Goal: Contribute content: Contribute content

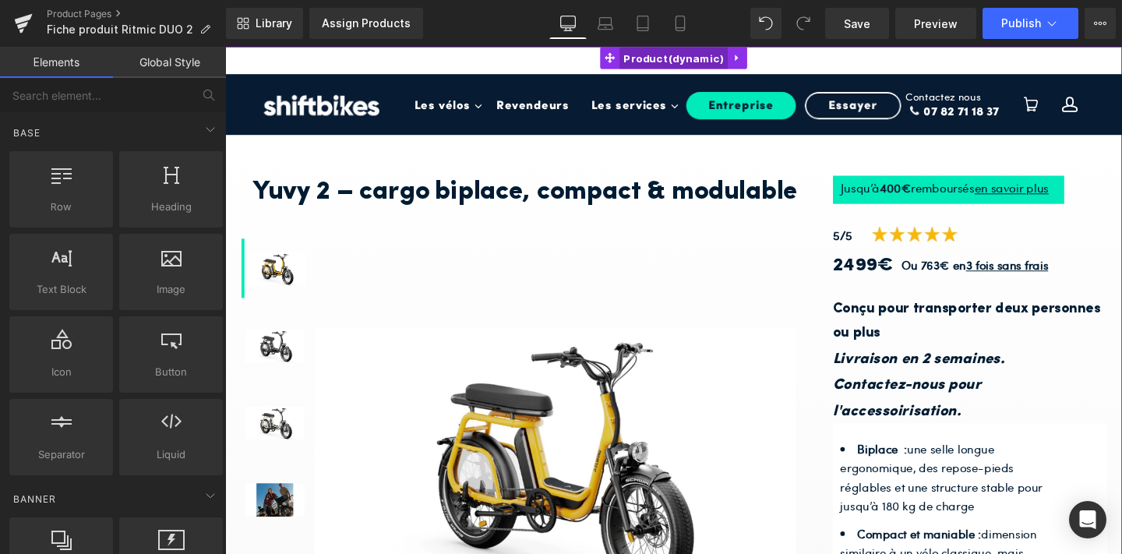
click at [689, 58] on span "Product" at bounding box center [697, 59] width 114 height 23
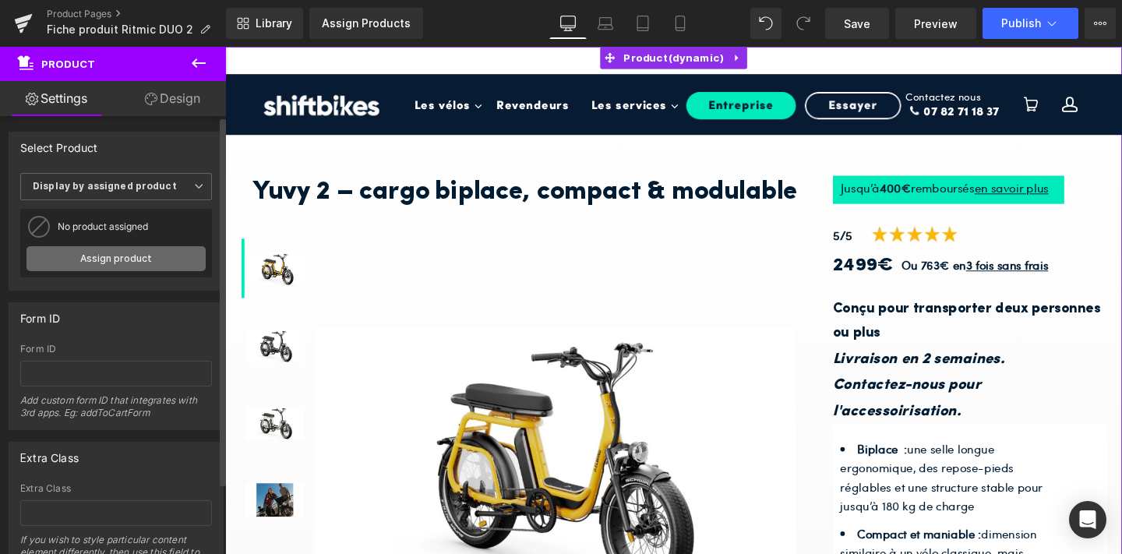
click at [101, 259] on link "Assign product" at bounding box center [115, 258] width 179 height 25
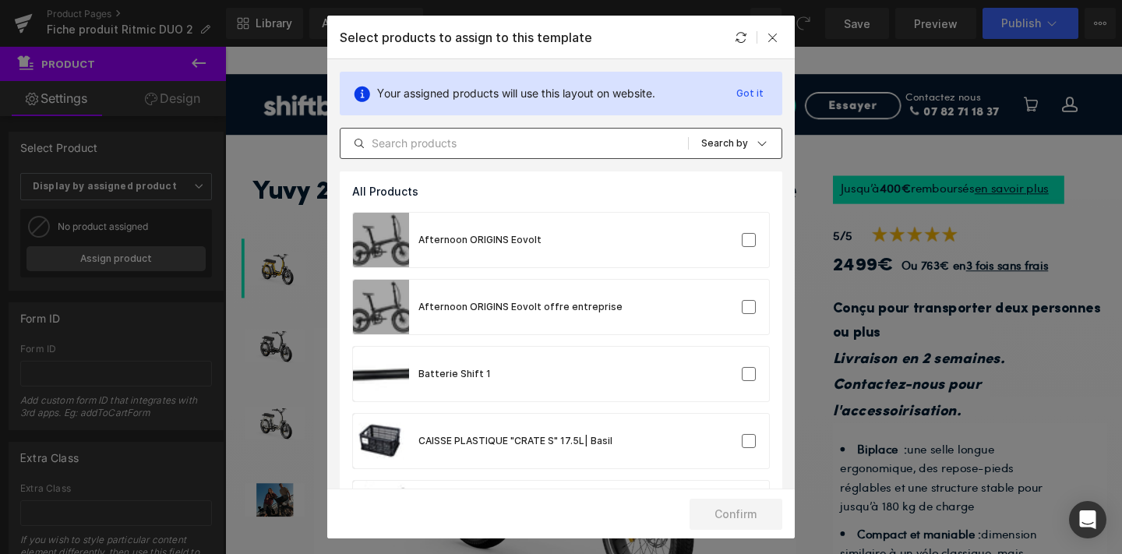
click at [453, 146] on input "text" at bounding box center [513, 143] width 347 height 19
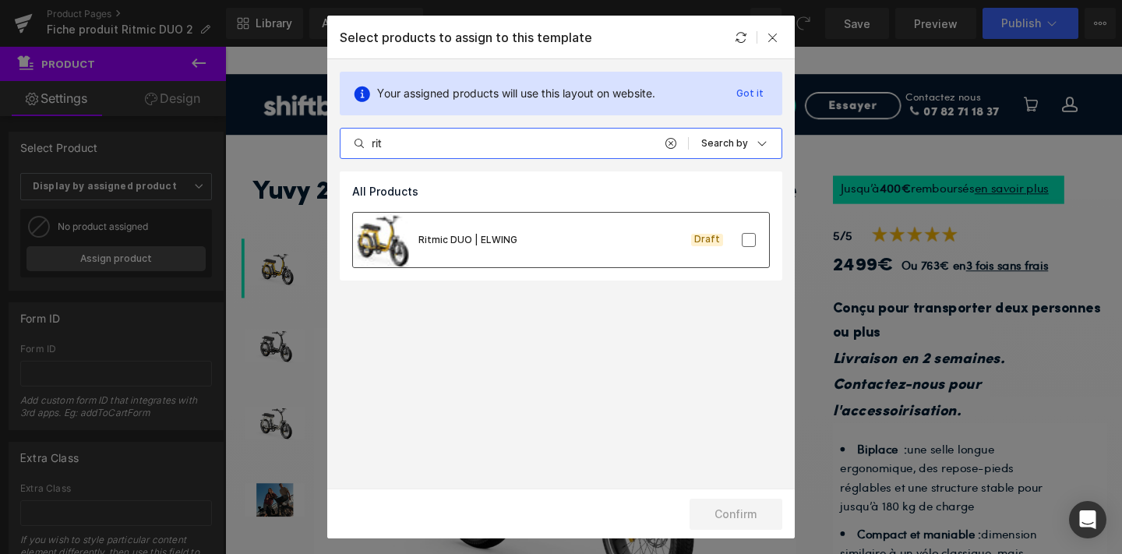
type input "rit"
click at [475, 235] on div "Ritmic DUO | ELWING" at bounding box center [467, 240] width 99 height 14
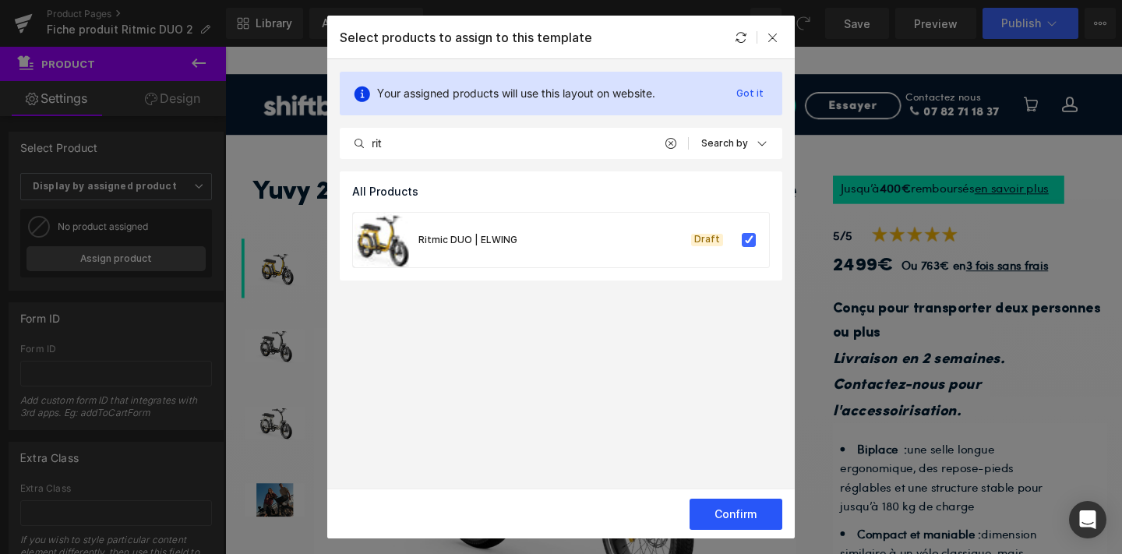
click at [711, 505] on button "Confirm" at bounding box center [735, 514] width 93 height 31
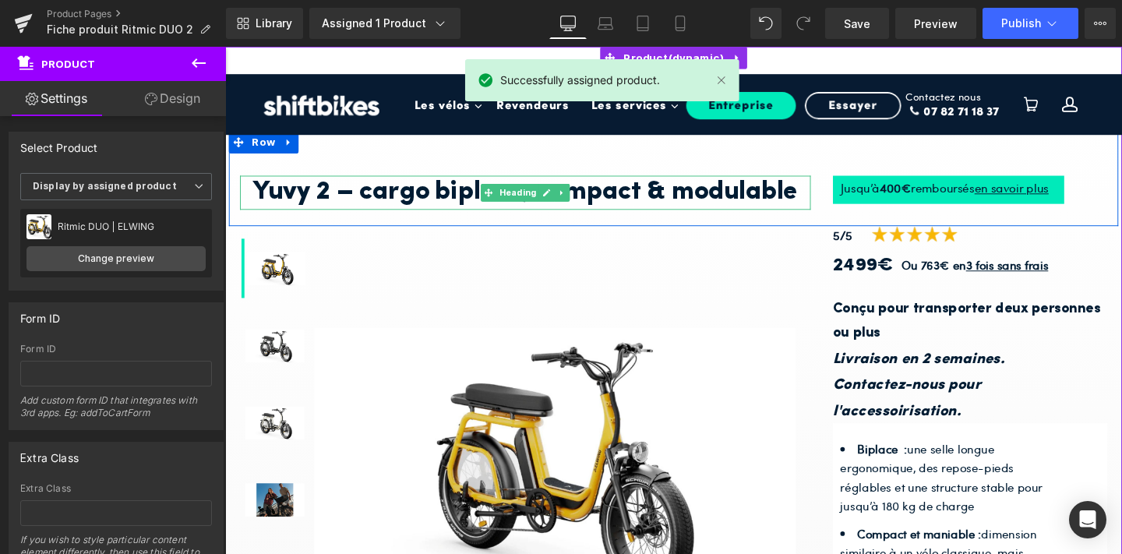
click at [478, 199] on h1 "Yuvy 2 – cargo biplace, compact & modulable" at bounding box center [541, 200] width 600 height 36
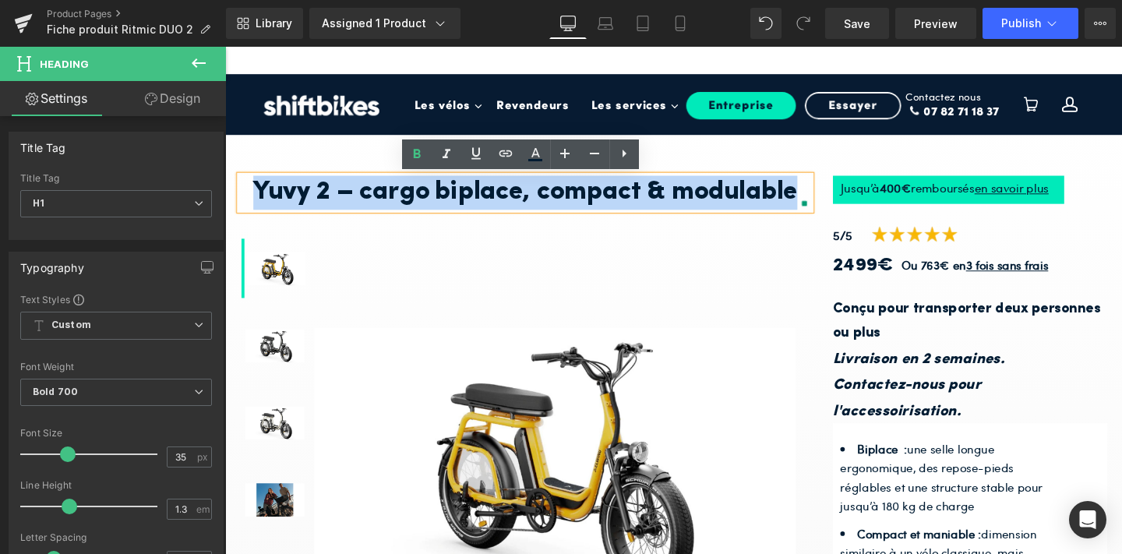
drag, startPoint x: 825, startPoint y: 199, endPoint x: 268, endPoint y: 171, distance: 557.7
click at [268, 171] on div "Yuvy 2 – cargo biplace, compact & modulable Heading Heading Jusqu’à 4 00€ rembo…" at bounding box center [696, 186] width 935 height 100
paste div
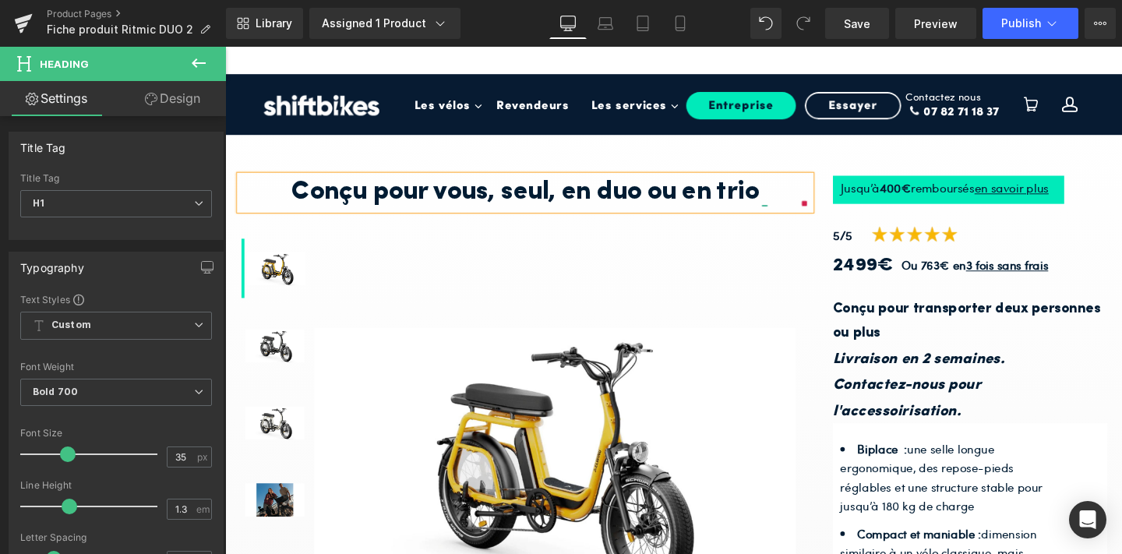
click at [291, 194] on h1 "Conçu pour vous, seul, en duo ou en trio" at bounding box center [541, 200] width 600 height 36
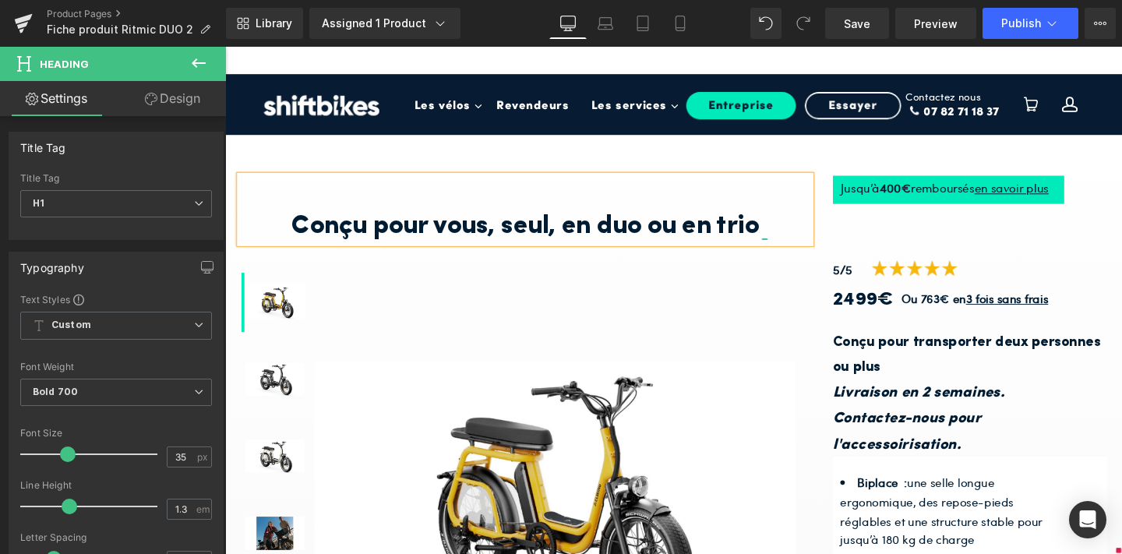
click at [434, 195] on h1 at bounding box center [541, 200] width 600 height 36
click at [1068, 256] on div "Ritmic DUO Conçu pour vous, seul, en duo ou en trio Heading Heading Jusqu’à 4 0…" at bounding box center [696, 204] width 935 height 136
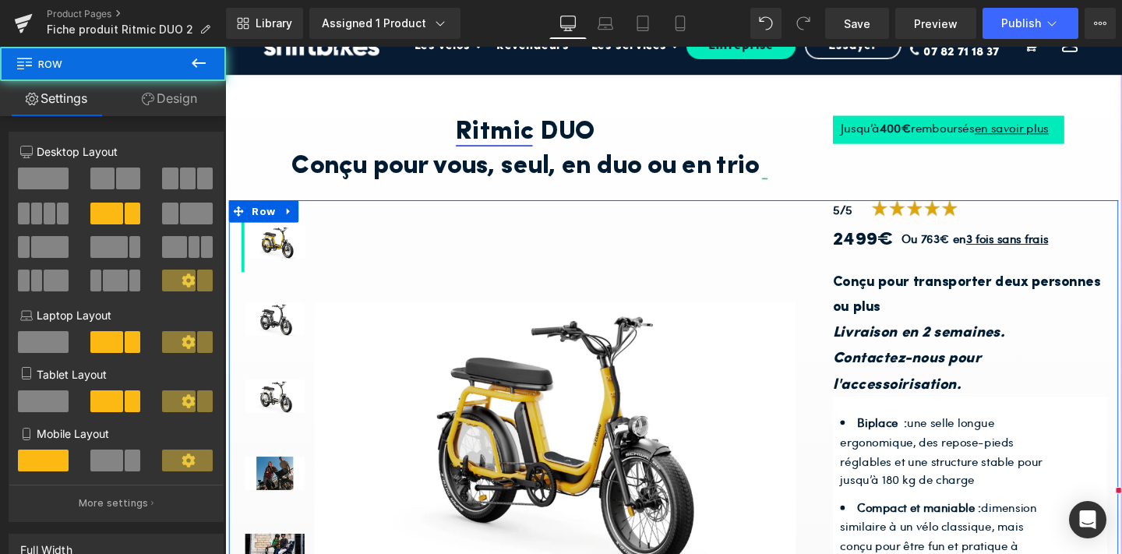
scroll to position [71, 0]
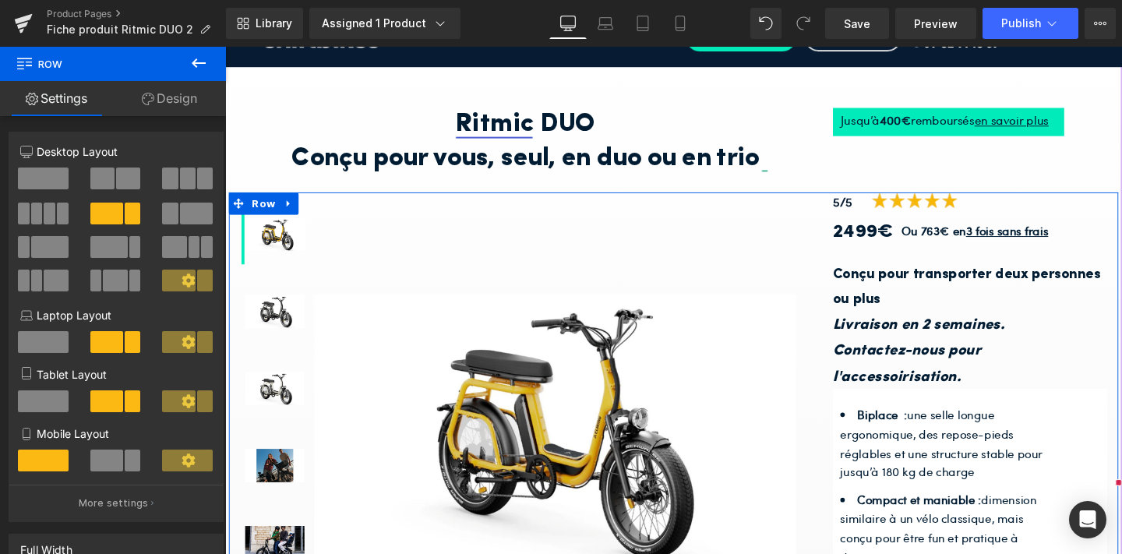
click at [891, 238] on span "Row" at bounding box center [900, 235] width 26 height 19
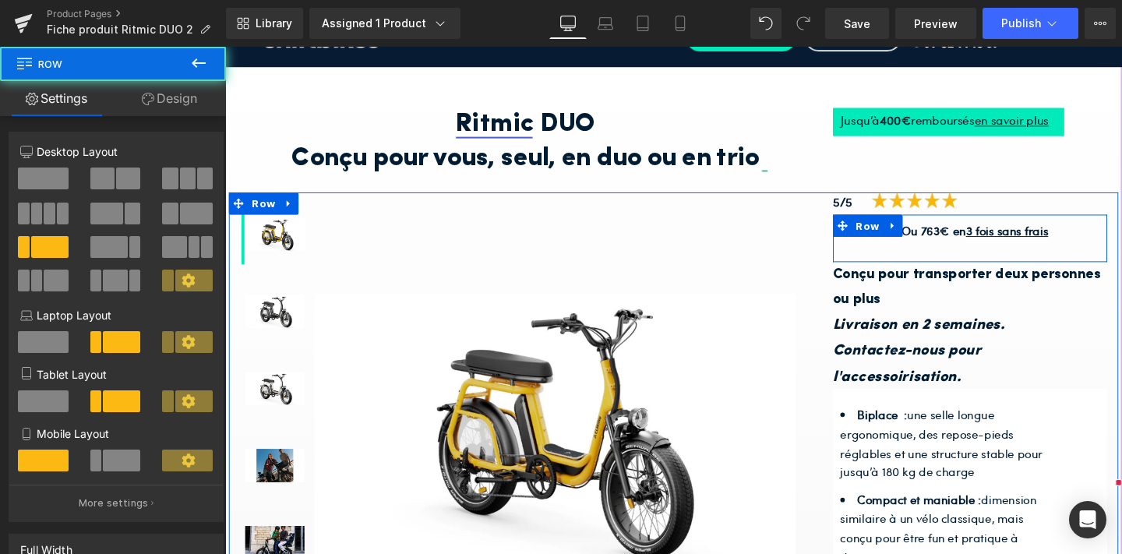
click at [909, 251] on strong "2499€" at bounding box center [895, 241] width 63 height 19
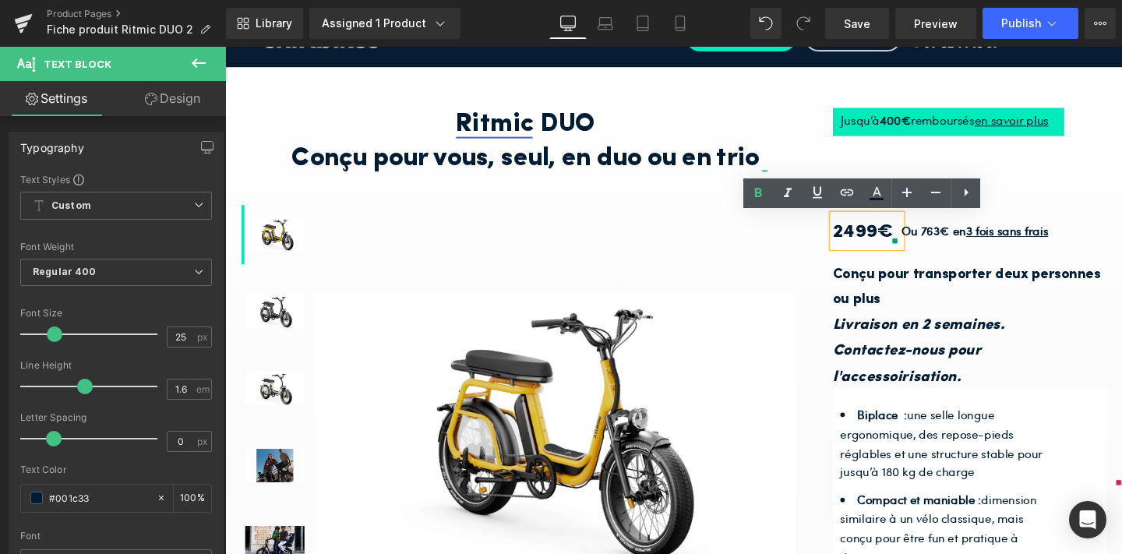
click at [905, 244] on strong "2499€" at bounding box center [895, 241] width 63 height 19
click at [887, 235] on span "Row" at bounding box center [900, 235] width 26 height 19
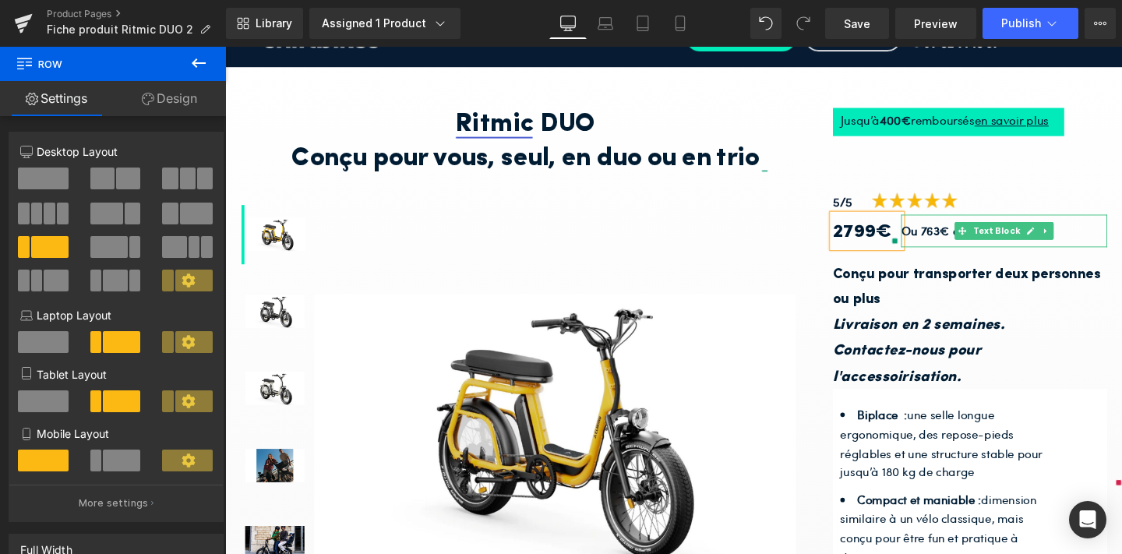
click at [979, 239] on strong "Ou 763€ en 3 fois sans frais" at bounding box center [1013, 240] width 154 height 18
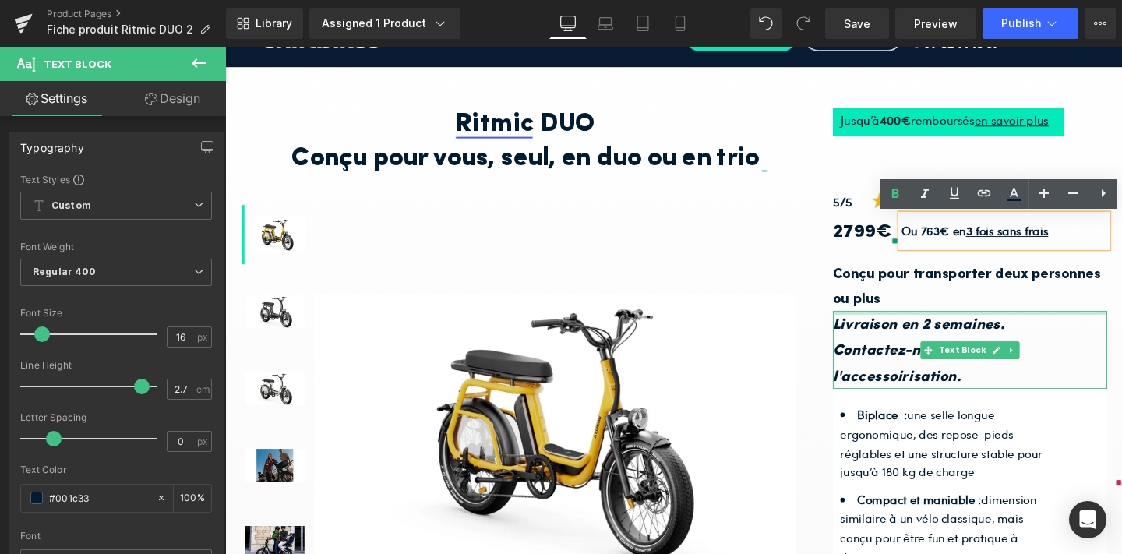
click at [1121, 326] on div at bounding box center [1008, 327] width 288 height 4
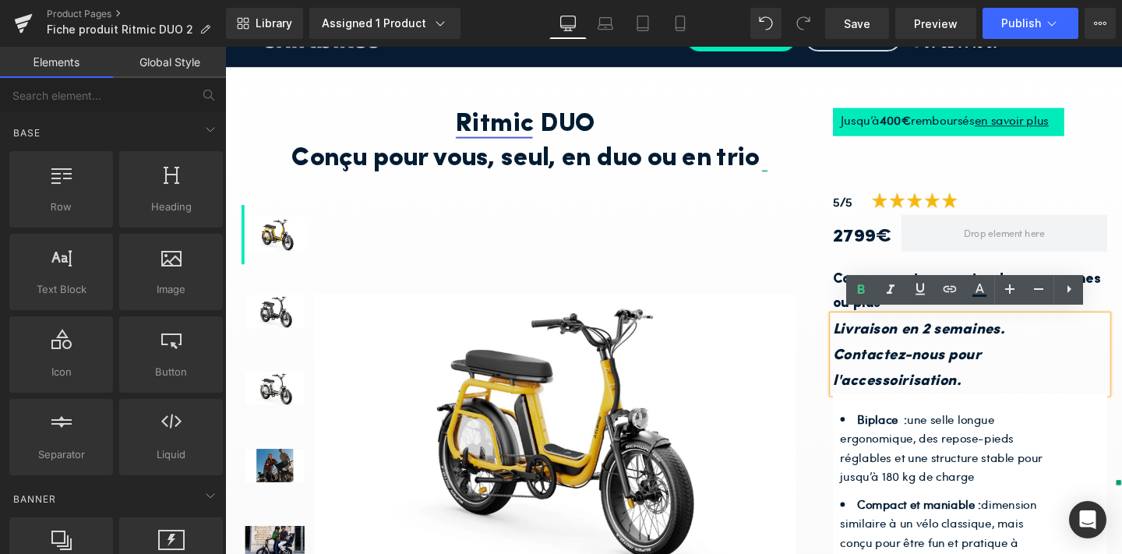
click at [1070, 383] on p "Contactez-nous pour l'accessoirisation." at bounding box center [1008, 384] width 288 height 55
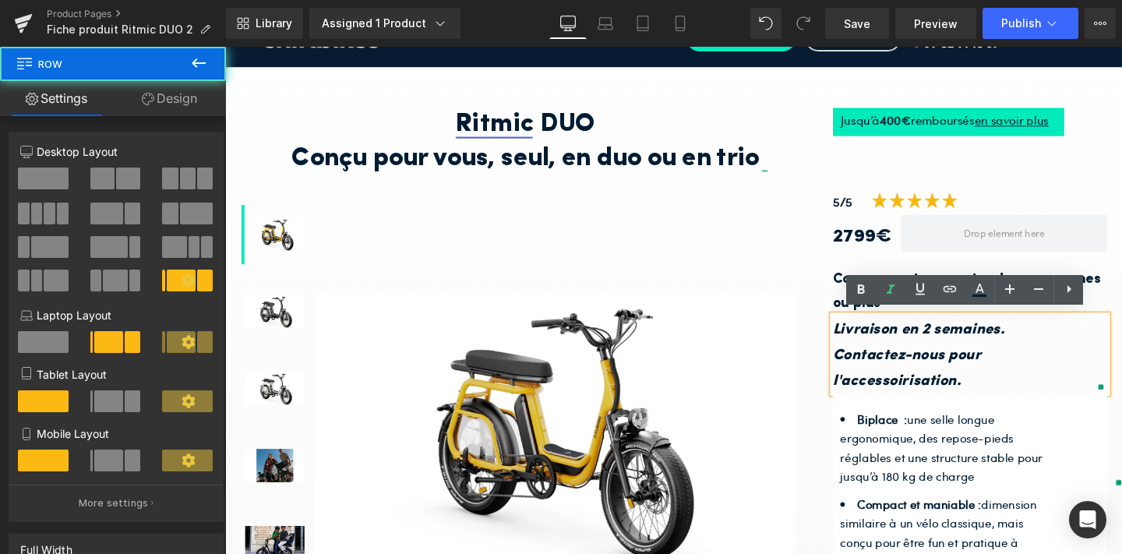
click at [838, 338] on div "Sale Off (P) Image Acheter (P) Cart Button Faire un essai Button Faire un essai…" at bounding box center [579, 470] width 545 height 541
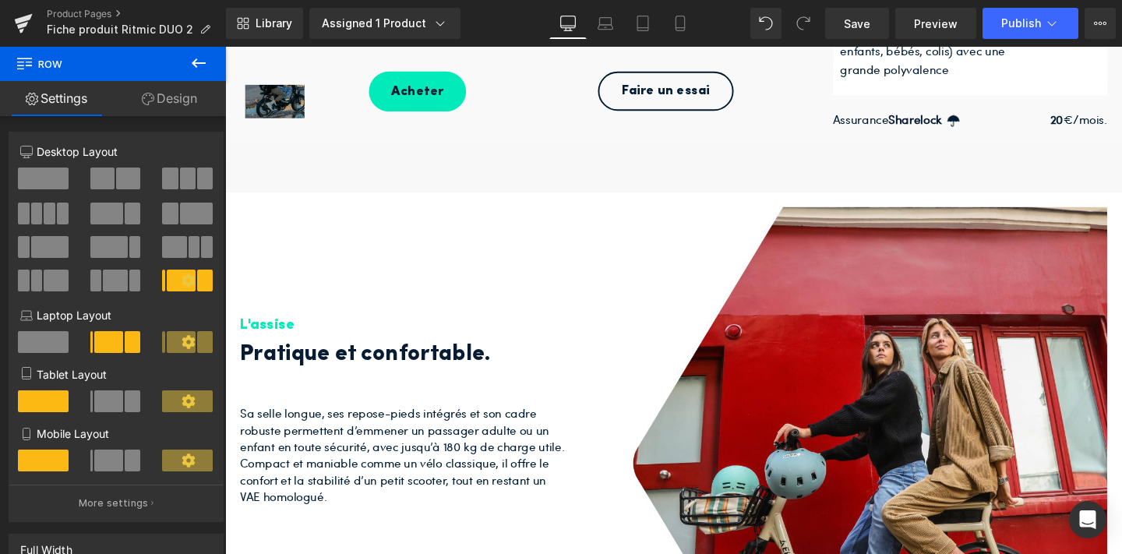
scroll to position [868, 0]
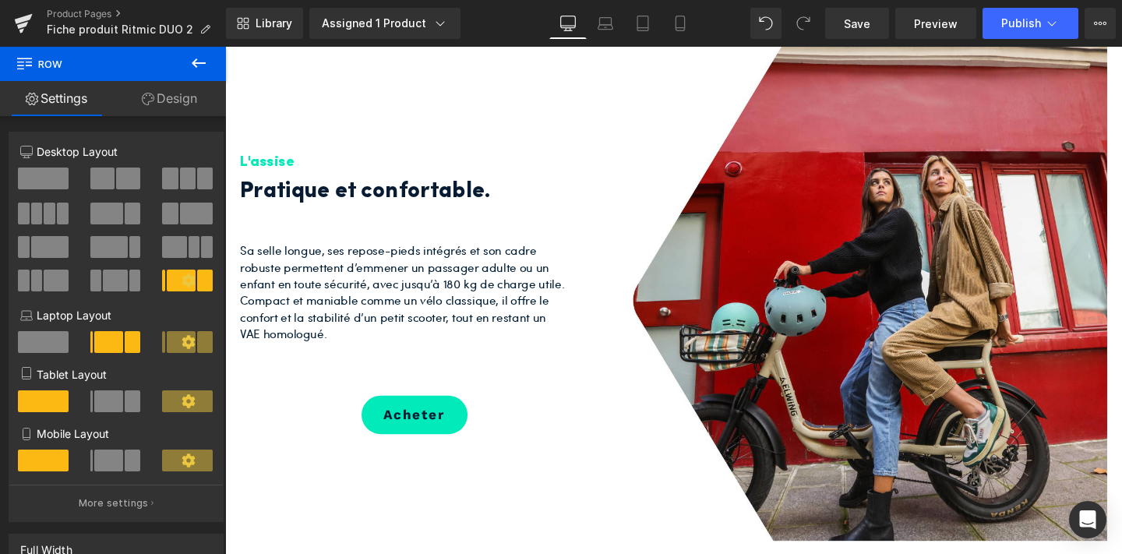
click at [809, 397] on img at bounding box center [891, 305] width 522 height 522
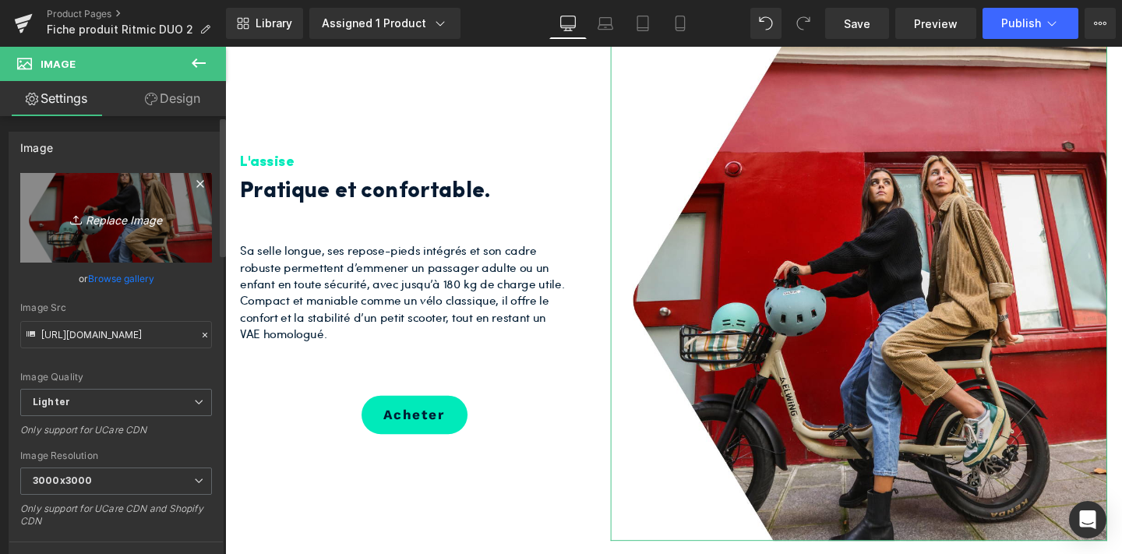
click at [102, 214] on icon "Replace Image" at bounding box center [116, 217] width 125 height 19
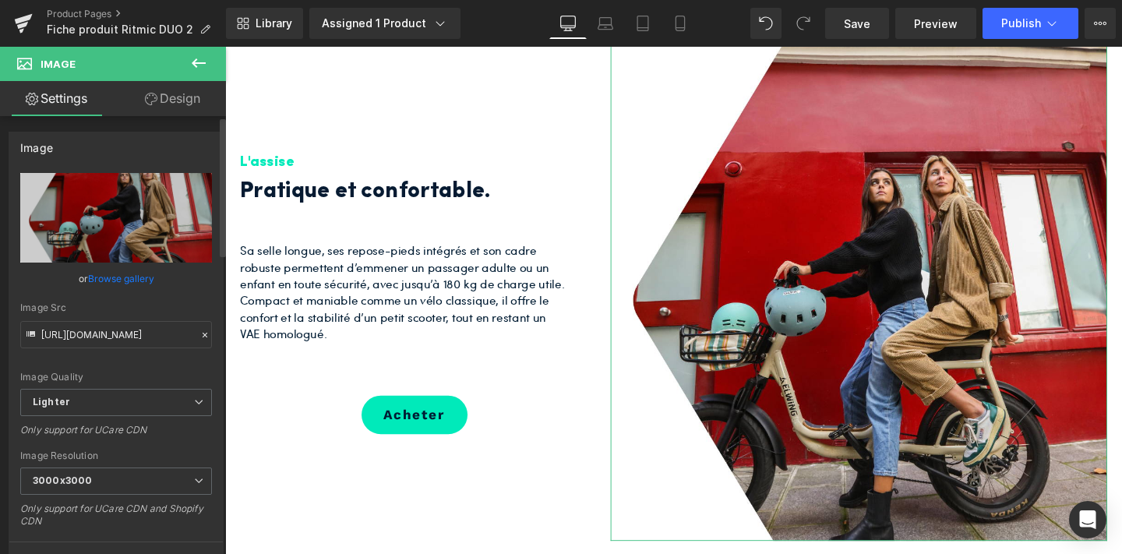
click at [118, 277] on link "Browse gallery" at bounding box center [121, 278] width 66 height 27
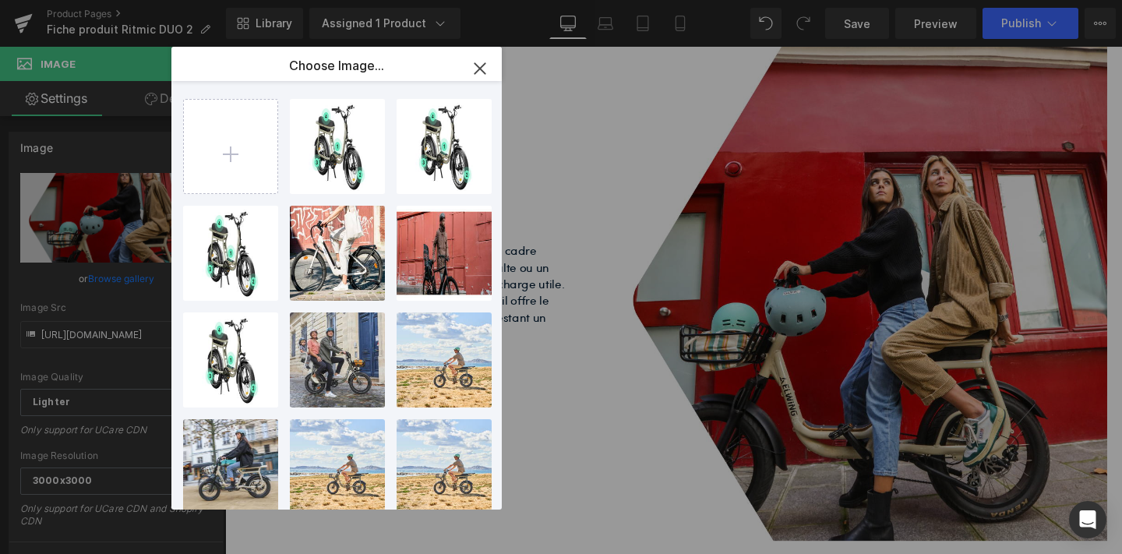
click at [483, 52] on button "button" at bounding box center [480, 69] width 44 height 44
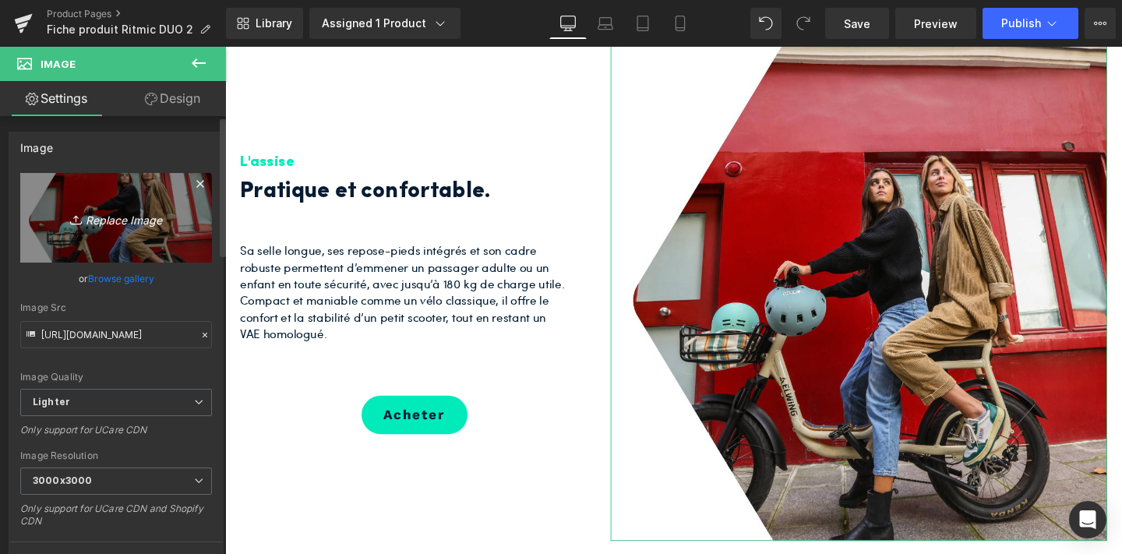
click at [129, 214] on icon "Replace Image" at bounding box center [116, 217] width 125 height 19
type input "C:\fakepath\3.jpg"
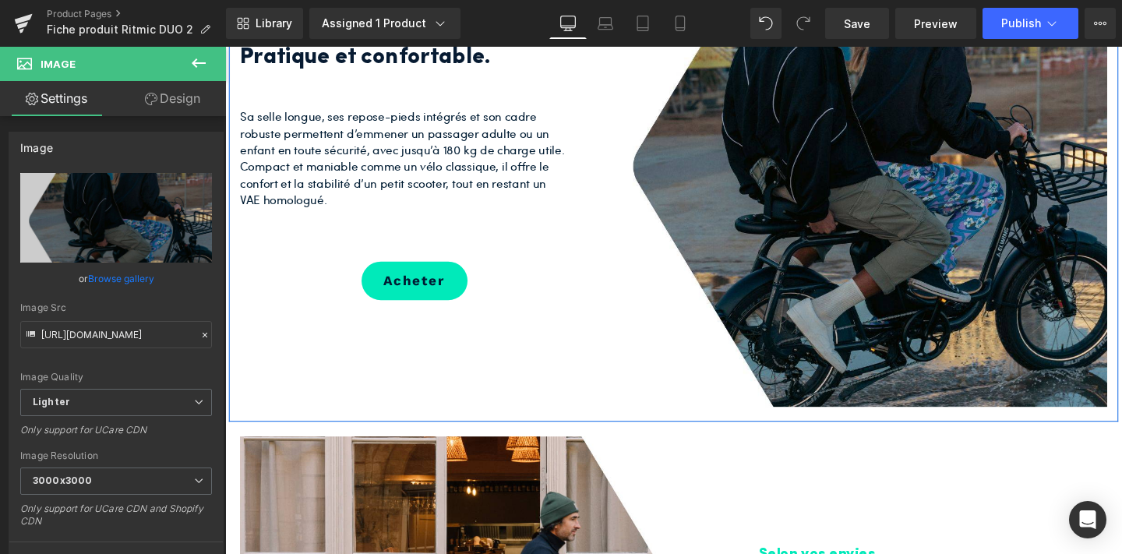
scroll to position [1011, 0]
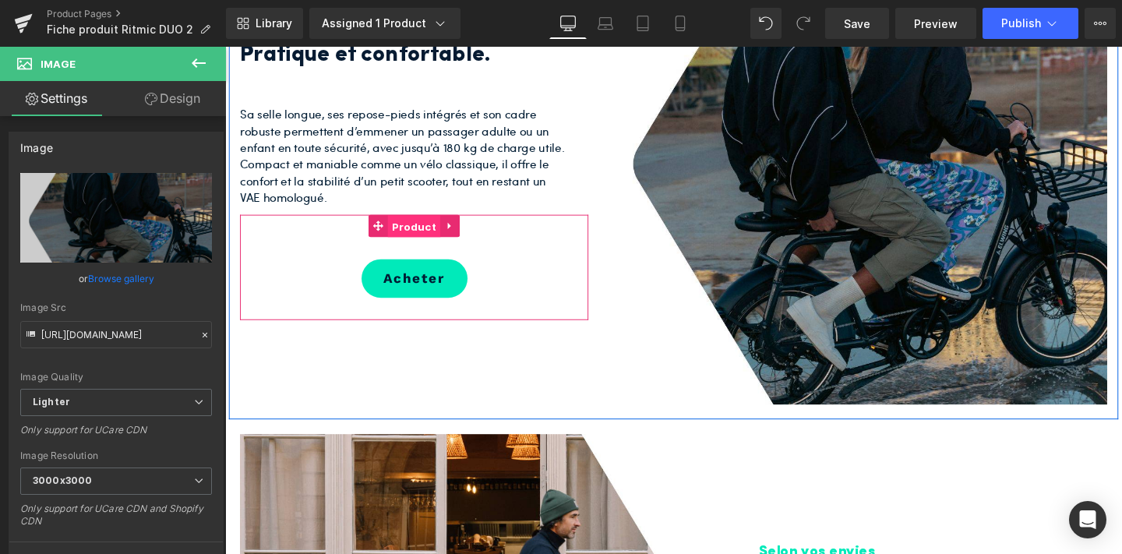
click at [415, 235] on span "Product" at bounding box center [423, 235] width 55 height 23
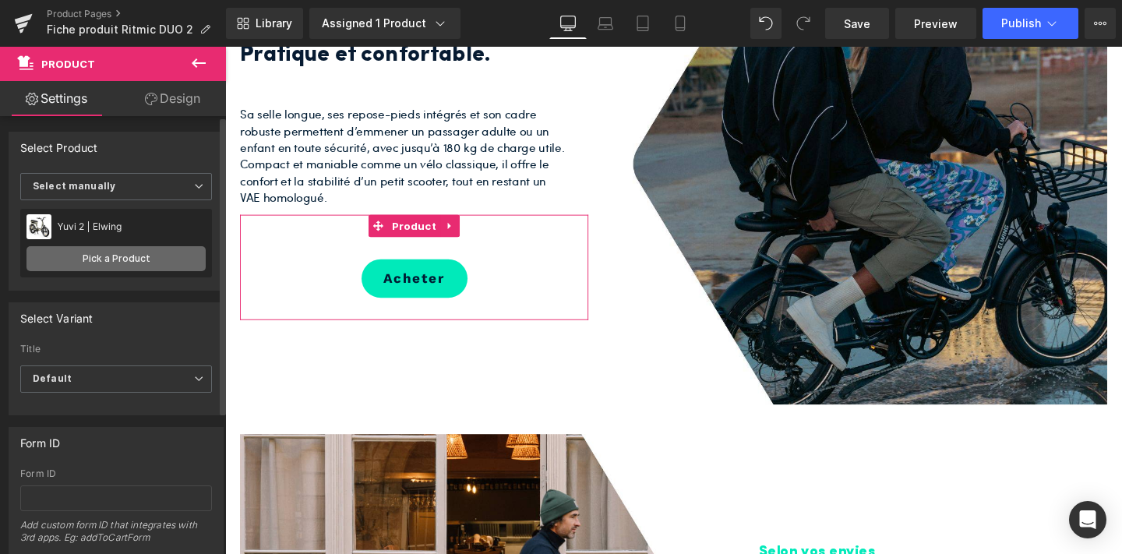
click at [146, 250] on link "Pick a Product" at bounding box center [115, 258] width 179 height 25
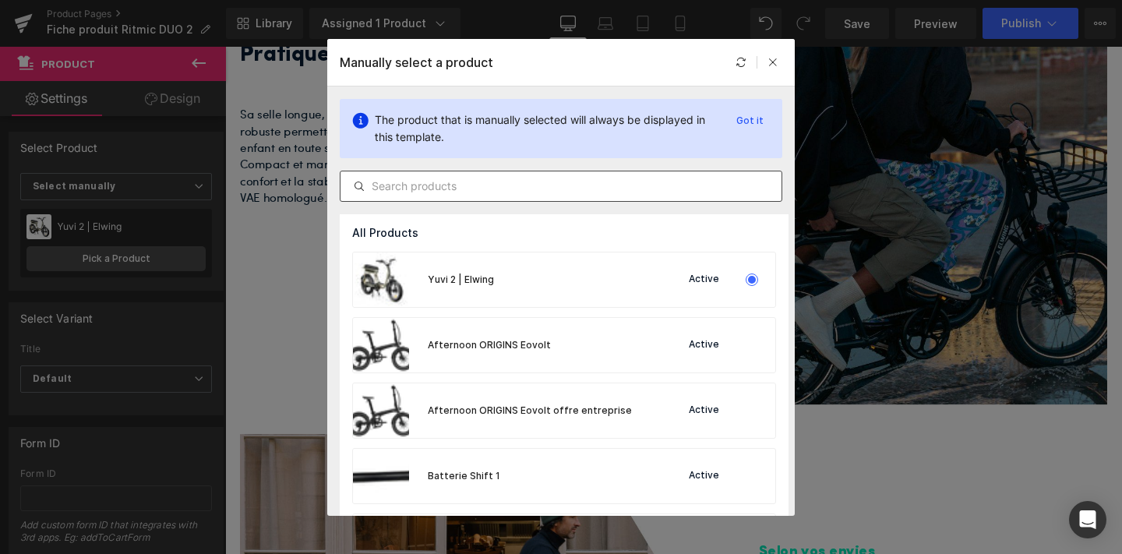
click at [482, 175] on div at bounding box center [561, 186] width 443 height 31
click at [479, 185] on input "text" at bounding box center [560, 186] width 441 height 19
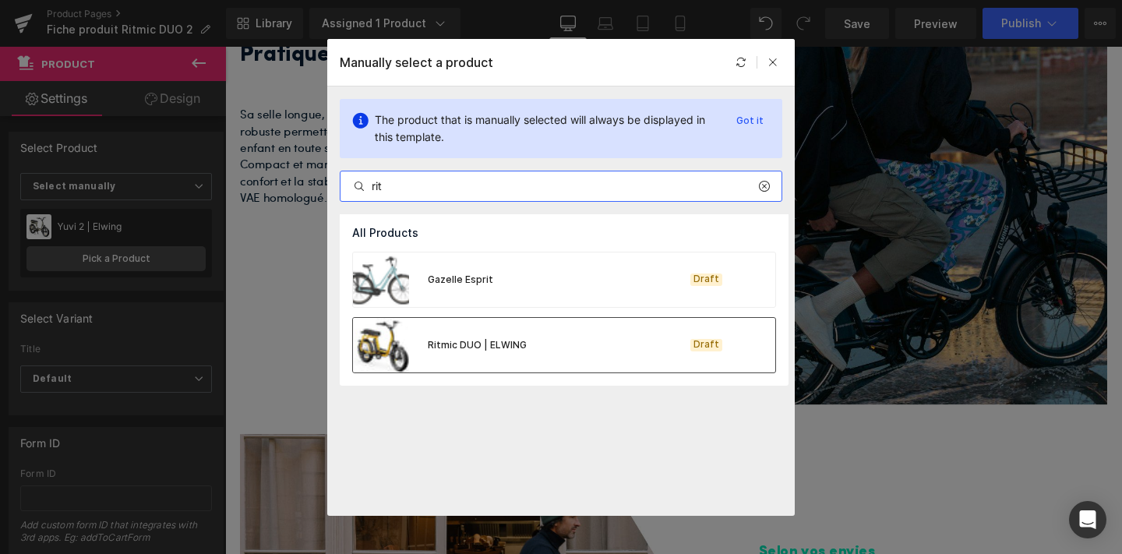
type input "rit"
click at [565, 338] on div "Ritmic DUO | ELWING Draft" at bounding box center [564, 345] width 422 height 55
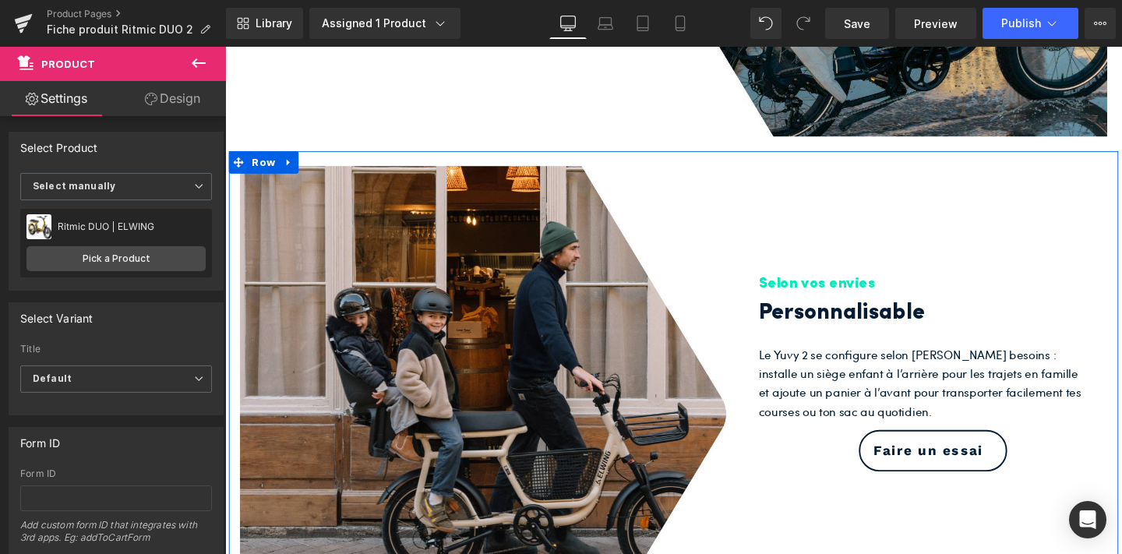
scroll to position [1292, 0]
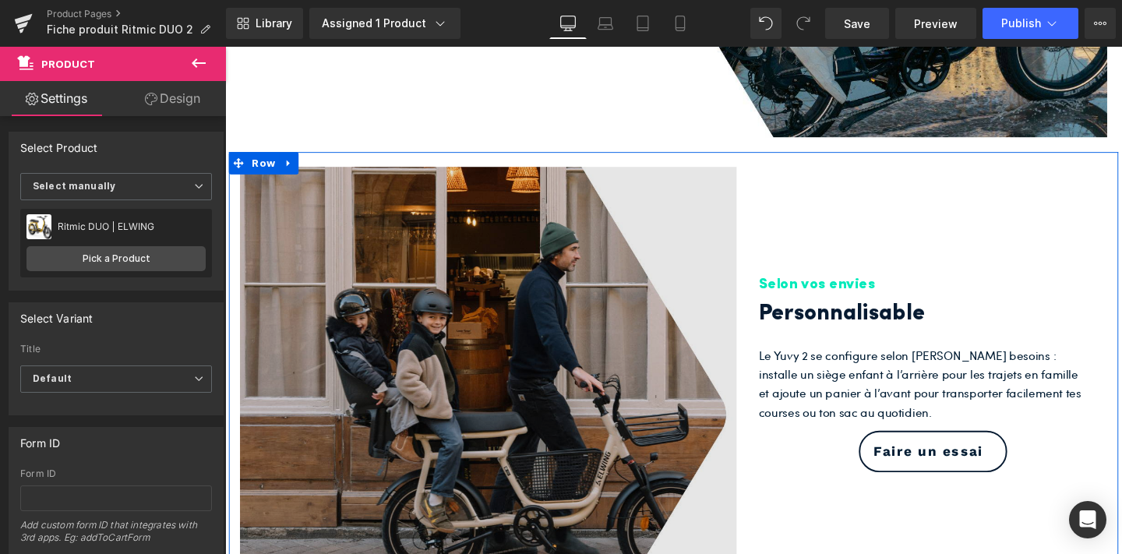
click at [509, 400] on img at bounding box center [502, 434] width 522 height 522
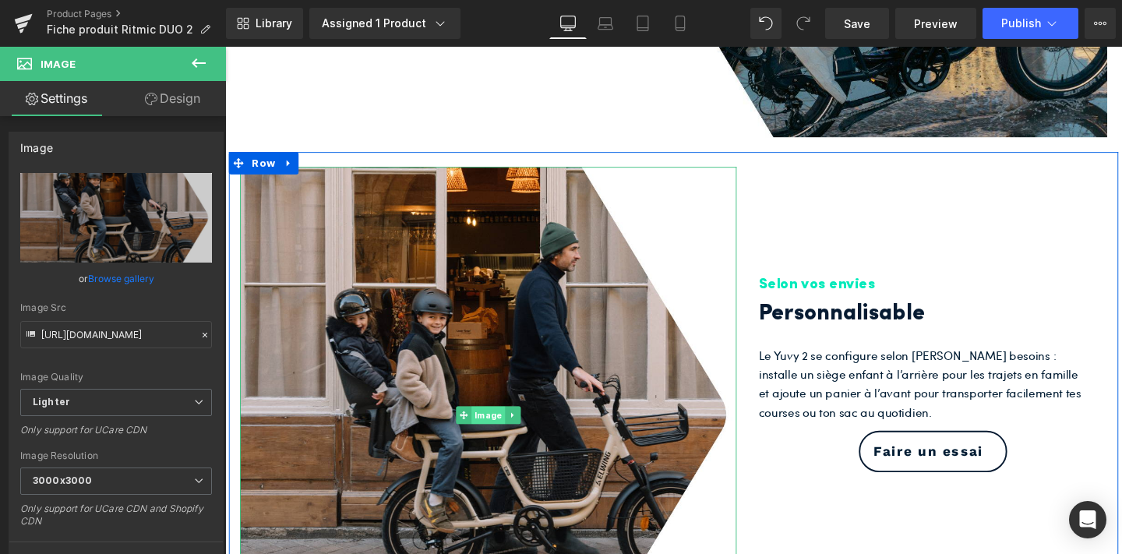
click at [493, 430] on span "Image" at bounding box center [501, 434] width 35 height 19
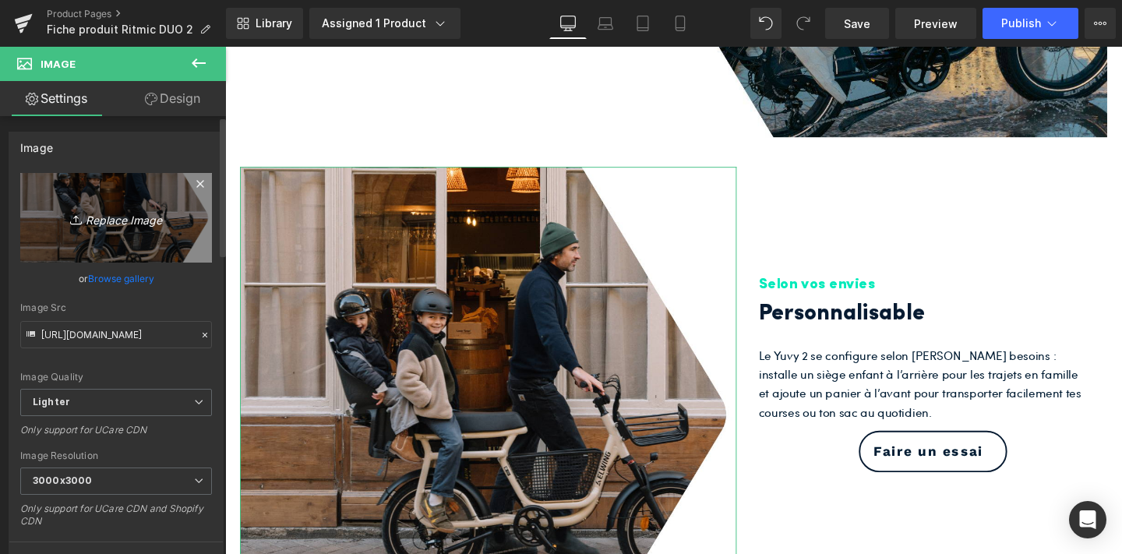
click at [117, 225] on icon "Replace Image" at bounding box center [116, 217] width 125 height 19
type input "C:\fakepath\1.jpg"
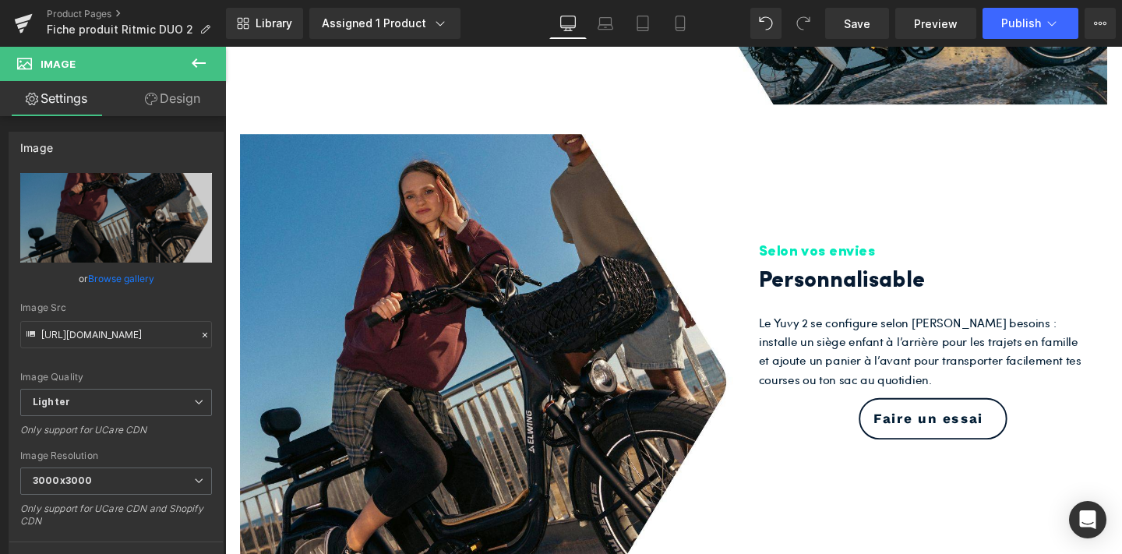
scroll to position [1326, 0]
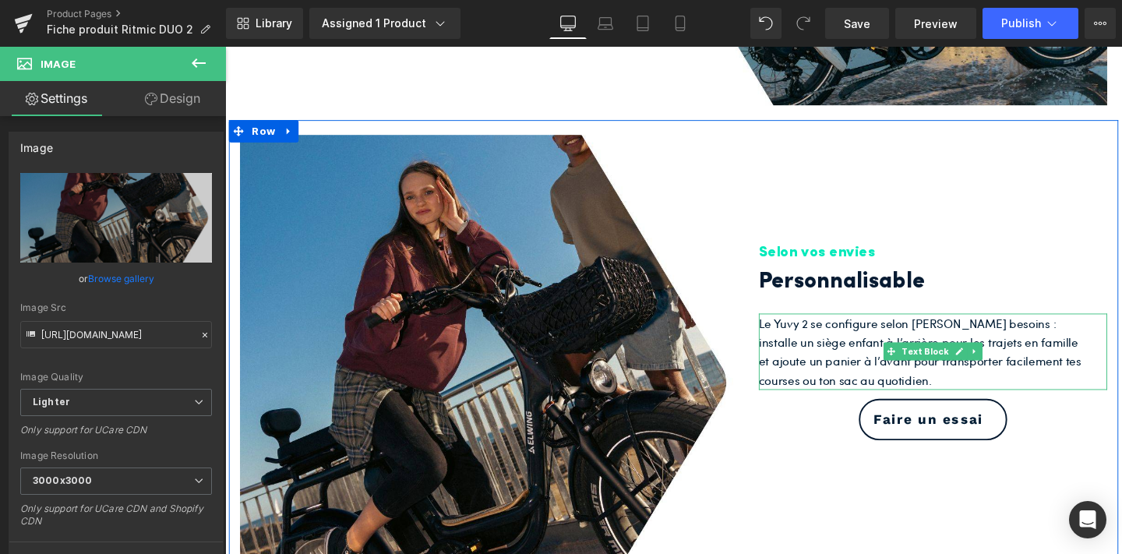
click at [832, 357] on p "Le Yuvy 2 se configure selon [PERSON_NAME] besoins : installe un siège enfant à…" at bounding box center [957, 366] width 343 height 79
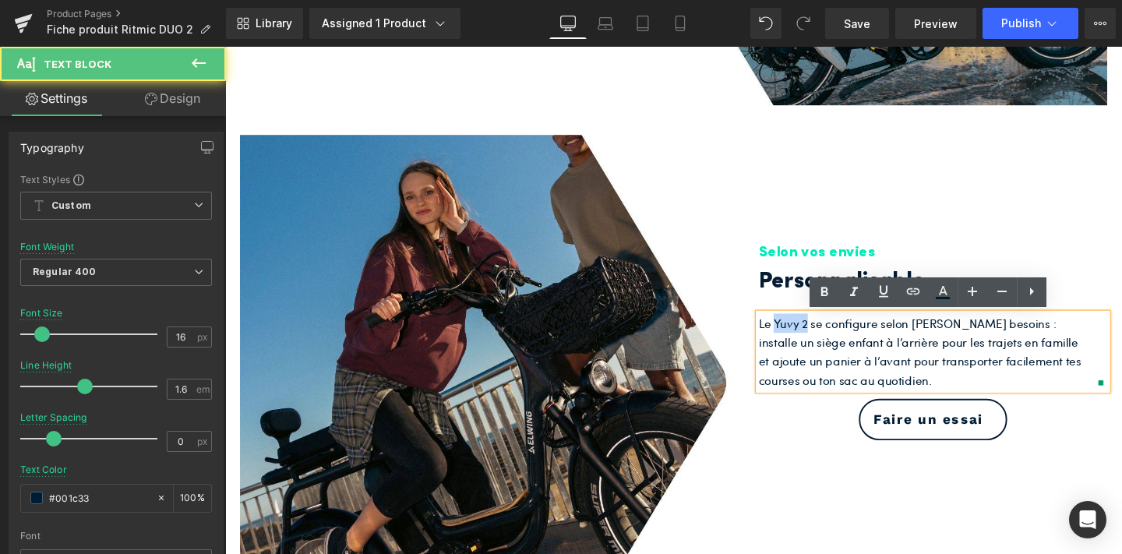
drag, startPoint x: 838, startPoint y: 336, endPoint x: 802, endPoint y: 334, distance: 35.1
click at [802, 334] on p "Le Yuvy 2 se configure selon [PERSON_NAME] besoins : installe un siège enfant à…" at bounding box center [957, 366] width 343 height 79
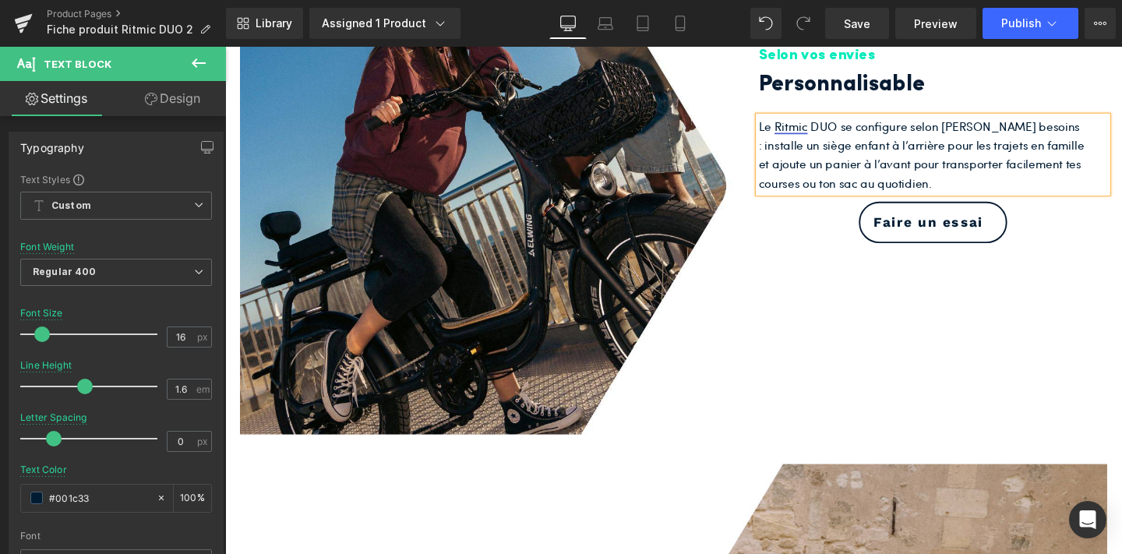
scroll to position [1536, 0]
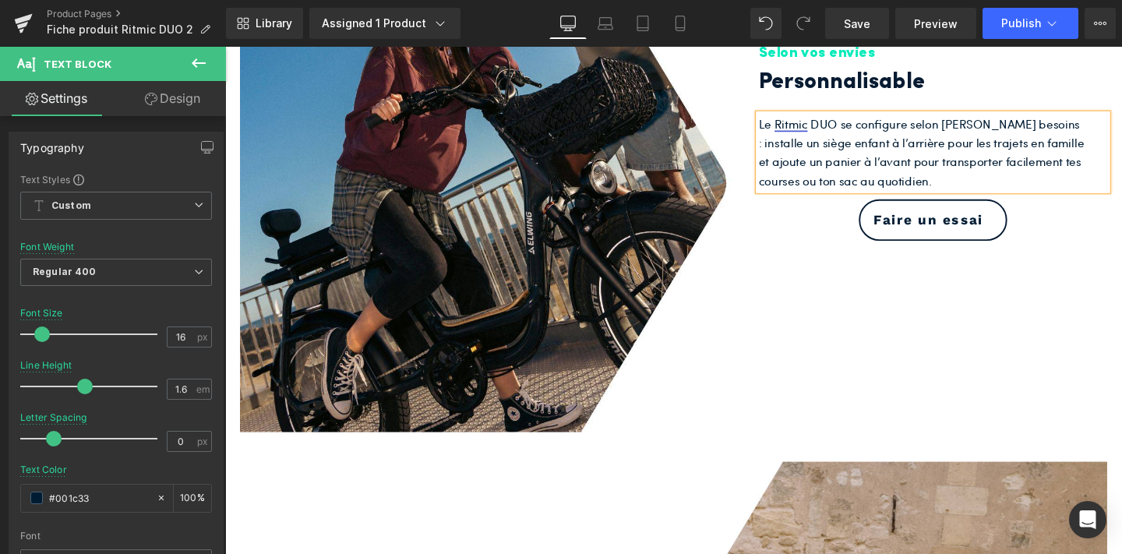
click at [848, 422] on div "Image Selon vos envies Heading Personnalisable Heading Le Ritmic DUO se configu…" at bounding box center [696, 190] width 935 height 553
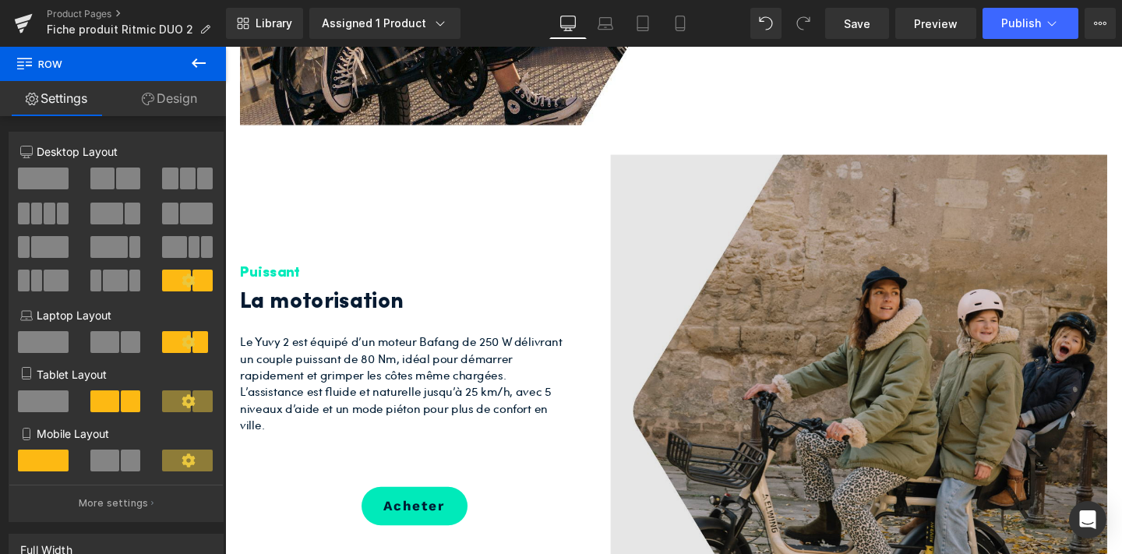
scroll to position [1861, 0]
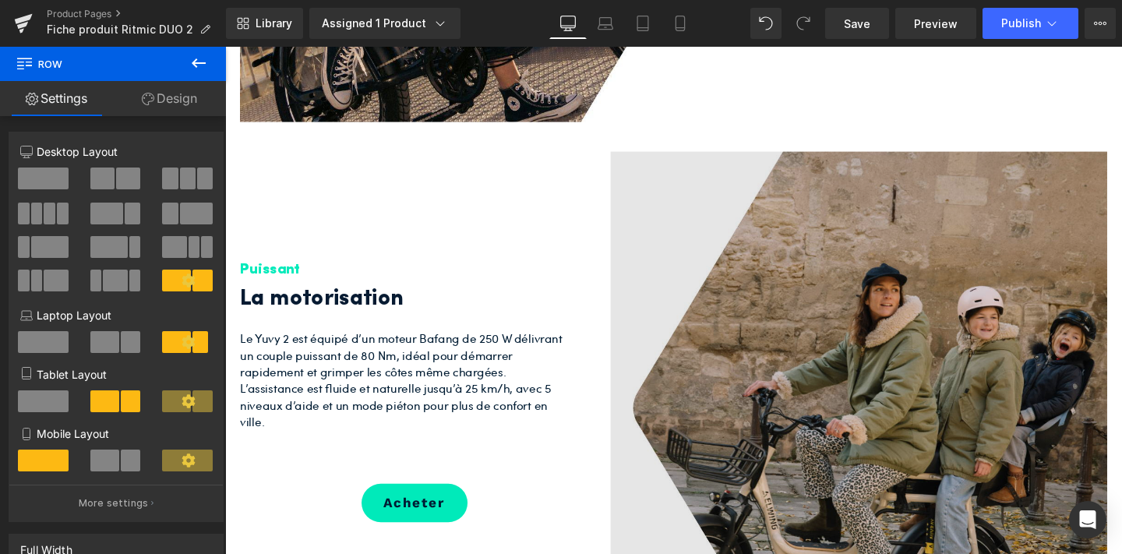
click at [923, 455] on img at bounding box center [891, 418] width 522 height 522
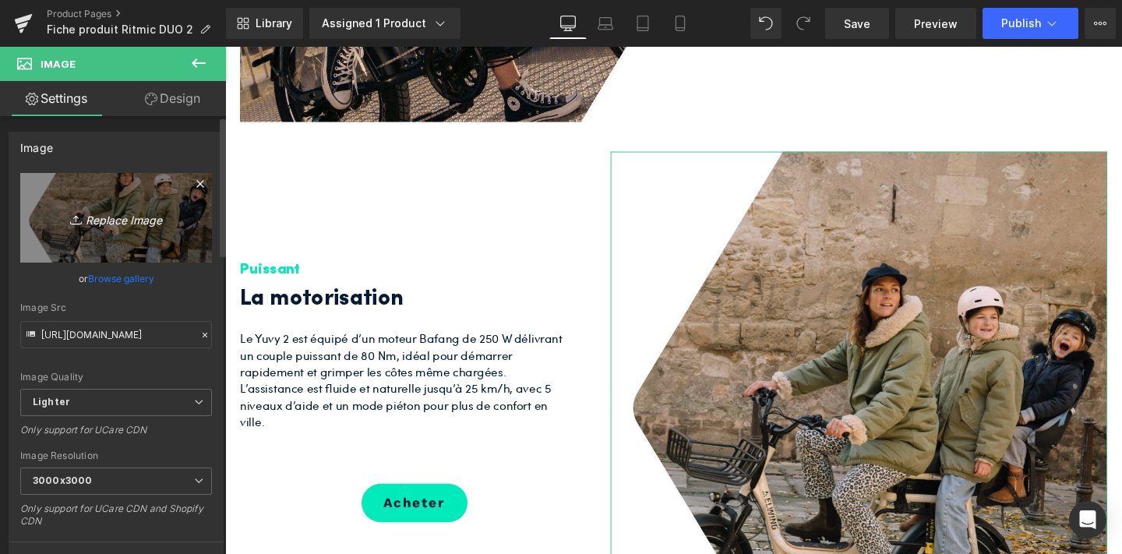
click at [112, 218] on icon "Replace Image" at bounding box center [116, 217] width 125 height 19
type input "C:\fakepath\2.jpg"
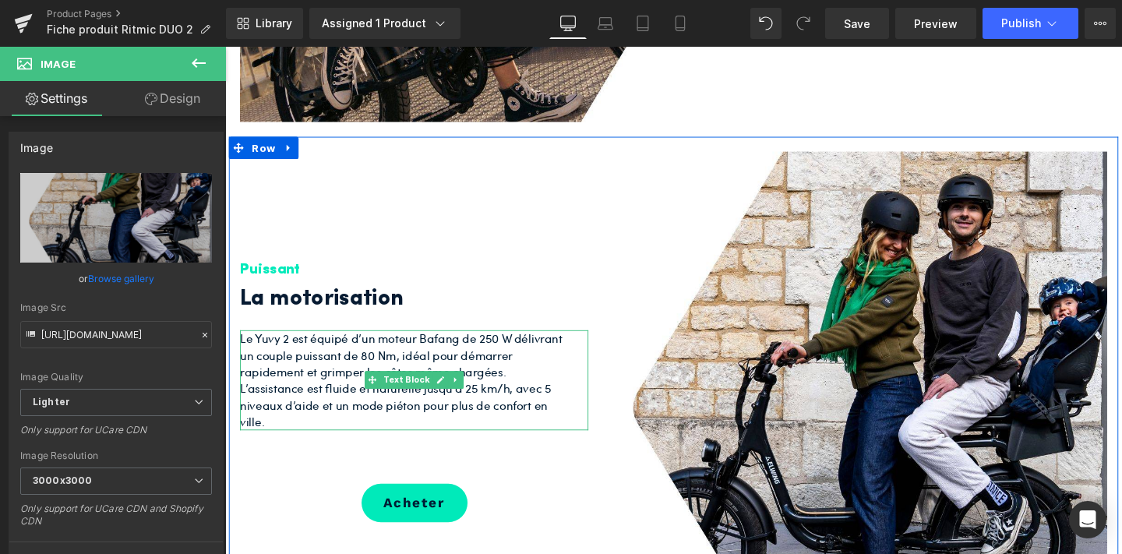
click at [295, 355] on p "Le Yuvy 2 est équipé d’un moteur Bafang de 250 W délivrant un couple puissant d…" at bounding box center [412, 371] width 343 height 52
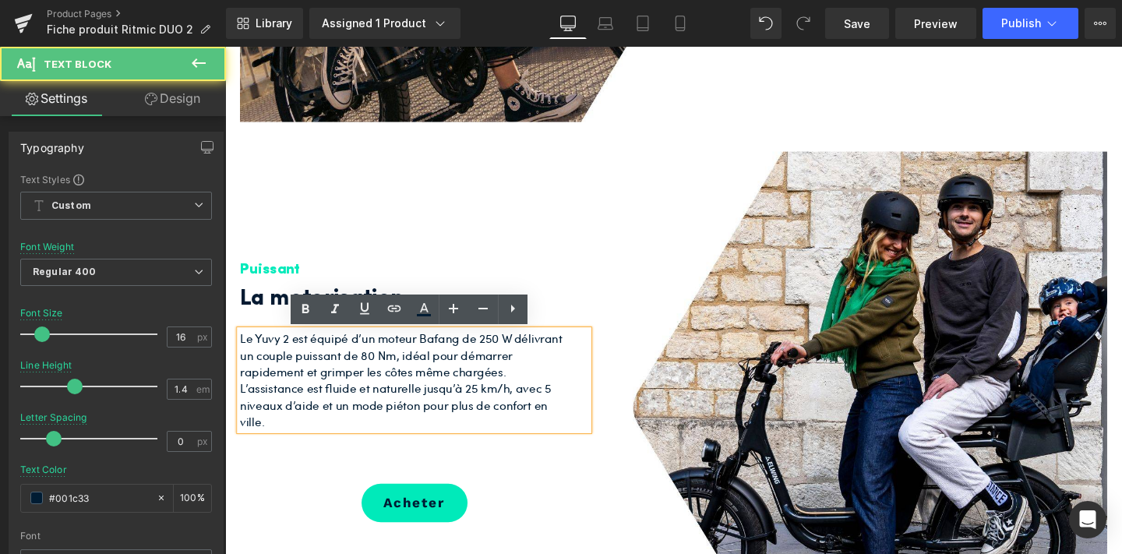
click at [287, 353] on p "Le Yuvy 2 est équipé d’un moteur Bafang de 250 W délivrant un couple puissant d…" at bounding box center [412, 371] width 343 height 52
click at [291, 351] on p "Le Yuvy 2 est équipé d’un moteur Bafang de 250 W délivrant un couple puissant d…" at bounding box center [412, 371] width 343 height 52
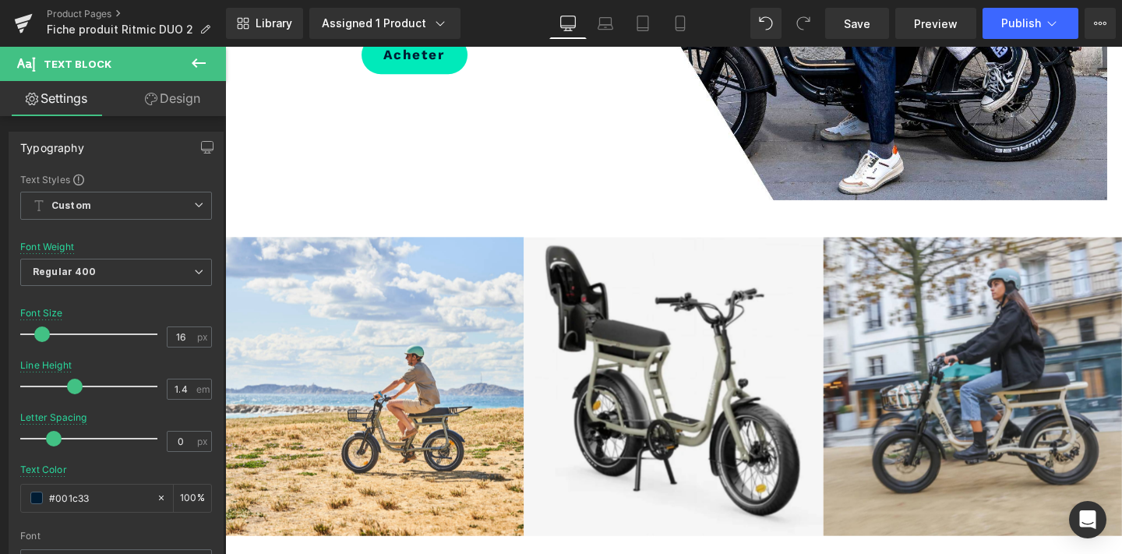
scroll to position [2391, 0]
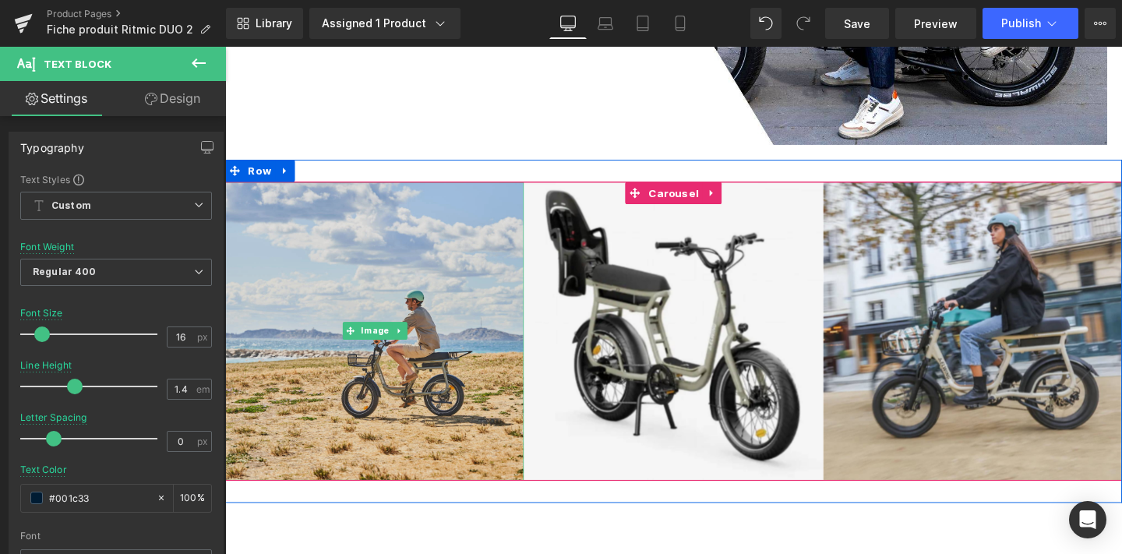
click at [508, 386] on img at bounding box center [382, 346] width 314 height 314
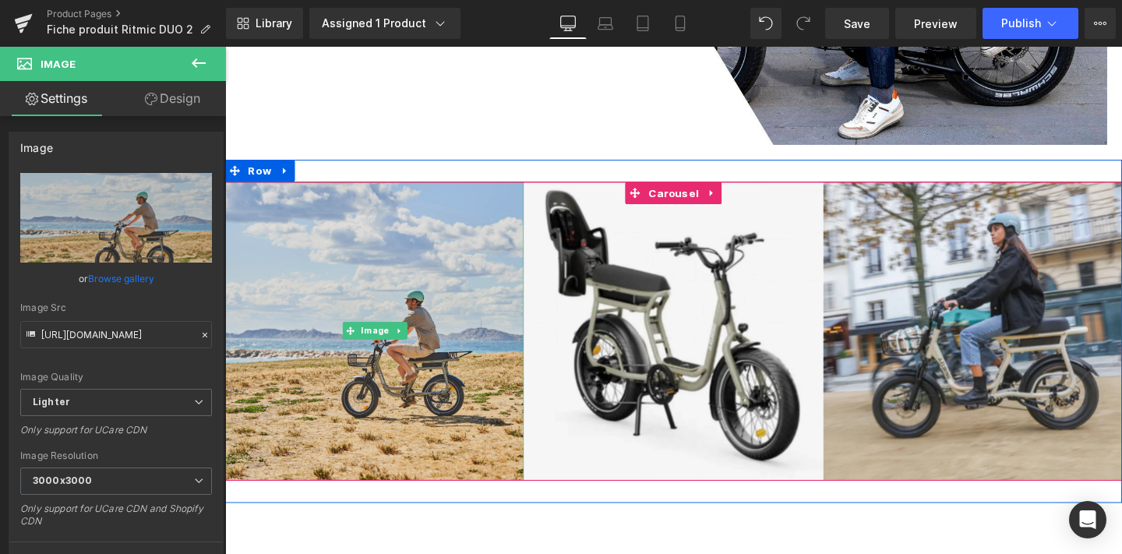
click at [392, 366] on img at bounding box center [382, 346] width 314 height 314
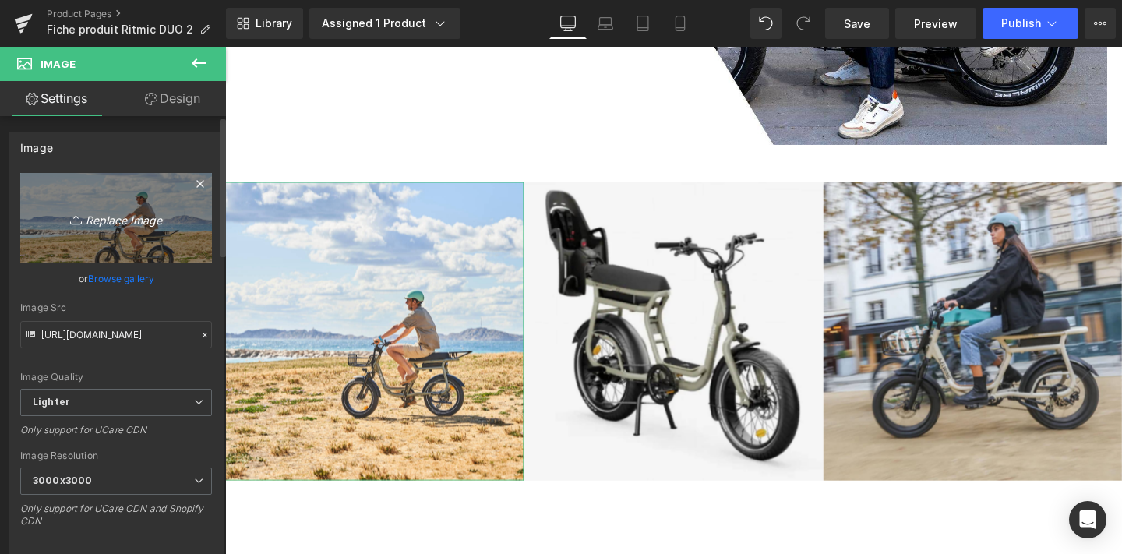
click at [104, 217] on icon "Replace Image" at bounding box center [116, 217] width 125 height 19
type input "C:\fakepath\6.jpg"
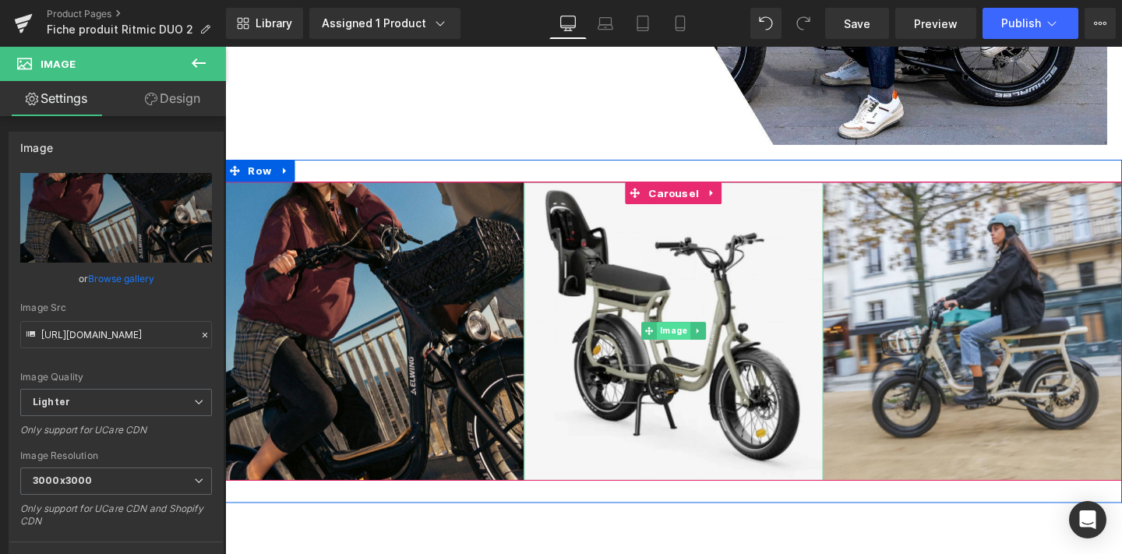
click at [693, 341] on span "Image" at bounding box center [696, 345] width 35 height 19
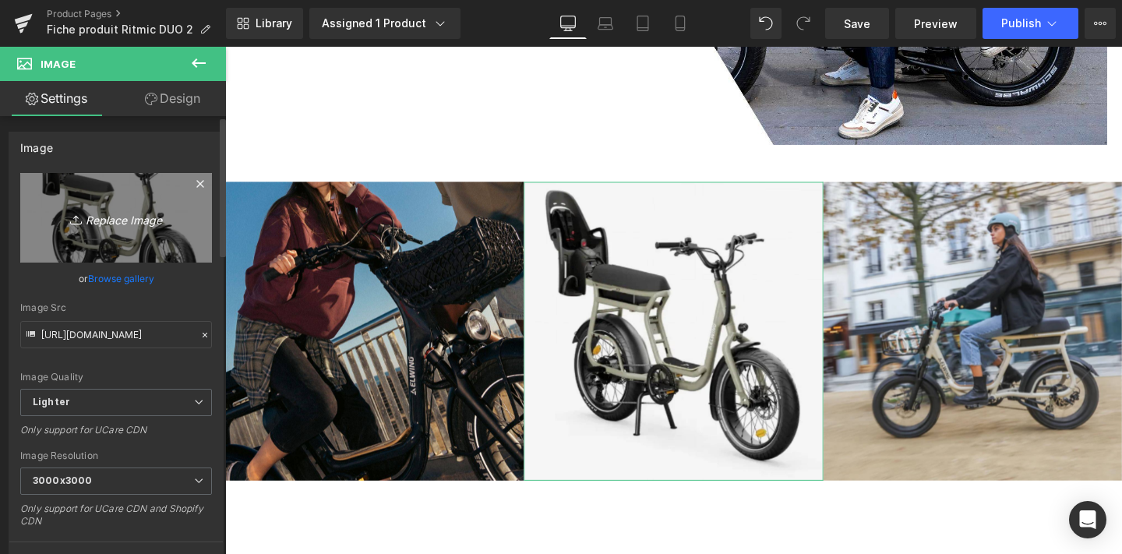
click at [122, 223] on icon "Replace Image" at bounding box center [116, 217] width 125 height 19
type input "C:\fakepath\5.jpg"
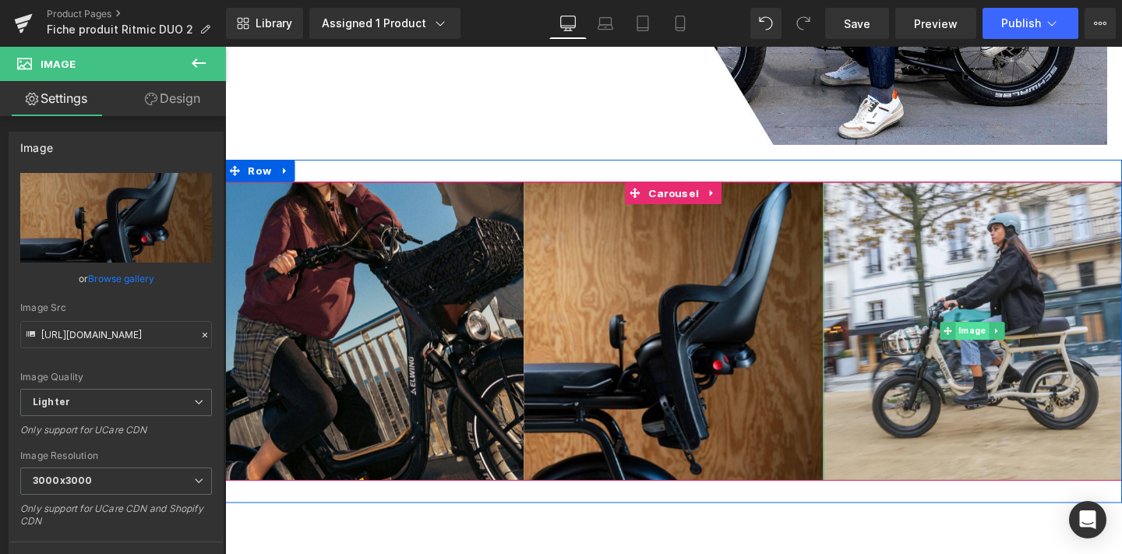
click at [1015, 344] on span "Image" at bounding box center [1010, 345] width 35 height 19
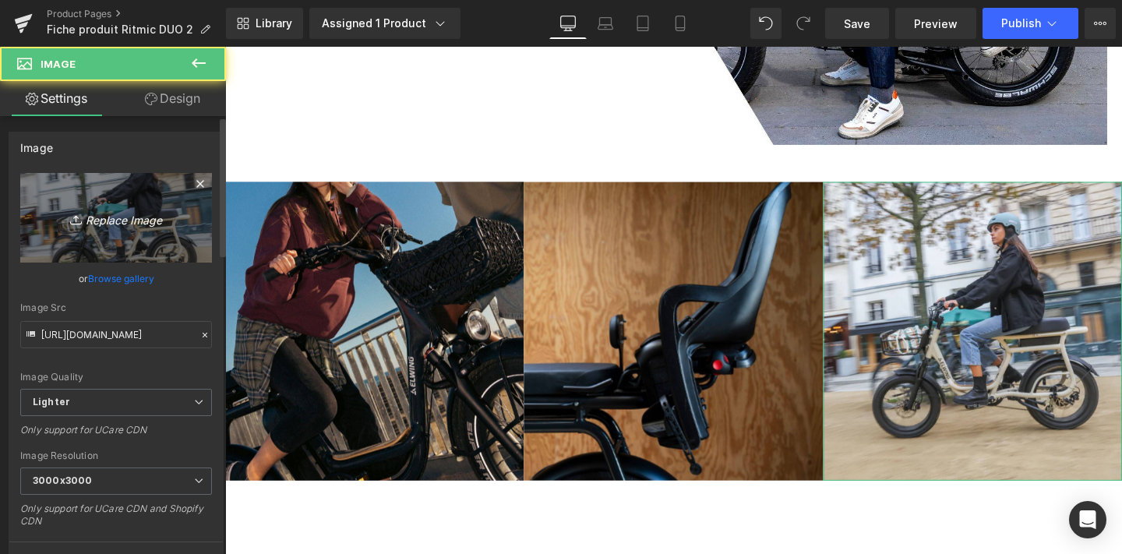
click at [106, 218] on icon "Replace Image" at bounding box center [116, 217] width 125 height 19
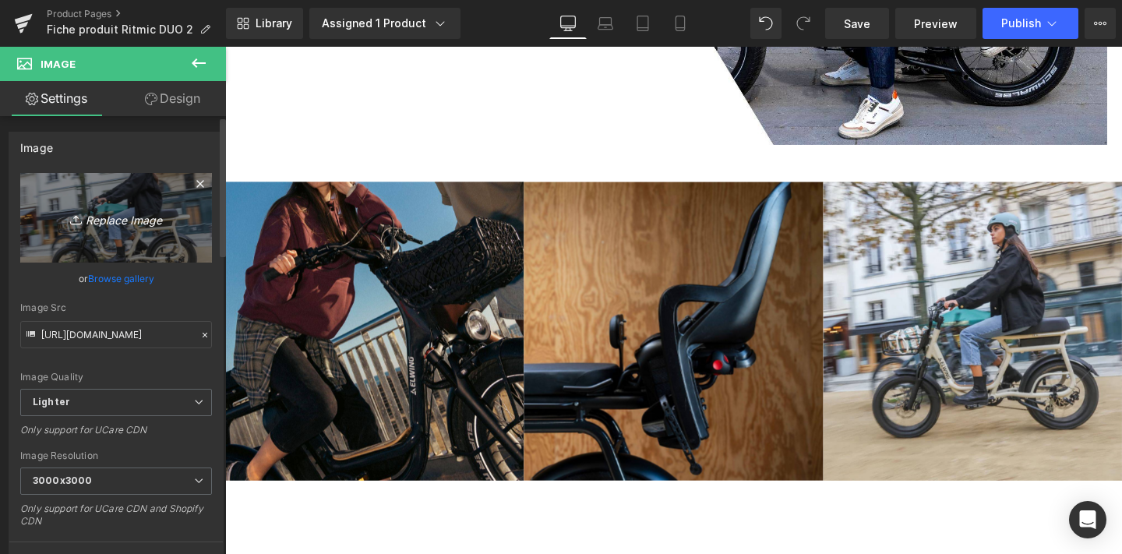
type input "C:\fakepath\4.jpg"
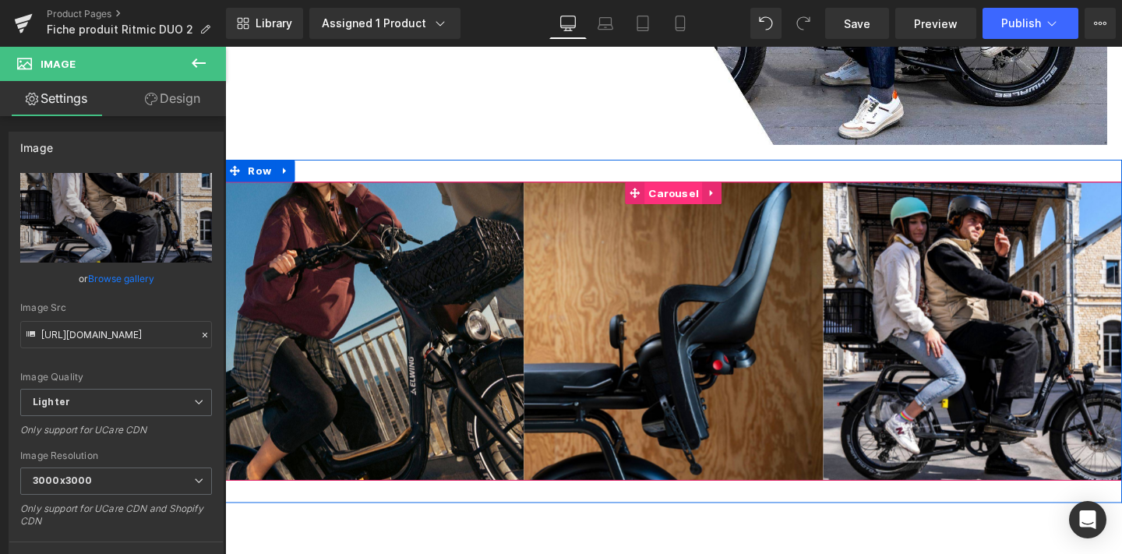
click at [707, 203] on span "Carousel" at bounding box center [696, 200] width 61 height 23
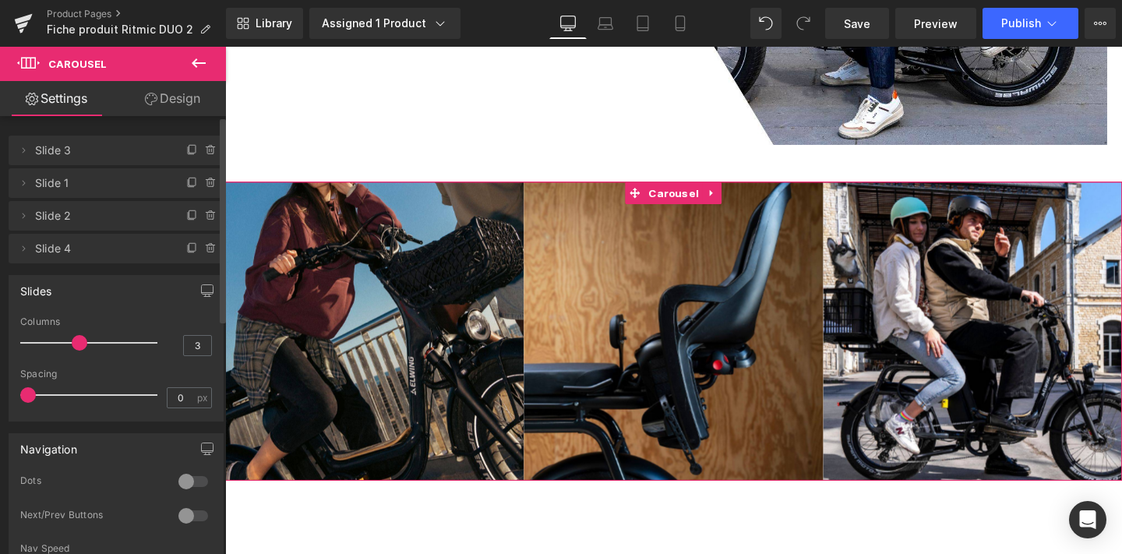
click at [79, 265] on div "Slides 3 Columns 3 3 Columns 3 4 Columns 4 1 Columns 1 0px Spacing 0 px 5px Spa…" at bounding box center [116, 342] width 233 height 158
click at [79, 262] on span "Slide 4" at bounding box center [100, 249] width 131 height 30
click at [80, 256] on span "Slide 4" at bounding box center [100, 249] width 131 height 30
click at [20, 250] on icon at bounding box center [23, 248] width 12 height 12
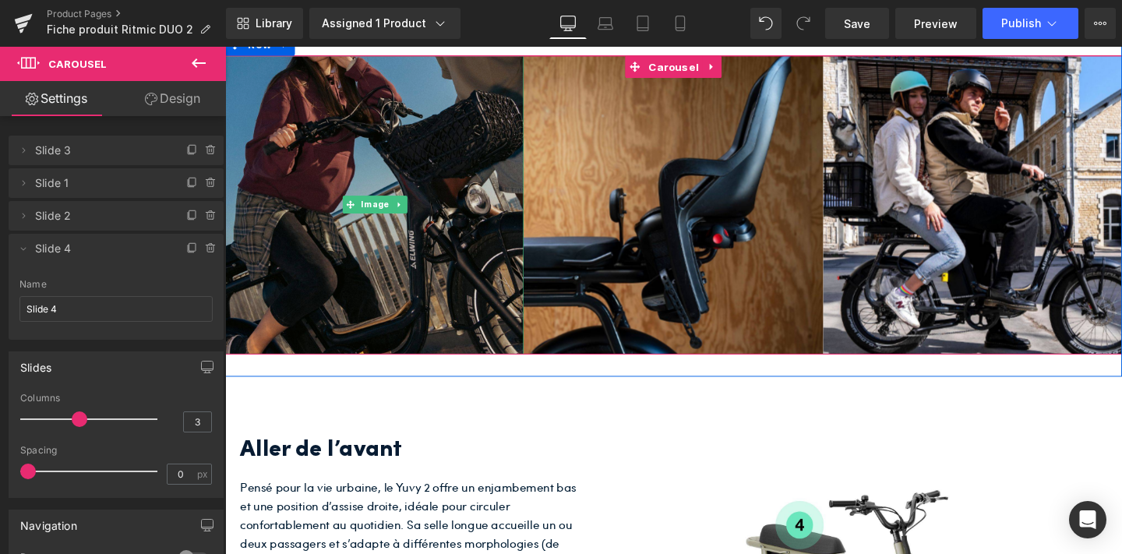
scroll to position [2548, 0]
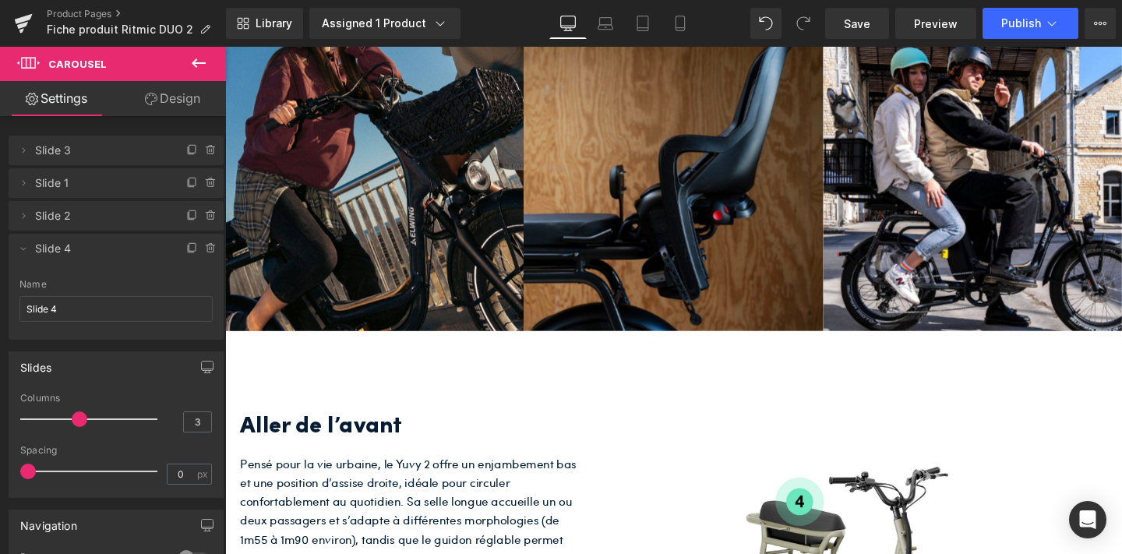
click at [676, 284] on img at bounding box center [696, 189] width 314 height 314
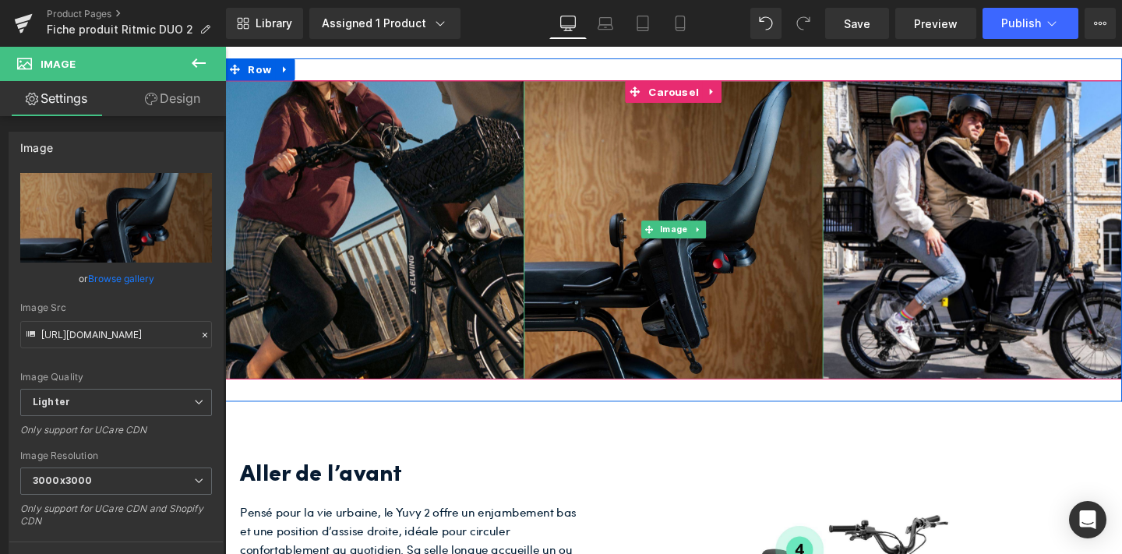
scroll to position [2485, 0]
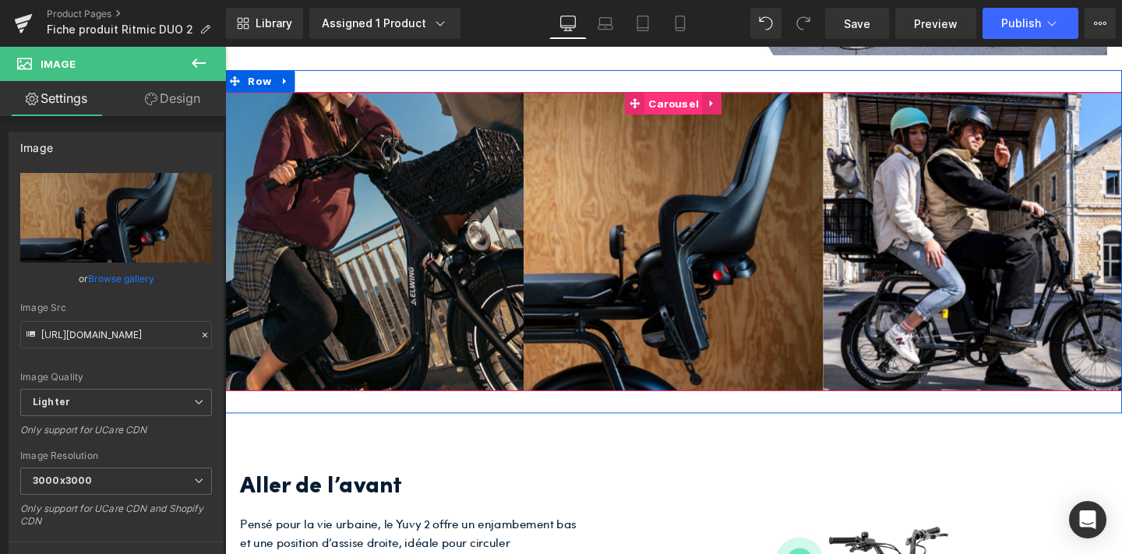
click at [689, 106] on span "Carousel" at bounding box center [696, 105] width 61 height 23
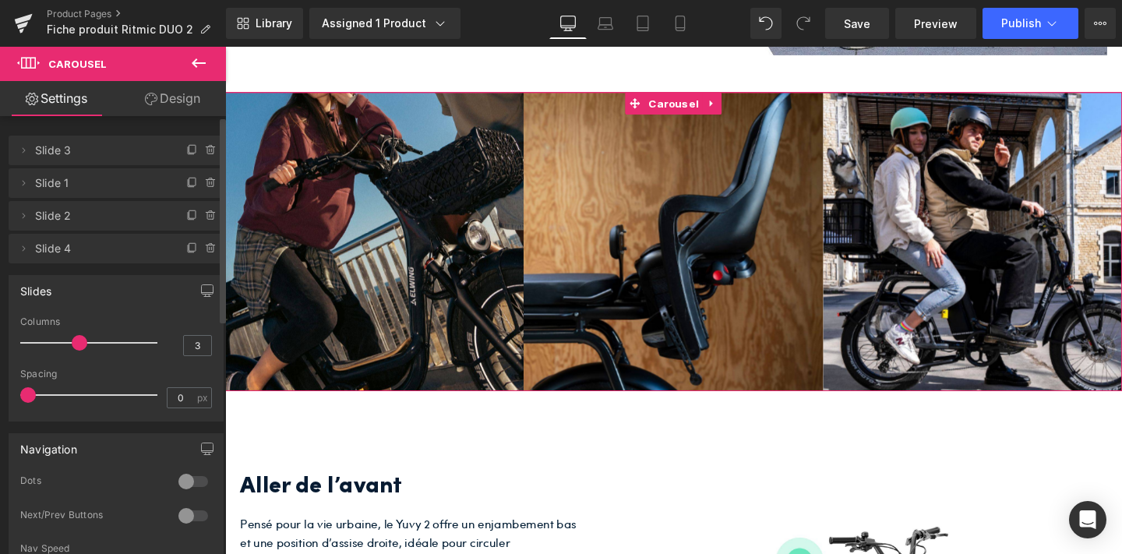
drag, startPoint x: 76, startPoint y: 342, endPoint x: 85, endPoint y: 342, distance: 8.6
click at [85, 342] on div at bounding box center [92, 342] width 129 height 31
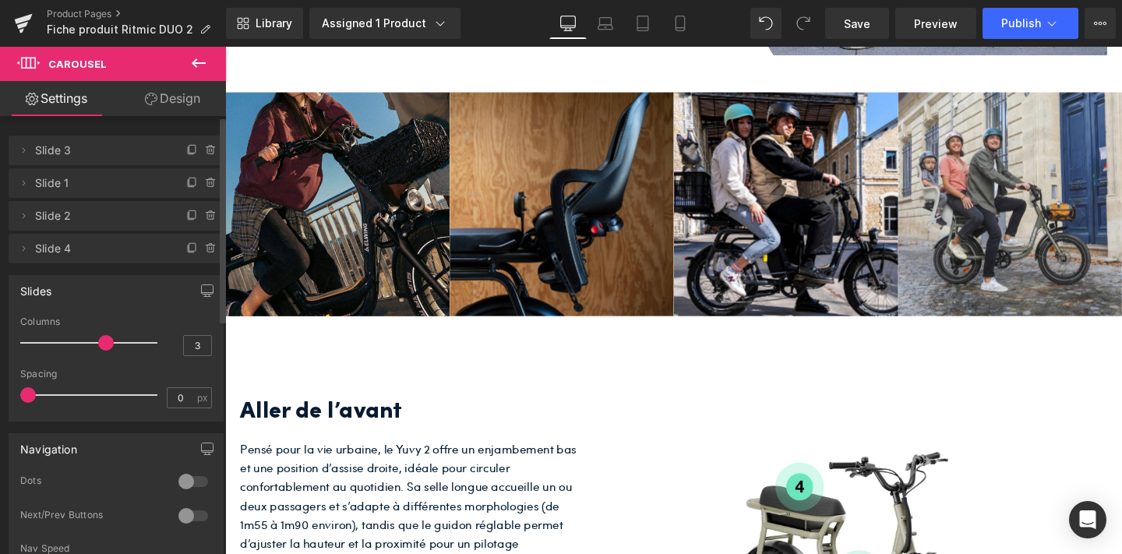
drag, startPoint x: 82, startPoint y: 342, endPoint x: 98, endPoint y: 342, distance: 16.4
click at [98, 342] on span at bounding box center [106, 343] width 16 height 16
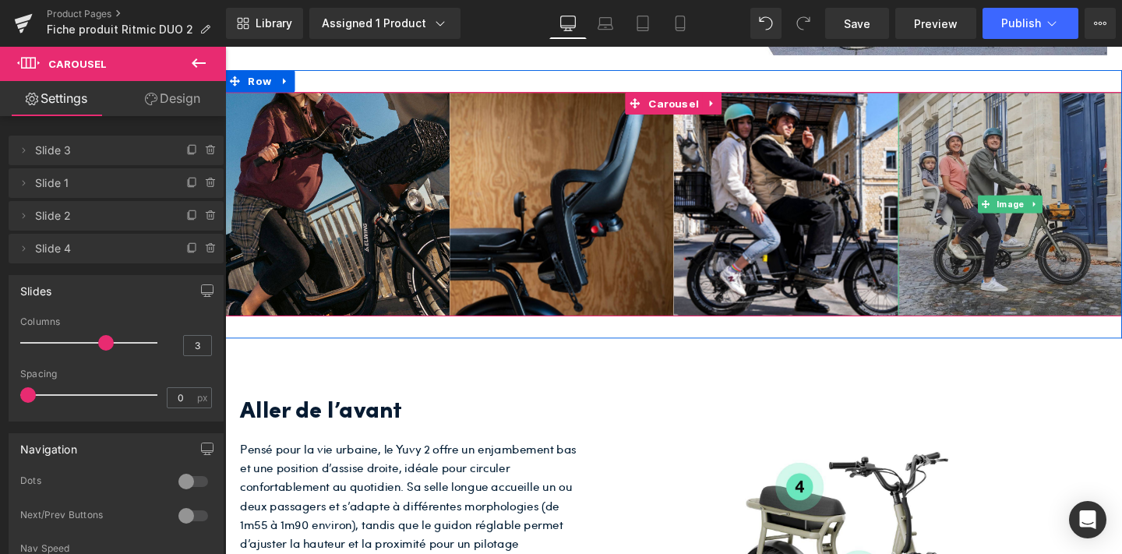
click at [1094, 228] on img at bounding box center [1051, 212] width 236 height 236
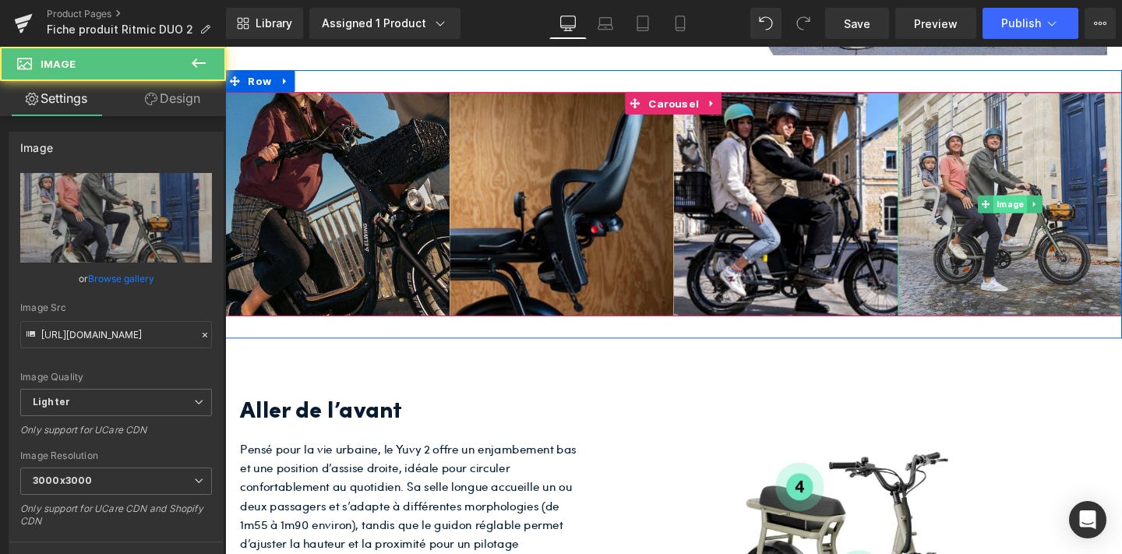
click at [1054, 217] on span "Image" at bounding box center [1049, 212] width 35 height 19
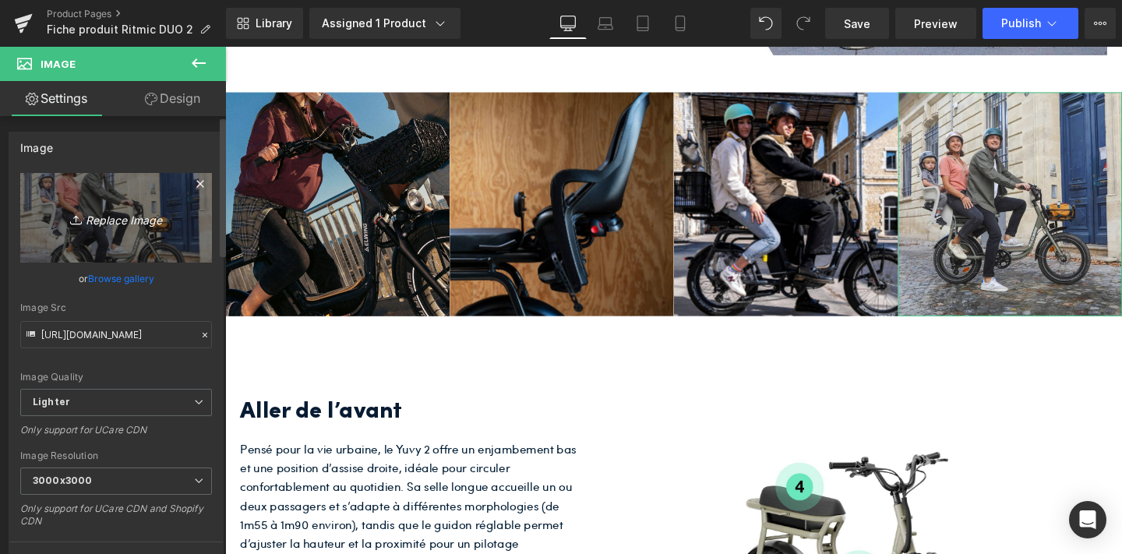
click at [123, 221] on icon "Replace Image" at bounding box center [116, 217] width 125 height 19
type input "C:\fakepath\7.jpg"
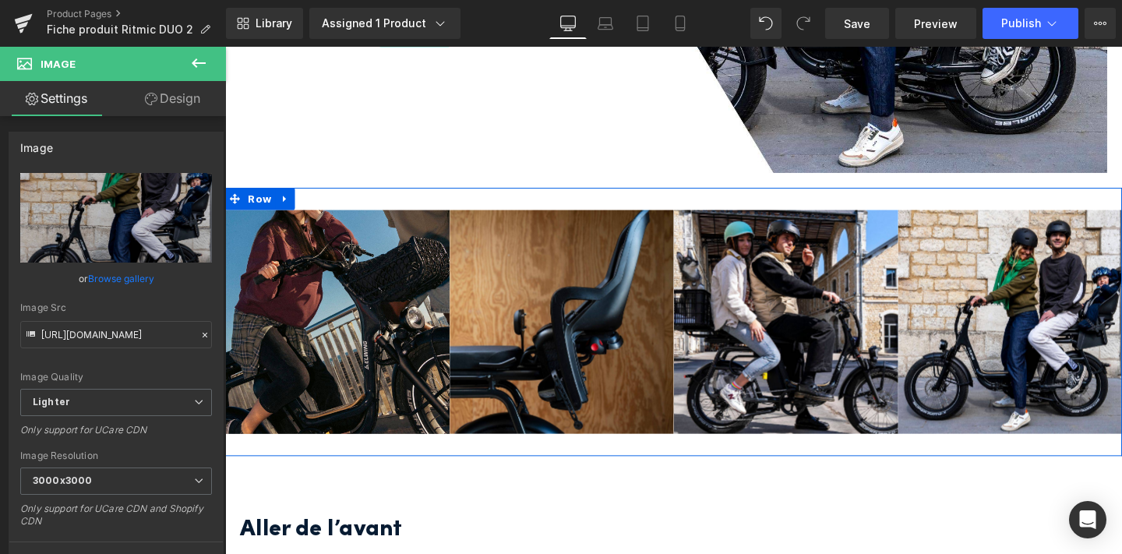
scroll to position [2361, 0]
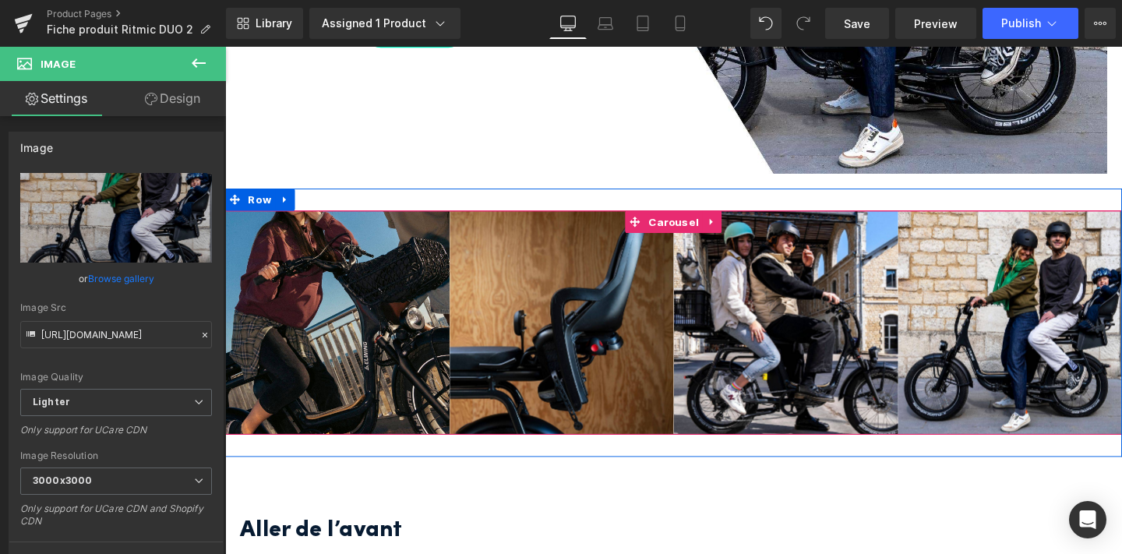
click at [692, 226] on span "Carousel" at bounding box center [696, 231] width 61 height 23
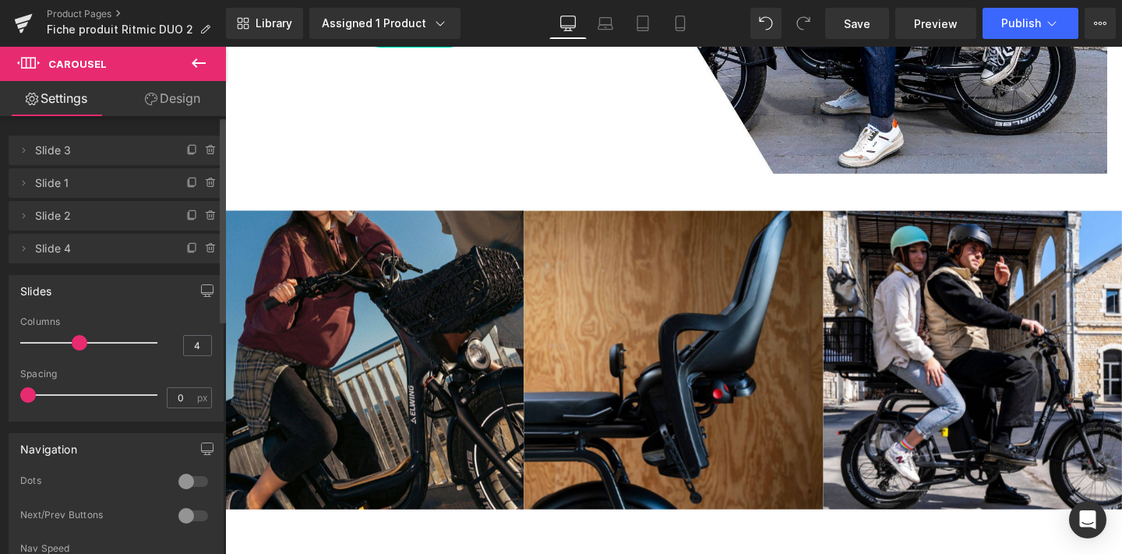
drag, startPoint x: 98, startPoint y: 342, endPoint x: 85, endPoint y: 343, distance: 13.3
click at [85, 343] on div at bounding box center [92, 342] width 129 height 31
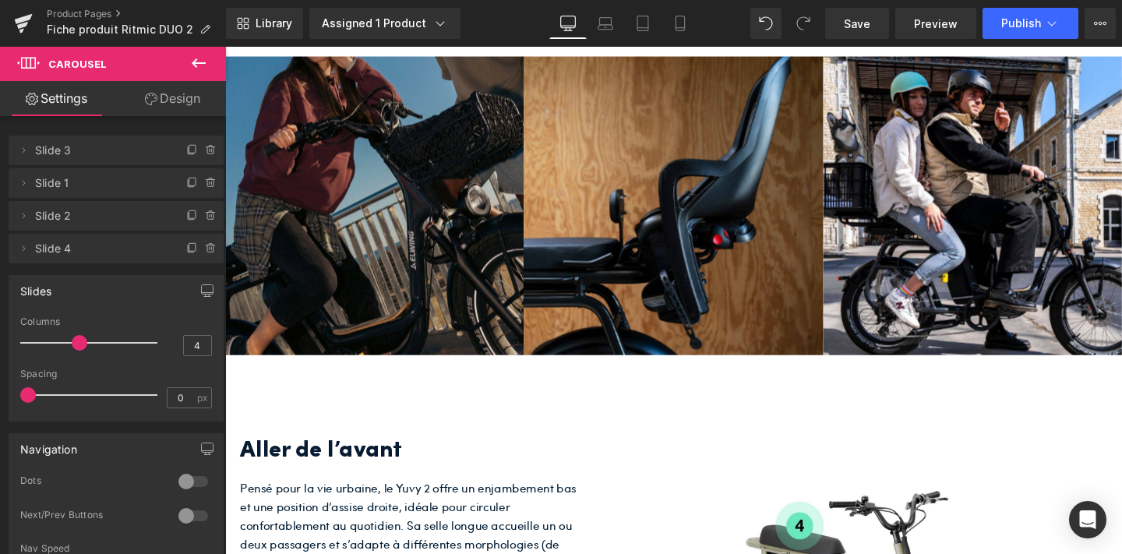
scroll to position [2694, 0]
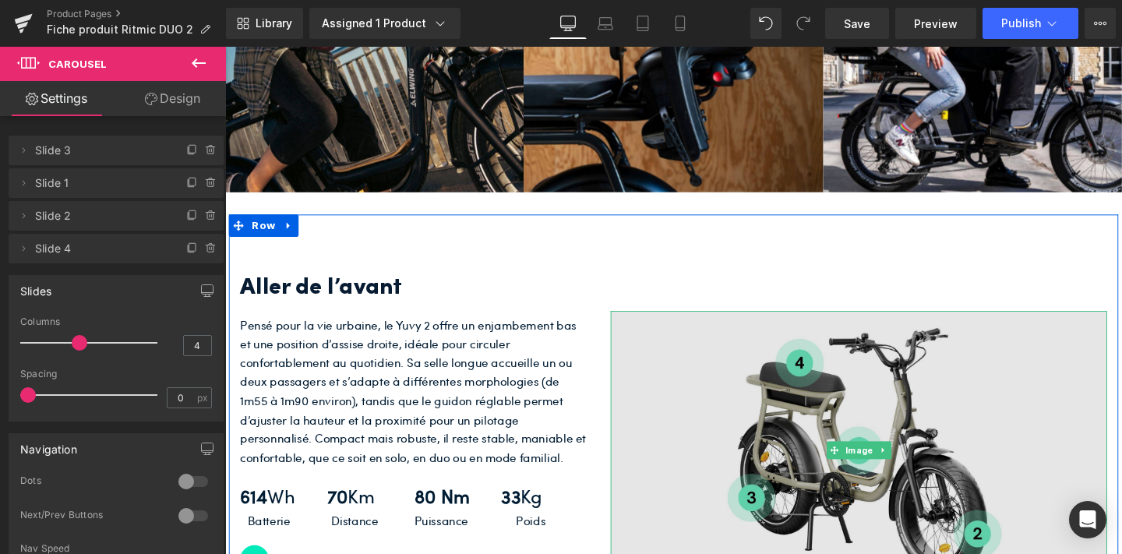
click at [915, 409] on img at bounding box center [891, 471] width 522 height 294
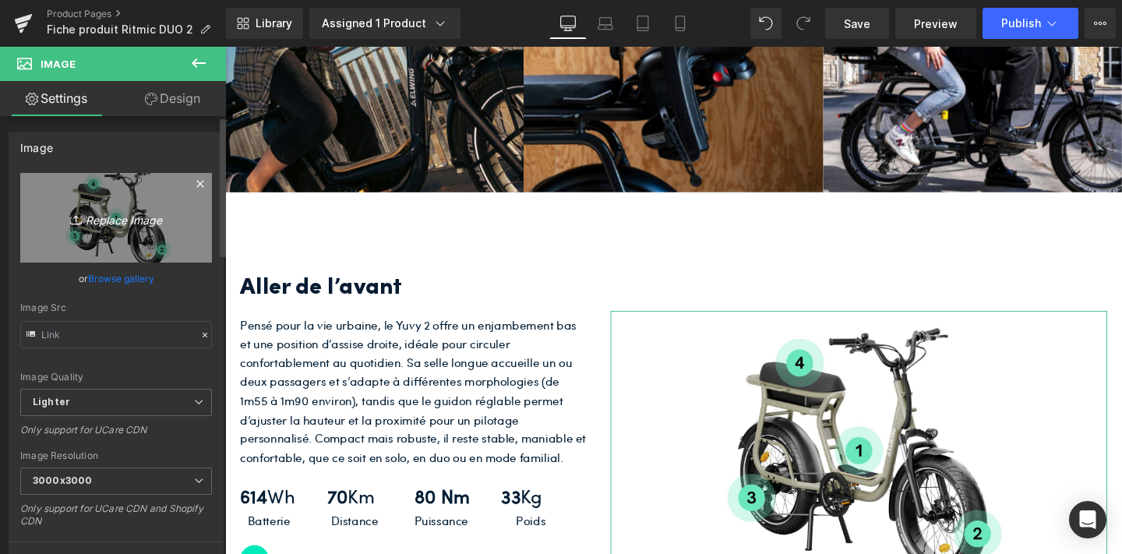
click at [102, 220] on icon "Replace Image" at bounding box center [116, 217] width 125 height 19
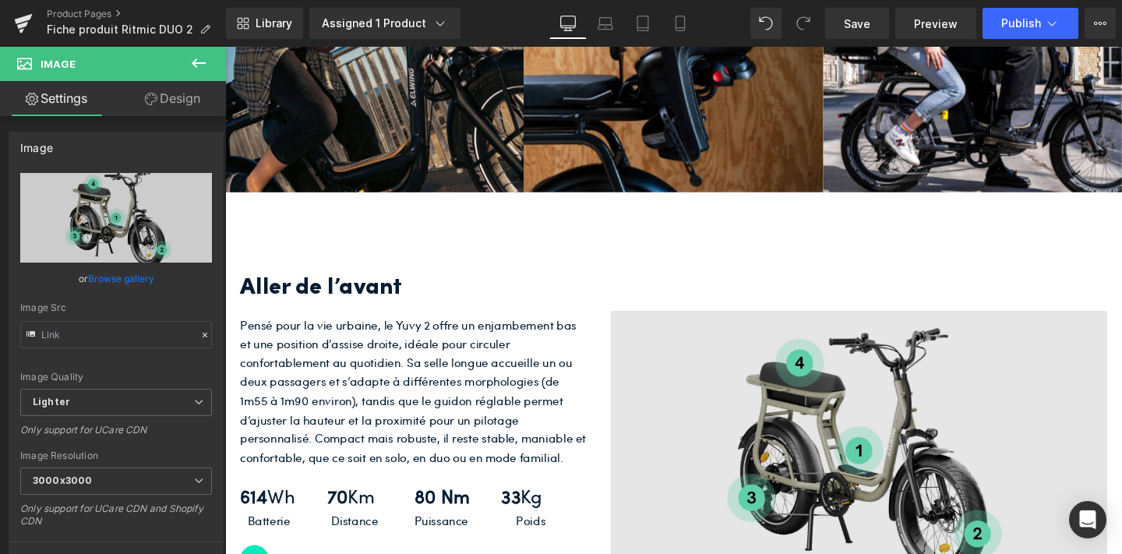
type input "C:\fakepath\Présentation vélo (12).jpg"
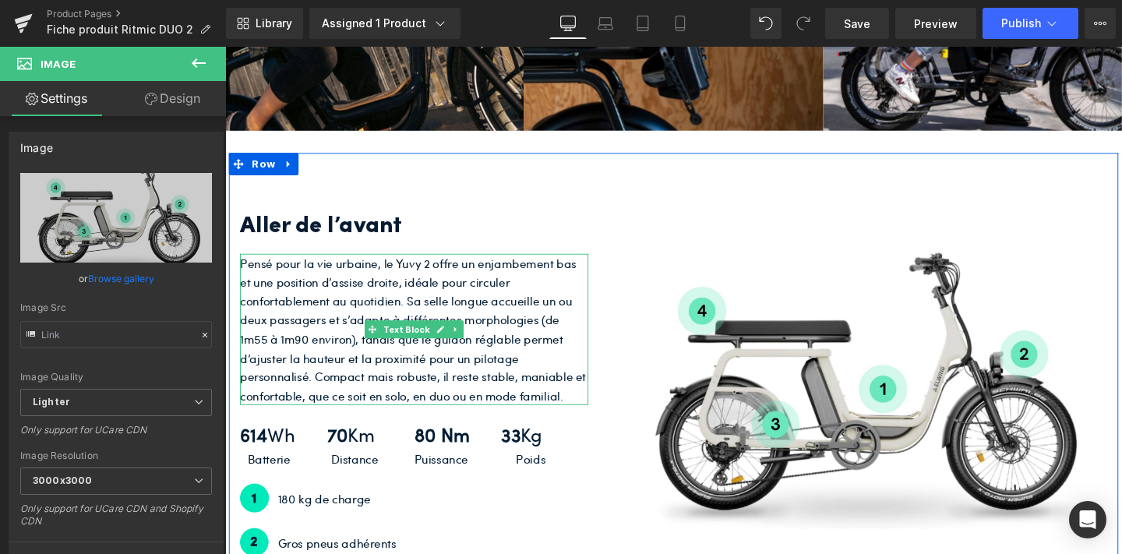
scroll to position [2759, 0]
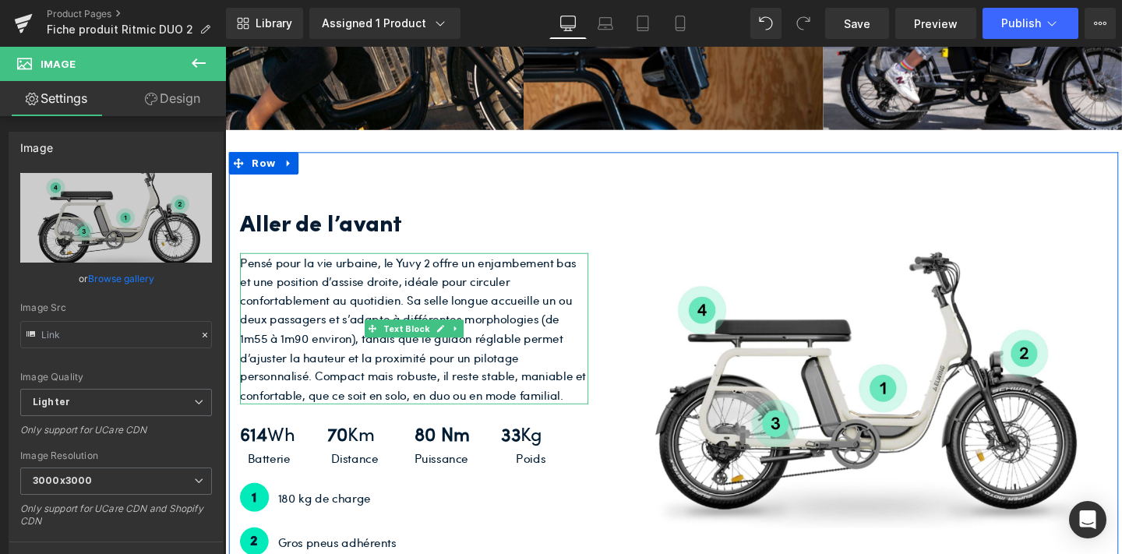
click at [371, 353] on p "Pensé pour la vie urbaine, le Yuvy 2 offre un enjambement bas et une position d…" at bounding box center [424, 343] width 366 height 160
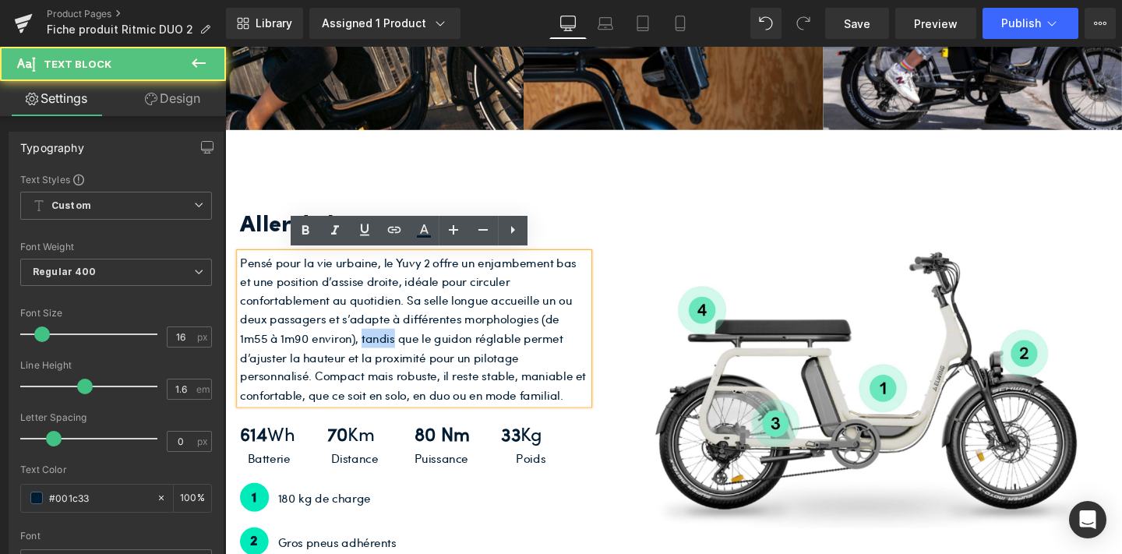
click at [371, 353] on p "Pensé pour la vie urbaine, le Yuvy 2 offre un enjambement bas et une position d…" at bounding box center [424, 343] width 366 height 160
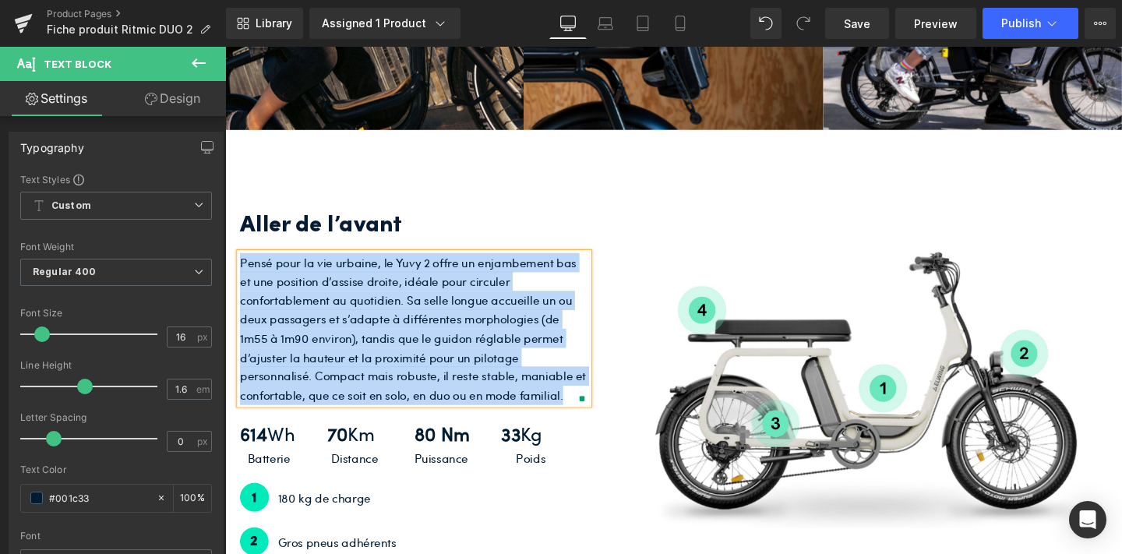
copy p "Pensé pour la vie urbaine, le Yuvy 2 offre un enjambement bas et une position d…"
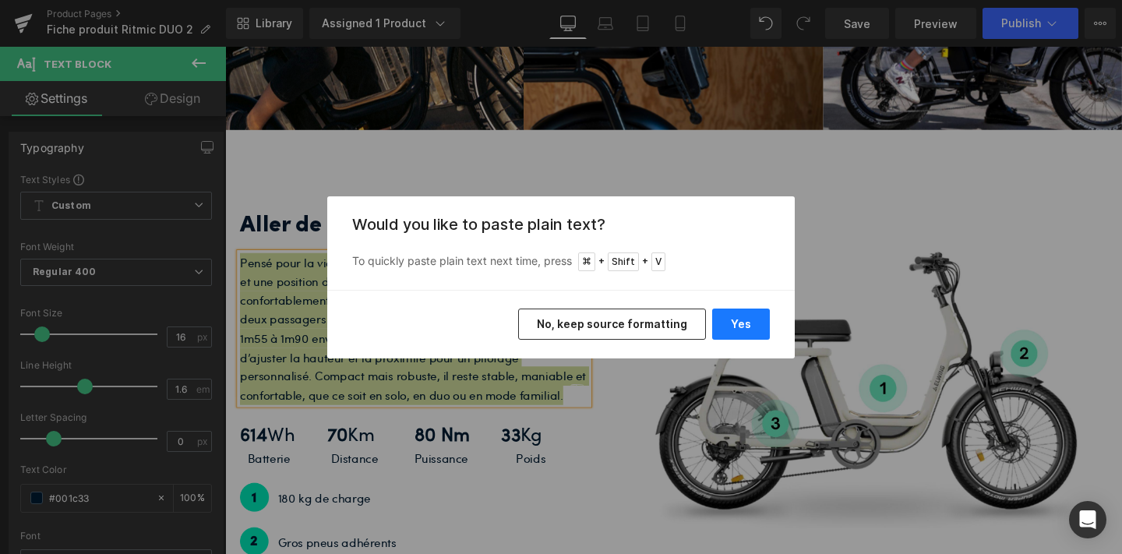
click at [725, 319] on button "Yes" at bounding box center [741, 324] width 58 height 31
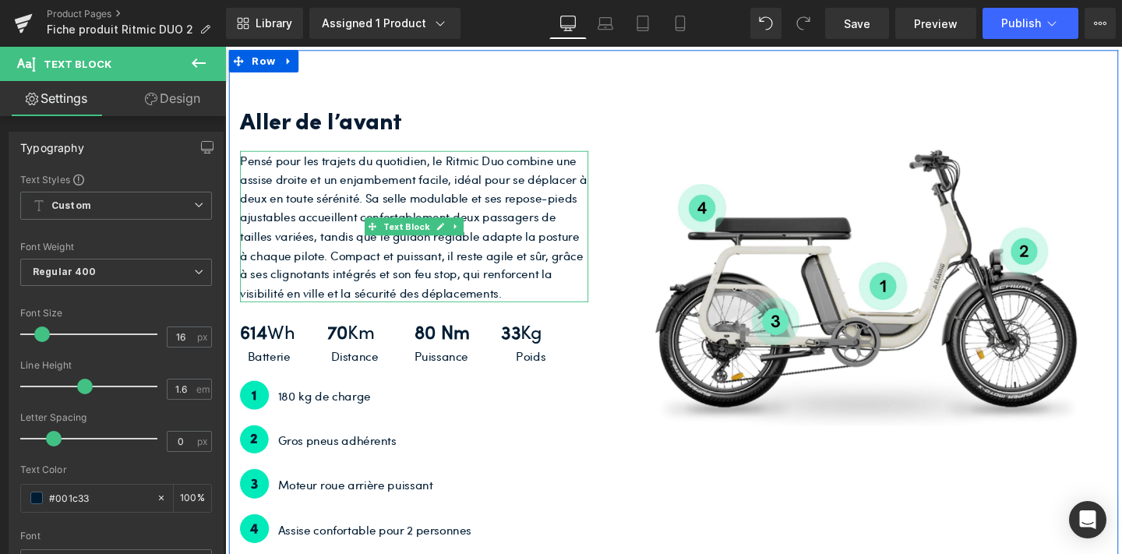
scroll to position [2897, 0]
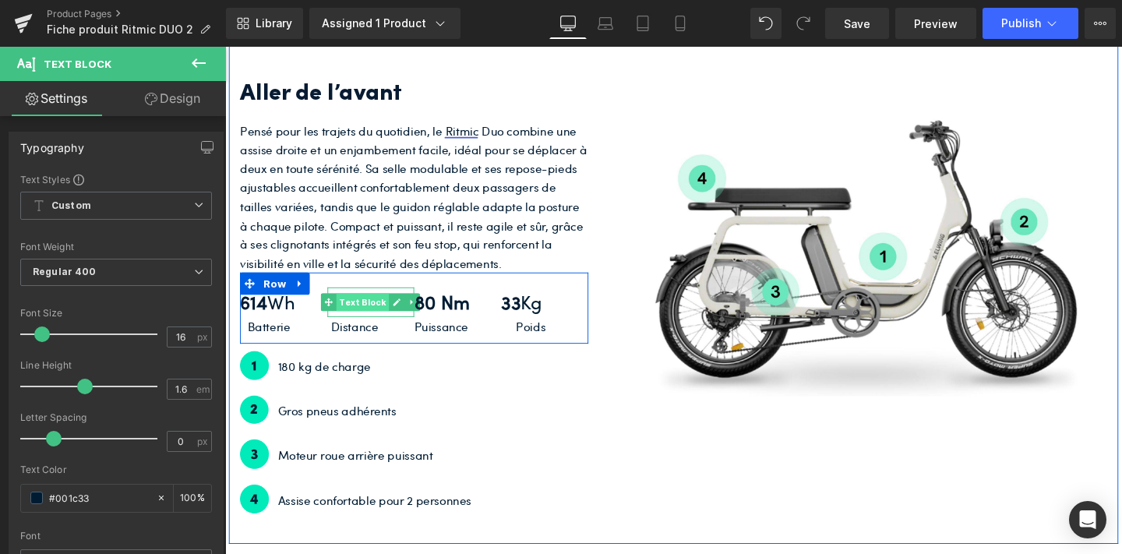
click at [354, 322] on span "Text Block" at bounding box center [369, 315] width 55 height 19
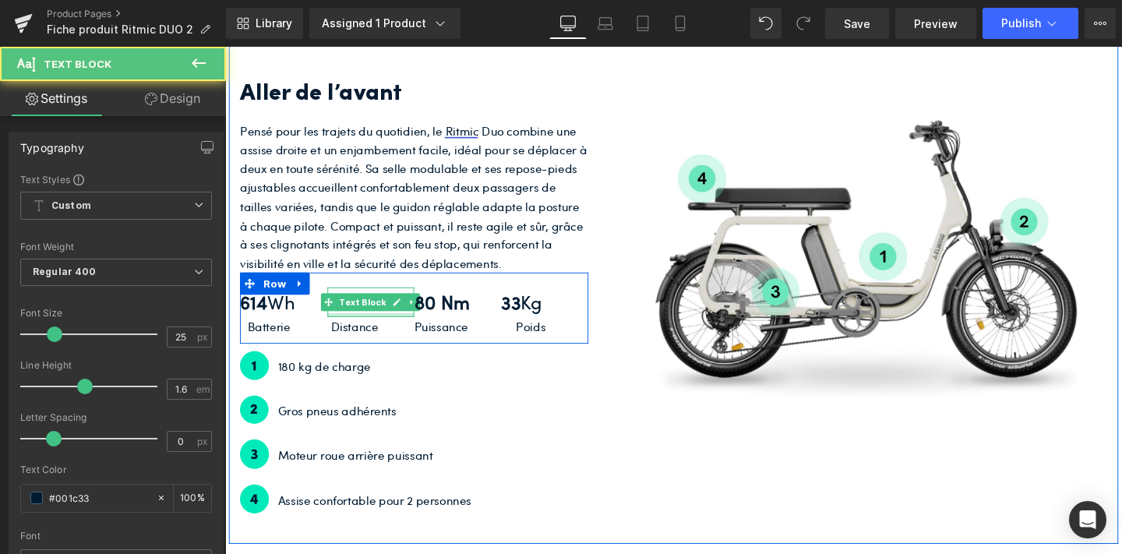
click at [355, 328] on div at bounding box center [379, 329] width 92 height 4
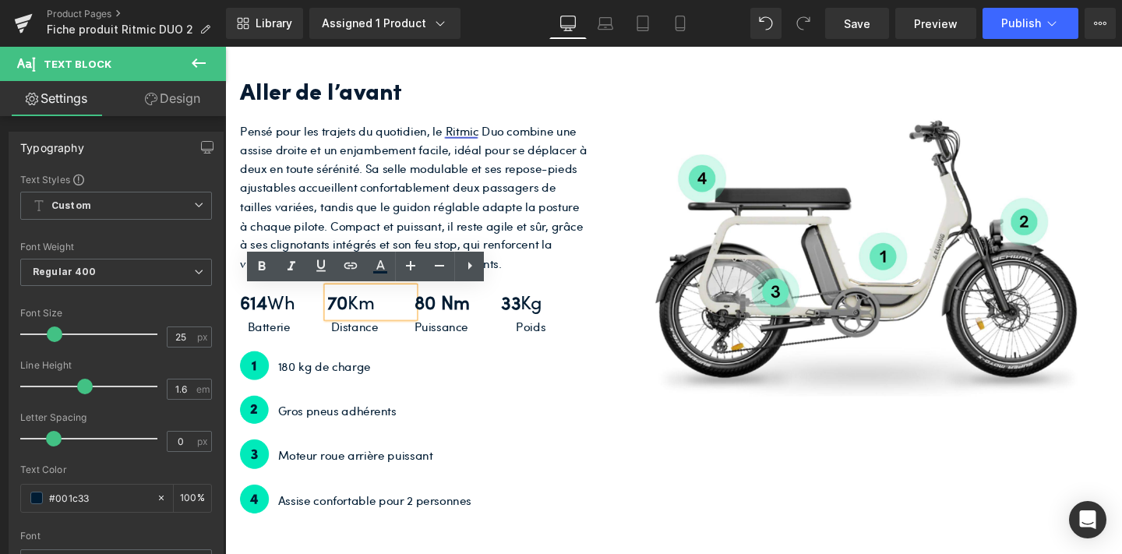
click at [351, 317] on strong "70" at bounding box center [344, 315] width 22 height 27
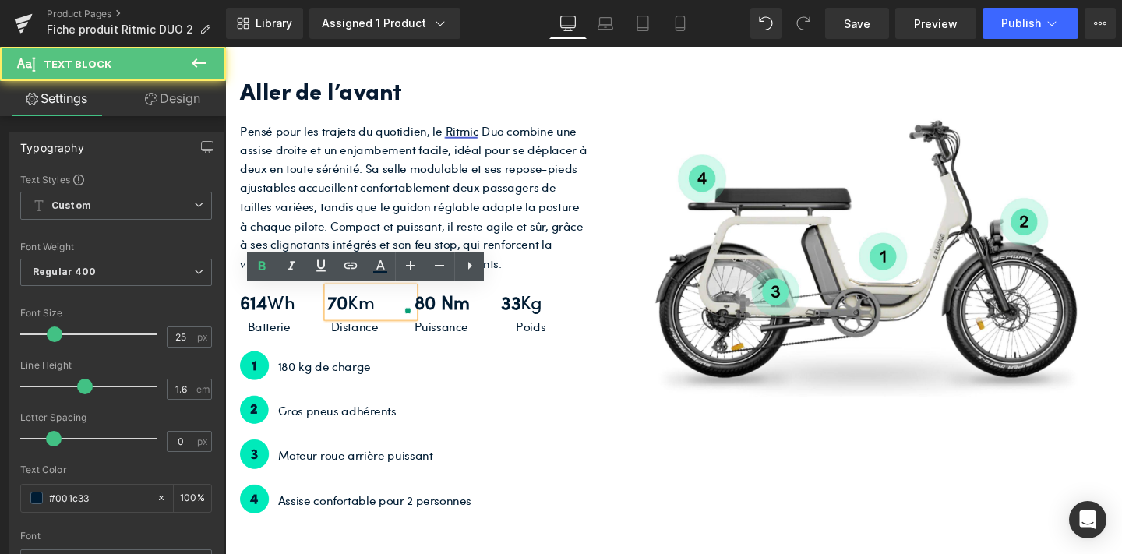
click at [341, 316] on strong "70" at bounding box center [344, 315] width 22 height 27
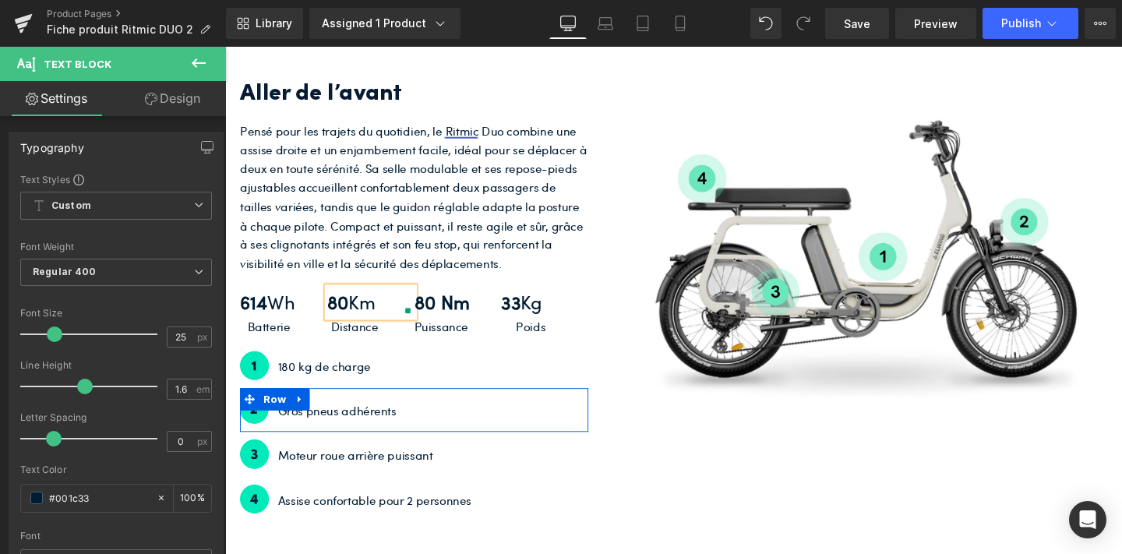
click at [597, 417] on div "Gros pneus adhérents Text Block" at bounding box center [439, 427] width 336 height 26
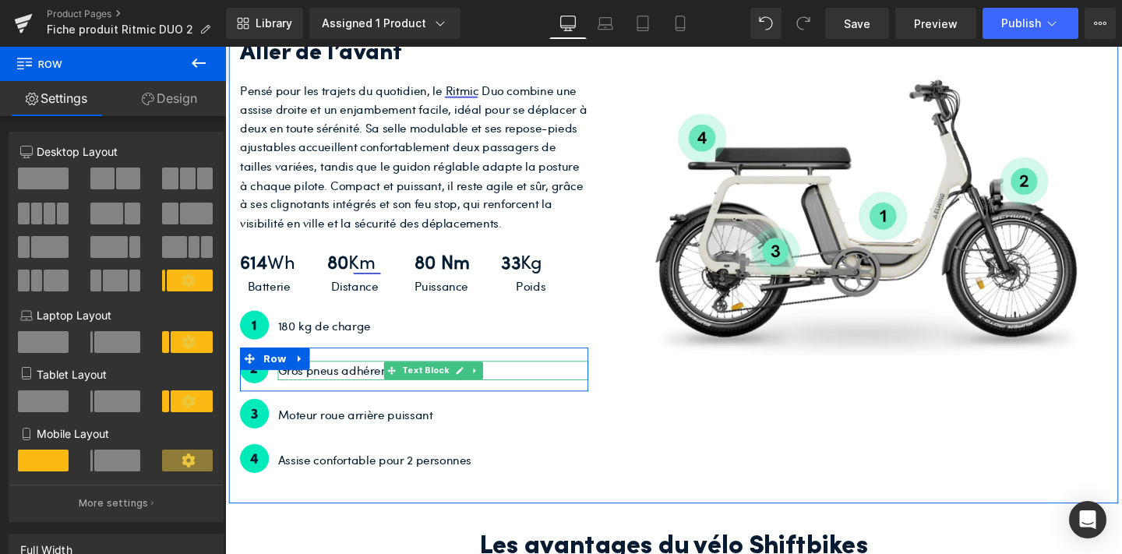
scroll to position [2944, 0]
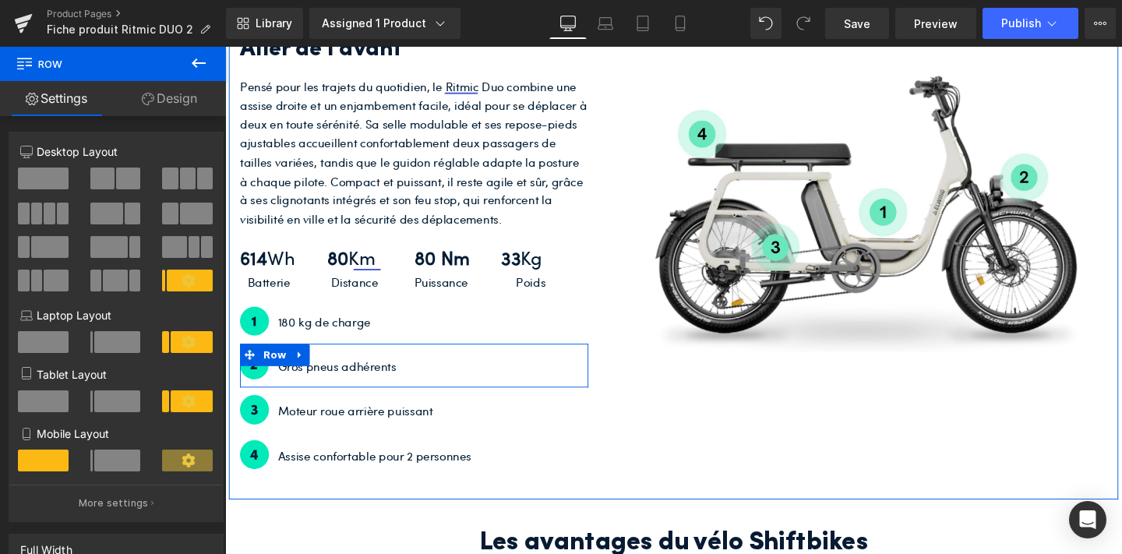
click at [353, 387] on p "Gros pneus adhérents" at bounding box center [443, 383] width 326 height 20
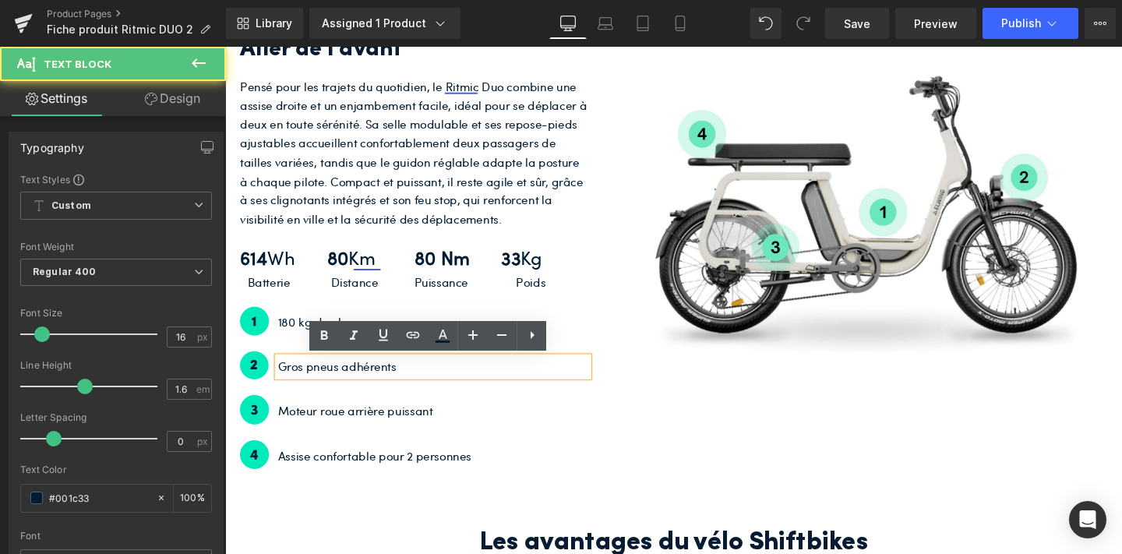
click at [360, 387] on p "Gros pneus adhérents" at bounding box center [443, 383] width 326 height 20
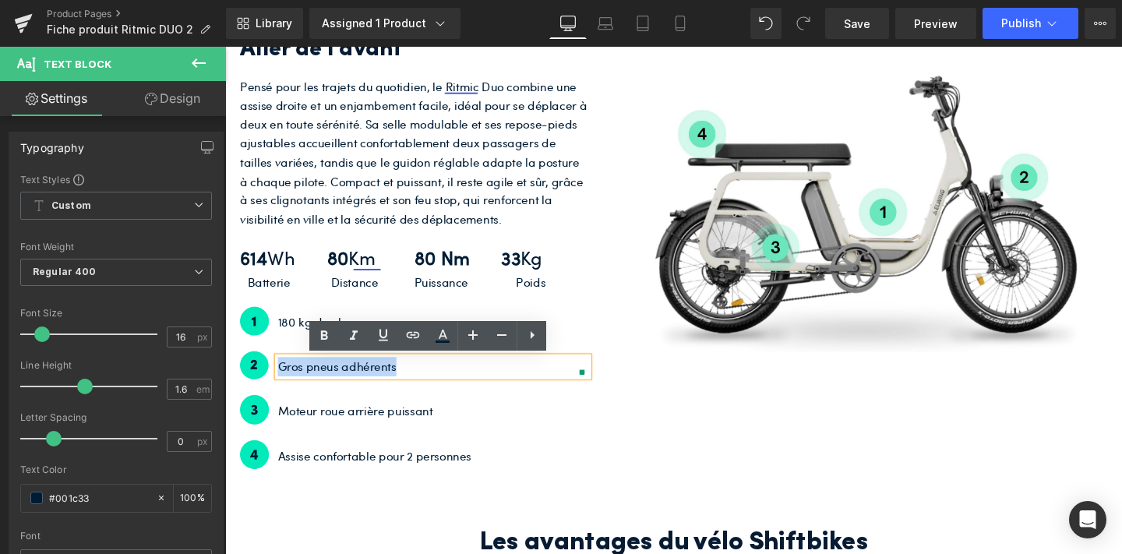
drag, startPoint x: 416, startPoint y: 385, endPoint x: 271, endPoint y: 390, distance: 145.0
click at [271, 390] on div "Gros pneus adhérents Text Block" at bounding box center [439, 380] width 336 height 26
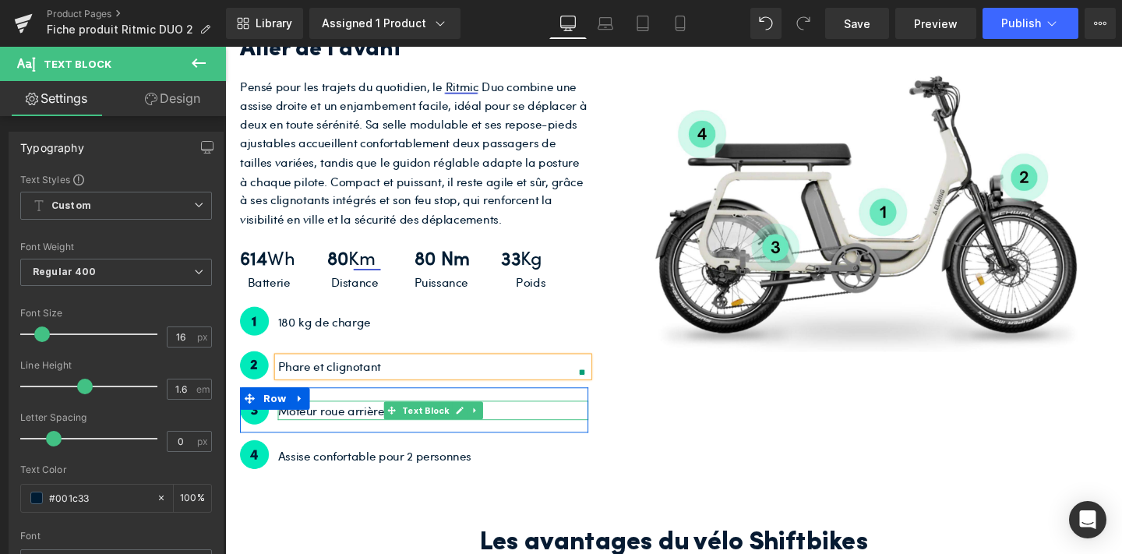
click at [335, 432] on p "Moteur roue arrière puissant" at bounding box center [443, 429] width 326 height 20
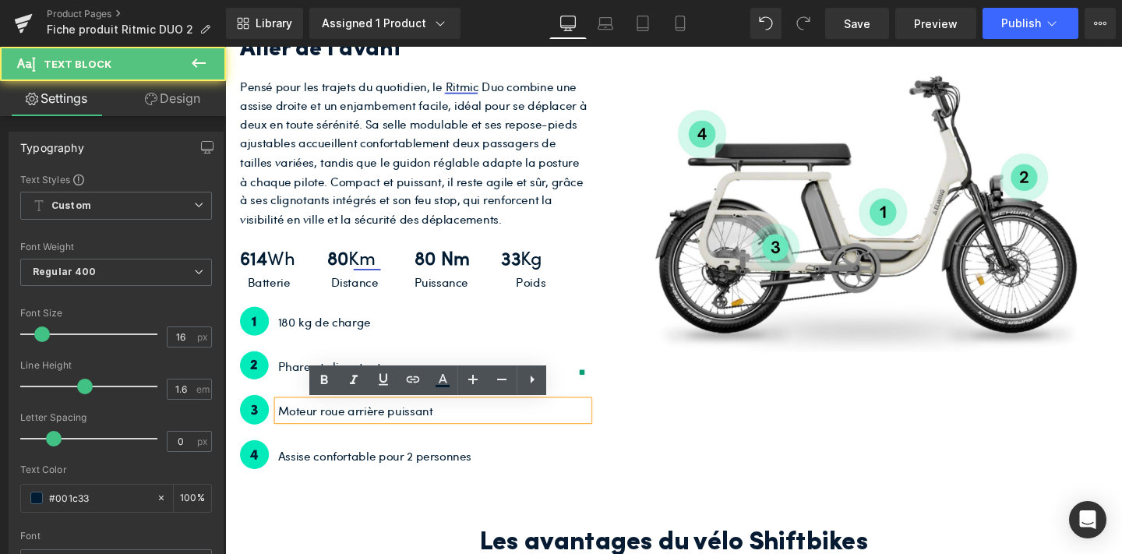
click at [391, 427] on p "Moteur roue arrière puissant" at bounding box center [443, 429] width 326 height 20
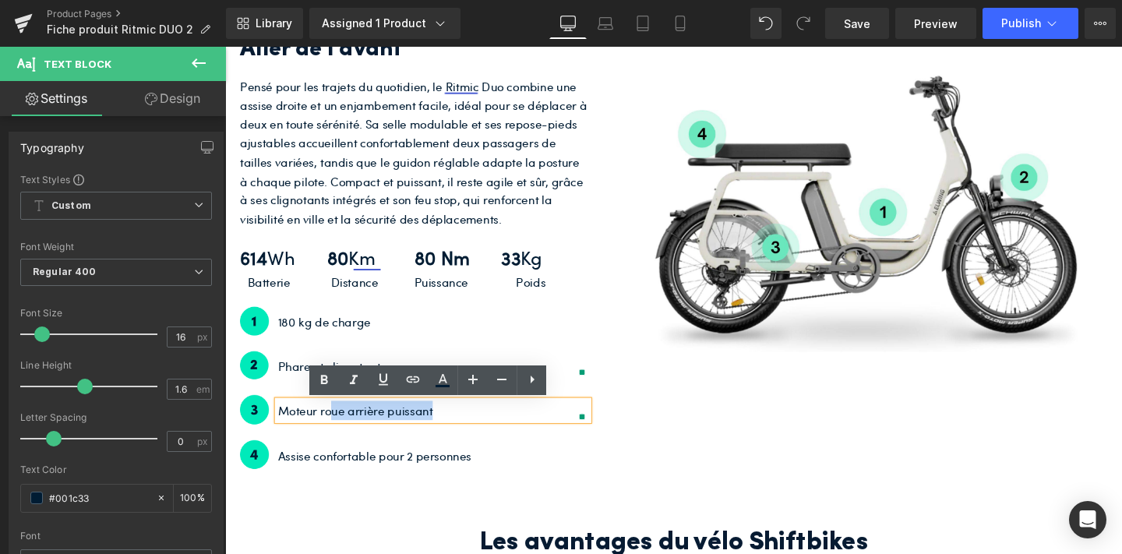
drag, startPoint x: 471, startPoint y: 429, endPoint x: 338, endPoint y: 426, distance: 132.5
click at [338, 426] on p "Moteur roue arrière puissant" at bounding box center [443, 429] width 326 height 20
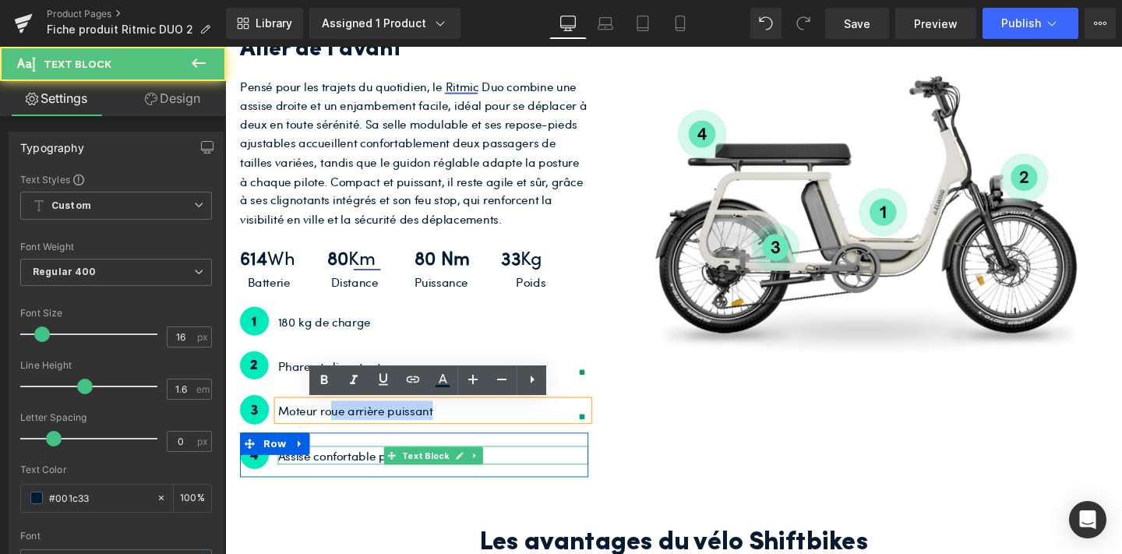
click at [379, 478] on p "Assise confortable pour 2 personnes" at bounding box center [443, 477] width 326 height 20
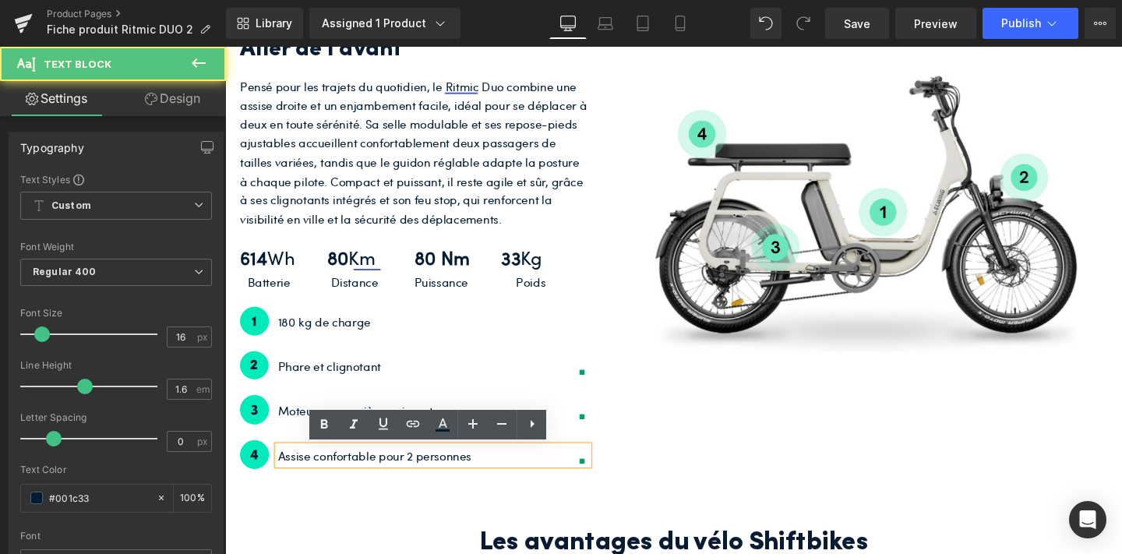
click at [488, 474] on p "Assise confortable pour 2 personnes" at bounding box center [443, 477] width 326 height 20
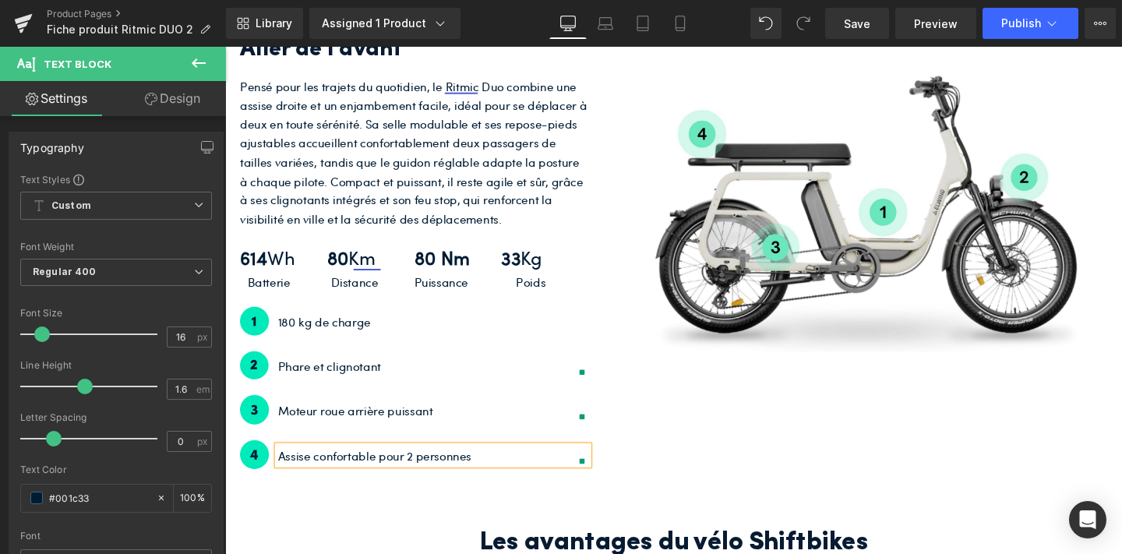
click at [659, 496] on div "Aller de l’avant Heading Pensé pour les trajets du quotidien, le Ritmic Duo com…" at bounding box center [696, 248] width 935 height 550
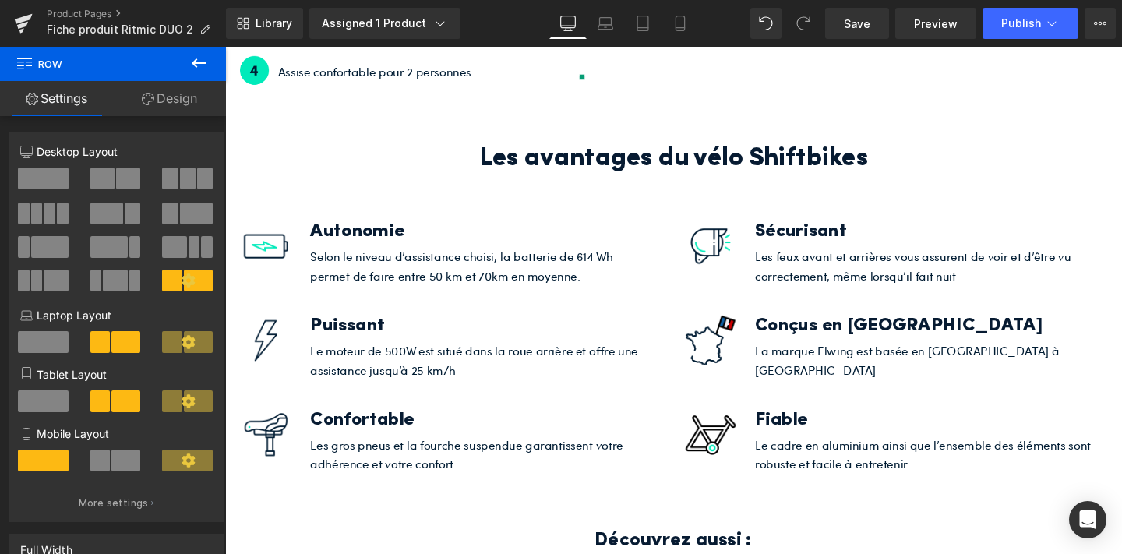
scroll to position [3386, 0]
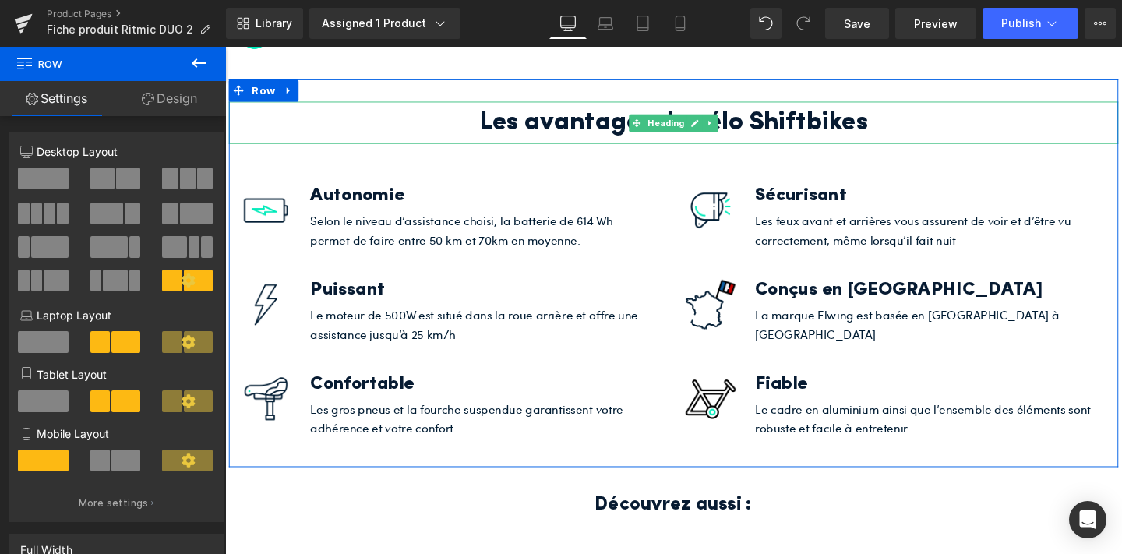
click at [764, 117] on h2 "Les avantages du vélo Shiftbikes" at bounding box center [696, 126] width 935 height 44
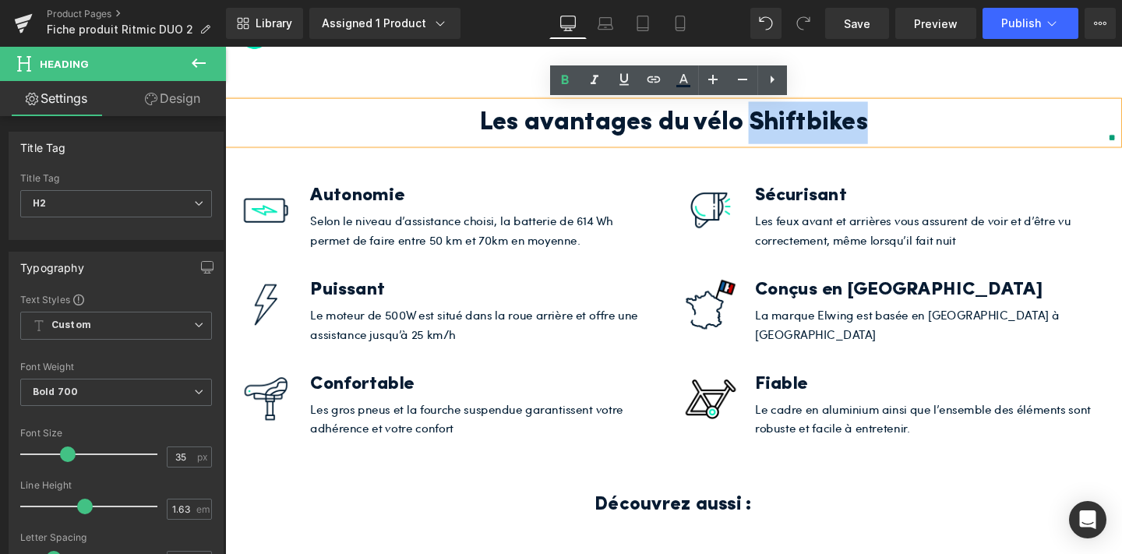
drag, startPoint x: 915, startPoint y: 123, endPoint x: 784, endPoint y: 122, distance: 130.9
click at [784, 122] on h2 "Les avantages du vélo Shiftbikes" at bounding box center [696, 126] width 935 height 44
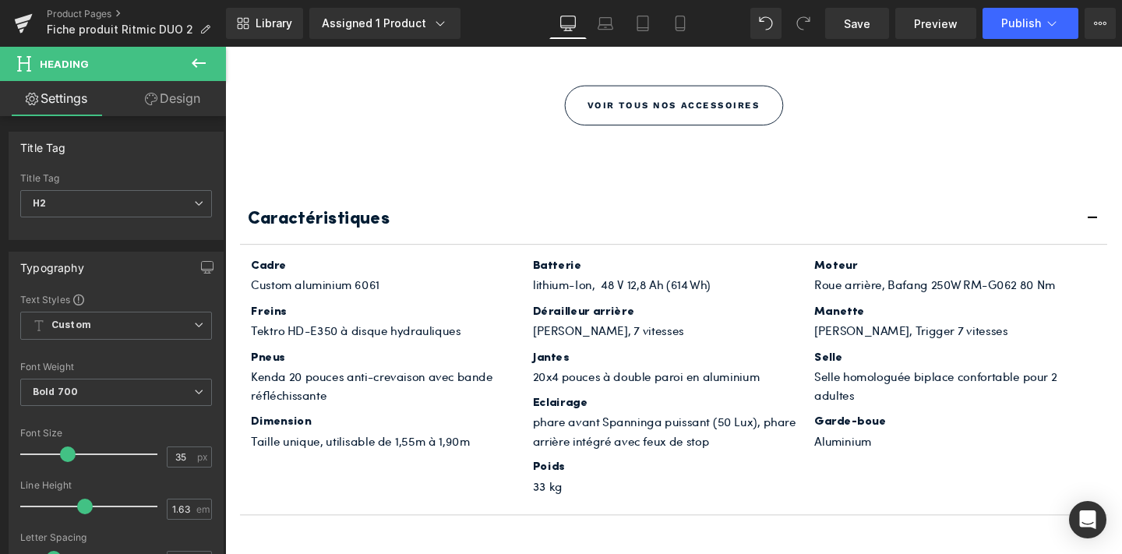
scroll to position [4195, 0]
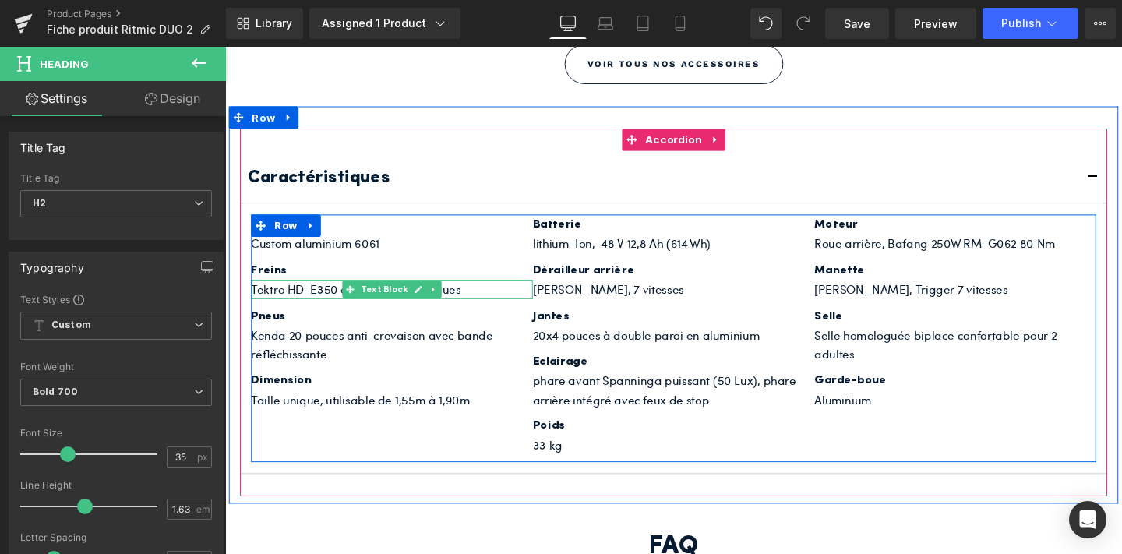
click at [340, 298] on p "Tektro HD-E350 à disque hydrauliques" at bounding box center [400, 301] width 296 height 20
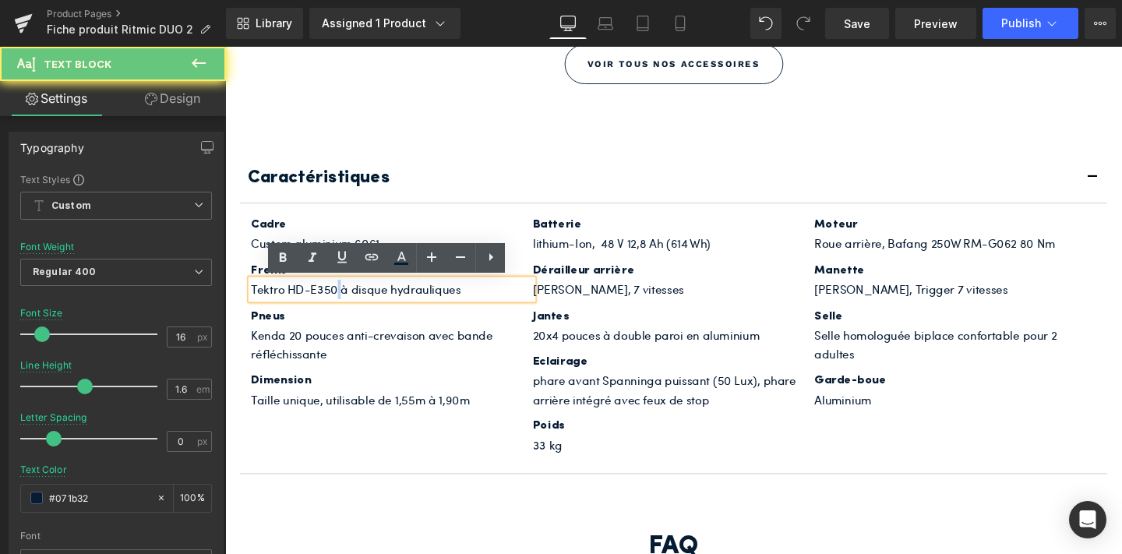
click at [340, 298] on p "Tektro HD-E350 à disque hydrauliques" at bounding box center [400, 301] width 296 height 20
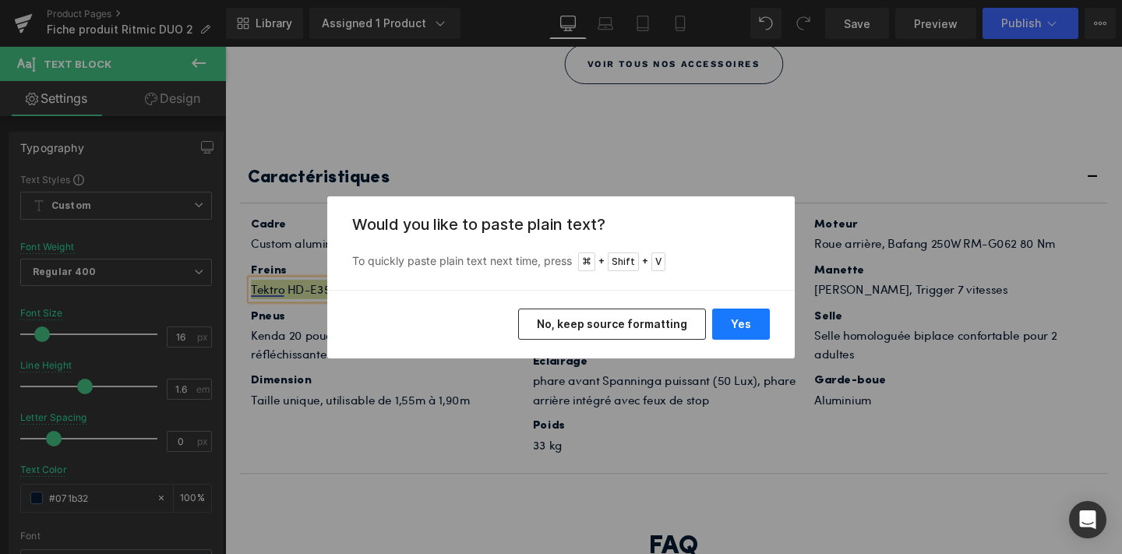
click at [755, 323] on button "Yes" at bounding box center [741, 324] width 58 height 31
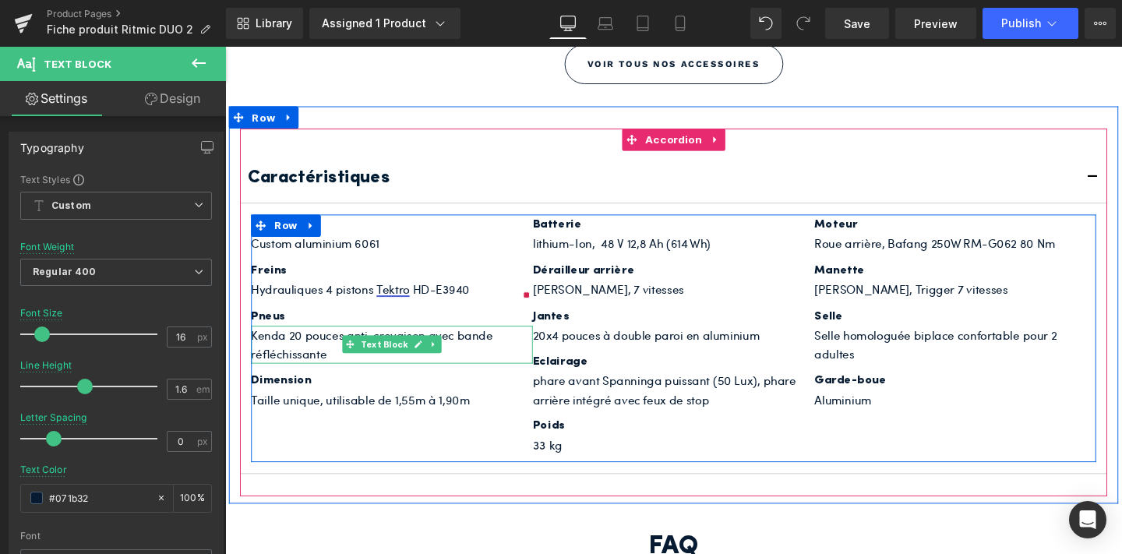
click at [336, 359] on p "Kenda 20 pouces anti-crevaison avec bande réfléchissante" at bounding box center [400, 360] width 296 height 40
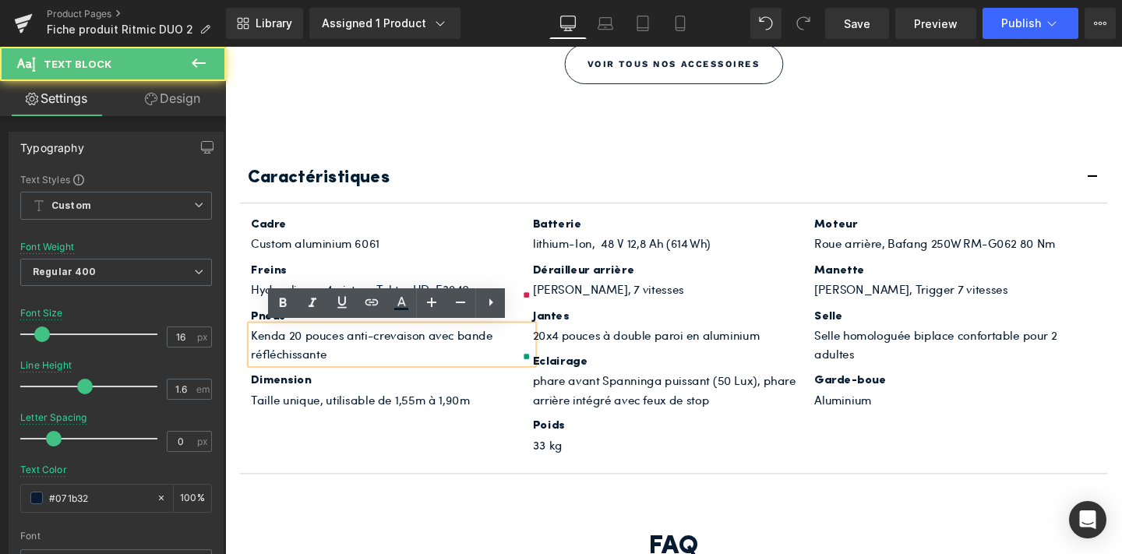
click at [332, 369] on p "Kenda 20 pouces anti-crevaison avec bande réfléchissante" at bounding box center [400, 360] width 296 height 40
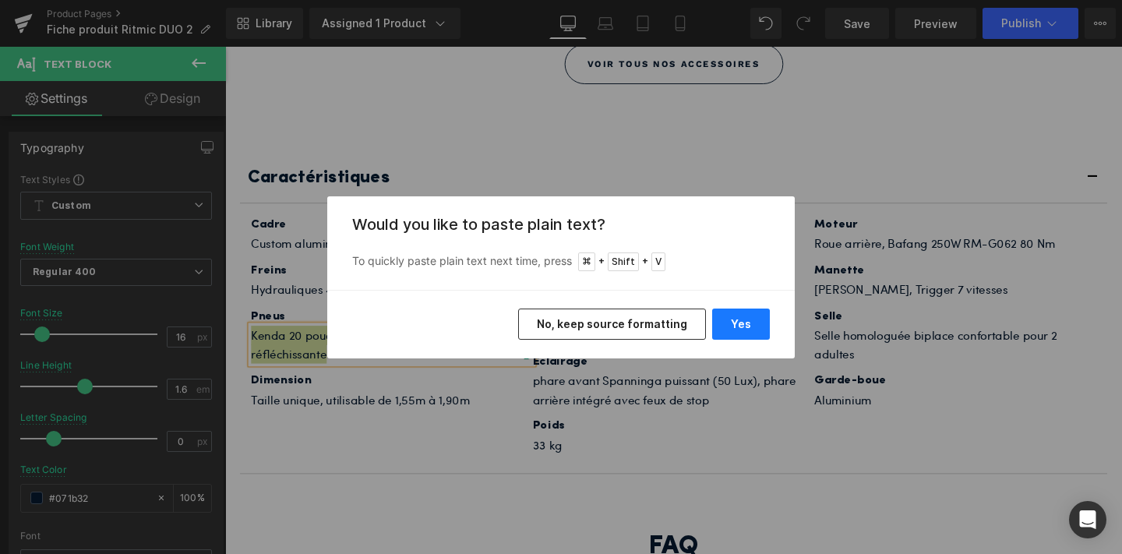
click at [742, 333] on button "Yes" at bounding box center [741, 324] width 58 height 31
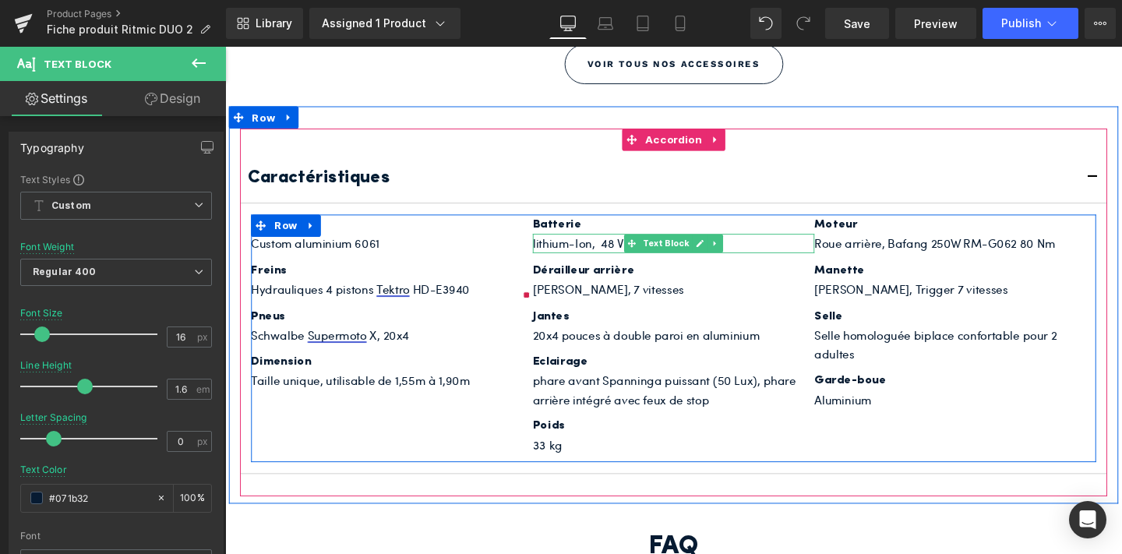
click at [591, 252] on p "lithium-Ion, 48 V 12,8 Ah (614 Wh)" at bounding box center [696, 253] width 296 height 20
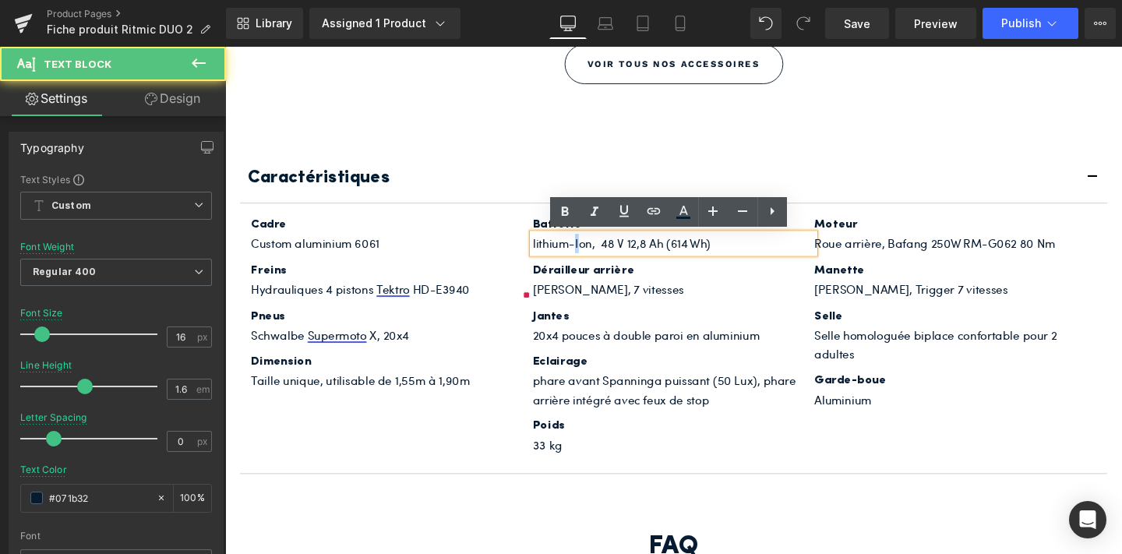
click at [591, 252] on p "lithium-Ion, 48 V 12,8 Ah (614 Wh)" at bounding box center [696, 253] width 296 height 20
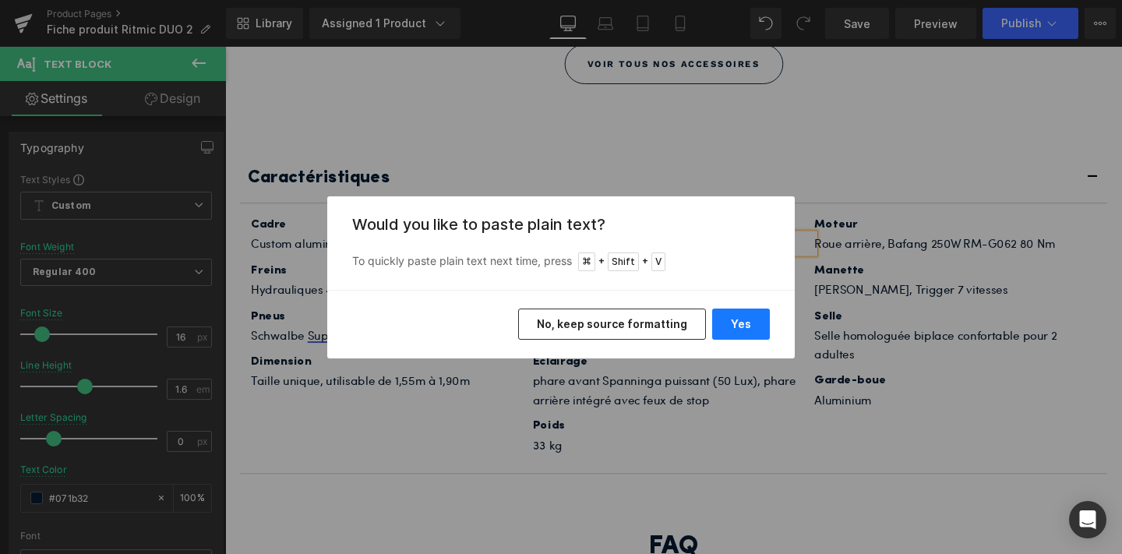
click at [726, 321] on button "Yes" at bounding box center [741, 324] width 58 height 31
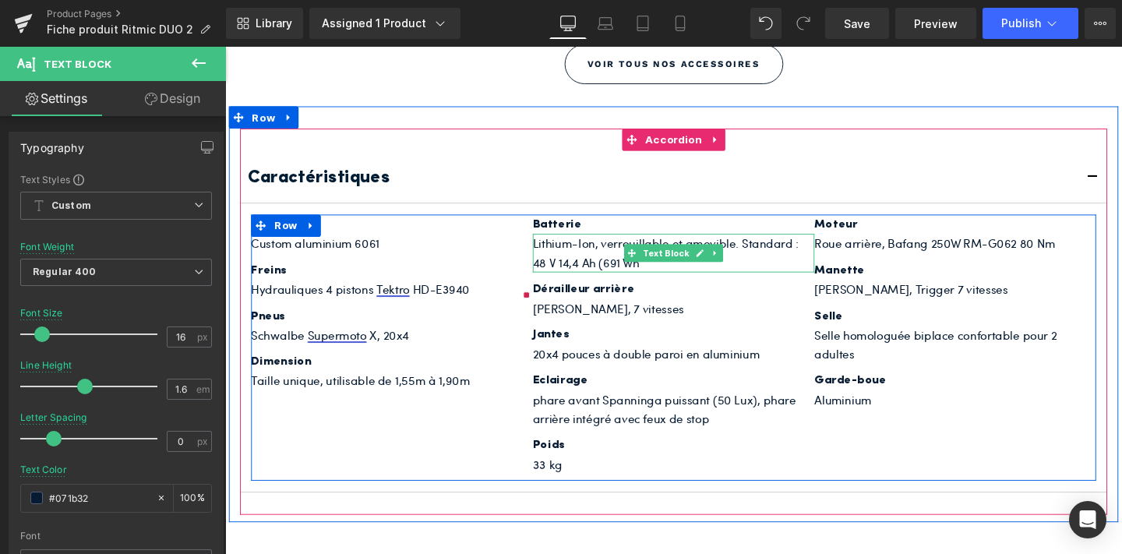
click at [645, 253] on p "Lithium-Ion, verrouillable et amovible. Standard : 48 V 14,4 Ah (691 Wh" at bounding box center [696, 263] width 296 height 40
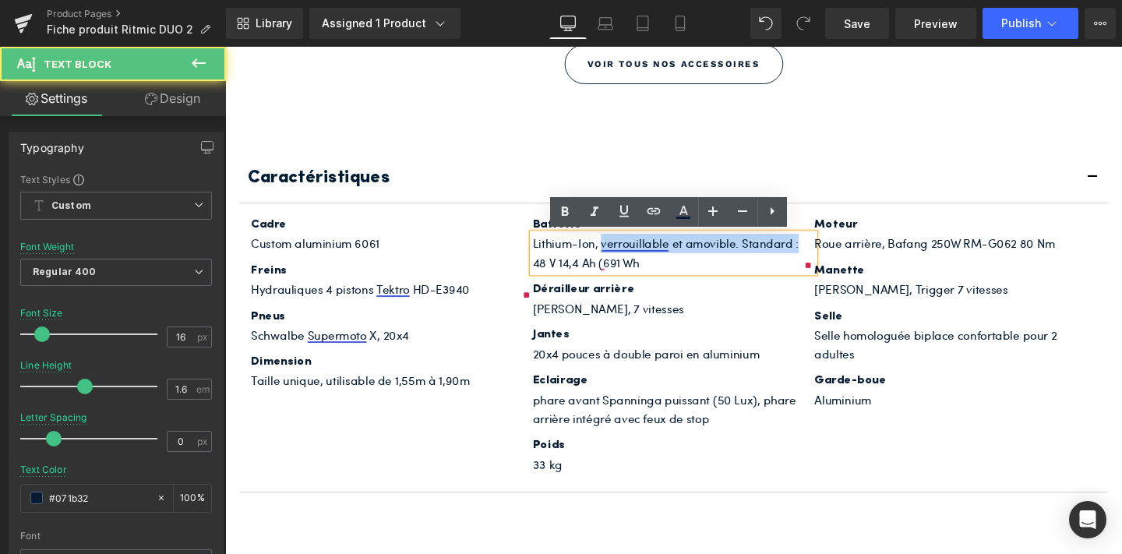
drag, startPoint x: 830, startPoint y: 252, endPoint x: 622, endPoint y: 256, distance: 208.0
click at [622, 256] on p "Lithium-Ion, verrouillable et amovible. Standard : 48 V 14,4 Ah (691 Wh" at bounding box center [696, 263] width 296 height 40
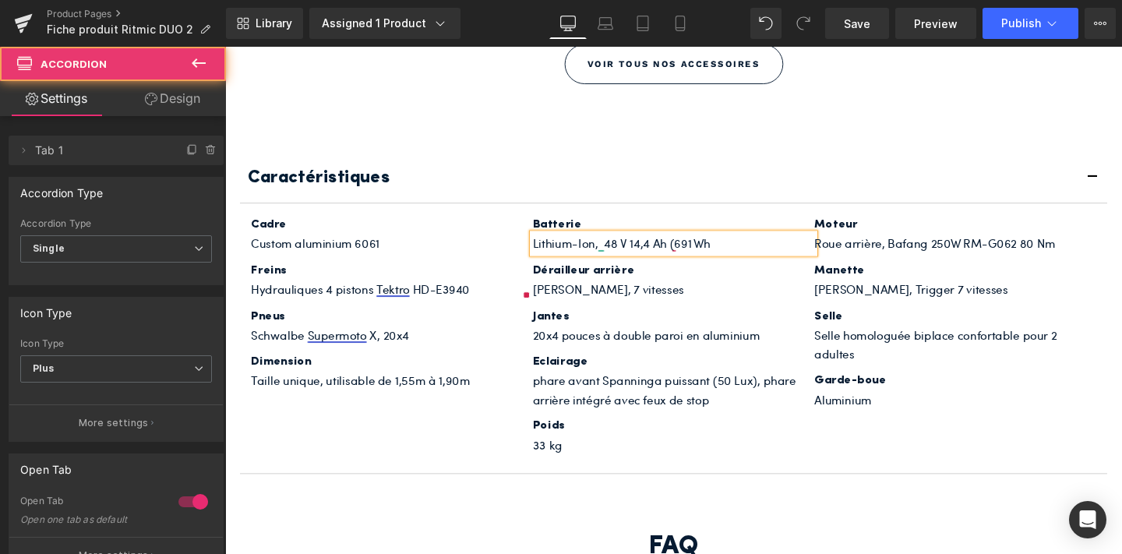
click at [753, 150] on div "Caractéristiques Text Block Cadre Heading Custom aluminium 6061 Text Block Frei…" at bounding box center [697, 325] width 912 height 386
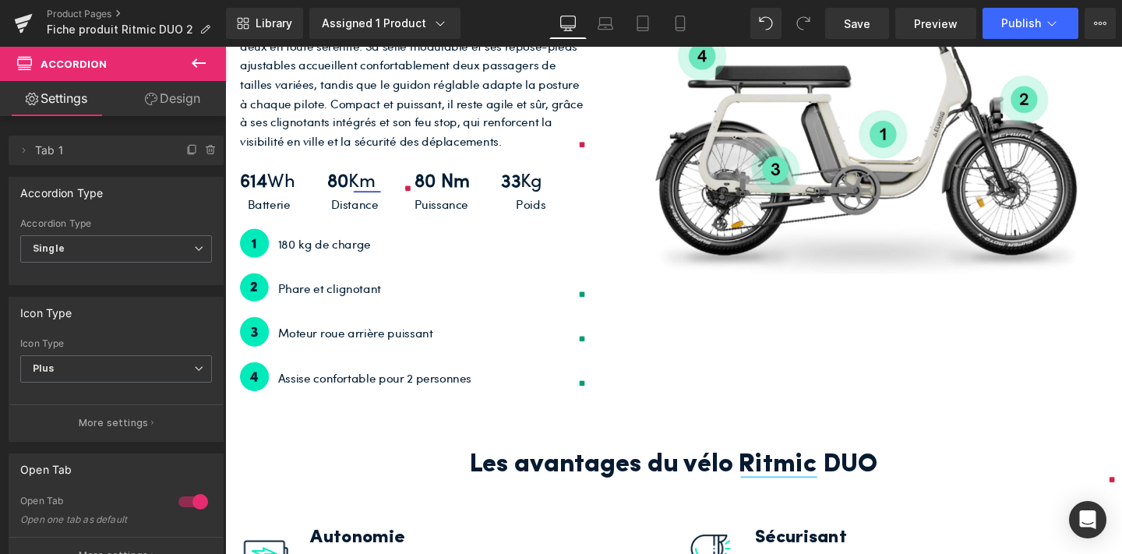
scroll to position [3023, 0]
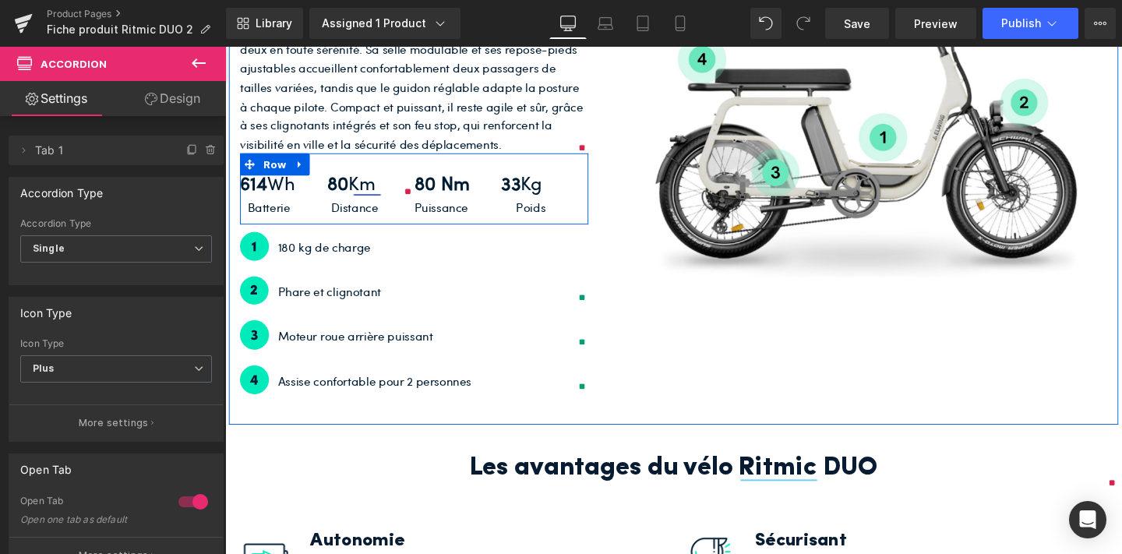
click at [270, 188] on span "Text Block" at bounding box center [278, 190] width 55 height 19
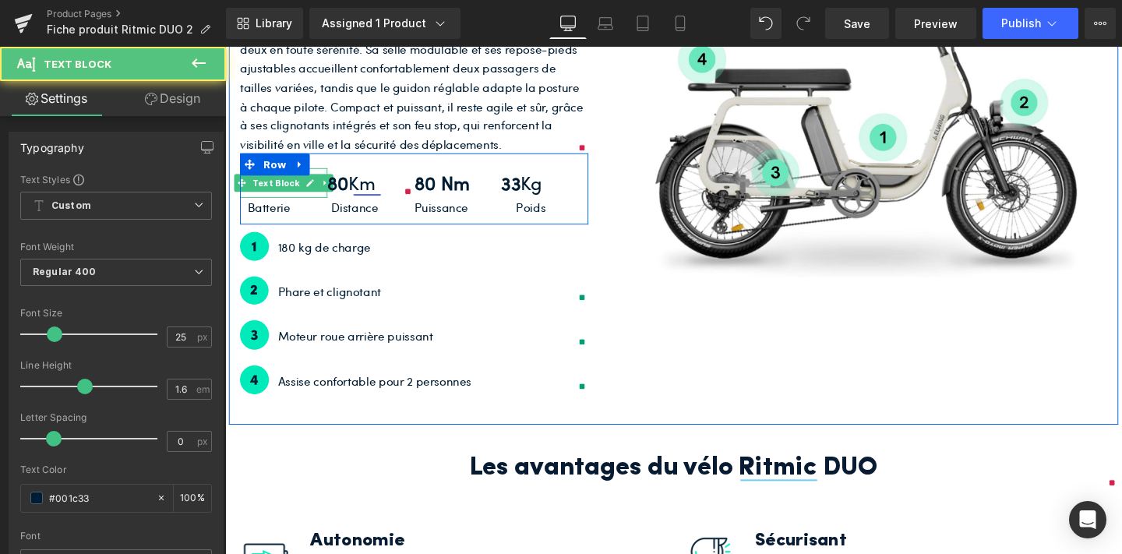
click at [263, 200] on b "614" at bounding box center [255, 189] width 29 height 27
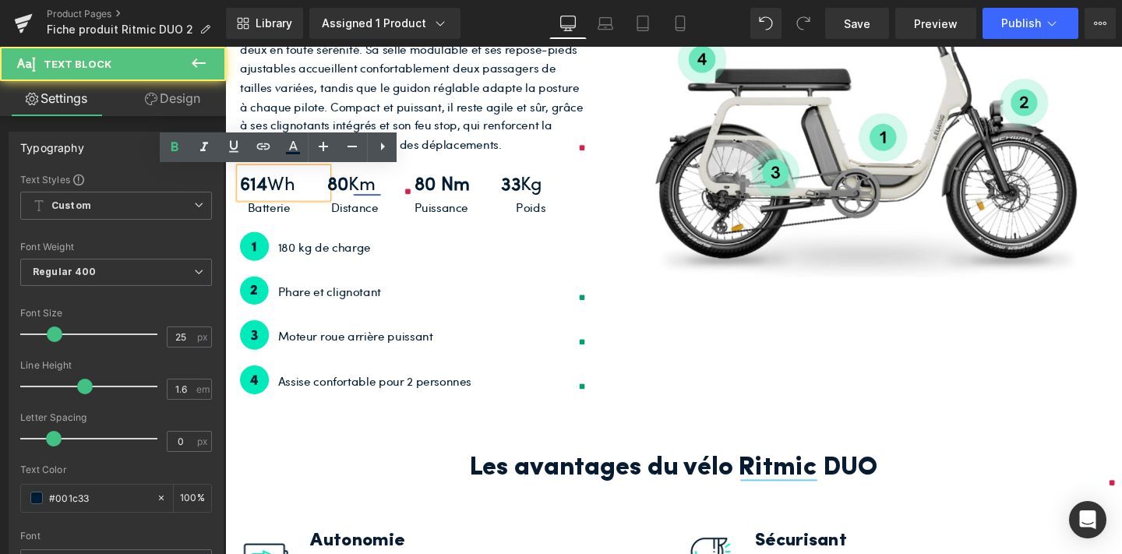
click at [265, 197] on b "614" at bounding box center [255, 189] width 29 height 27
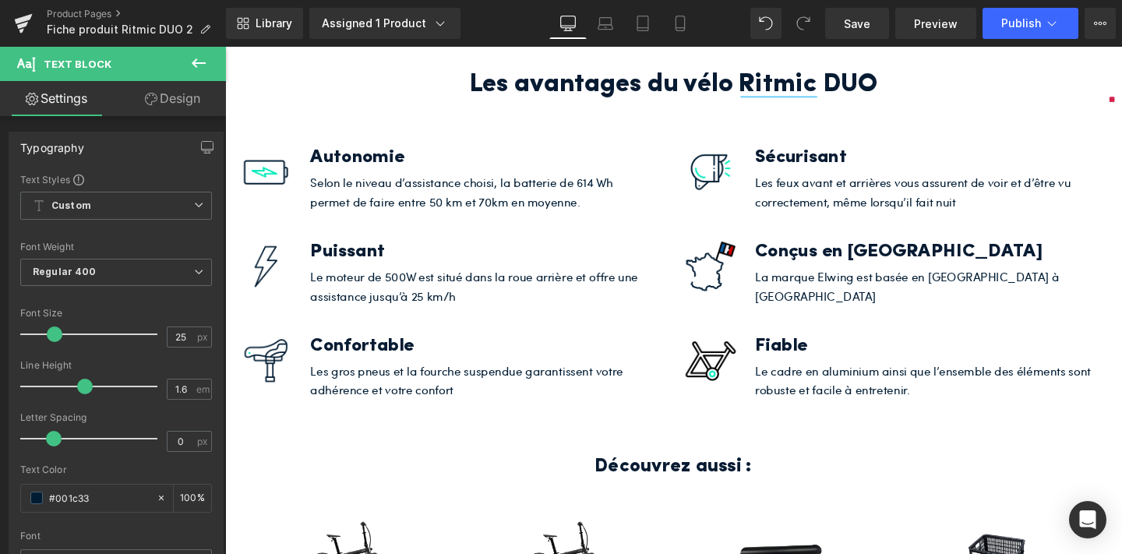
scroll to position [3416, 0]
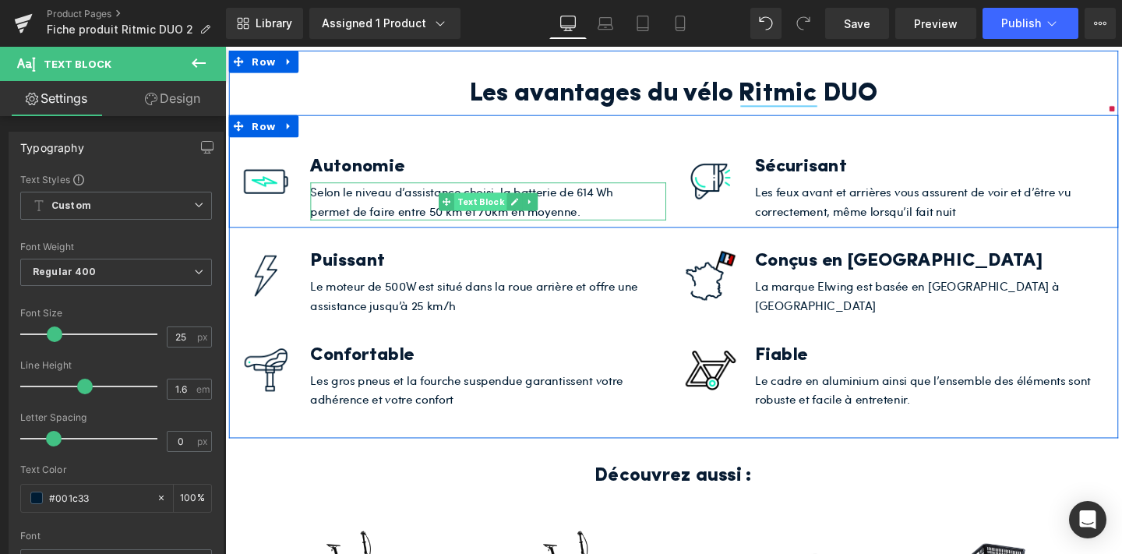
click at [506, 212] on span "Text Block" at bounding box center [493, 209] width 55 height 19
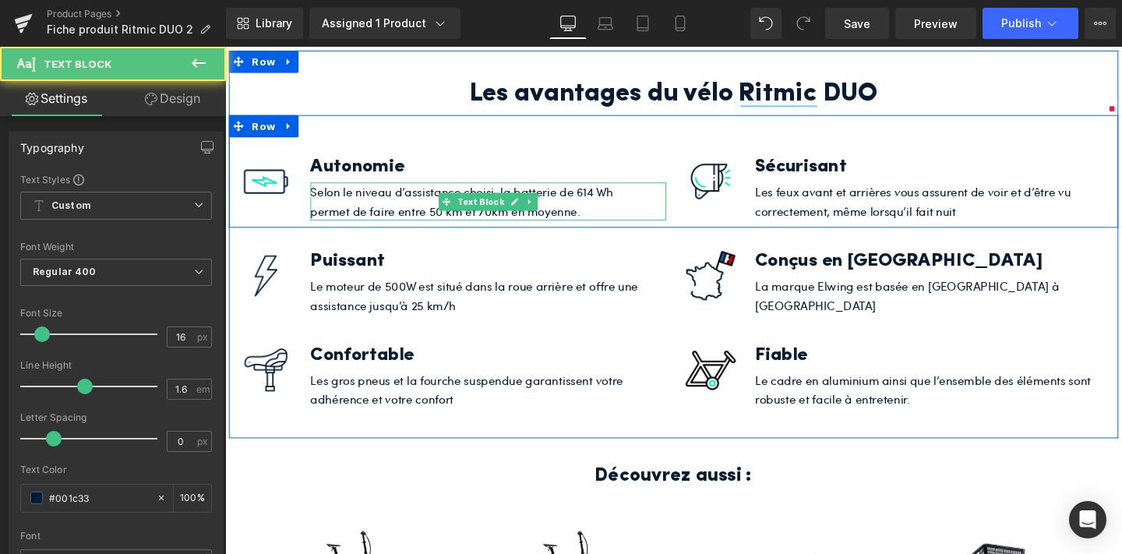
click at [611, 199] on p "Selon le niveau d’assistance choisi, la batterie de 614 Wh permet de faire entr…" at bounding box center [490, 209] width 351 height 40
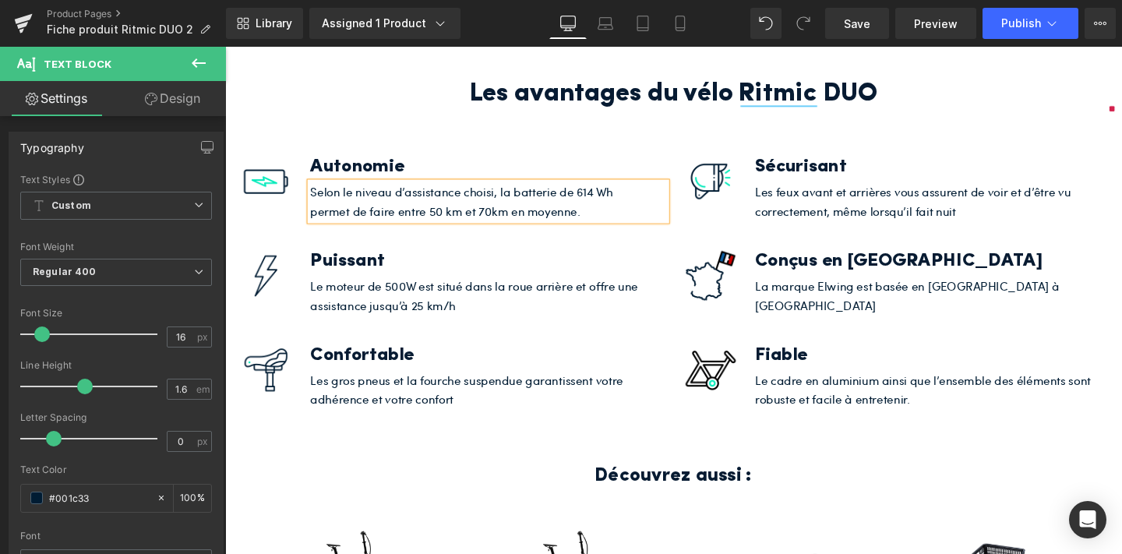
click at [611, 199] on p "Selon le niveau d’assistance choisi, la batterie de 614 Wh permet de faire entr…" at bounding box center [490, 209] width 351 height 40
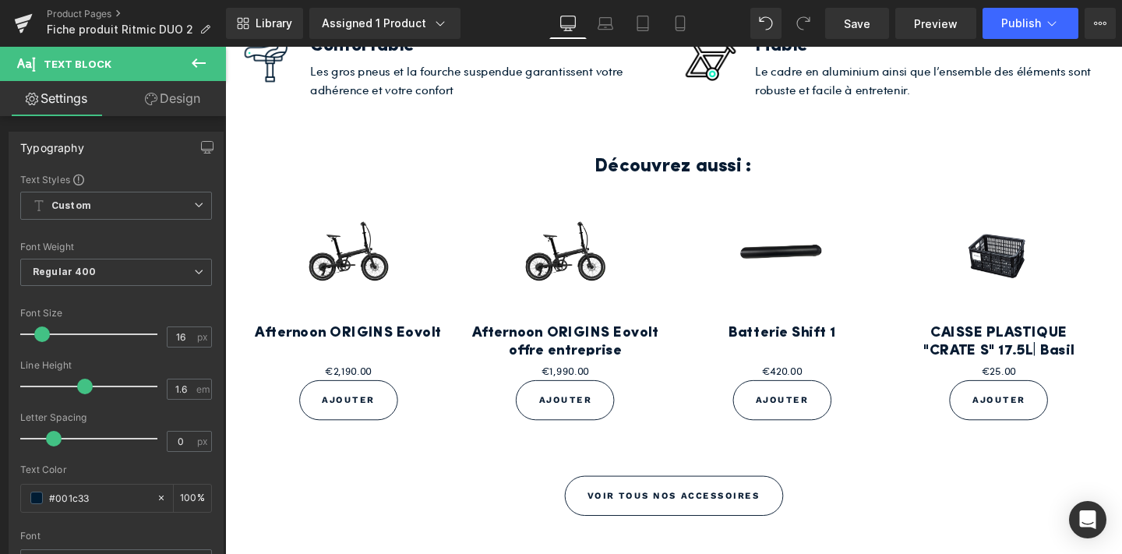
scroll to position [3747, 0]
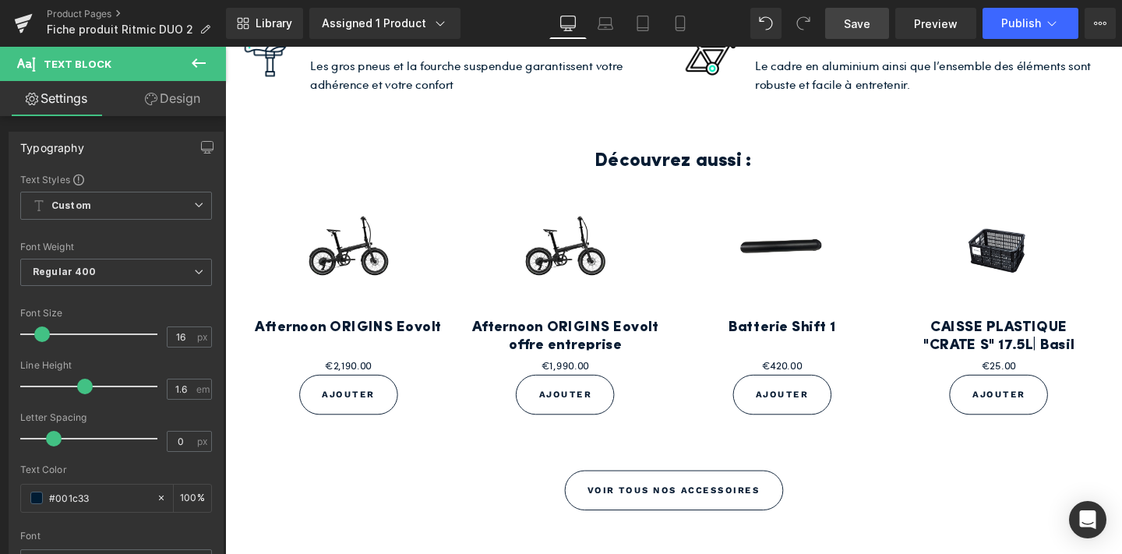
click at [859, 31] on link "Save" at bounding box center [857, 23] width 64 height 31
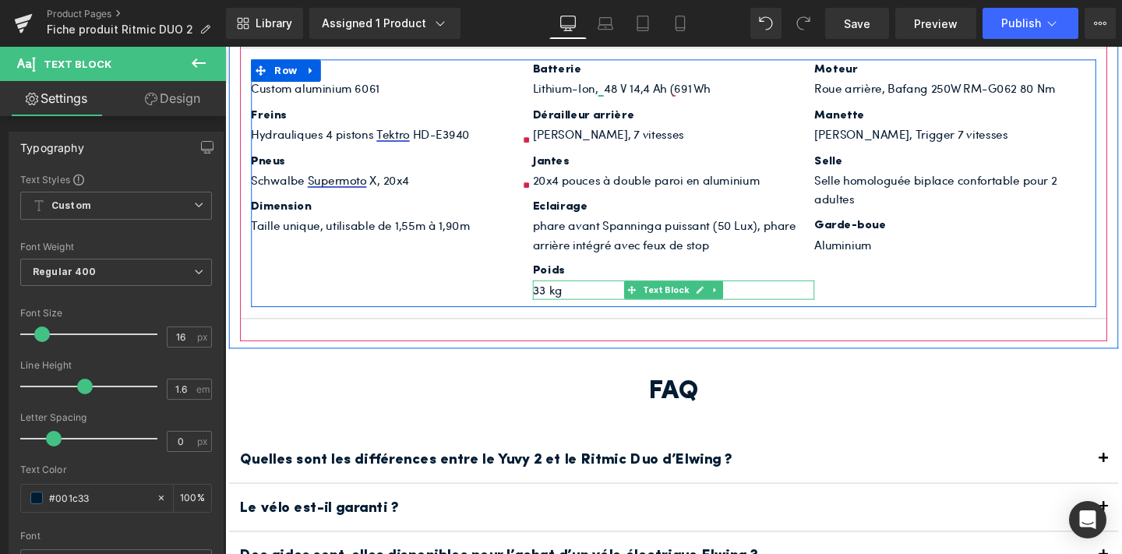
scroll to position [4335, 0]
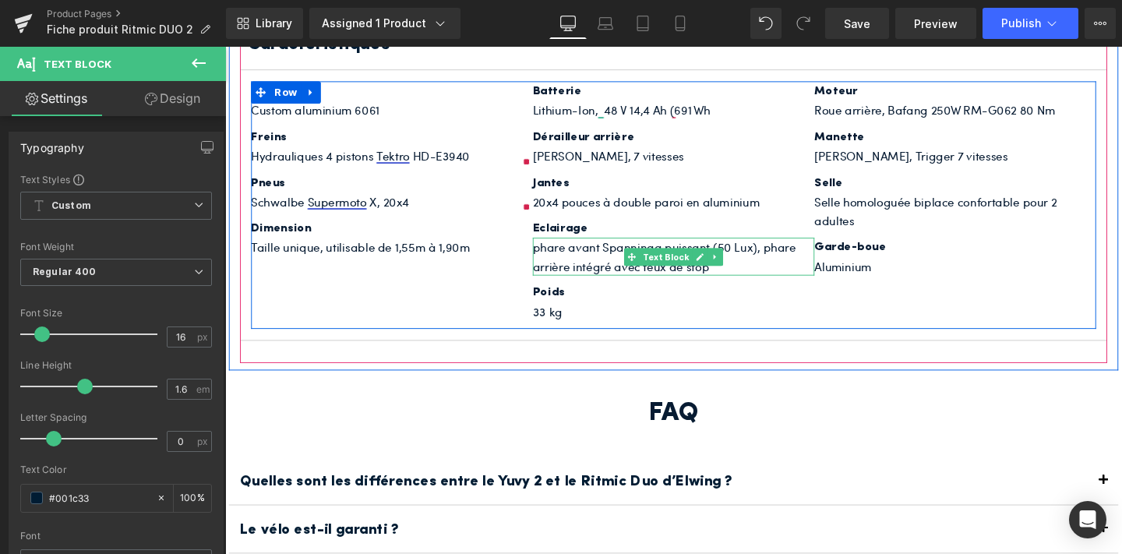
click at [628, 277] on p "phare avant Spanninga puissant (50 Lux), phare arrière intégré avec feux de stop" at bounding box center [696, 268] width 296 height 40
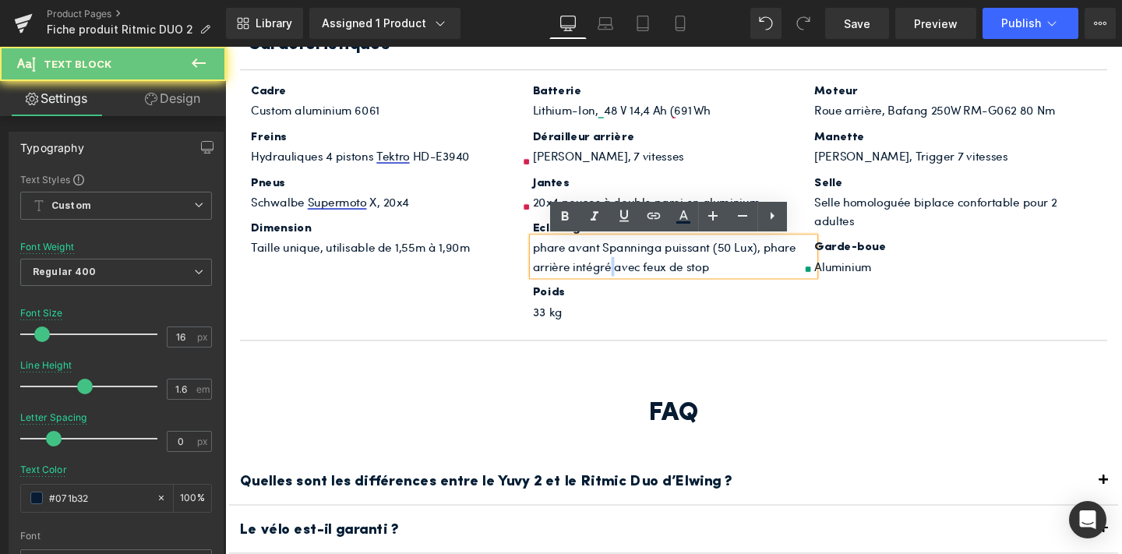
click at [628, 277] on p "phare avant Spanninga puissant (50 Lux), phare arrière intégré avec feux de stop" at bounding box center [696, 268] width 296 height 40
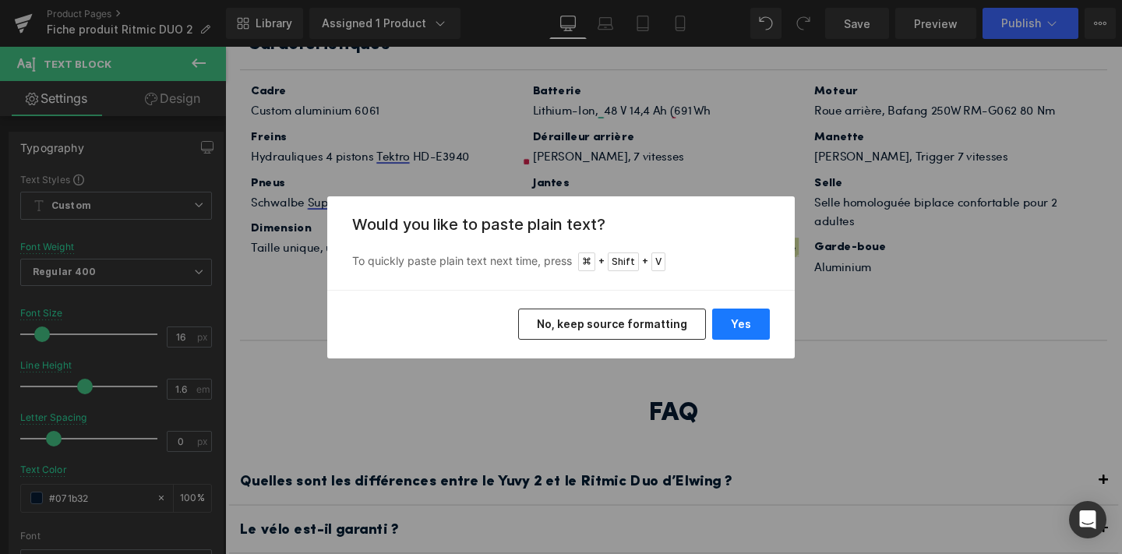
click at [734, 319] on button "Yes" at bounding box center [741, 324] width 58 height 31
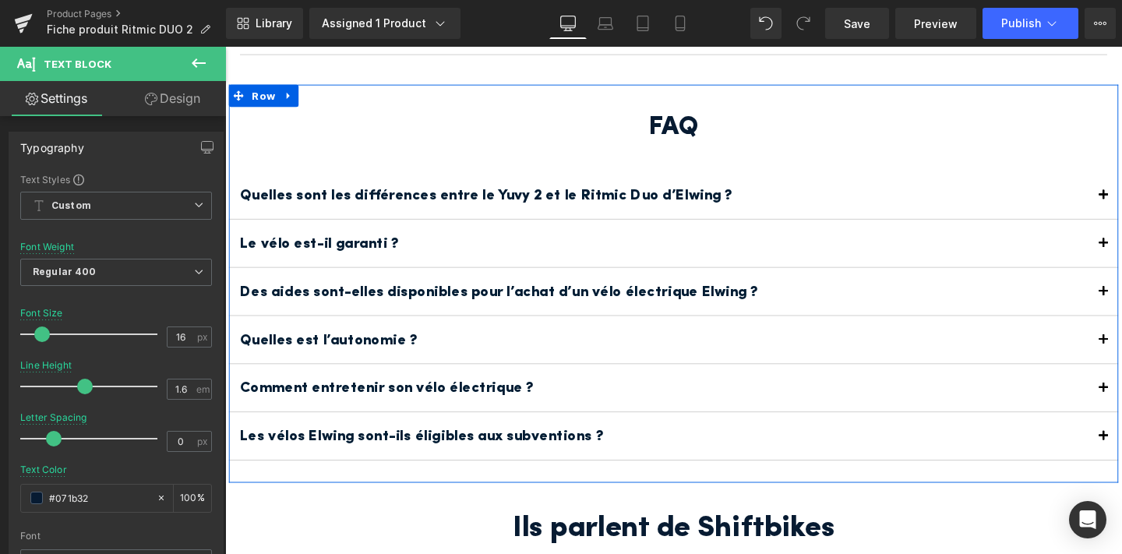
scroll to position [4617, 0]
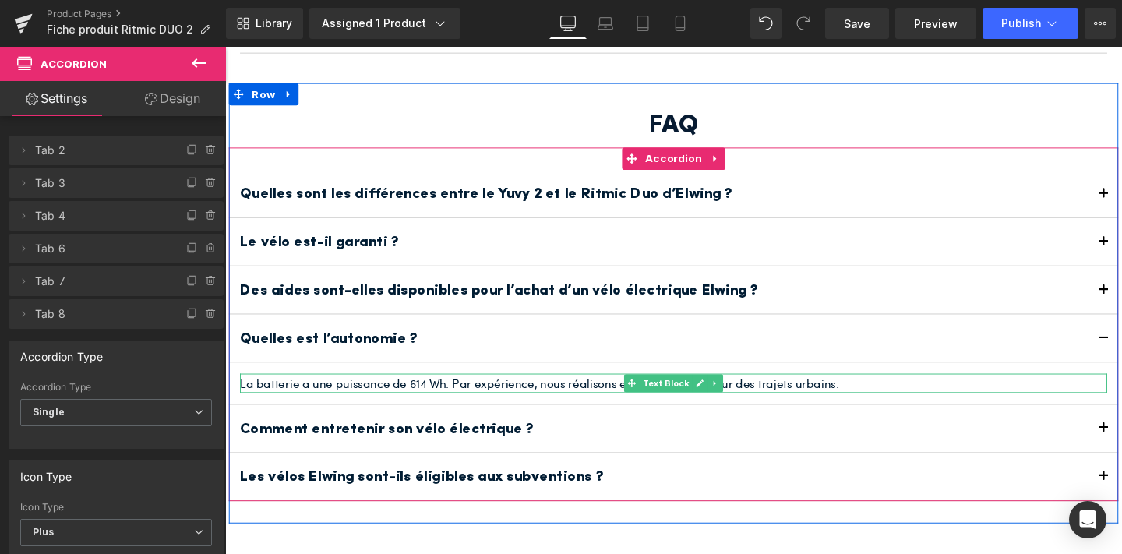
click at [436, 400] on p "La batterie a une puissance de 614 Wh. Par expérience, nous réalisons entre 70 …" at bounding box center [697, 400] width 912 height 20
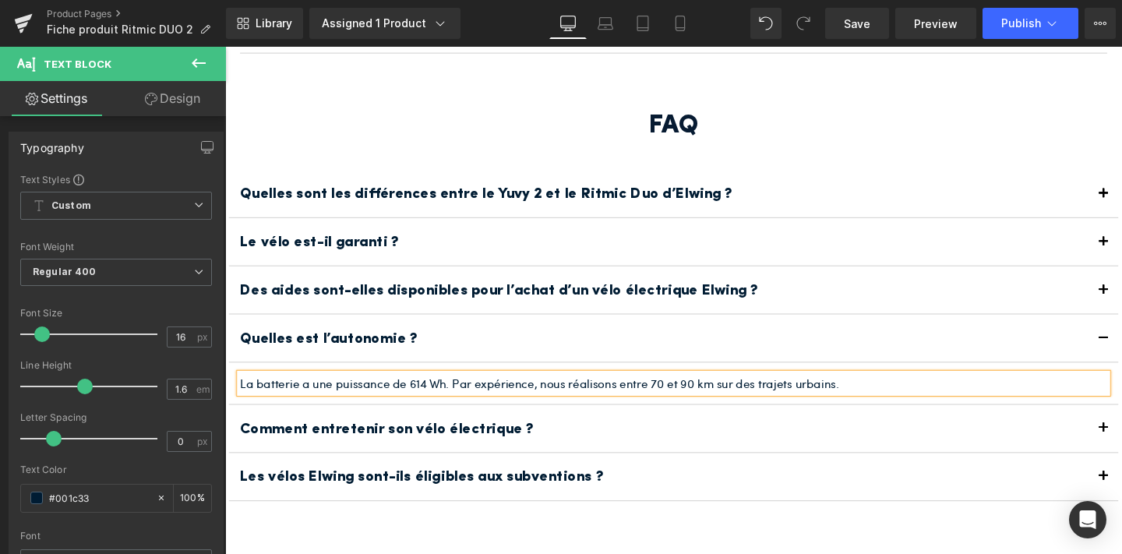
click at [436, 400] on p "La batterie a une puissance de 614 Wh. Par expérience, nous réalisons entre 70 …" at bounding box center [697, 400] width 912 height 20
click at [679, 396] on p "La batterie a une puissance de 691 Wh. Par expérience, nous réalisons entre 70 …" at bounding box center [697, 400] width 912 height 20
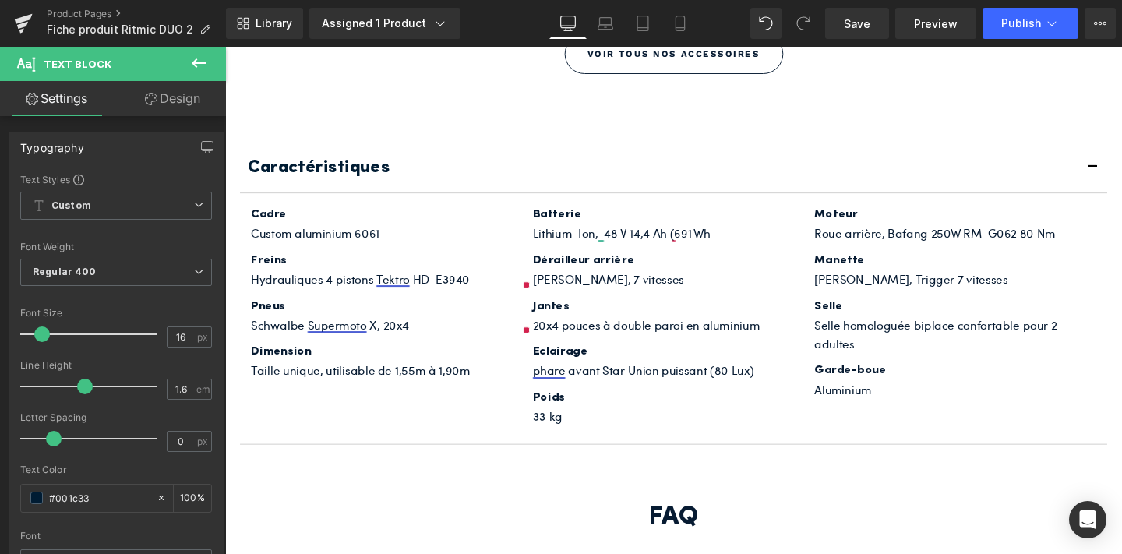
scroll to position [4038, 0]
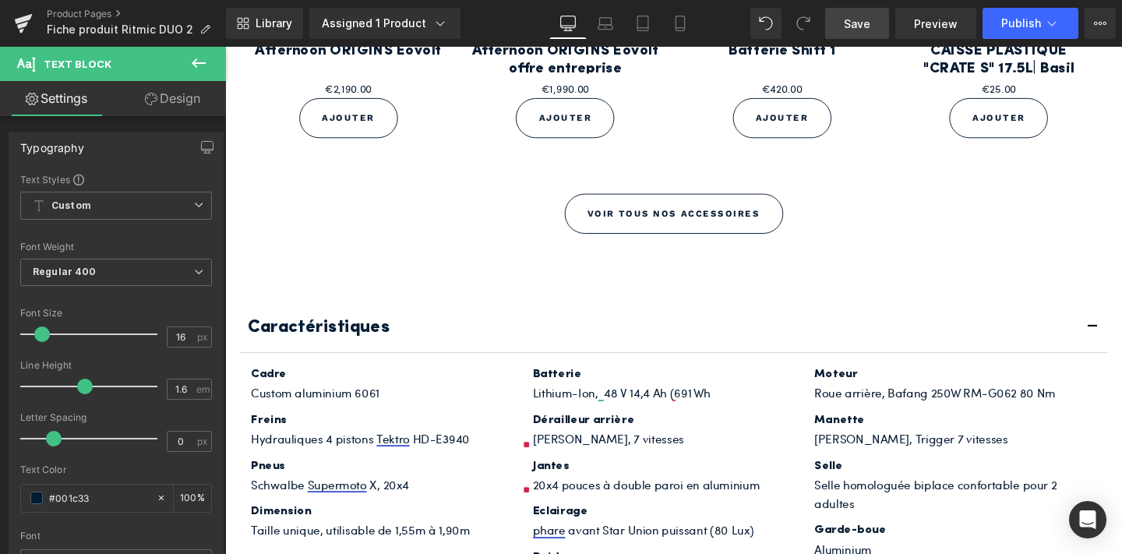
click at [860, 29] on span "Save" at bounding box center [857, 24] width 26 height 16
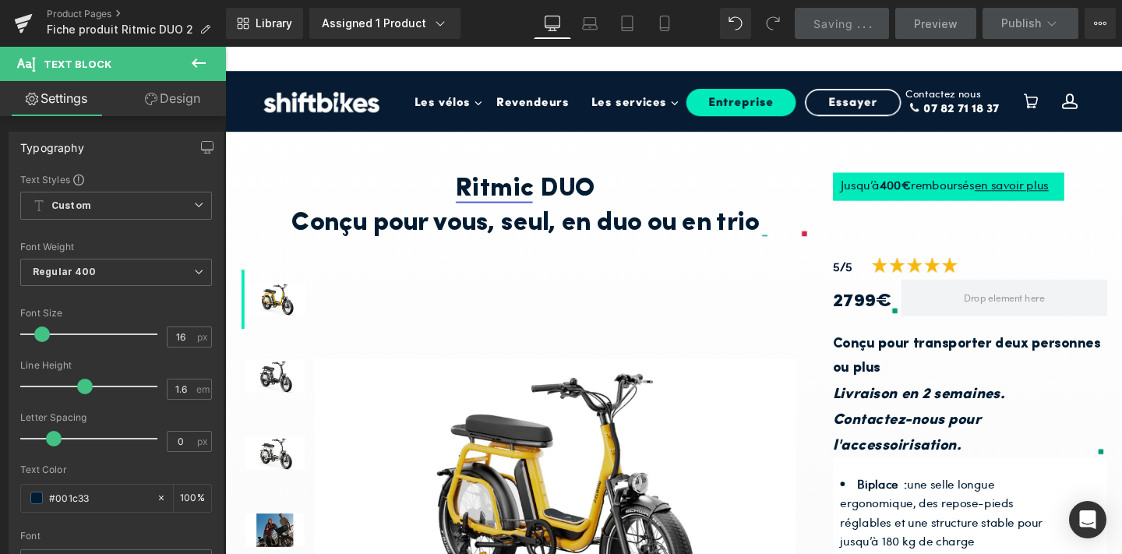
scroll to position [1, 0]
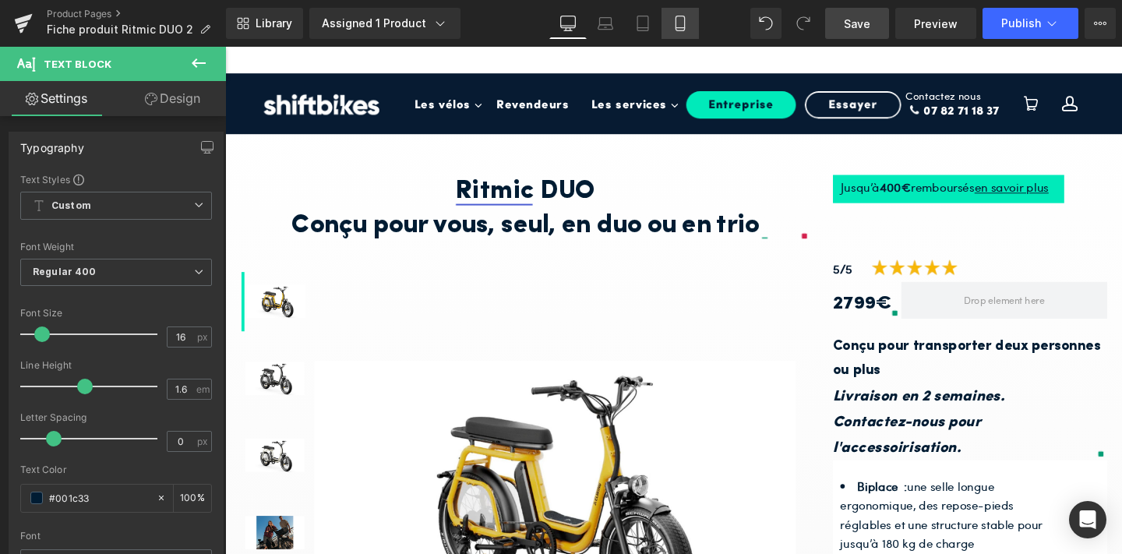
click at [673, 24] on link "Mobile" at bounding box center [679, 23] width 37 height 31
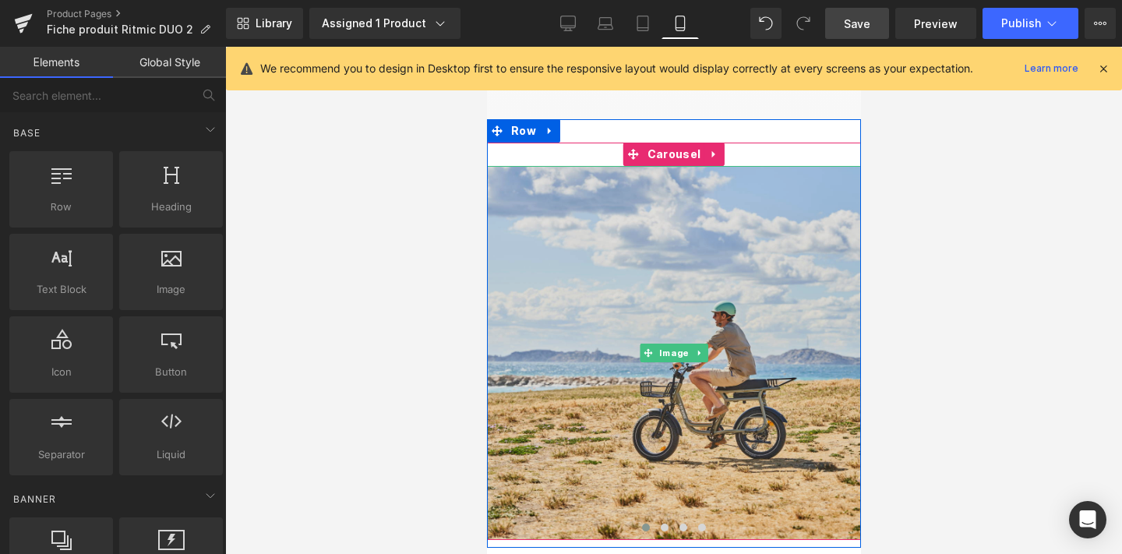
scroll to position [1053, 0]
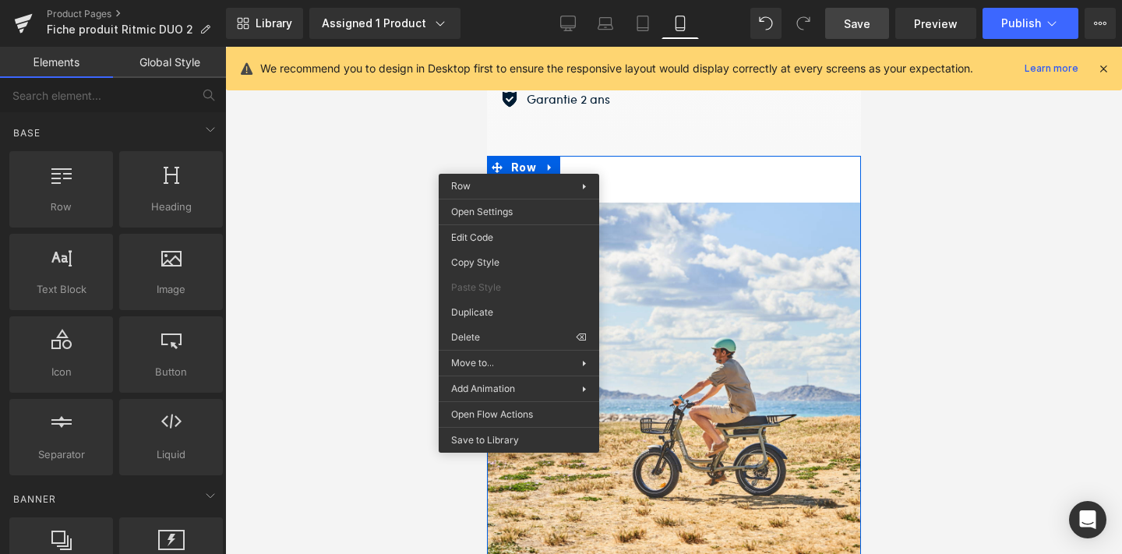
drag, startPoint x: 989, startPoint y: 388, endPoint x: 503, endPoint y: 341, distance: 488.4
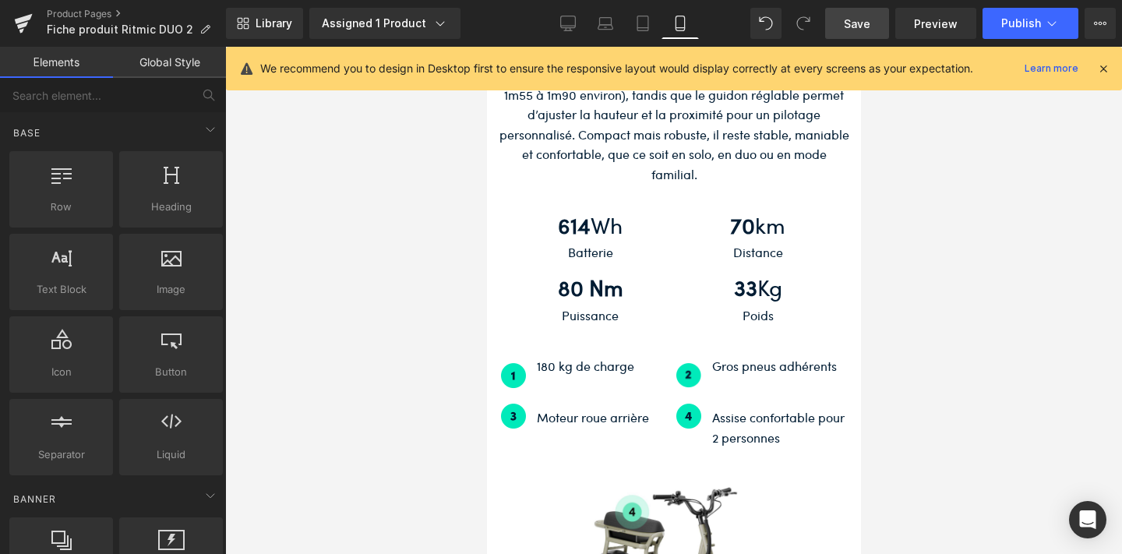
scroll to position [1272, 0]
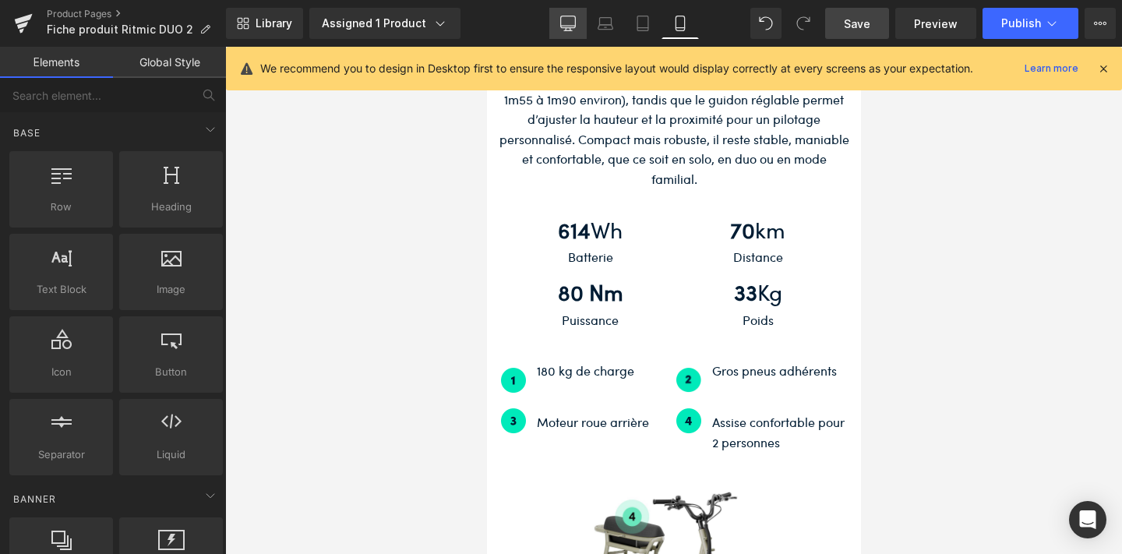
drag, startPoint x: 573, startPoint y: 9, endPoint x: 366, endPoint y: 117, distance: 233.1
click at [573, 9] on link "Desktop" at bounding box center [567, 23] width 37 height 31
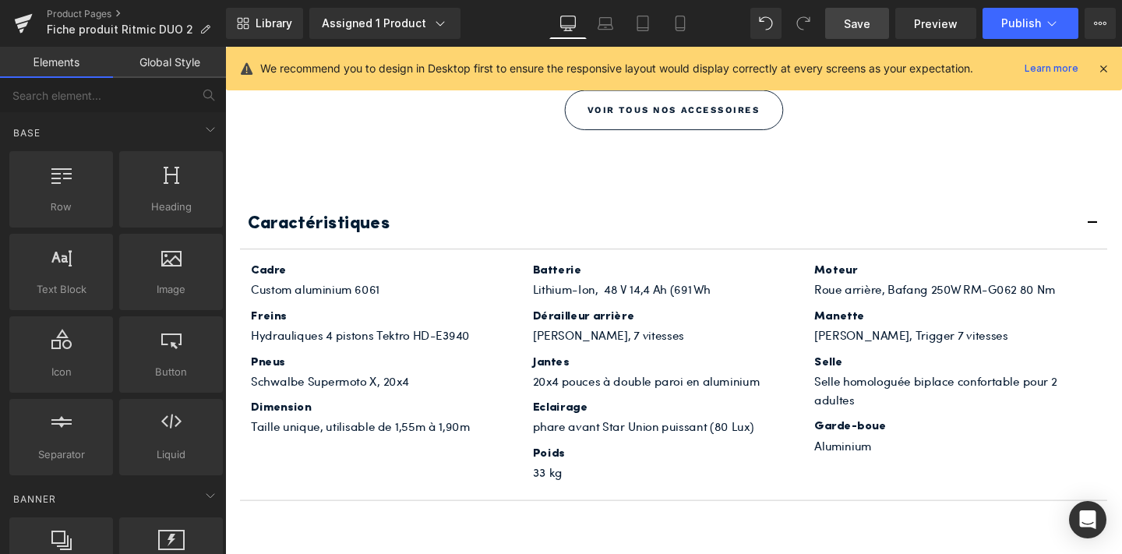
scroll to position [4149, 0]
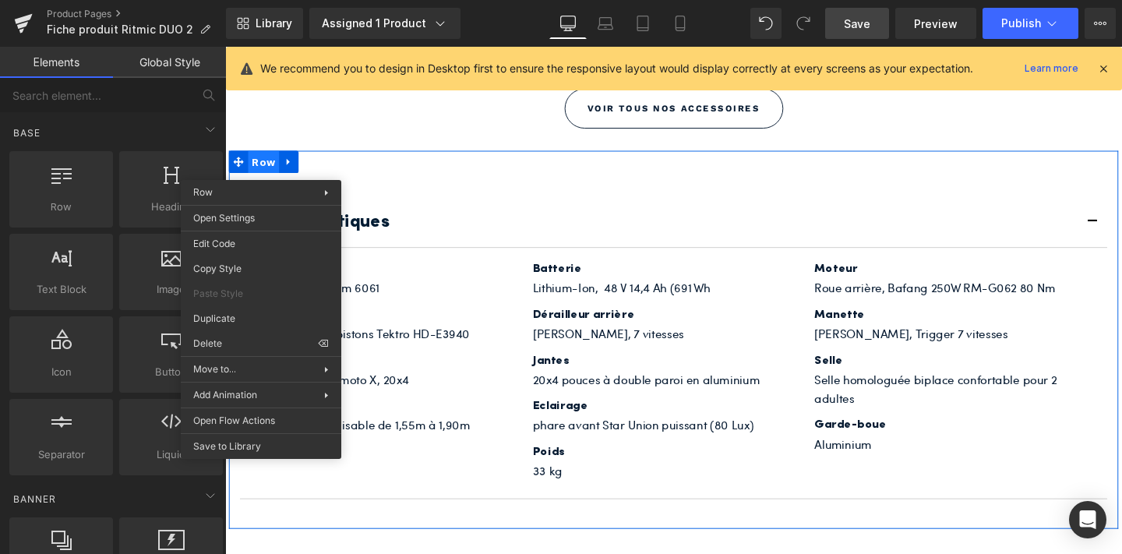
click at [259, 168] on span "Row" at bounding box center [265, 167] width 33 height 23
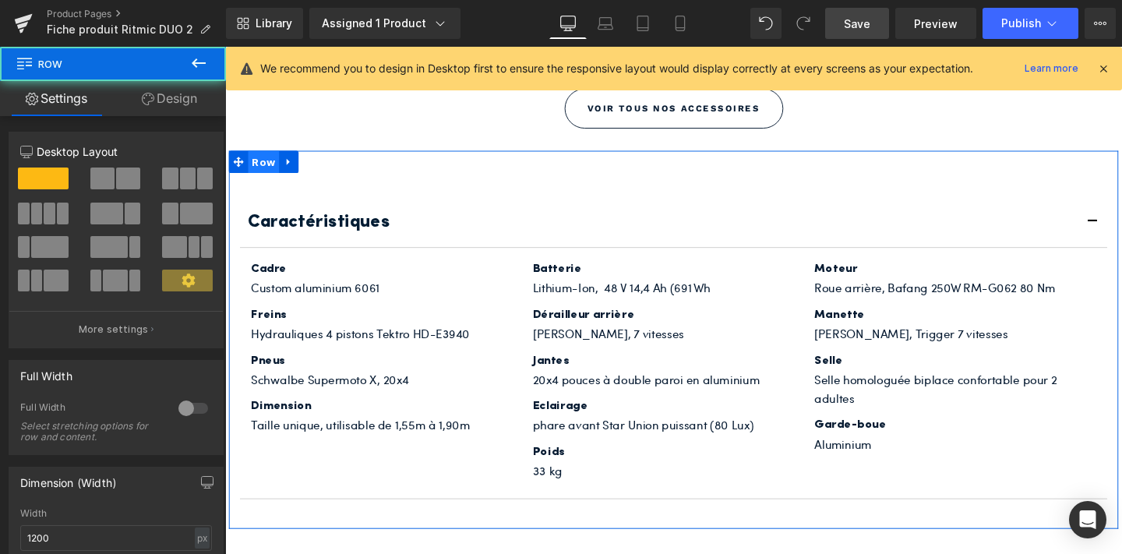
click at [277, 168] on span "Row" at bounding box center [265, 167] width 33 height 23
click at [176, 93] on link "Design" at bounding box center [169, 98] width 113 height 35
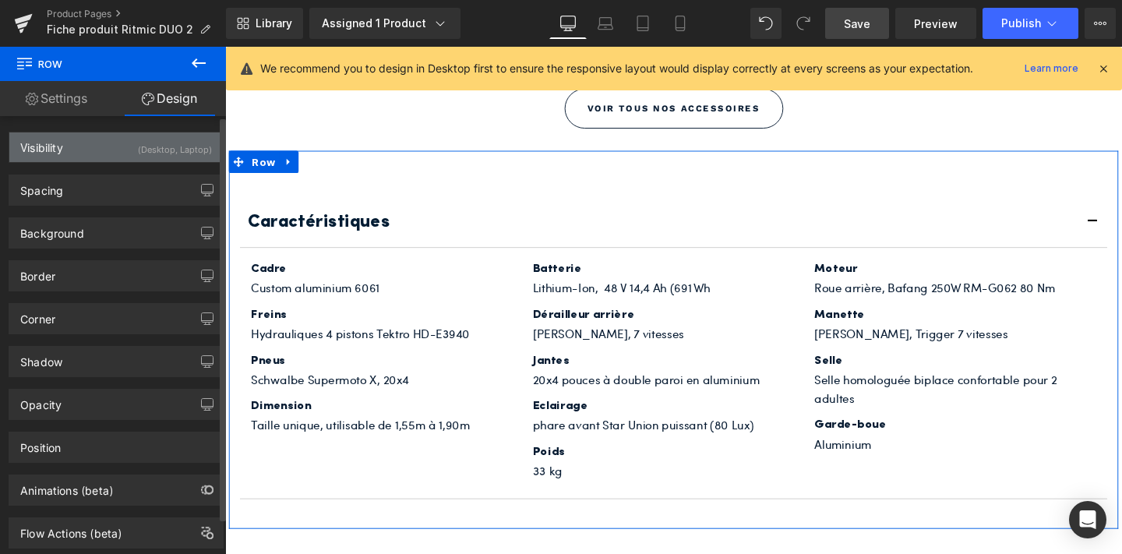
click at [173, 145] on div "(Desktop, Laptop)" at bounding box center [175, 145] width 74 height 26
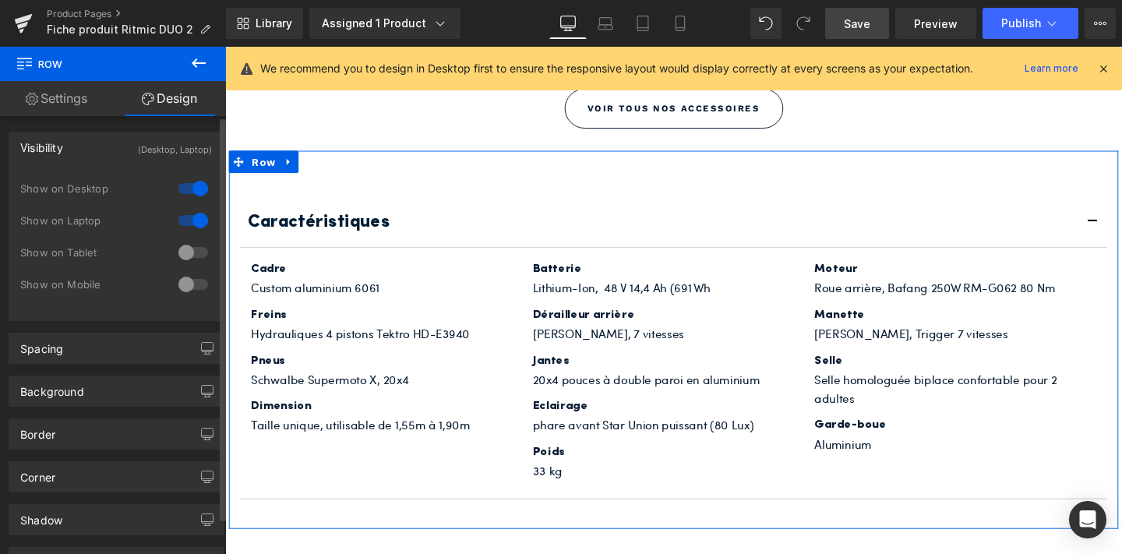
click at [178, 256] on div at bounding box center [193, 252] width 37 height 25
click at [179, 286] on div at bounding box center [193, 284] width 37 height 25
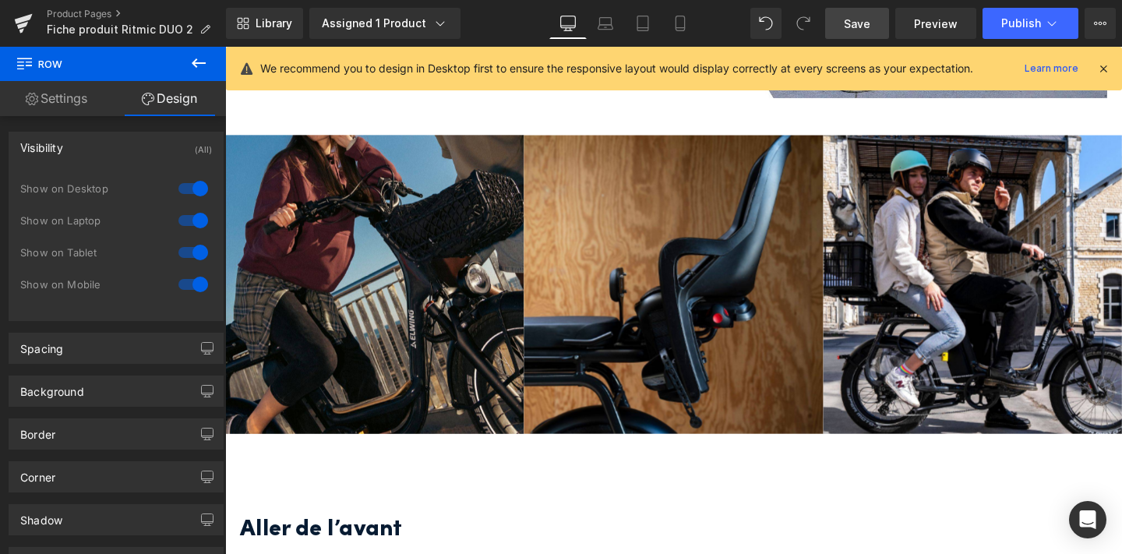
scroll to position [2365, 0]
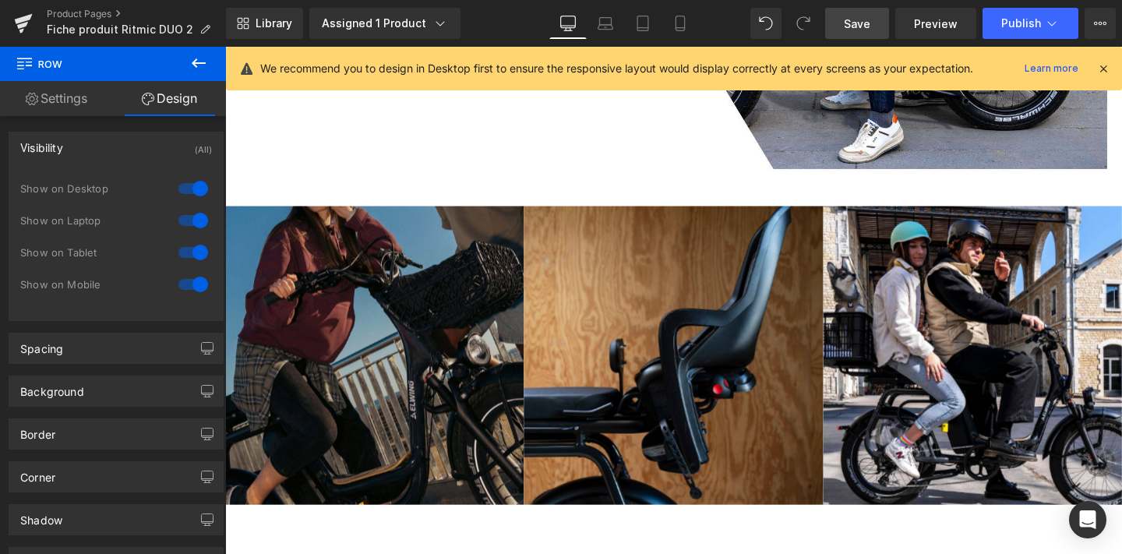
click at [418, 270] on img at bounding box center [382, 371] width 314 height 314
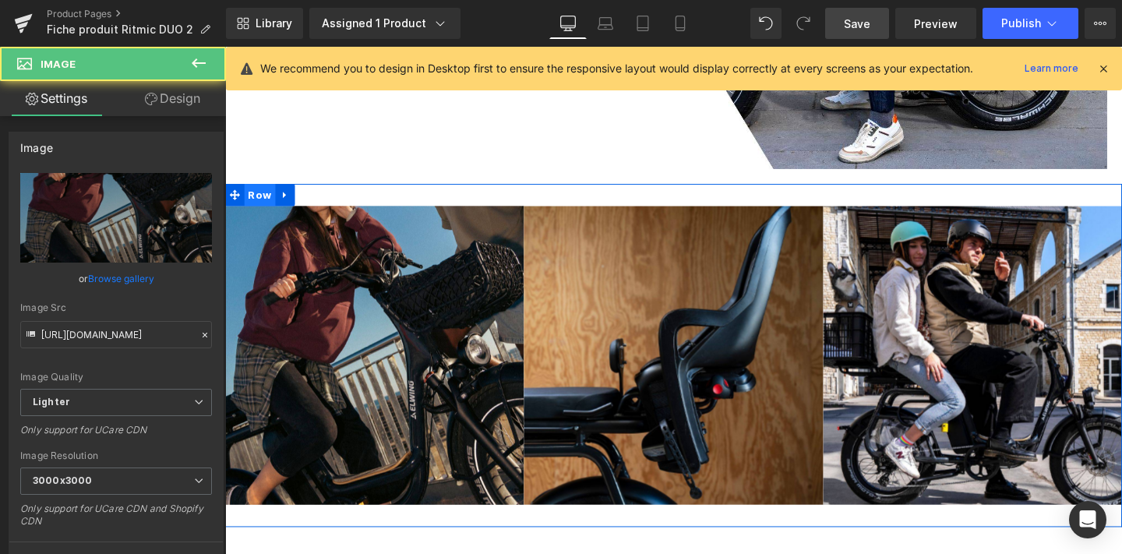
click at [266, 201] on span "Row" at bounding box center [261, 202] width 33 height 23
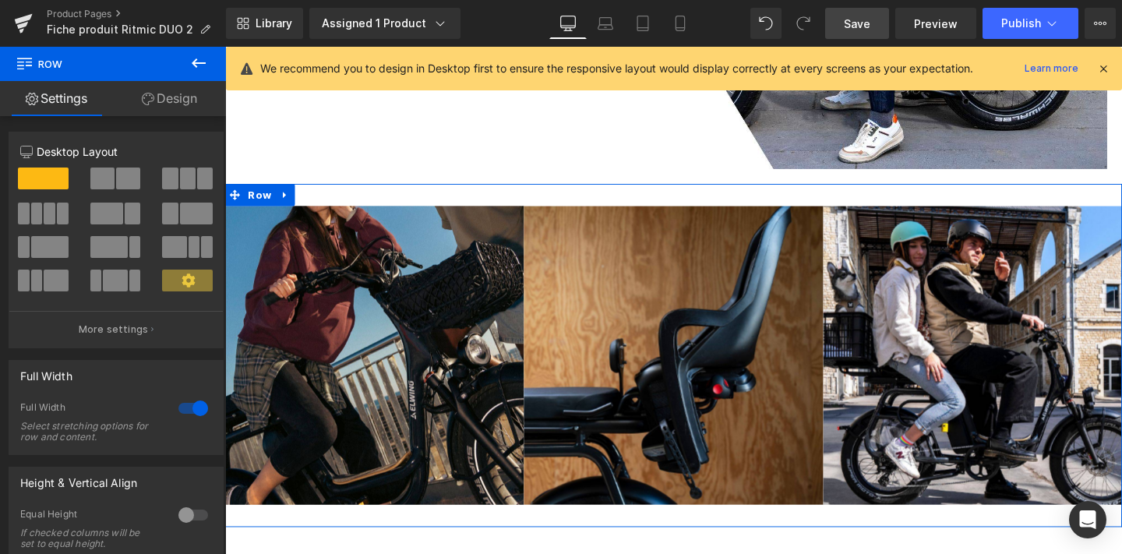
click at [180, 94] on link "Design" at bounding box center [169, 98] width 113 height 35
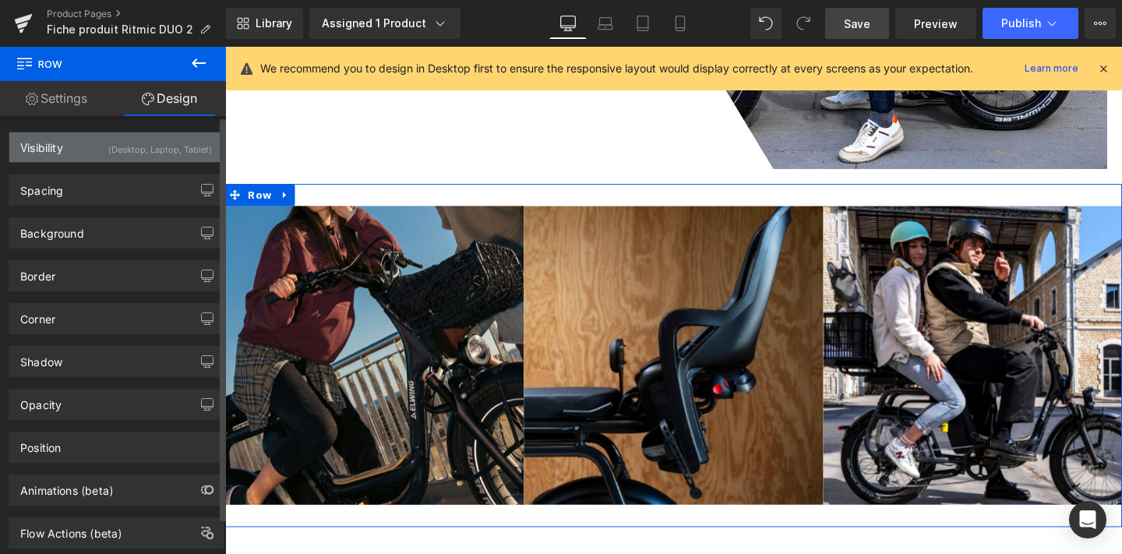
click at [174, 155] on div "(Desktop, Laptop, Tablet)" at bounding box center [160, 145] width 104 height 26
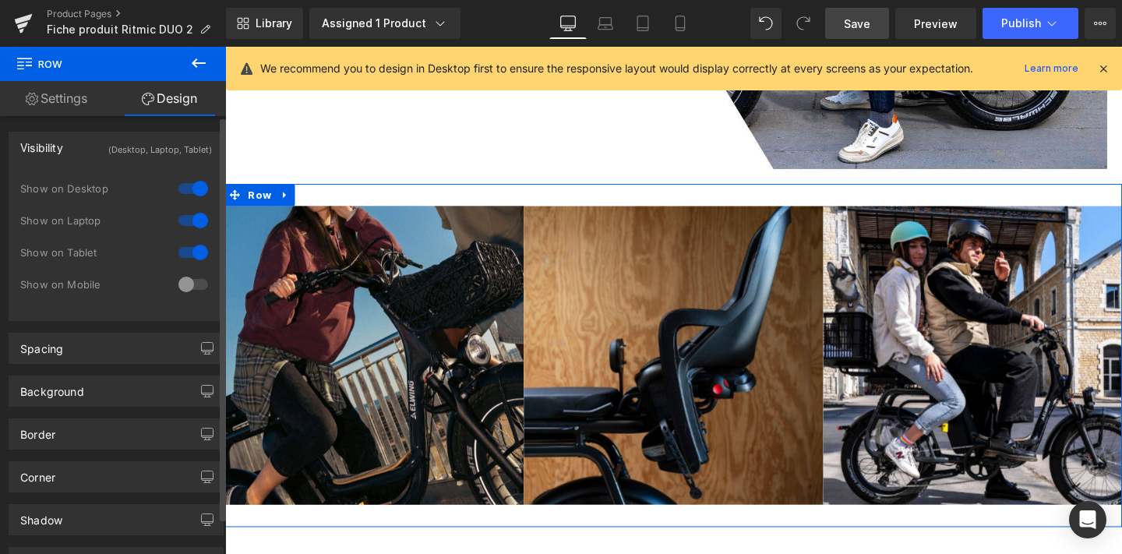
click at [182, 291] on div at bounding box center [193, 284] width 37 height 25
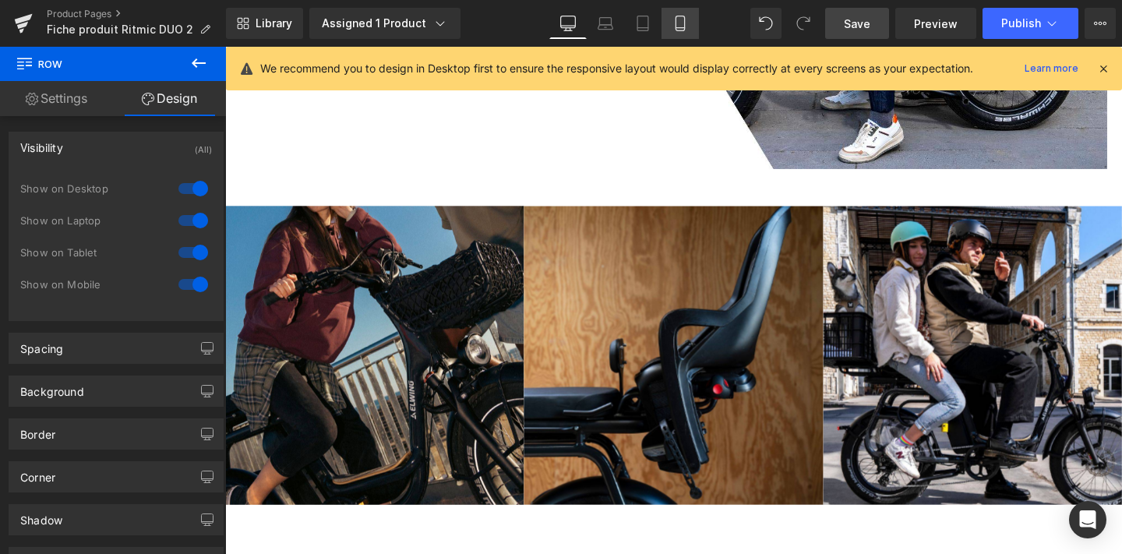
click at [675, 23] on icon at bounding box center [680, 24] width 16 height 16
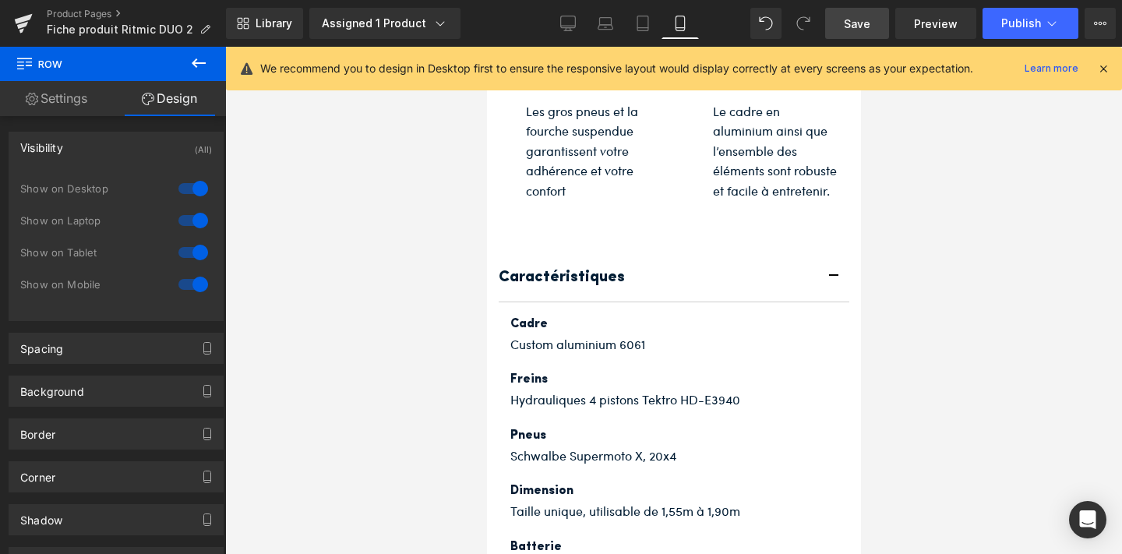
scroll to position [3454, 0]
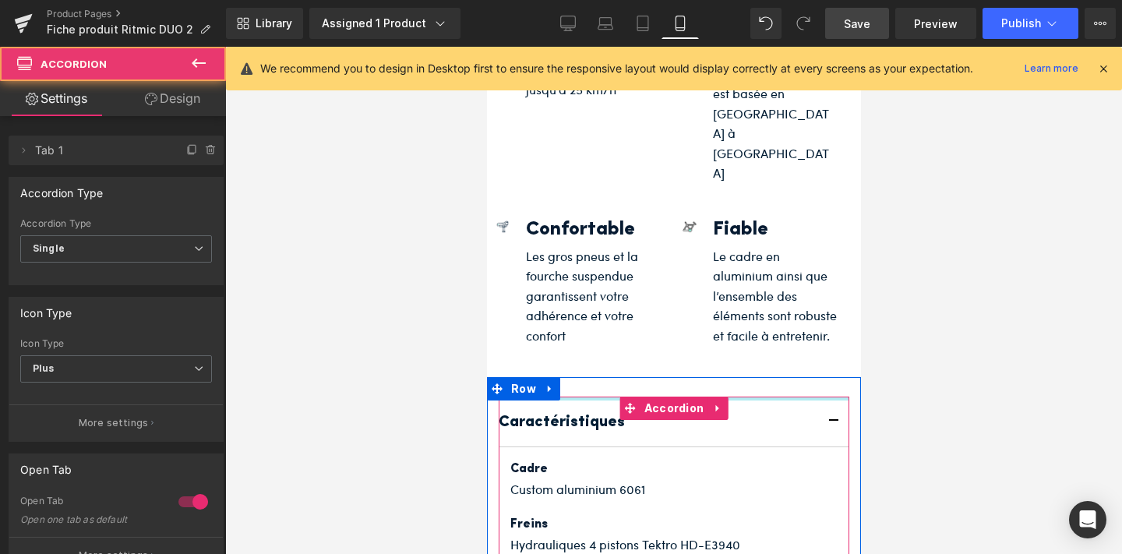
click at [832, 397] on button "button" at bounding box center [832, 422] width 31 height 50
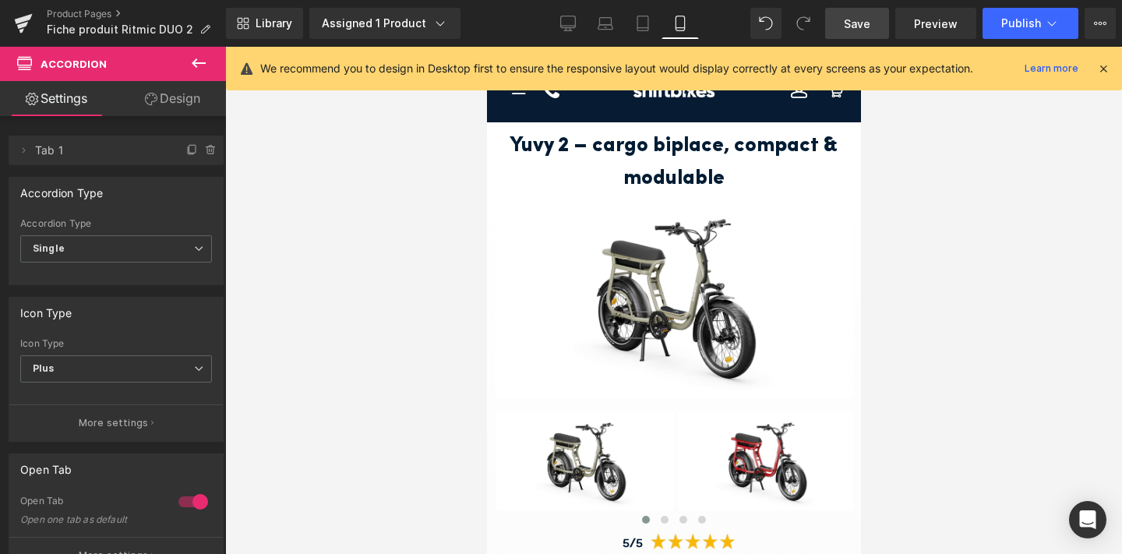
scroll to position [0, 0]
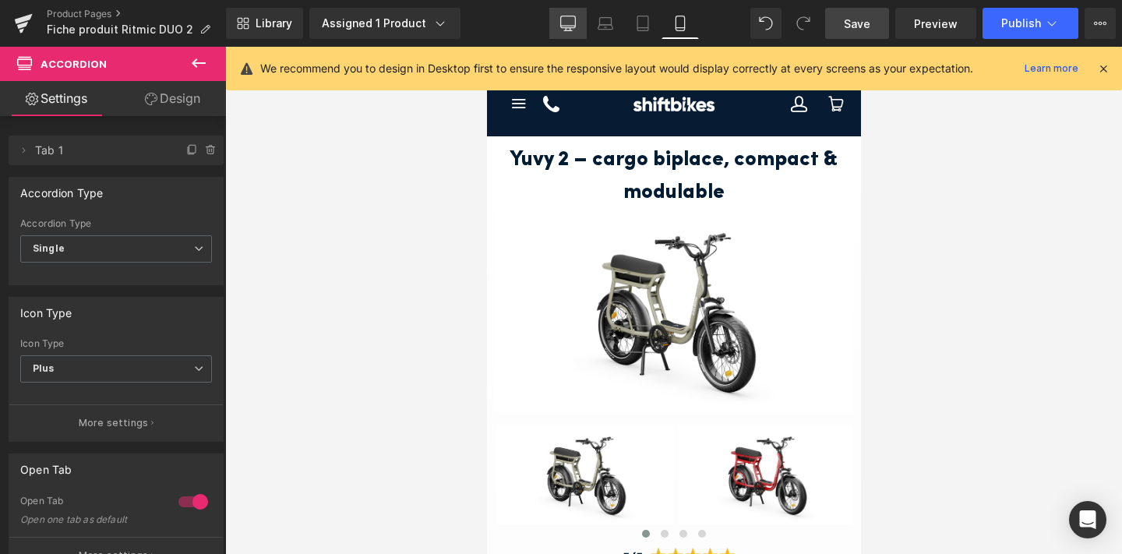
click at [568, 26] on icon at bounding box center [568, 24] width 16 height 16
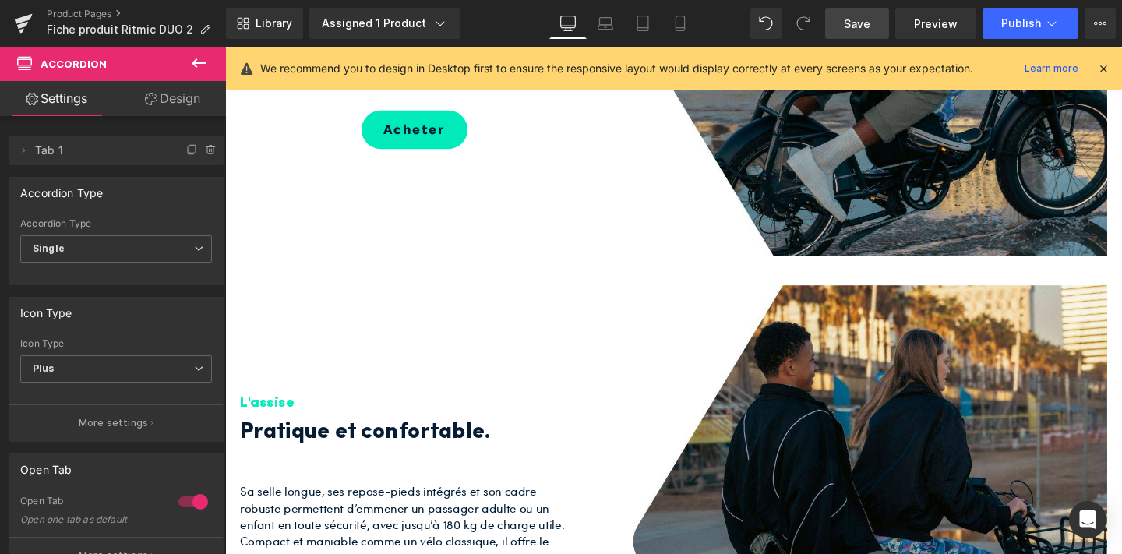
scroll to position [1144, 0]
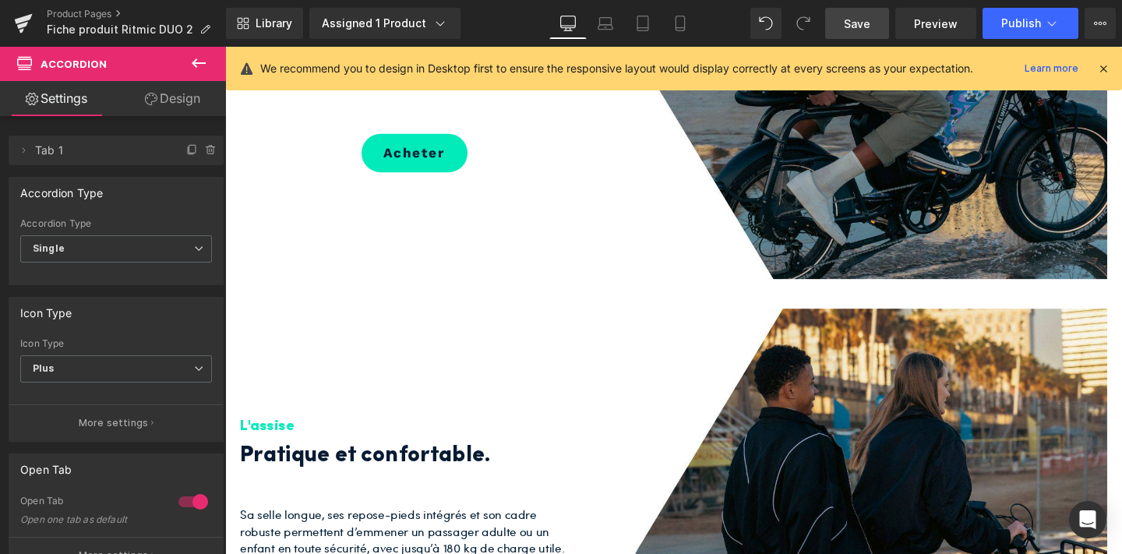
click at [284, 329] on div "L'assise Heading Pratique et confortable. Heading Sa selle longue, ses repose-p…" at bounding box center [424, 538] width 390 height 433
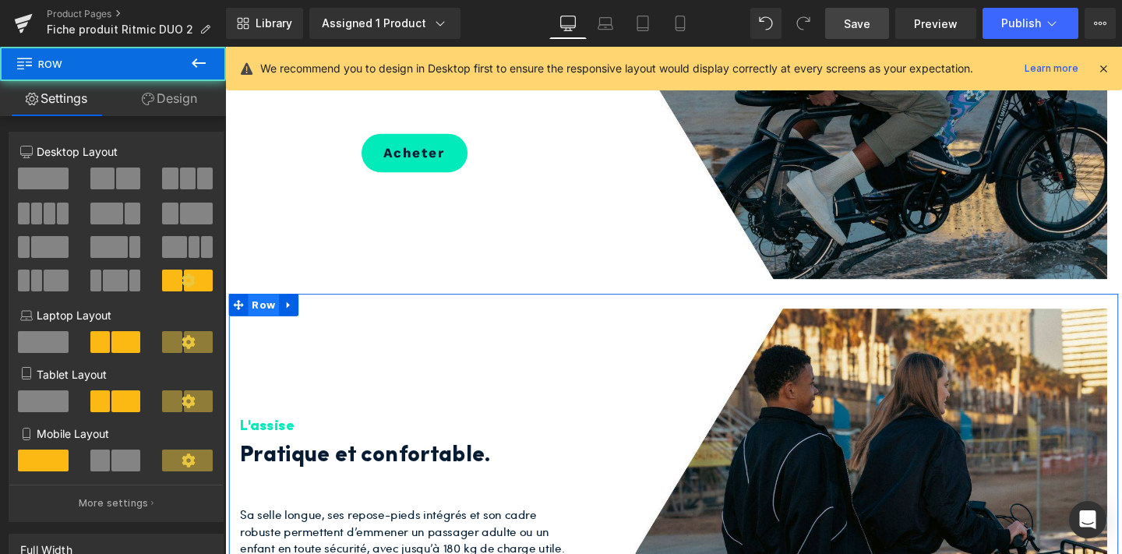
click at [274, 314] on span "Row" at bounding box center [265, 317] width 33 height 23
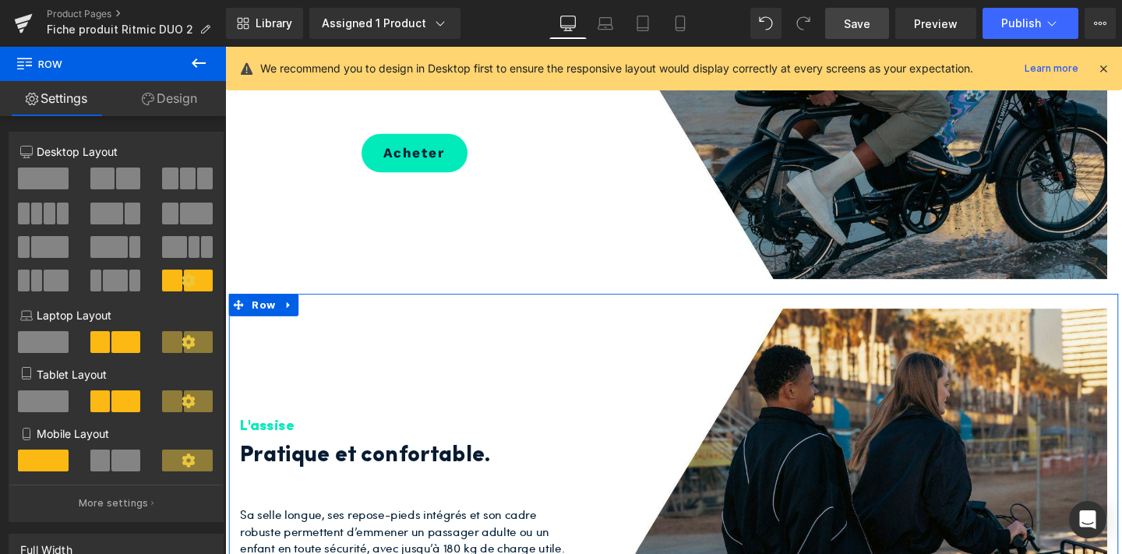
click at [180, 101] on link "Design" at bounding box center [169, 98] width 113 height 35
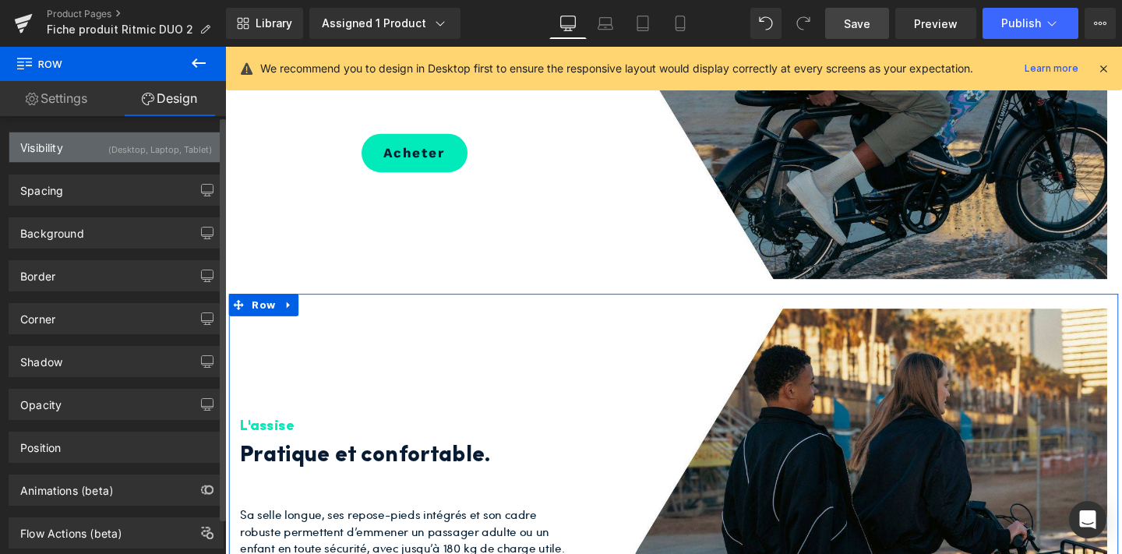
click at [174, 142] on div "(Desktop, Laptop, Tablet)" at bounding box center [160, 145] width 104 height 26
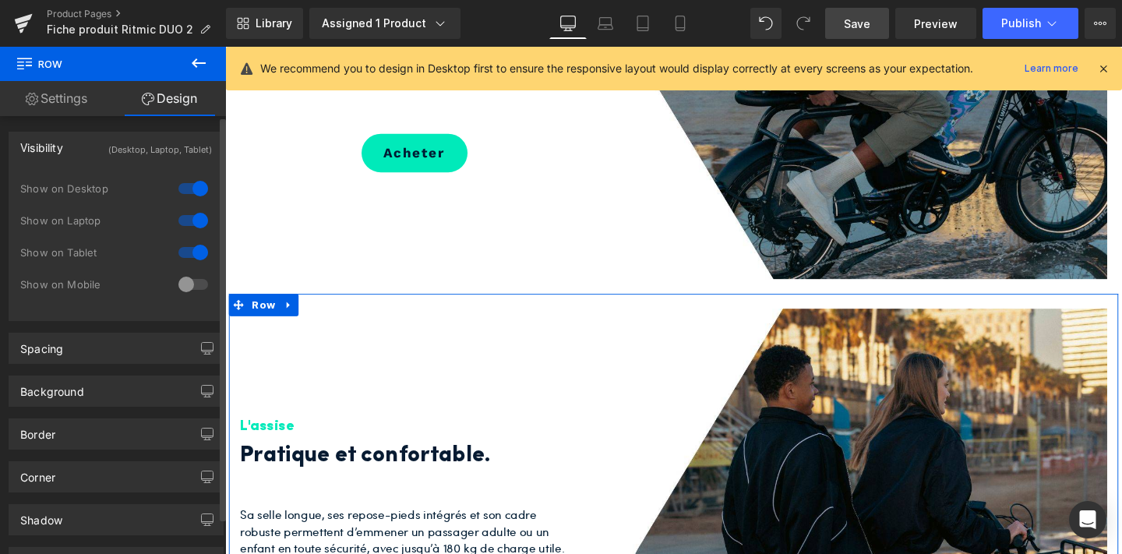
click at [179, 284] on div at bounding box center [193, 284] width 37 height 25
click at [185, 253] on div at bounding box center [193, 252] width 37 height 25
click at [185, 224] on div at bounding box center [193, 220] width 37 height 25
click at [189, 185] on div at bounding box center [193, 188] width 37 height 25
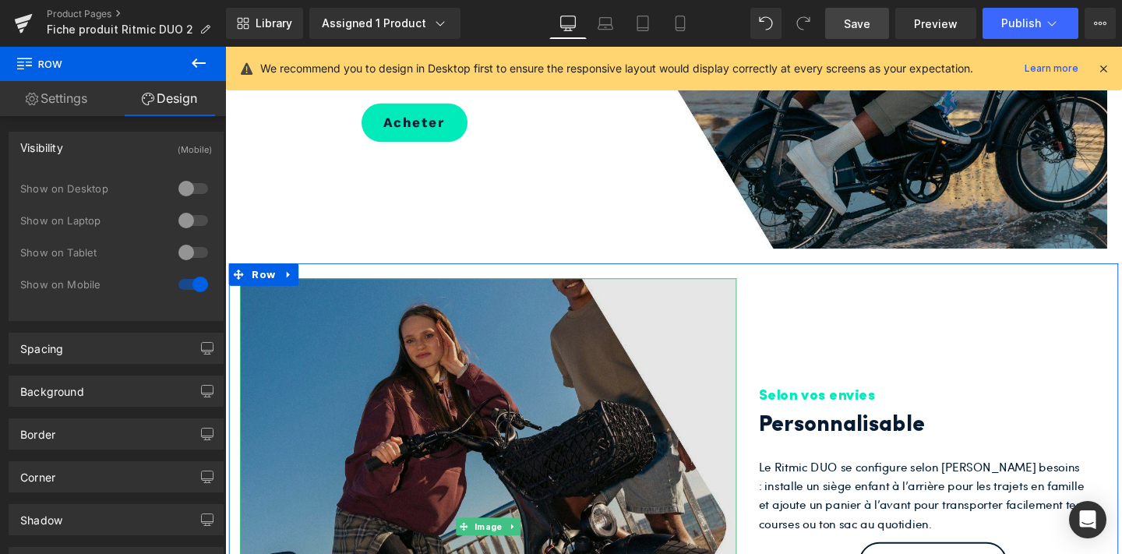
scroll to position [1183, 0]
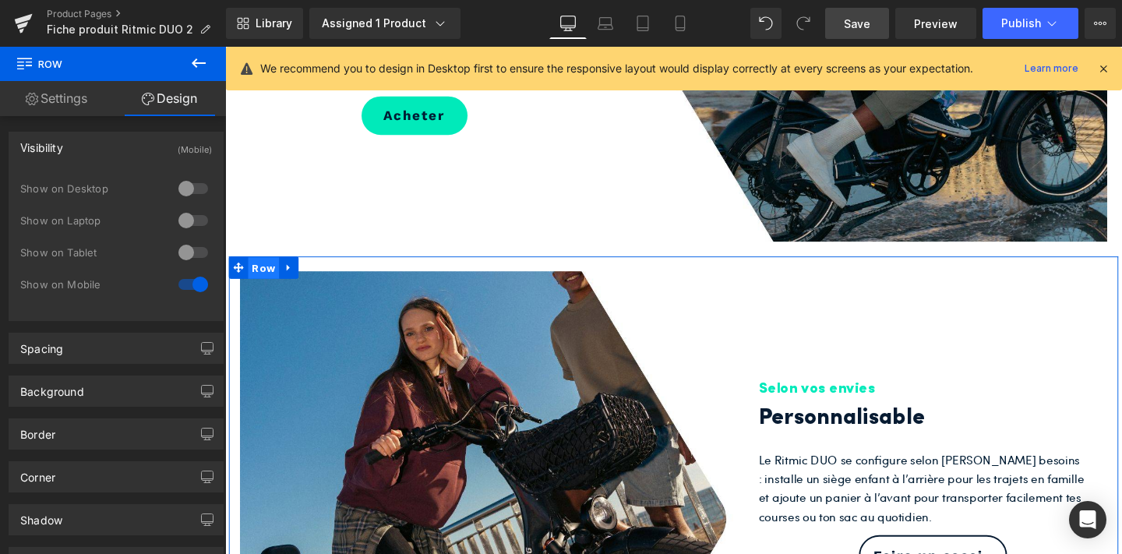
click at [268, 271] on span "Row" at bounding box center [265, 279] width 33 height 23
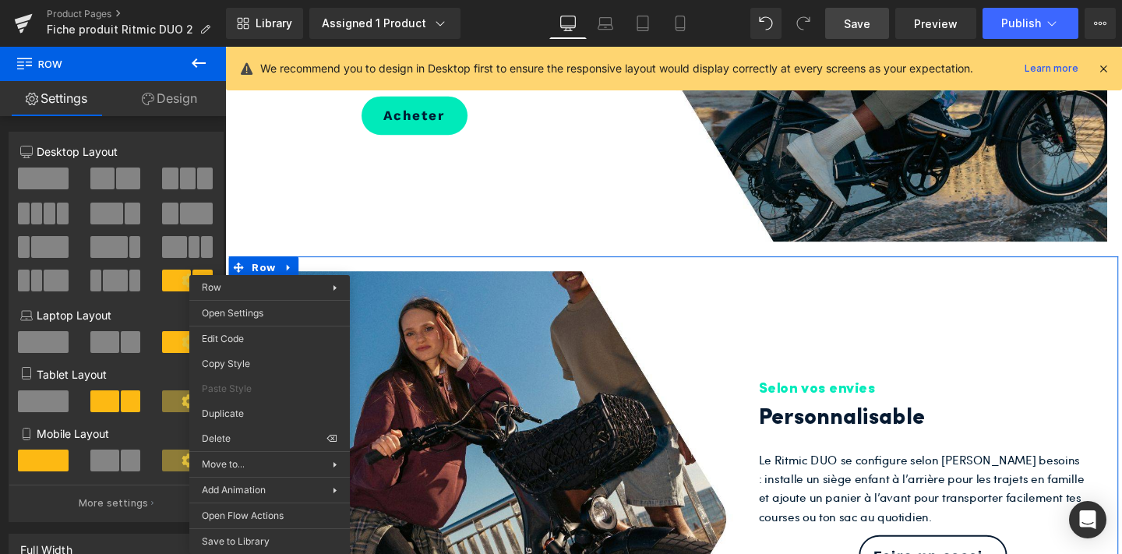
drag, startPoint x: 464, startPoint y: 457, endPoint x: 240, endPoint y: 428, distance: 226.2
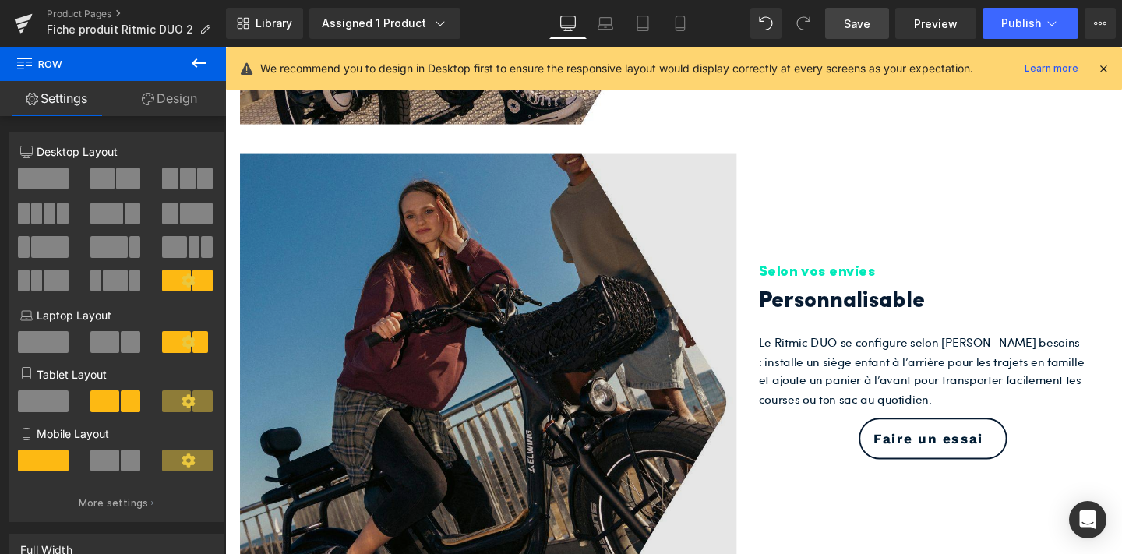
scroll to position [1893, 0]
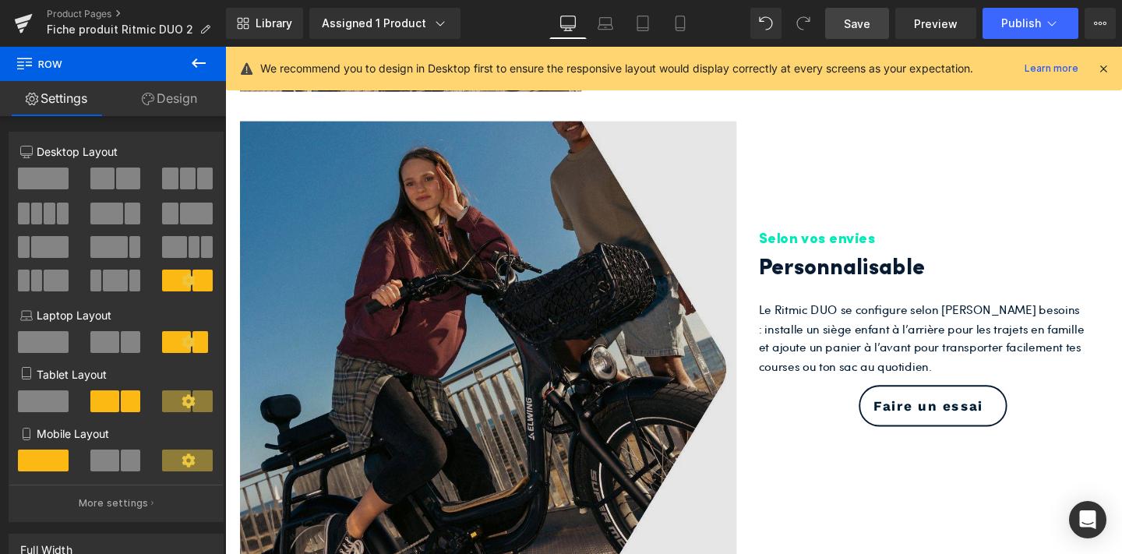
click at [266, 134] on img at bounding box center [502, 386] width 522 height 522
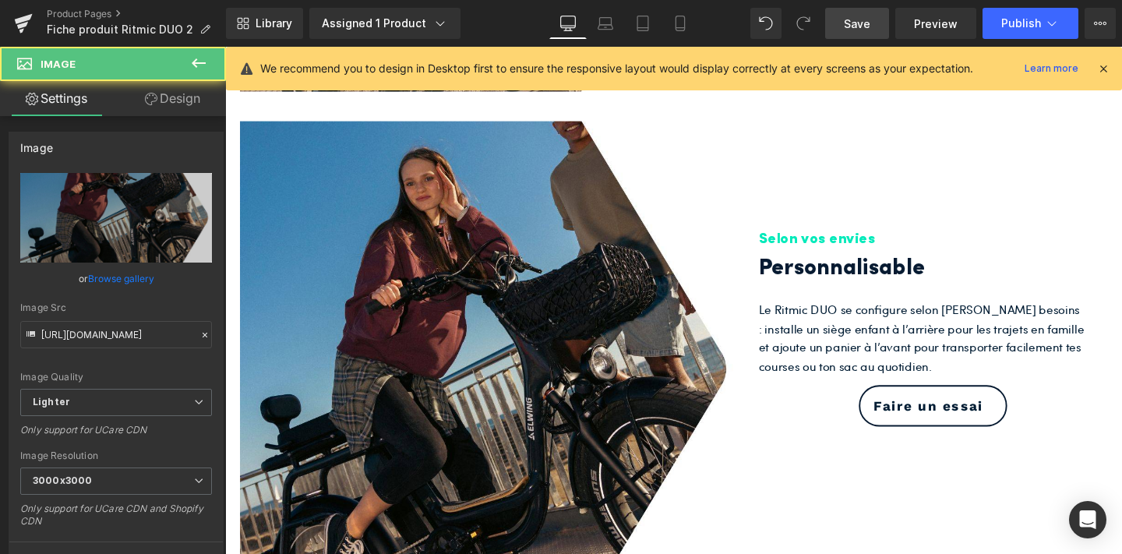
click at [225, 47] on div at bounding box center [225, 47] width 0 height 0
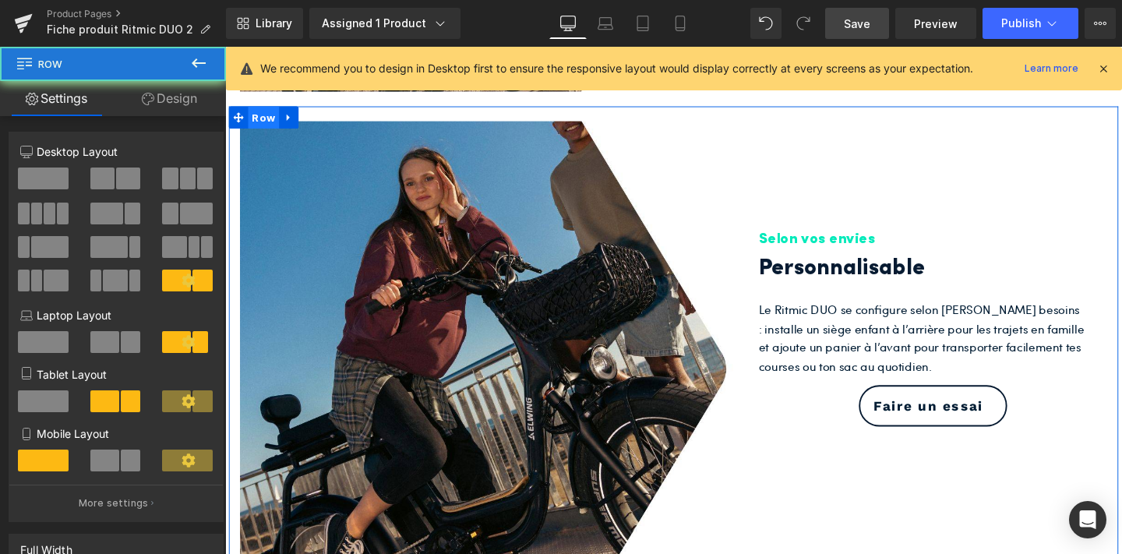
click at [266, 119] on span "Row" at bounding box center [265, 121] width 33 height 23
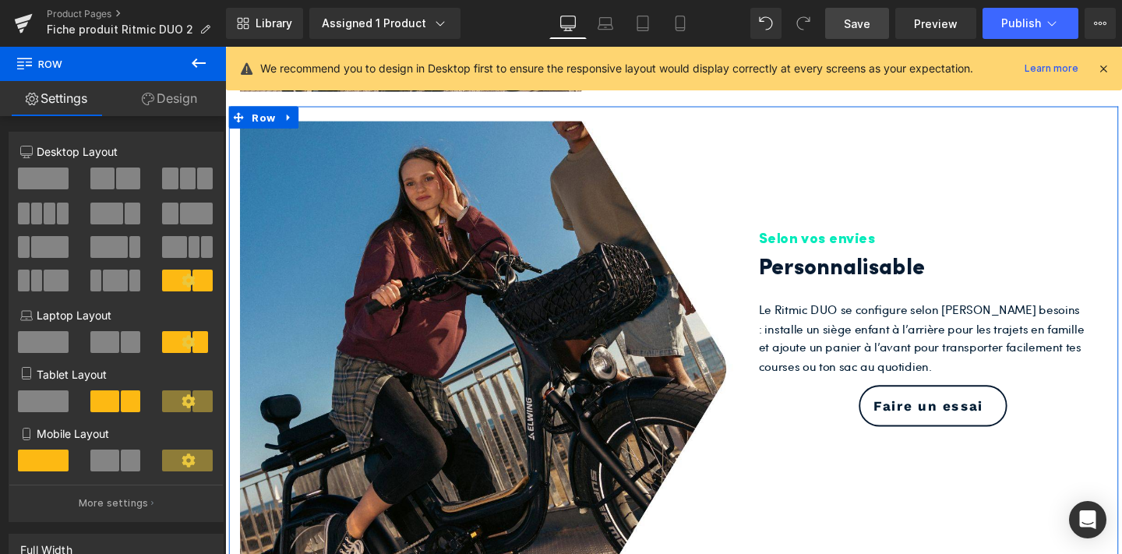
click at [174, 98] on link "Design" at bounding box center [169, 98] width 113 height 35
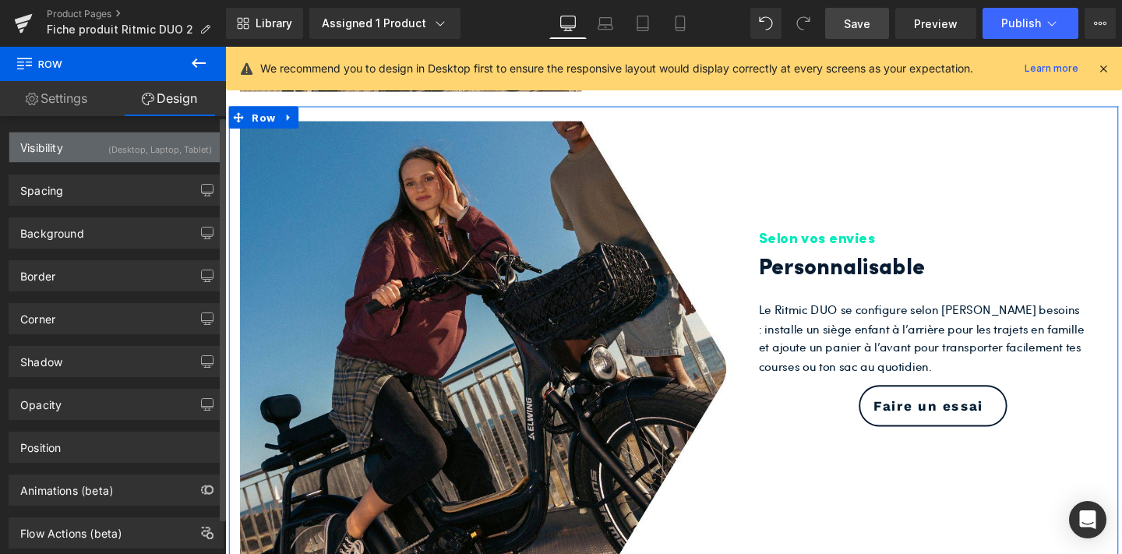
click at [178, 157] on div "(Desktop, Laptop, Tablet)" at bounding box center [160, 145] width 104 height 26
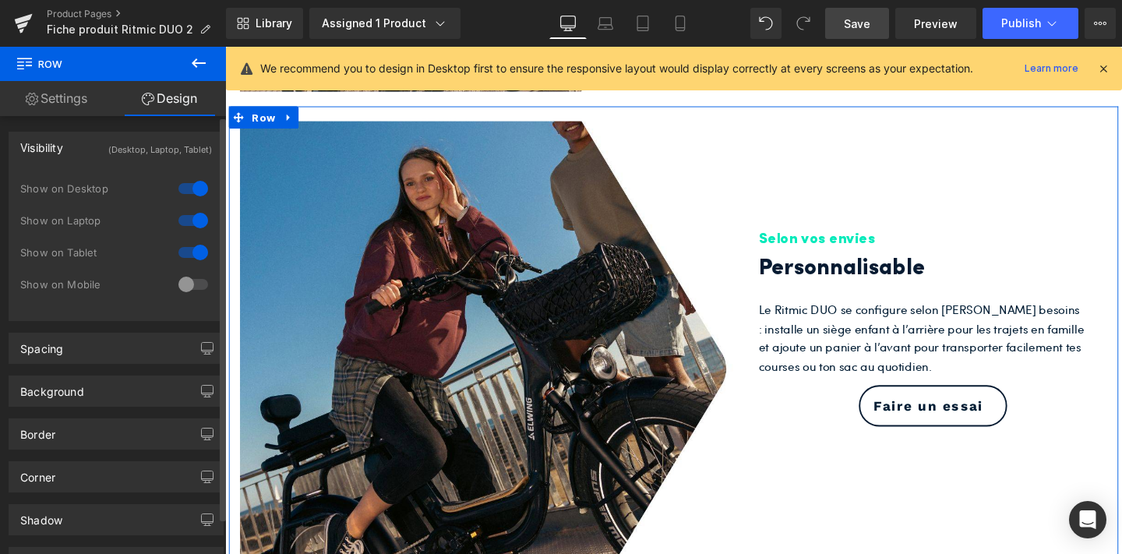
click at [182, 277] on div at bounding box center [193, 284] width 37 height 25
click at [185, 249] on div at bounding box center [193, 252] width 37 height 25
click at [187, 224] on div at bounding box center [193, 220] width 37 height 25
click at [194, 181] on div at bounding box center [193, 188] width 37 height 25
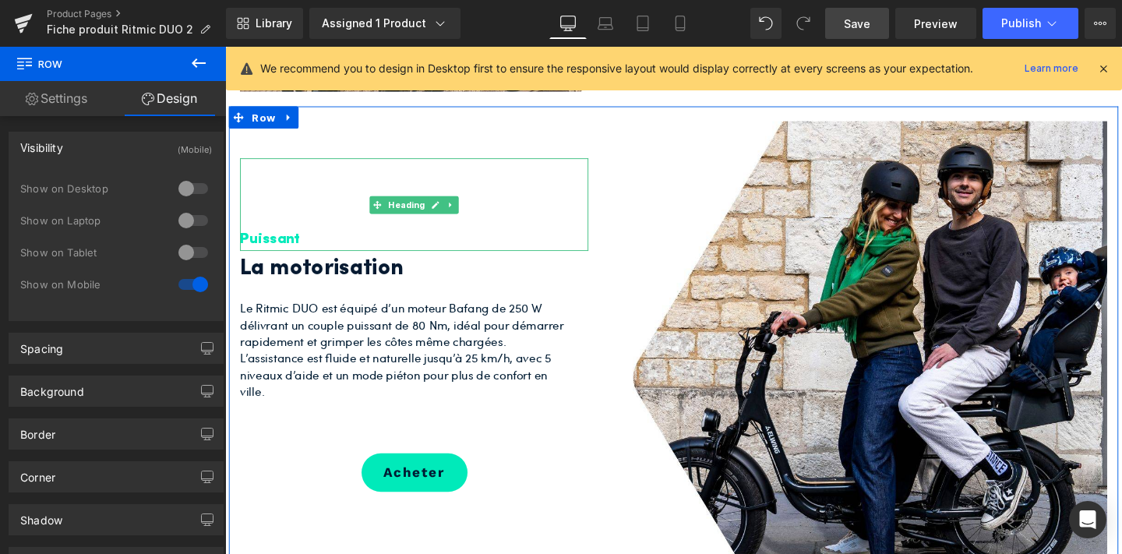
click at [287, 167] on div at bounding box center [424, 166] width 366 height 4
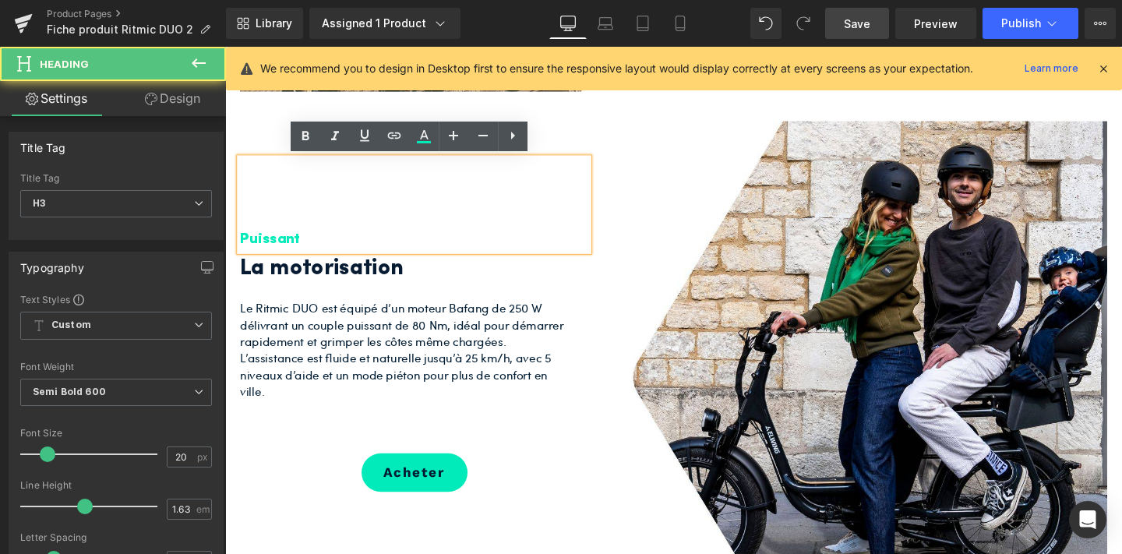
click at [266, 125] on div "Puissant Heading La motorisation Heading Le Ritmic DUO est équipé d’un moteur B…" at bounding box center [424, 331] width 390 height 413
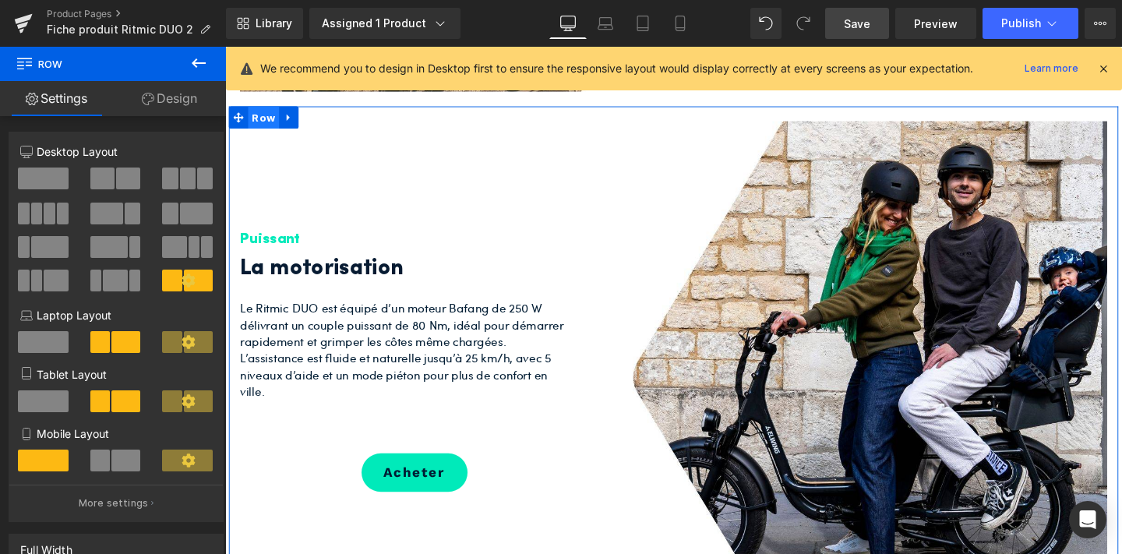
click at [259, 119] on span "Row" at bounding box center [265, 121] width 33 height 23
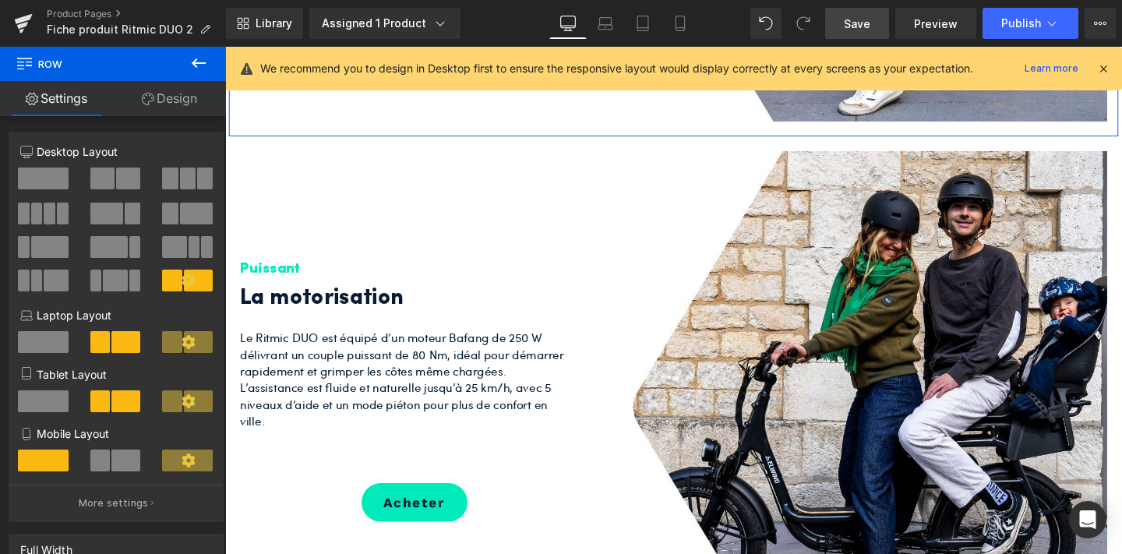
scroll to position [2446, 0]
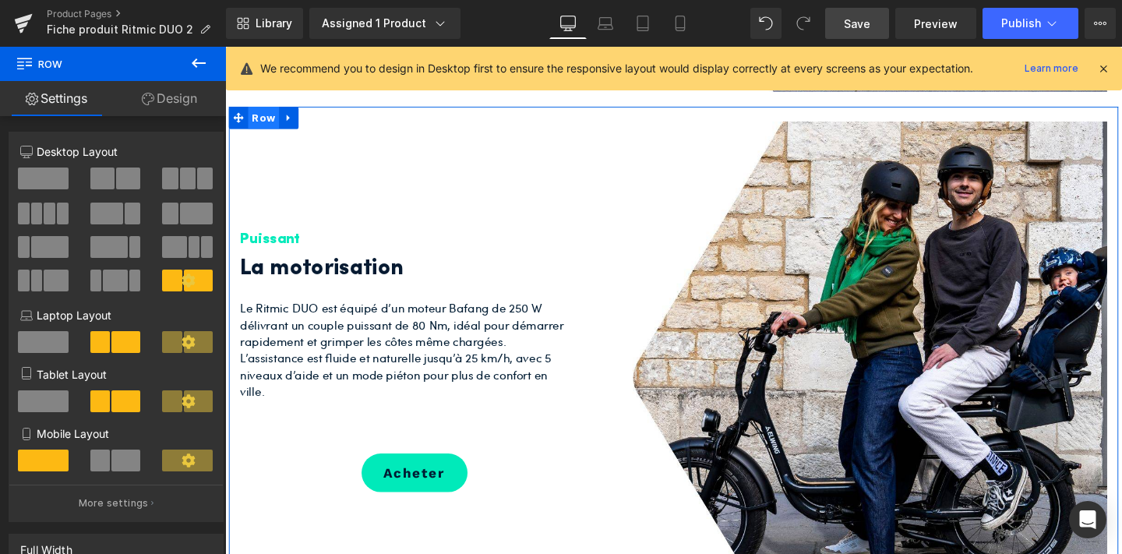
click at [265, 125] on span "Row" at bounding box center [265, 121] width 33 height 23
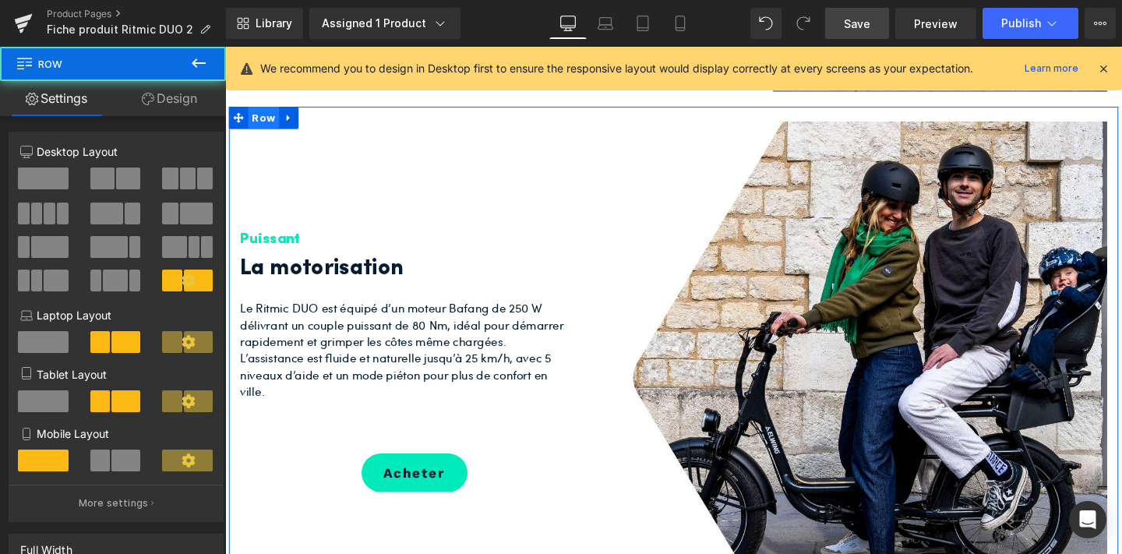
click at [262, 124] on span "Row" at bounding box center [265, 121] width 33 height 23
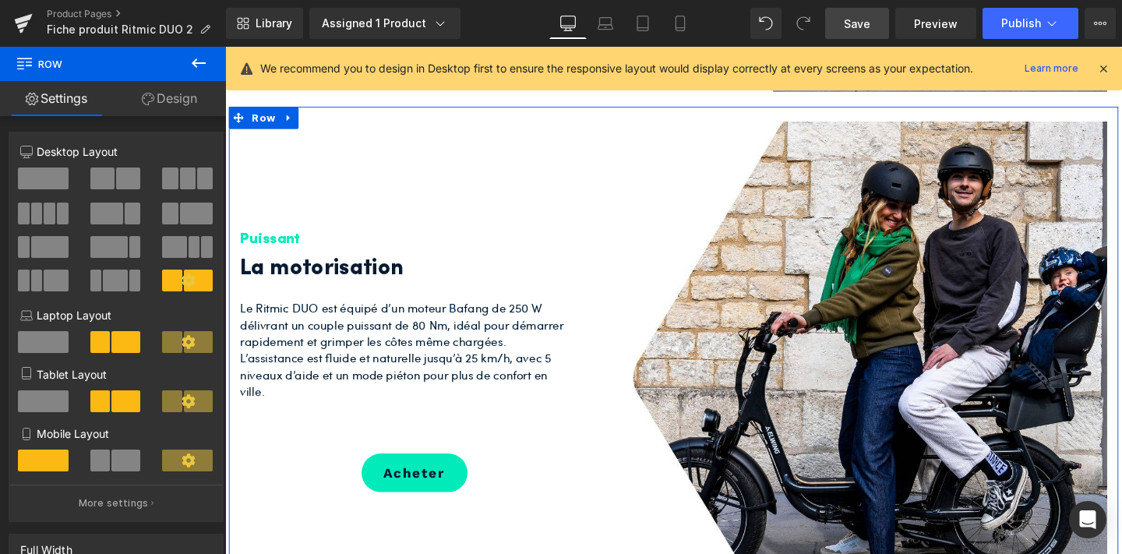
click at [156, 102] on link "Design" at bounding box center [169, 98] width 113 height 35
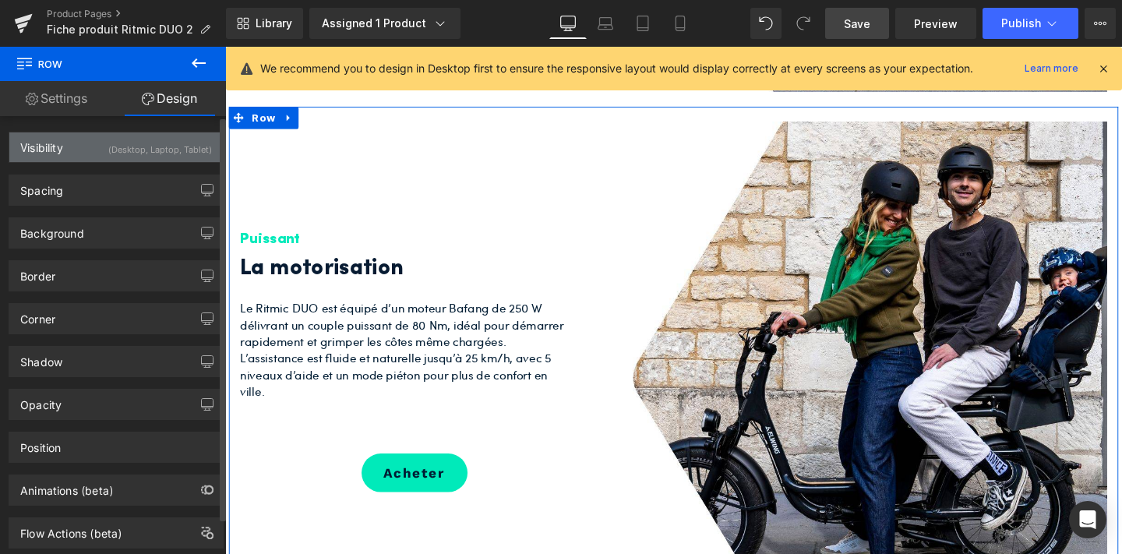
click at [163, 146] on div "(Desktop, Laptop, Tablet)" at bounding box center [160, 145] width 104 height 26
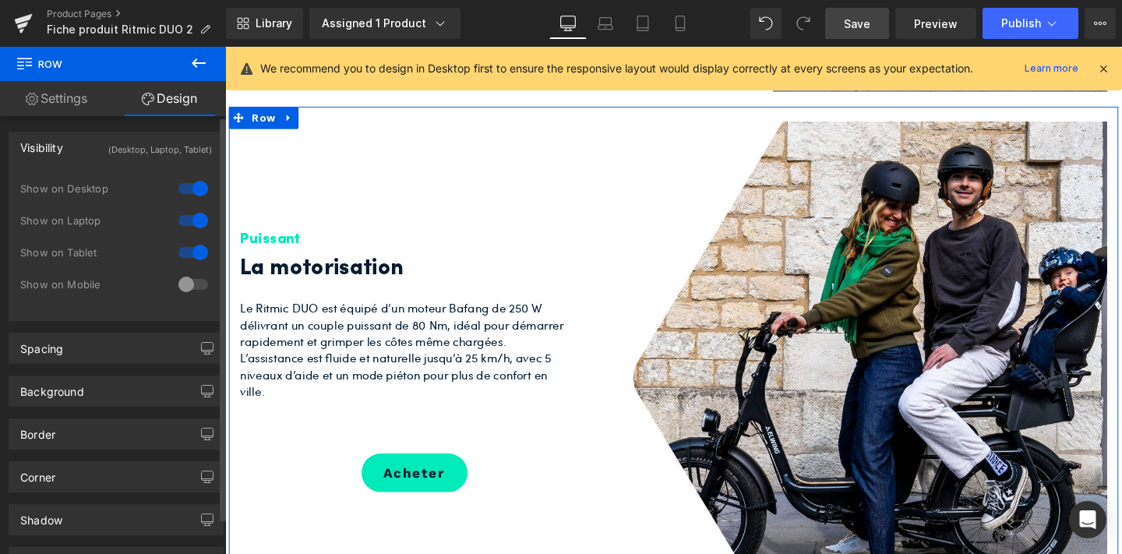
click at [180, 284] on div at bounding box center [193, 284] width 37 height 25
click at [184, 259] on div at bounding box center [193, 252] width 37 height 25
click at [192, 224] on div at bounding box center [193, 220] width 37 height 25
click at [187, 183] on div at bounding box center [193, 188] width 37 height 25
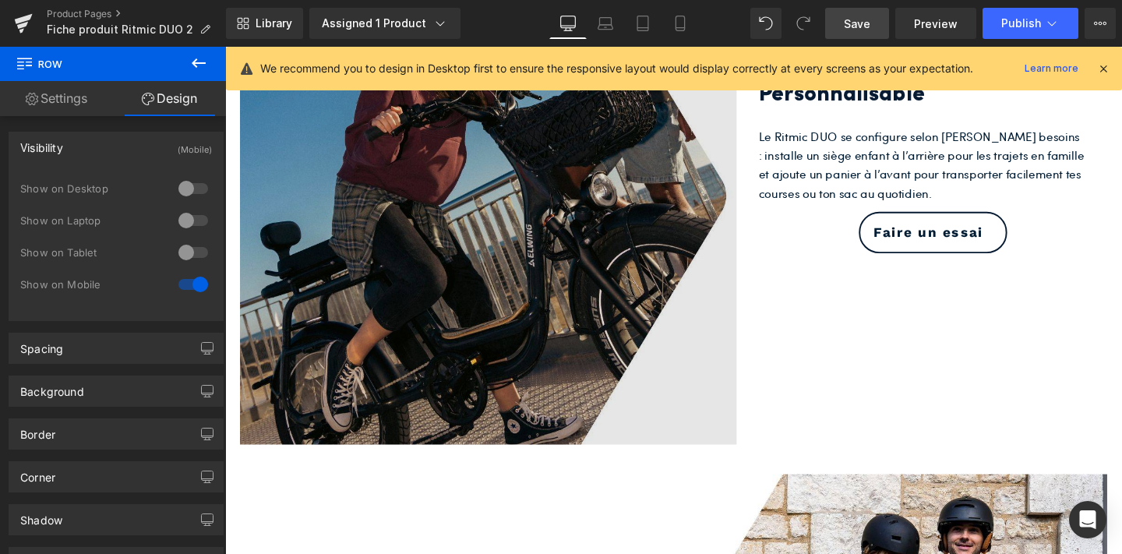
scroll to position [1449, 0]
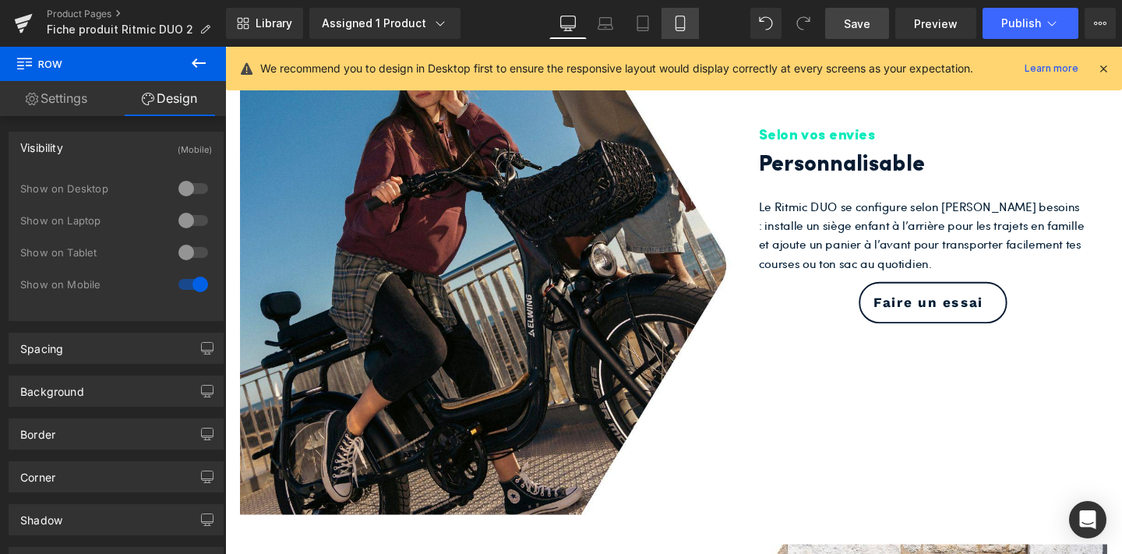
click at [684, 29] on icon at bounding box center [680, 24] width 16 height 16
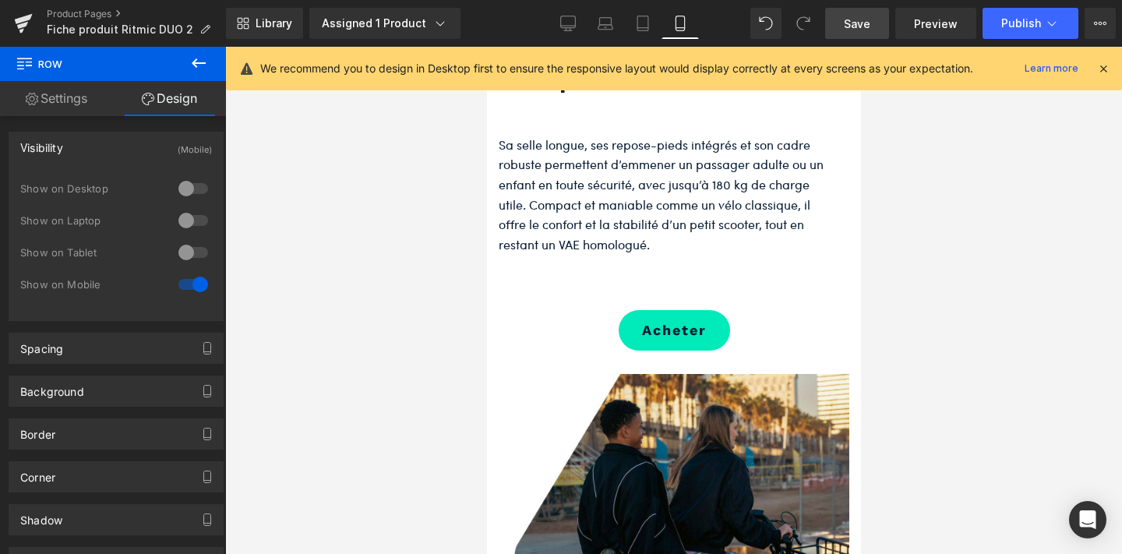
scroll to position [1478, 0]
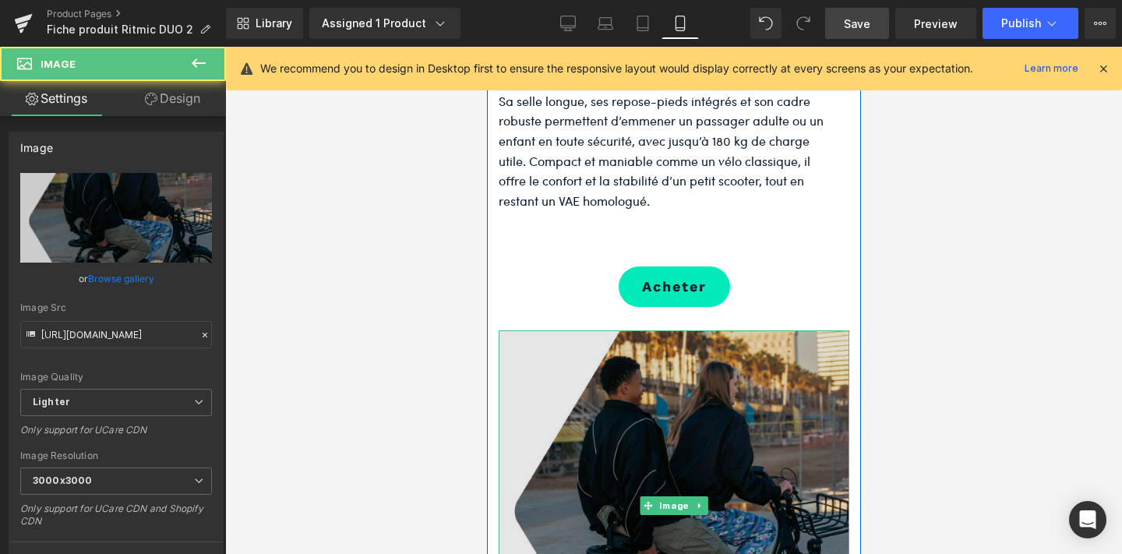
click at [633, 499] on img at bounding box center [673, 505] width 351 height 351
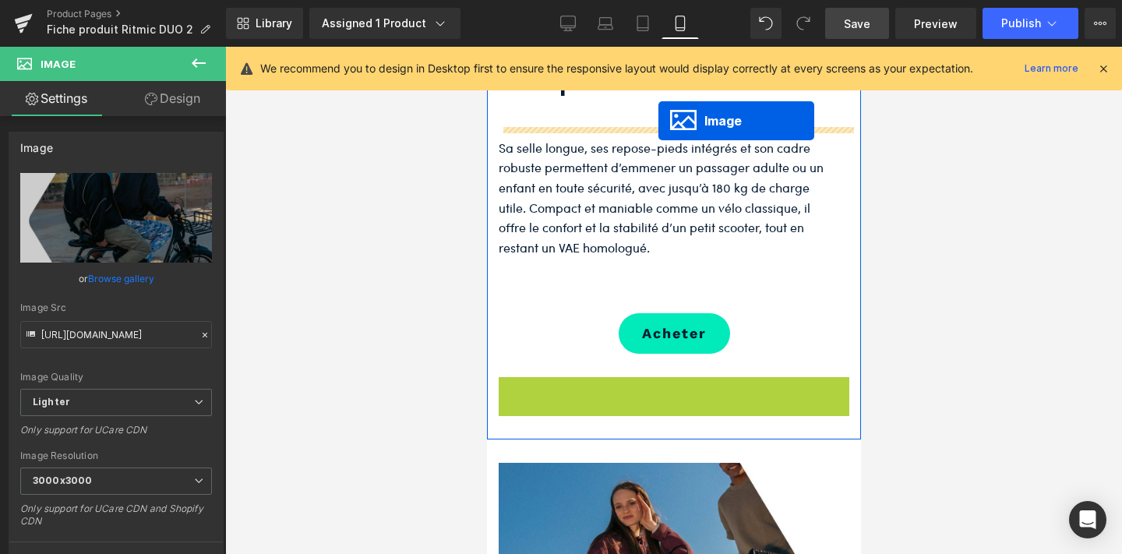
scroll to position [1353, 0]
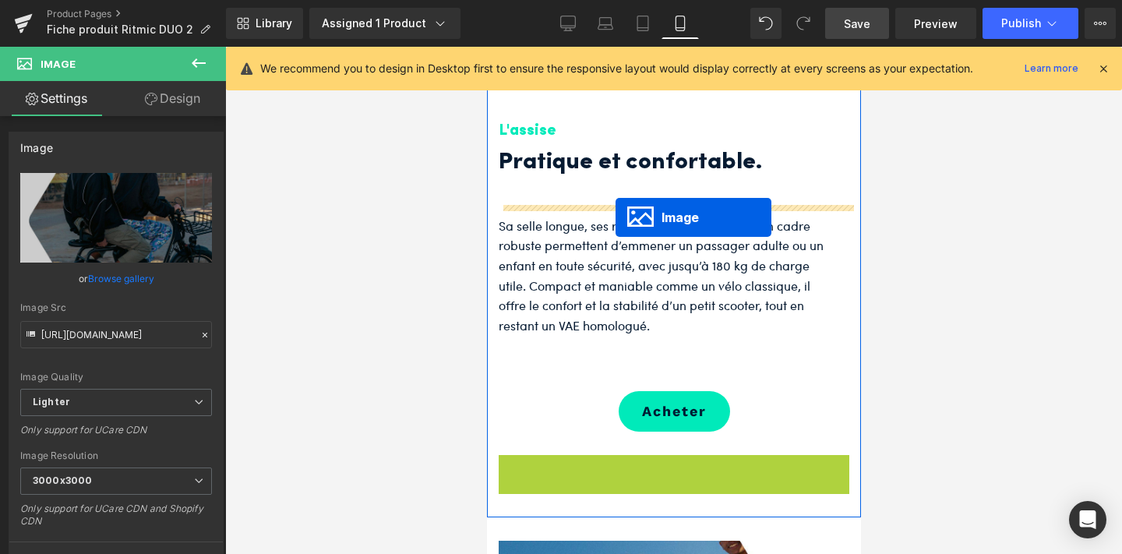
drag, startPoint x: 648, startPoint y: 501, endPoint x: 615, endPoint y: 217, distance: 285.6
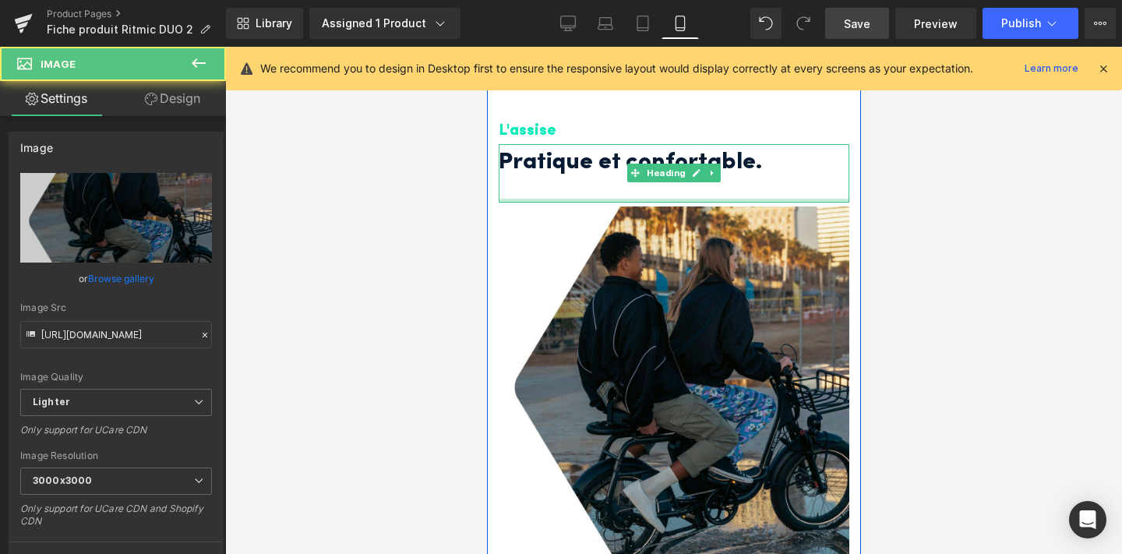
scroll to position [1233, 0]
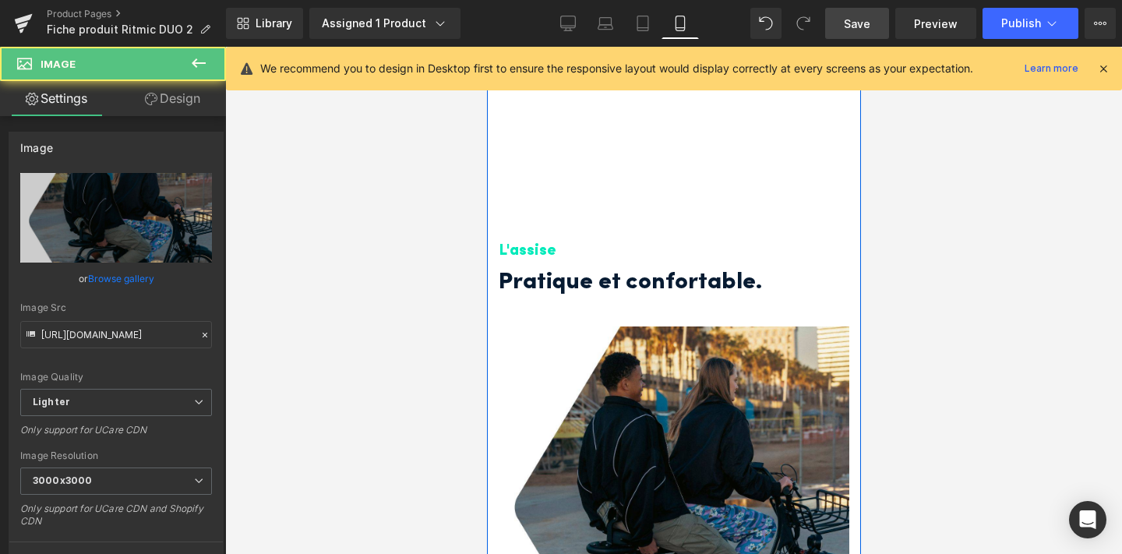
click at [587, 235] on div "L'assise" at bounding box center [673, 215] width 351 height 98
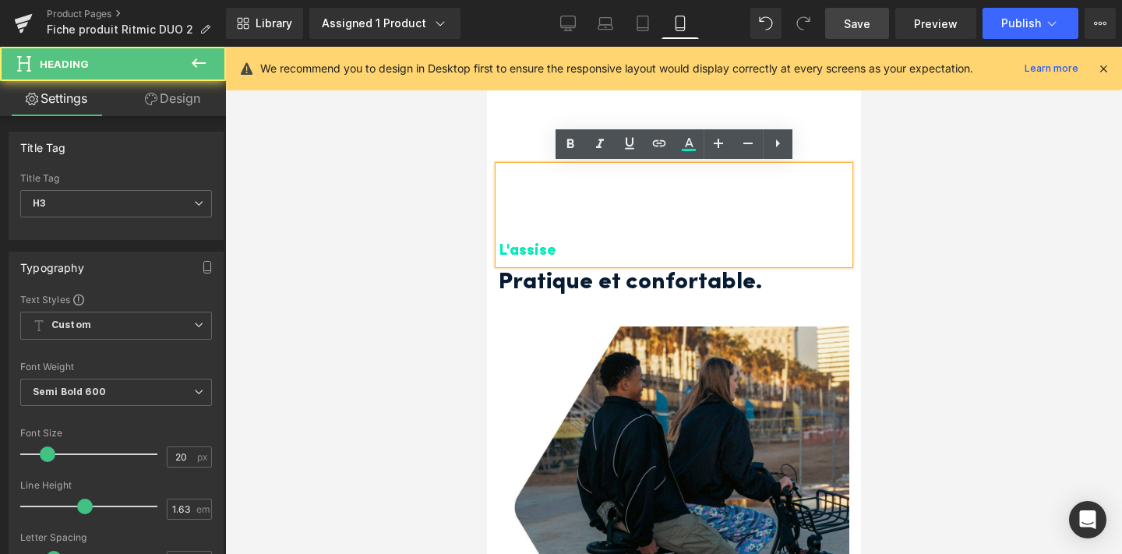
click at [587, 235] on div "L'assise" at bounding box center [673, 215] width 351 height 98
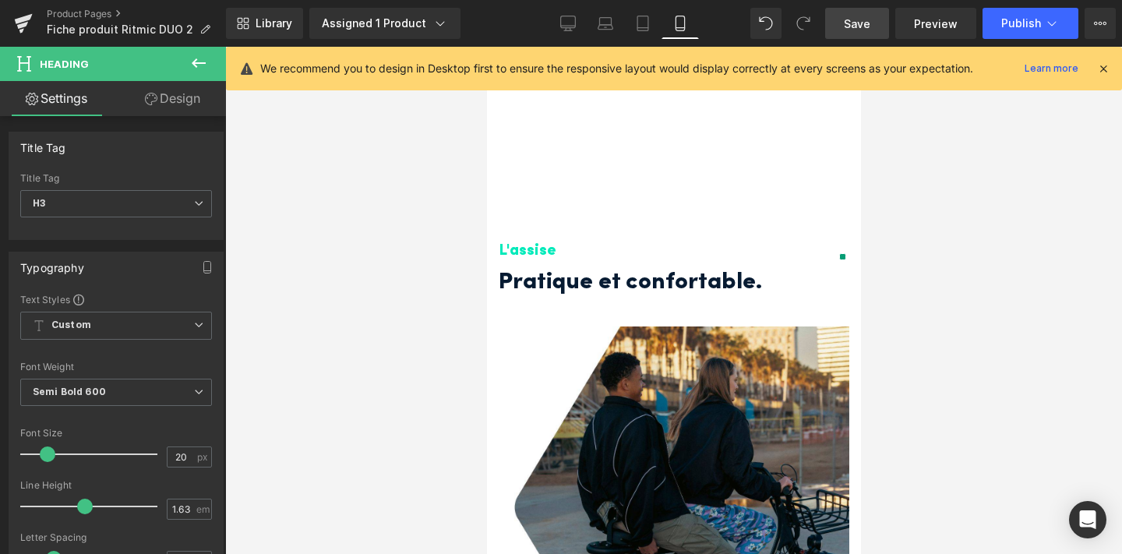
click at [190, 112] on link "Design" at bounding box center [172, 98] width 113 height 35
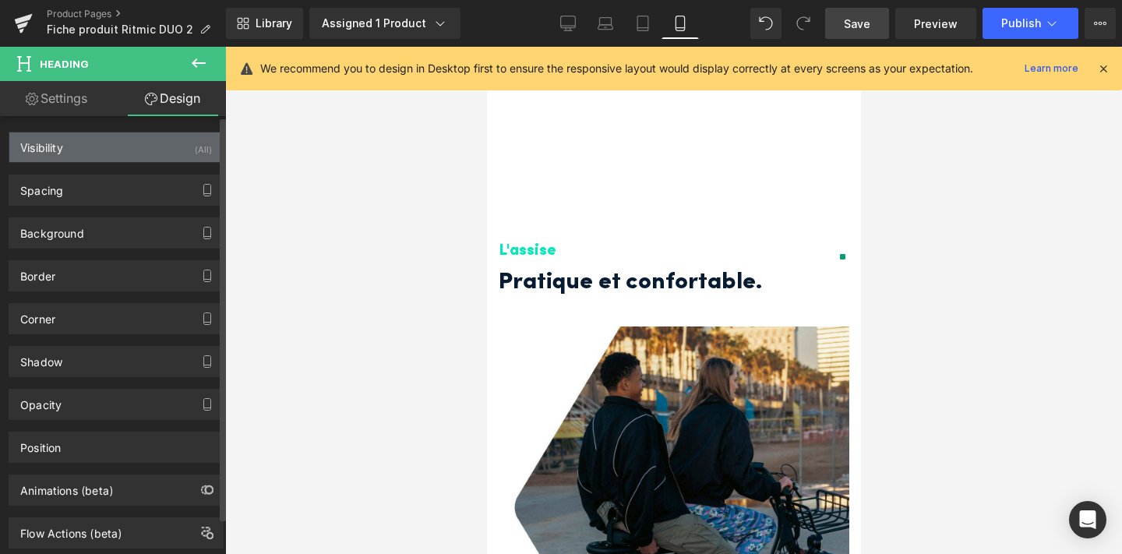
click at [180, 143] on div "Visibility (All)" at bounding box center [115, 147] width 213 height 30
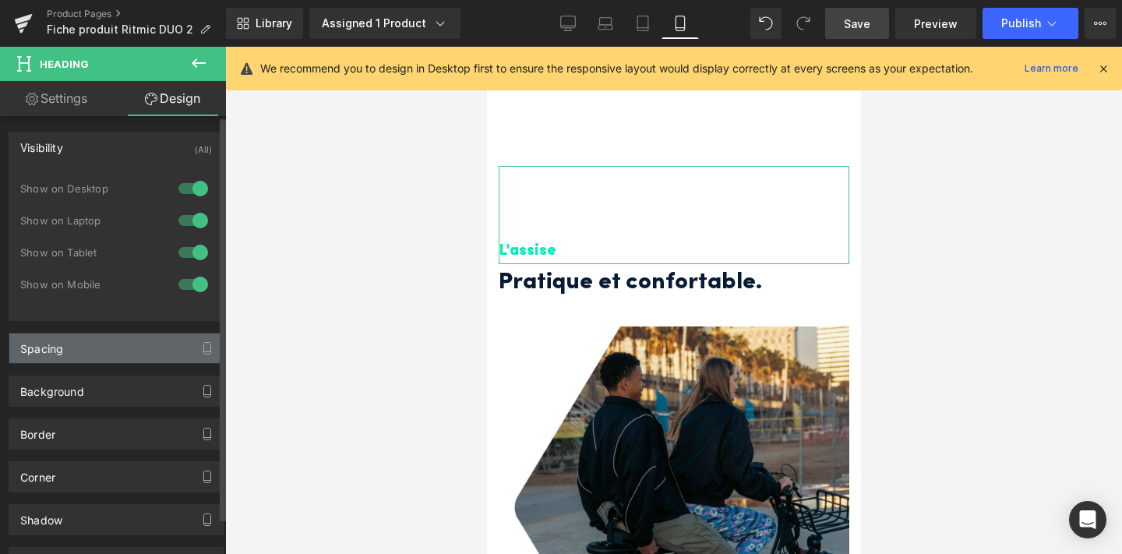
click at [136, 343] on div "Spacing" at bounding box center [115, 348] width 213 height 30
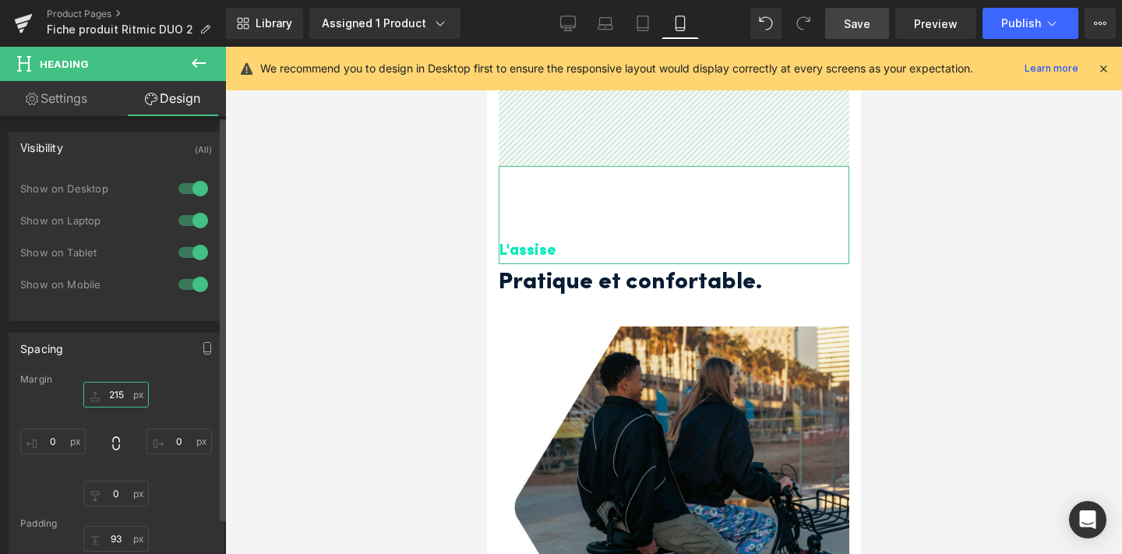
click at [113, 391] on input "215" at bounding box center [115, 395] width 65 height 26
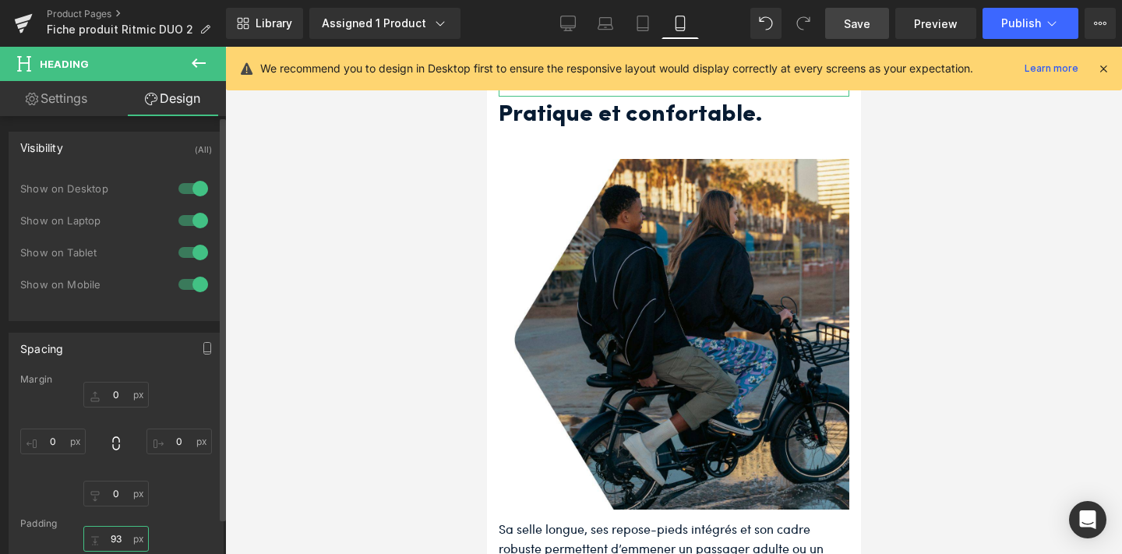
click at [115, 536] on input "93" at bounding box center [115, 539] width 65 height 26
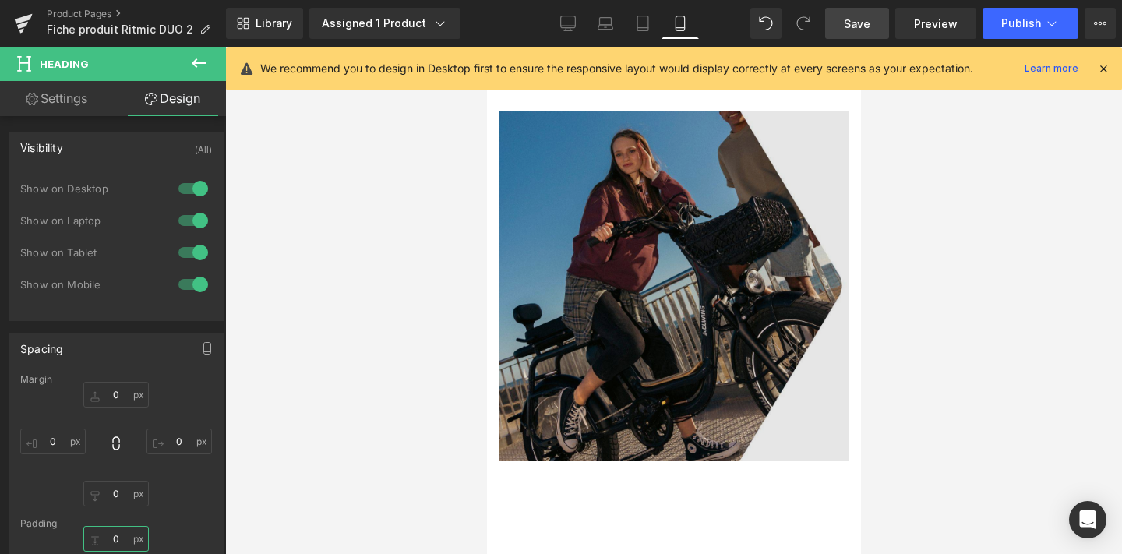
scroll to position [1890, 0]
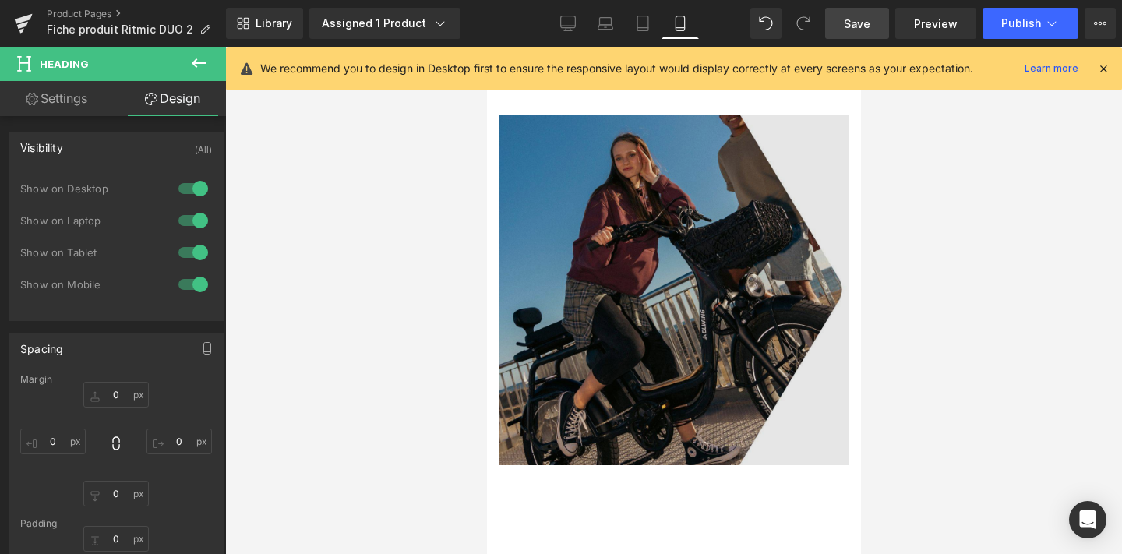
click at [629, 252] on img at bounding box center [673, 290] width 351 height 351
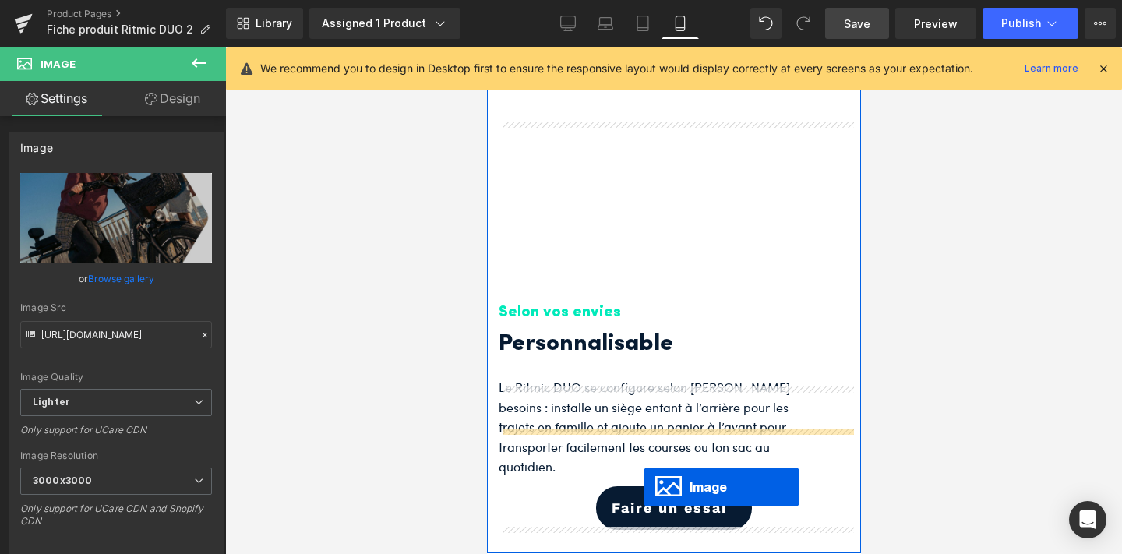
scroll to position [2046, 0]
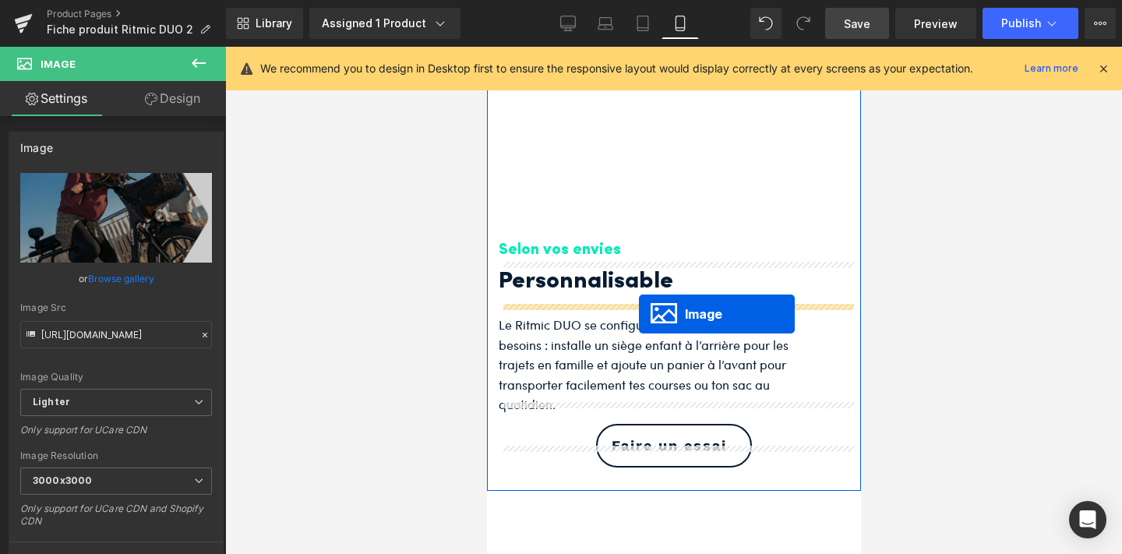
drag, startPoint x: 644, startPoint y: 281, endPoint x: 638, endPoint y: 314, distance: 33.3
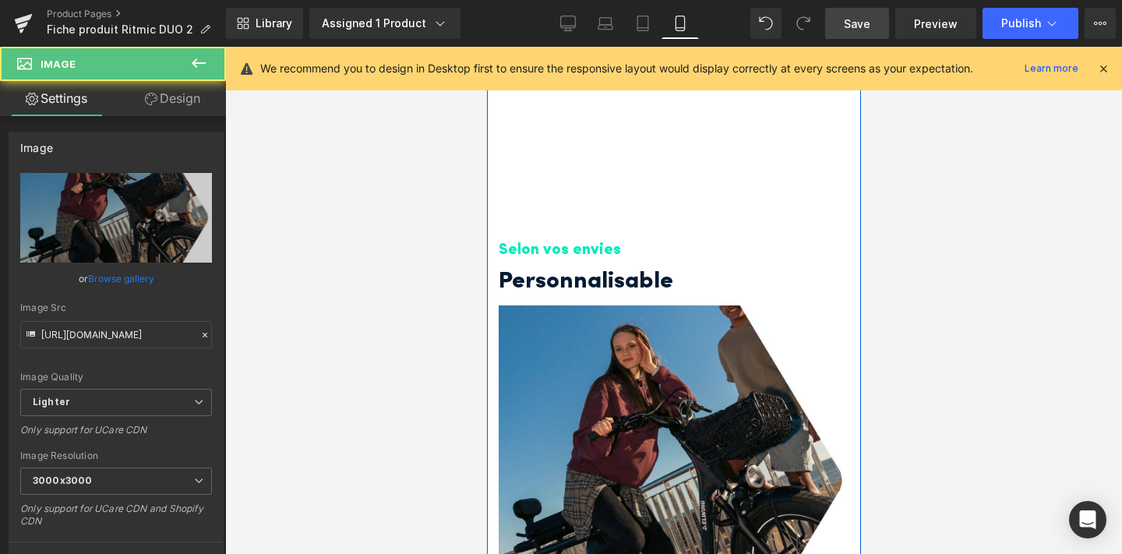
click at [625, 225] on div "Selon vos envies" at bounding box center [673, 214] width 351 height 98
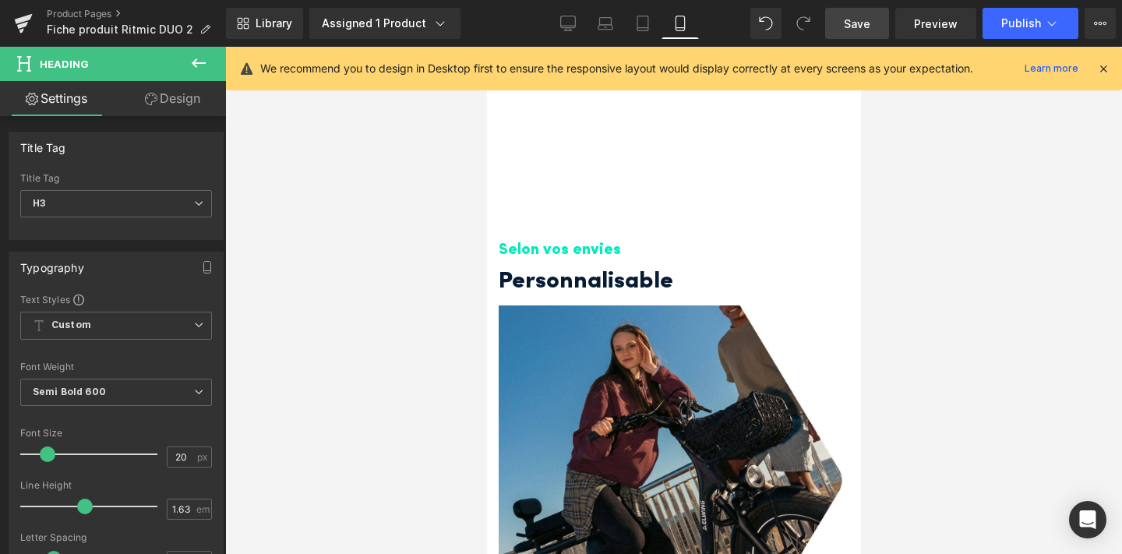
click at [160, 104] on link "Design" at bounding box center [172, 98] width 113 height 35
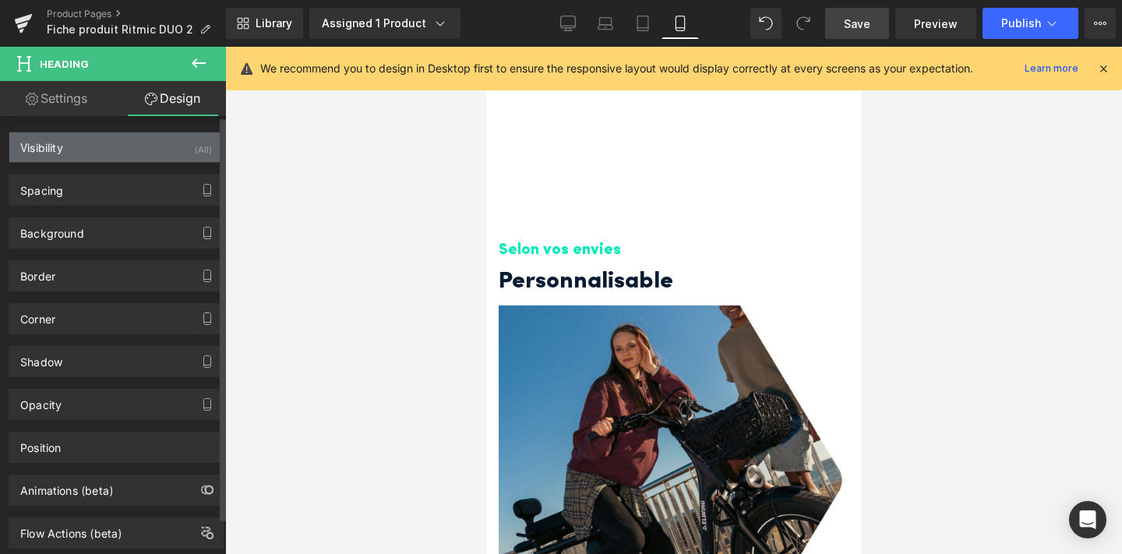
click at [149, 143] on div "Visibility (All)" at bounding box center [115, 147] width 213 height 30
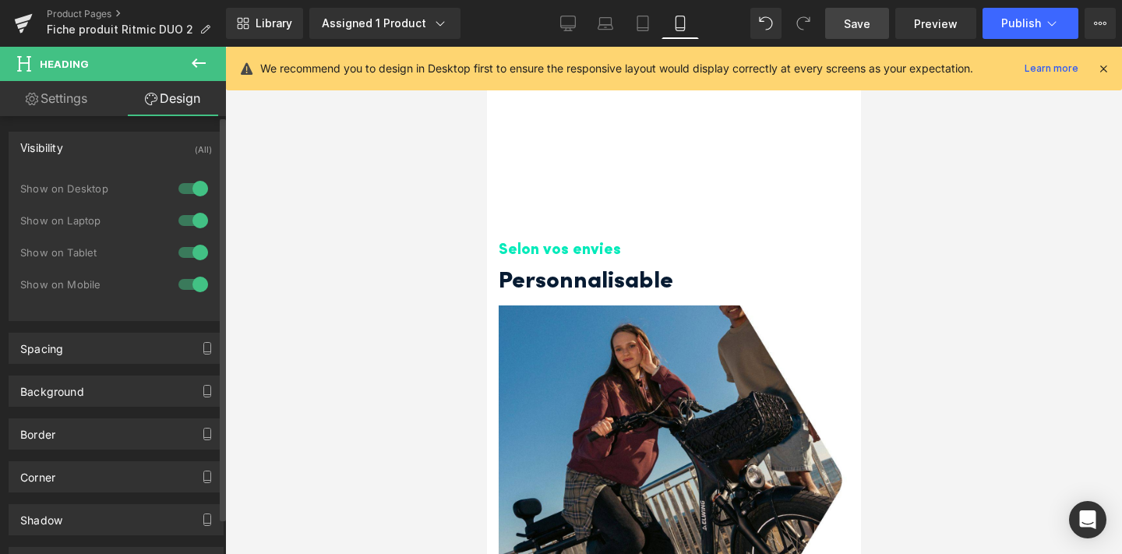
click at [151, 142] on div "Visibility (All)" at bounding box center [115, 147] width 213 height 30
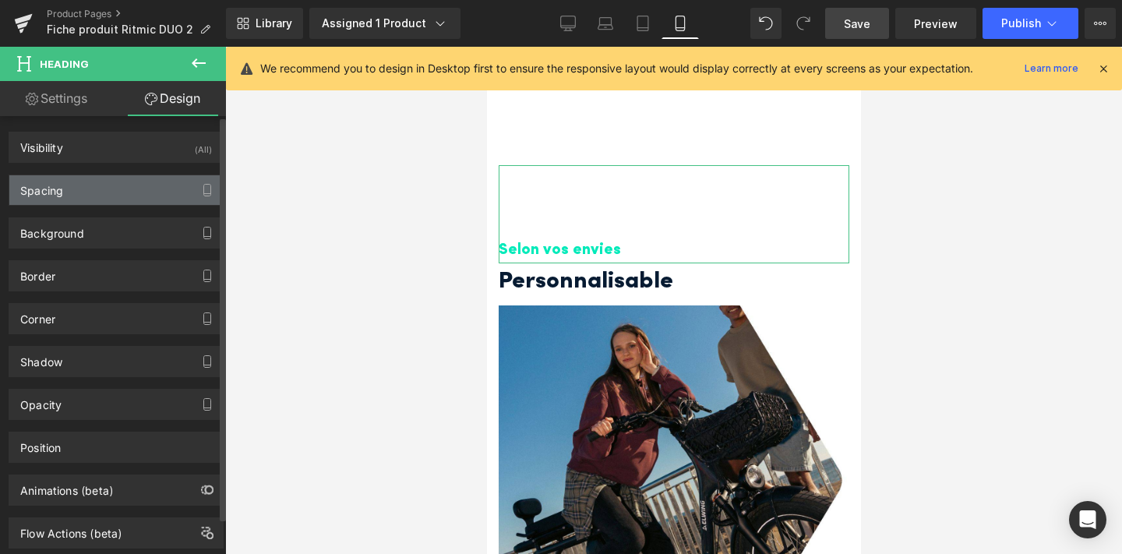
click at [152, 192] on div "Spacing" at bounding box center [115, 190] width 213 height 30
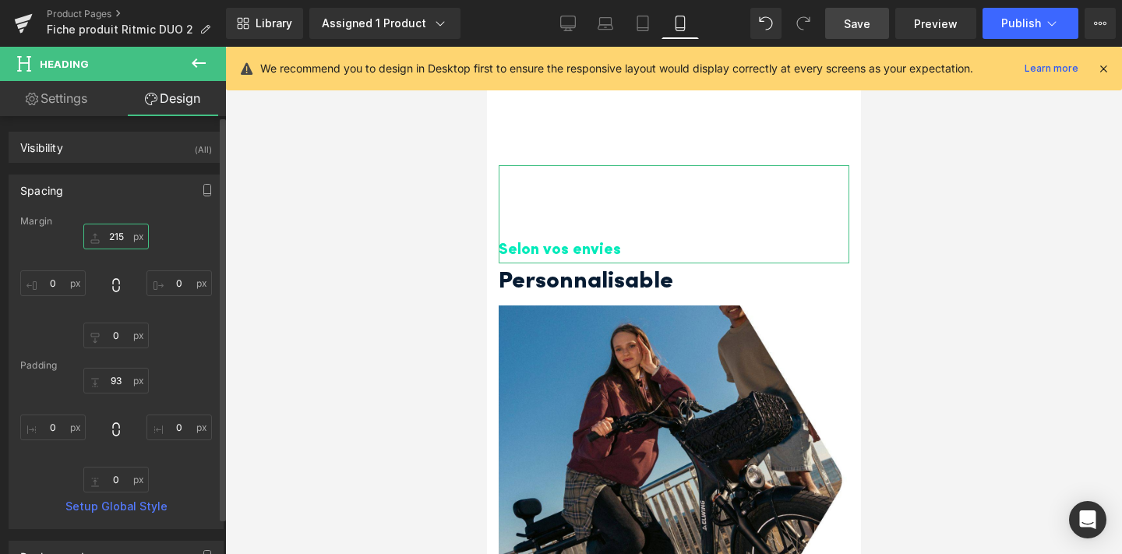
click at [118, 227] on input "215" at bounding box center [115, 237] width 65 height 26
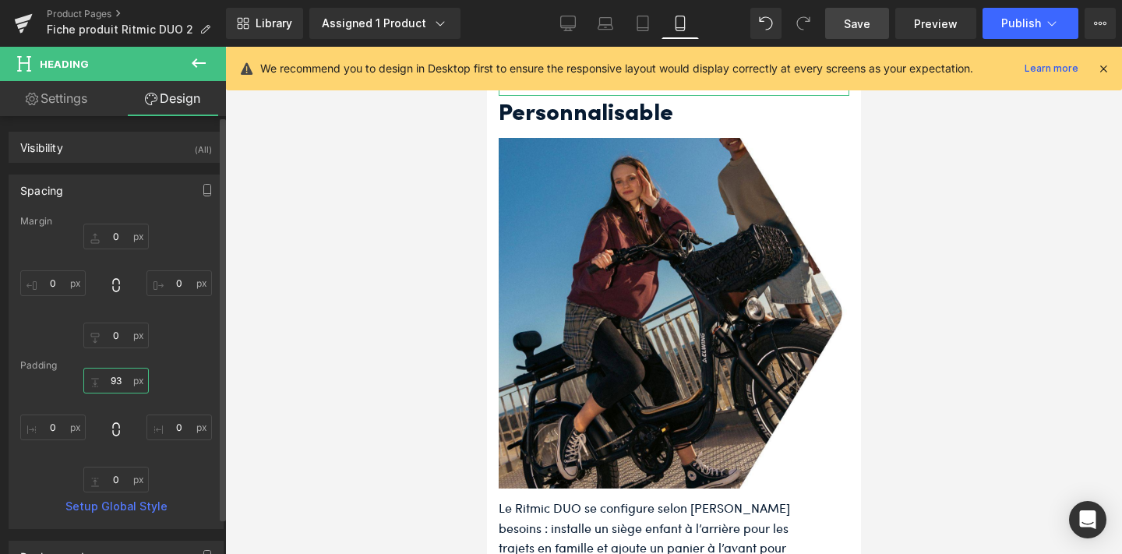
click at [116, 376] on input "93" at bounding box center [115, 381] width 65 height 26
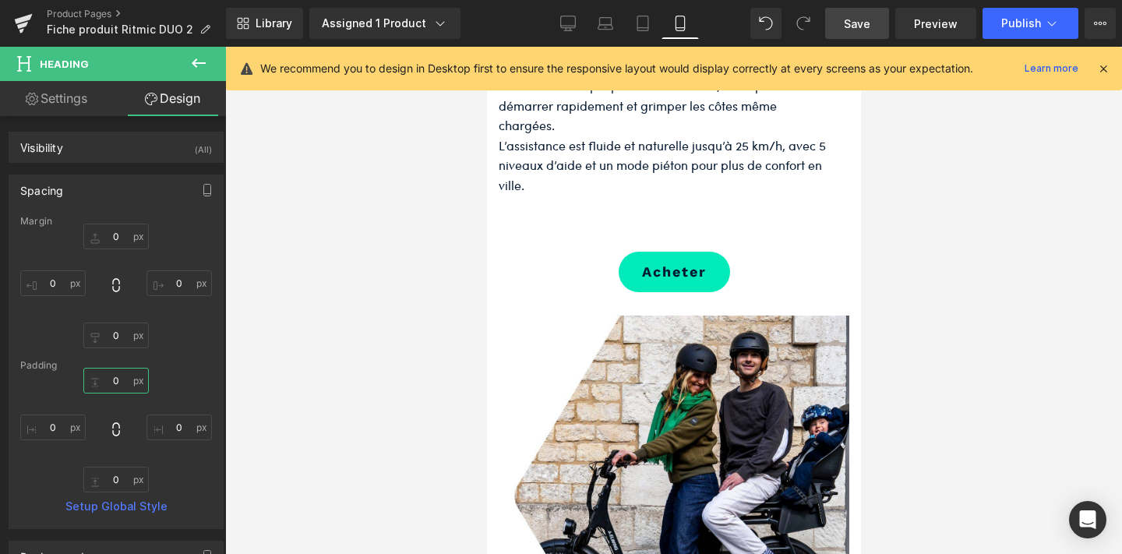
scroll to position [2932, 0]
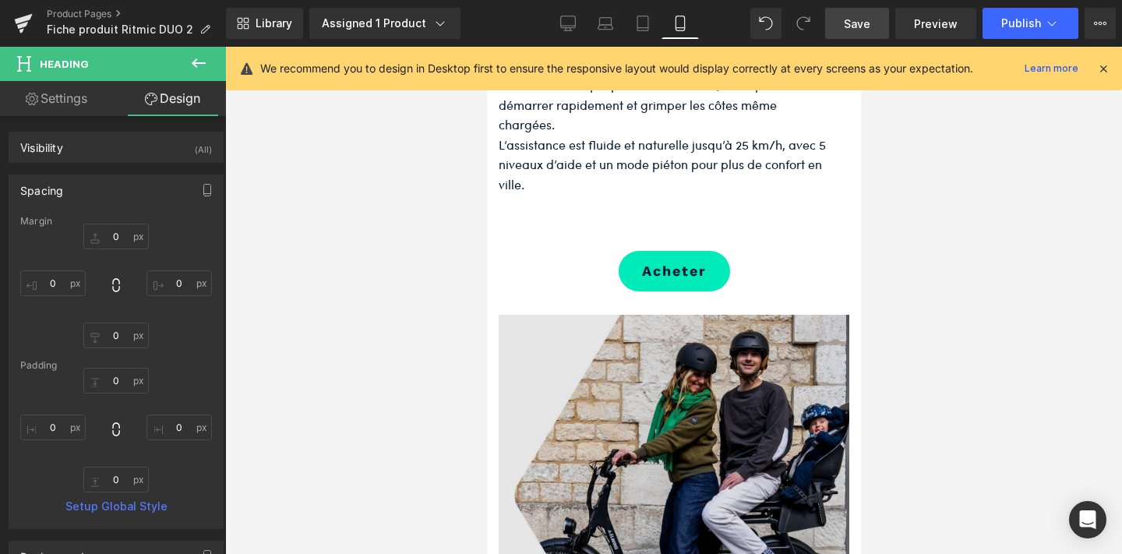
click at [651, 447] on img at bounding box center [673, 490] width 351 height 351
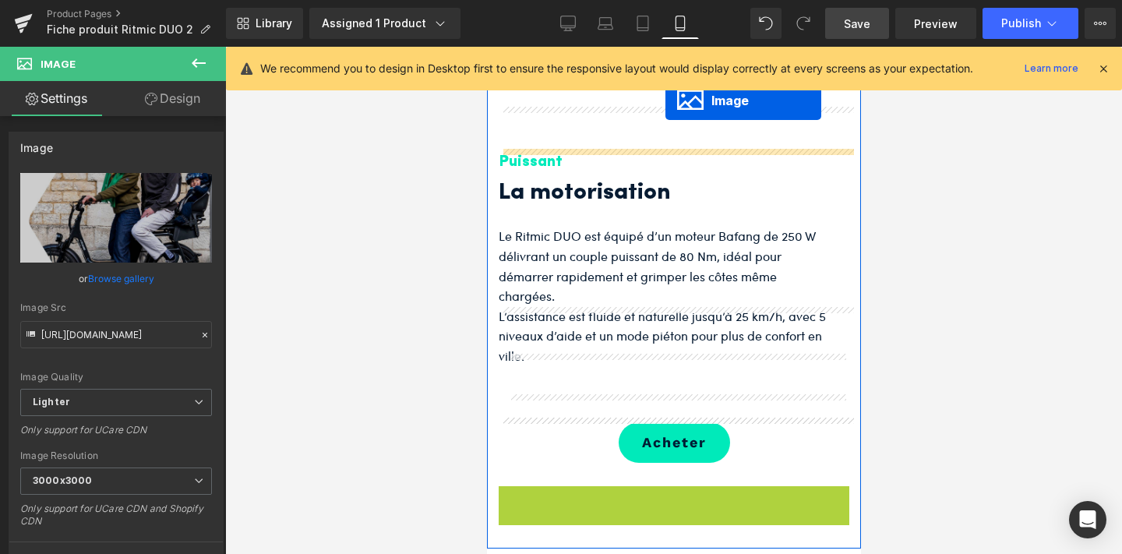
scroll to position [2668, 0]
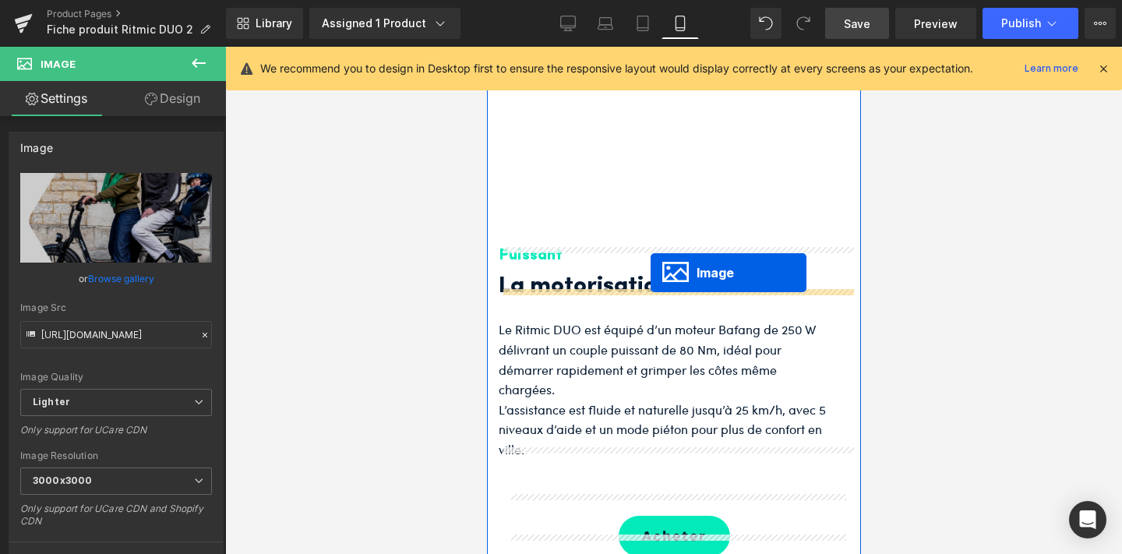
drag, startPoint x: 644, startPoint y: 467, endPoint x: 650, endPoint y: 273, distance: 194.1
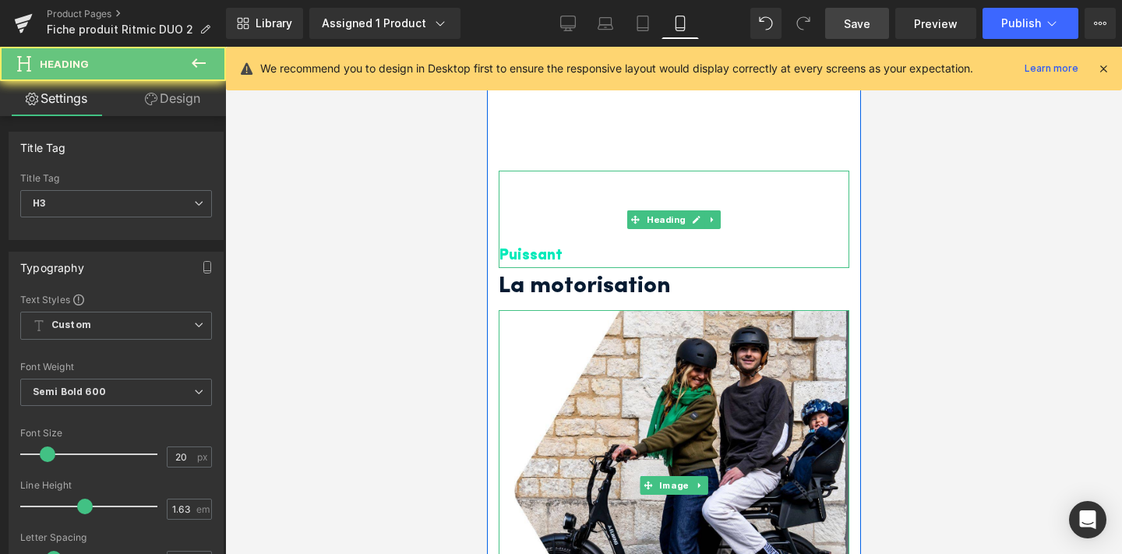
click at [631, 243] on h3 "Puissant" at bounding box center [673, 256] width 351 height 26
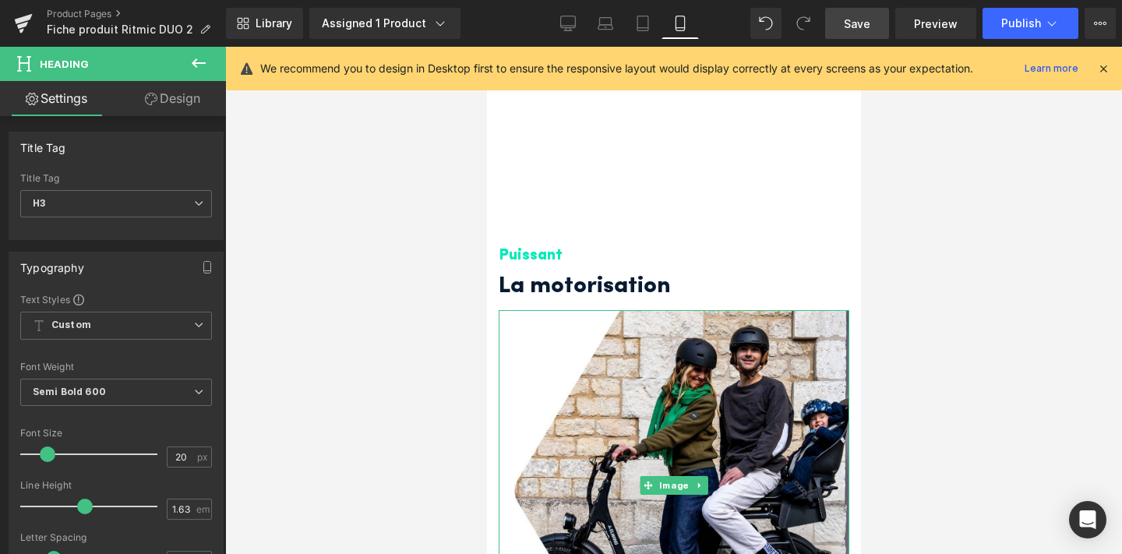
click at [183, 102] on link "Design" at bounding box center [172, 98] width 113 height 35
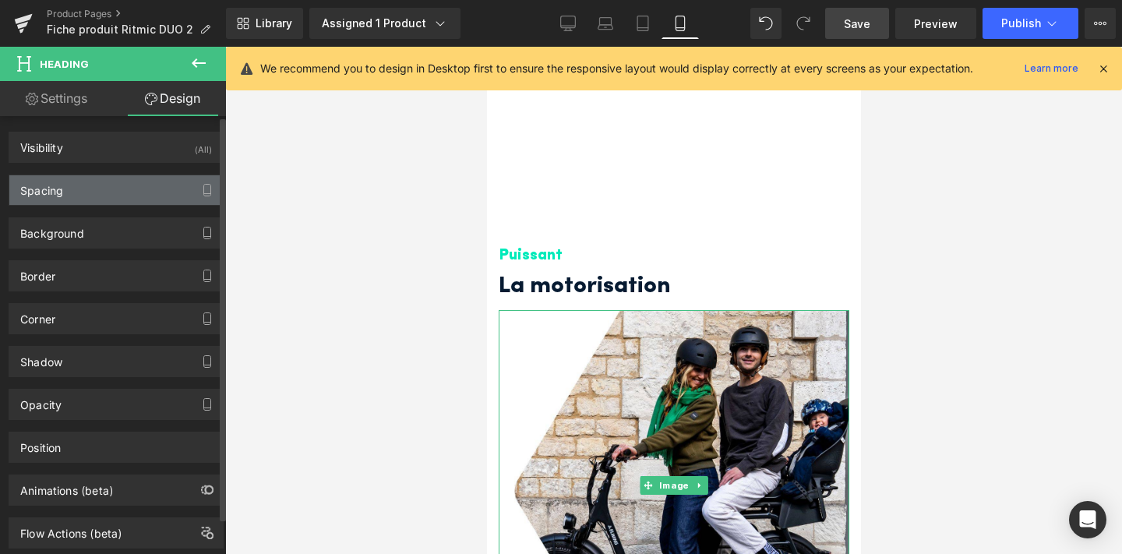
click at [169, 182] on div "Spacing" at bounding box center [115, 190] width 213 height 30
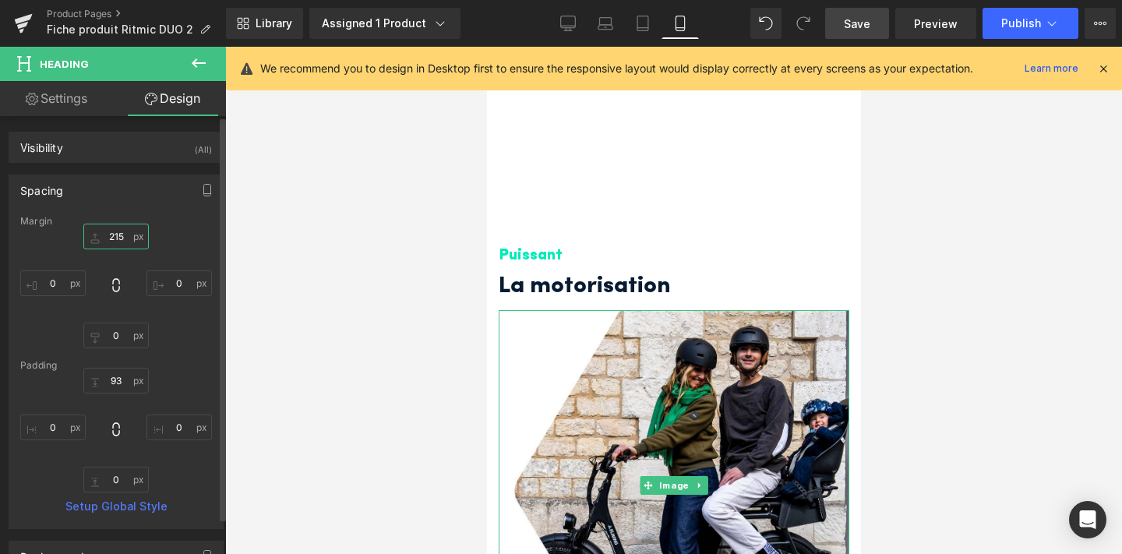
click at [119, 233] on input "215" at bounding box center [115, 237] width 65 height 26
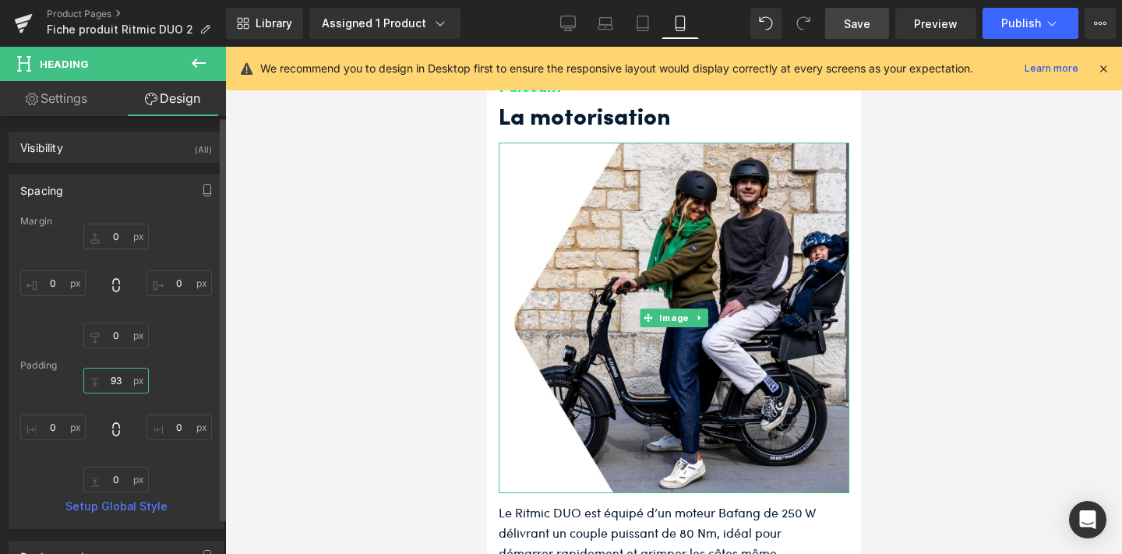
click at [119, 379] on input "93" at bounding box center [115, 381] width 65 height 26
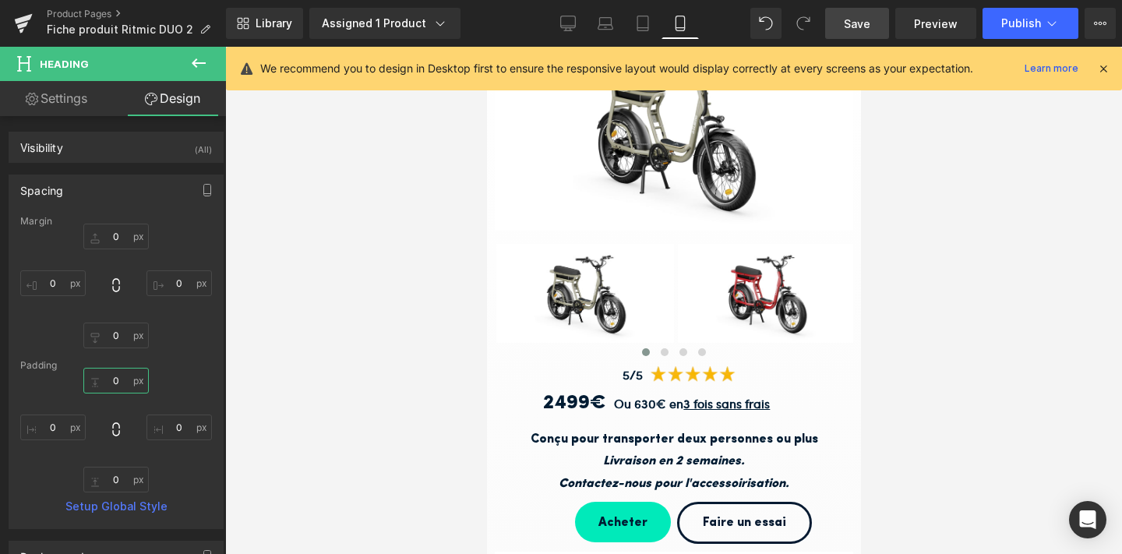
scroll to position [0, 0]
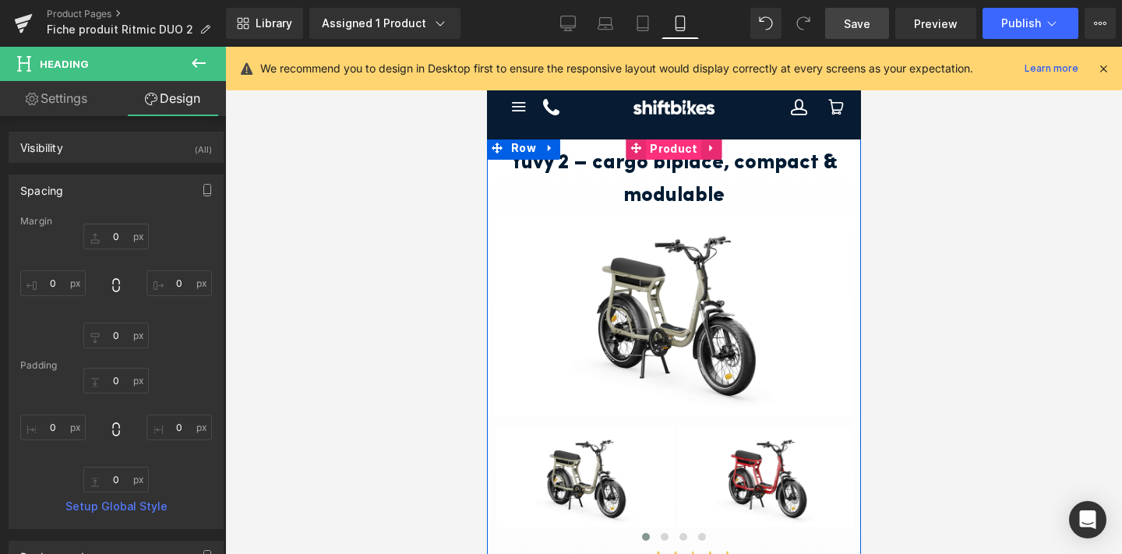
click at [662, 159] on span "Product" at bounding box center [672, 148] width 55 height 23
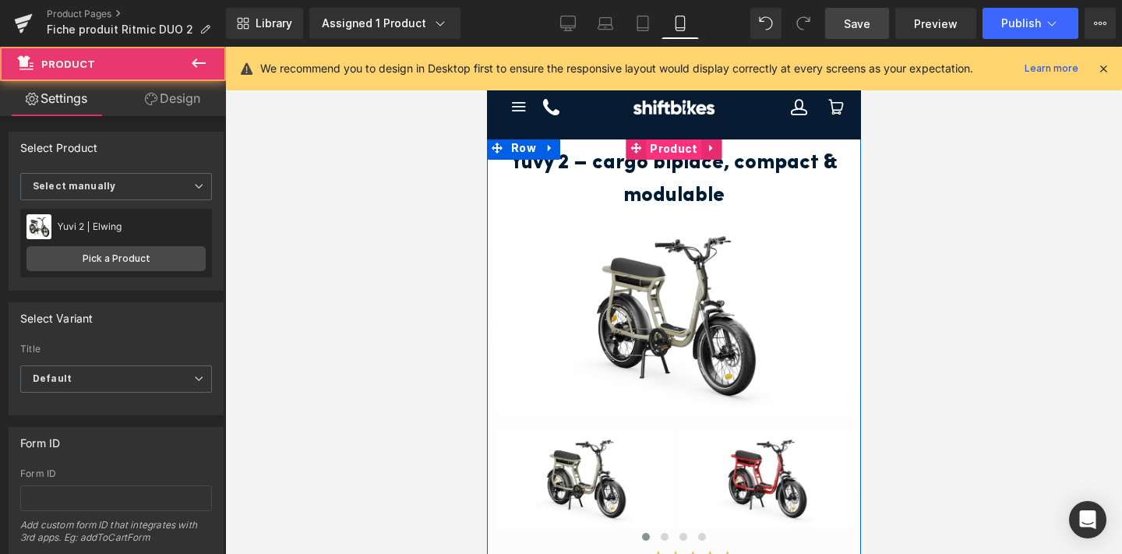
click at [662, 144] on span "Product" at bounding box center [672, 148] width 55 height 23
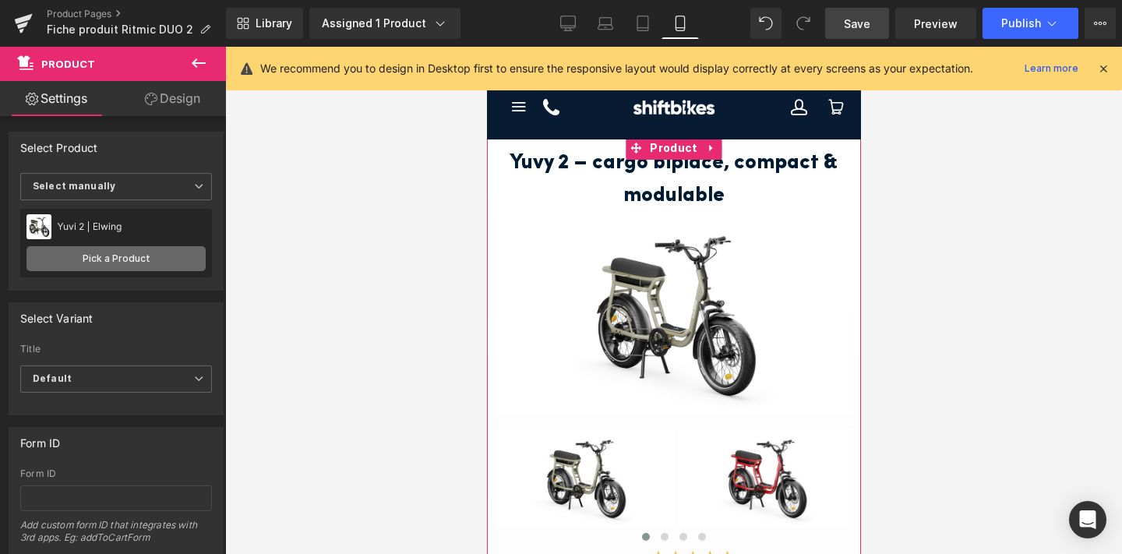
click at [126, 266] on link "Pick a Product" at bounding box center [115, 258] width 179 height 25
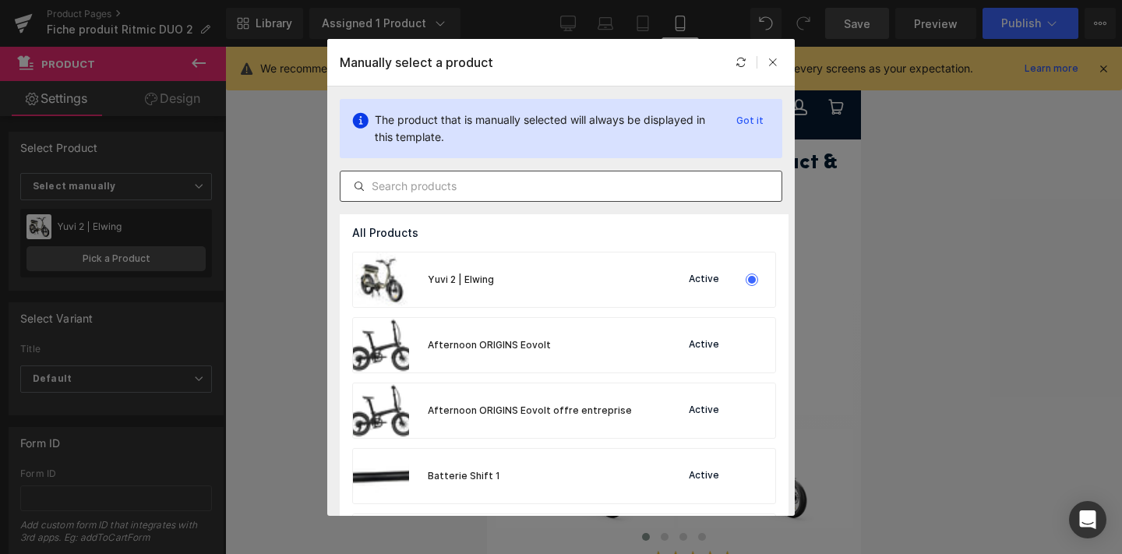
click at [488, 193] on input "text" at bounding box center [560, 186] width 441 height 19
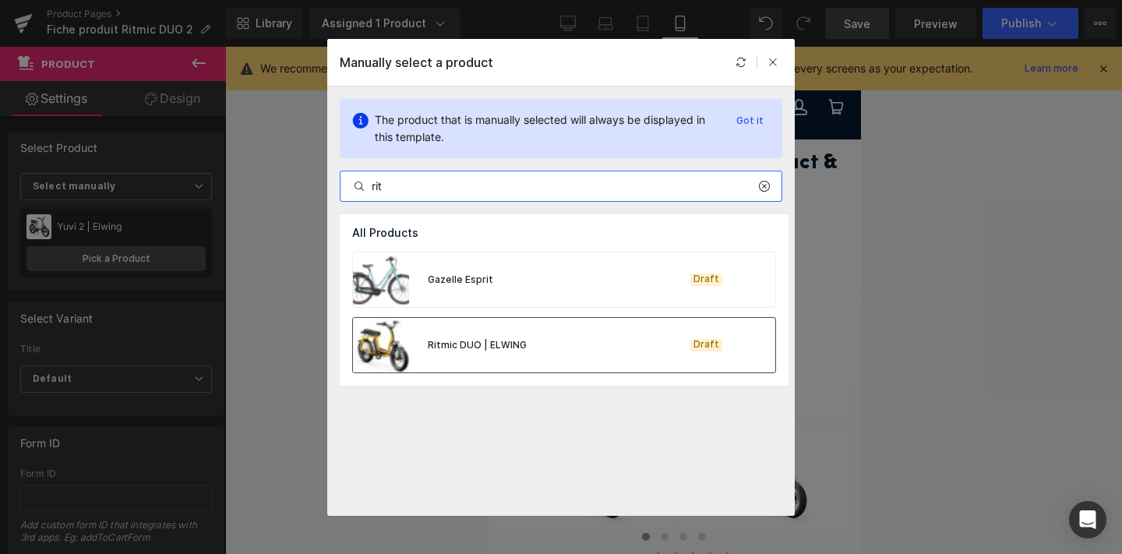
type input "rit"
click at [564, 346] on div "Ritmic DUO | ELWING Draft" at bounding box center [564, 345] width 422 height 55
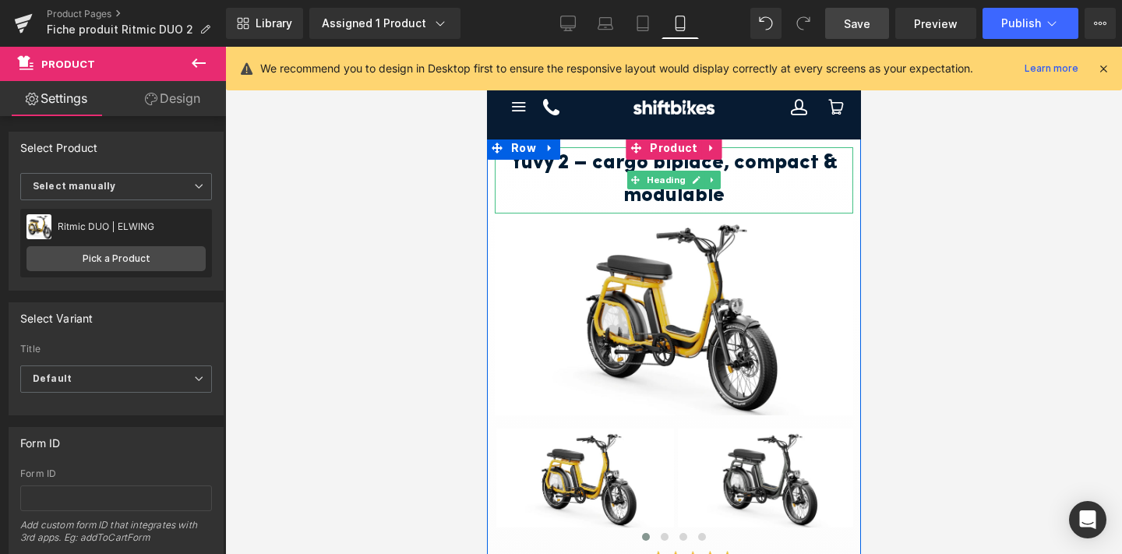
click at [601, 189] on h1 "Yuvy 2 – cargo biplace, compact & modulable" at bounding box center [673, 180] width 358 height 66
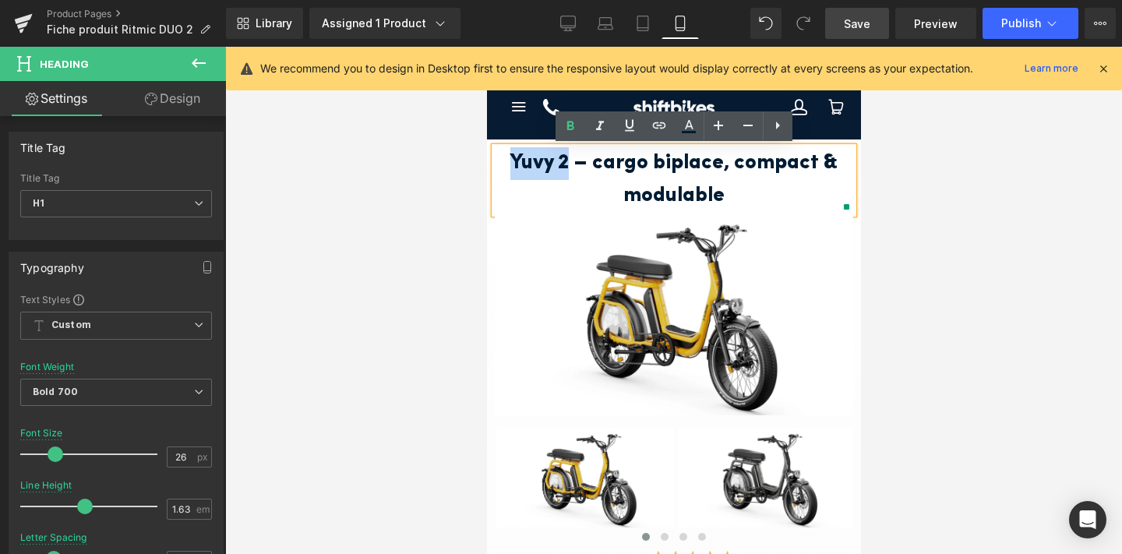
drag, startPoint x: 570, startPoint y: 163, endPoint x: 515, endPoint y: 157, distance: 55.6
click at [515, 157] on h1 "Yuvy 2 – cargo biplace, compact & modulable" at bounding box center [673, 180] width 358 height 66
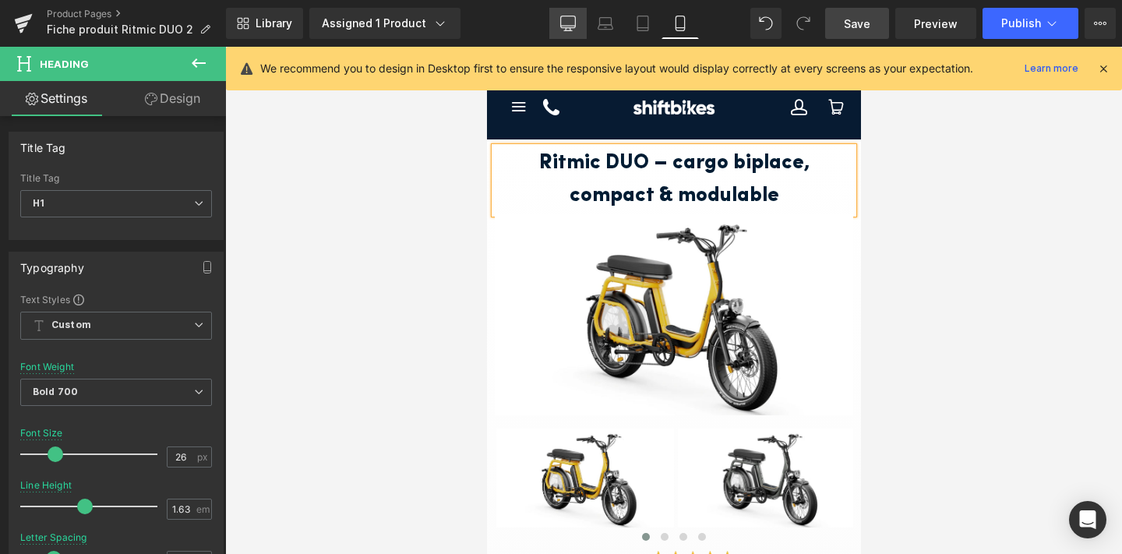
click at [574, 26] on icon at bounding box center [568, 26] width 15 height 0
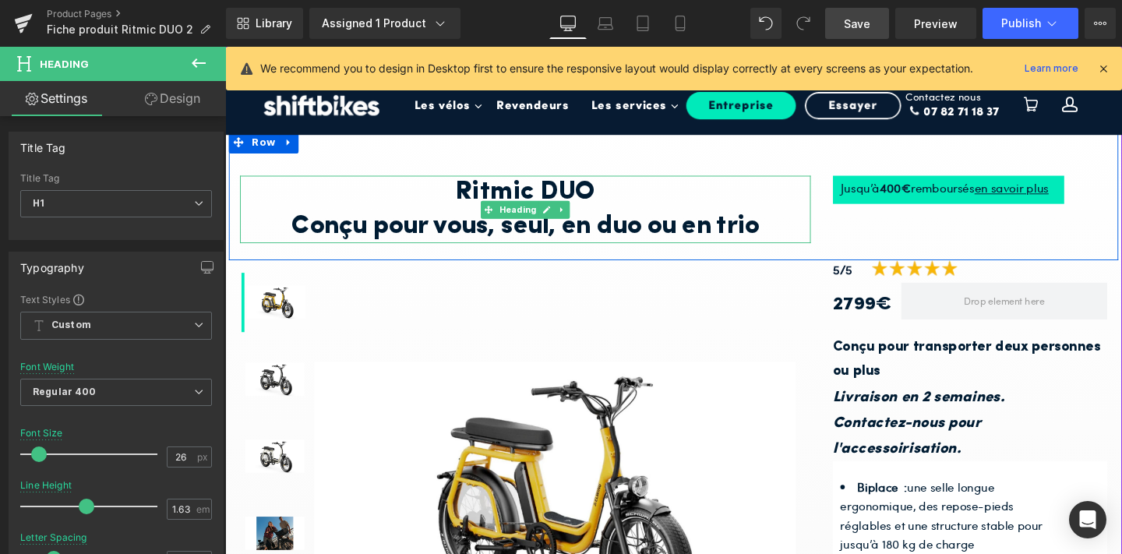
click at [457, 237] on h1 "Conçu pour vous, seul, en duo ou en trio" at bounding box center [541, 236] width 600 height 36
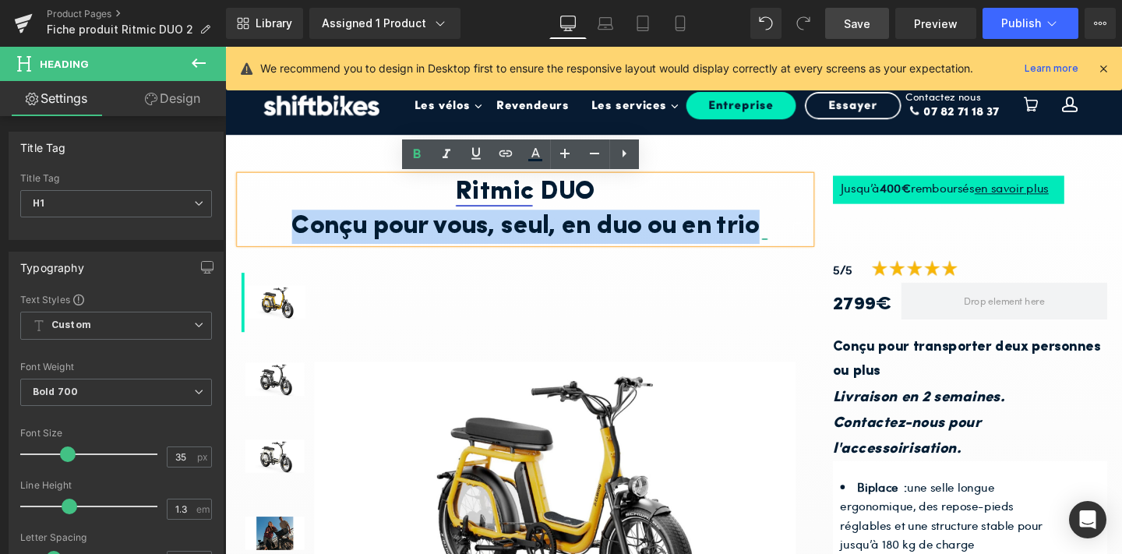
drag, startPoint x: 786, startPoint y: 229, endPoint x: 287, endPoint y: 231, distance: 499.4
click at [287, 231] on h1 "Conçu pour vous, seul, en duo ou en trio" at bounding box center [541, 236] width 600 height 36
copy h1 "Conçu pour vous, seul, en duo ou en trio"
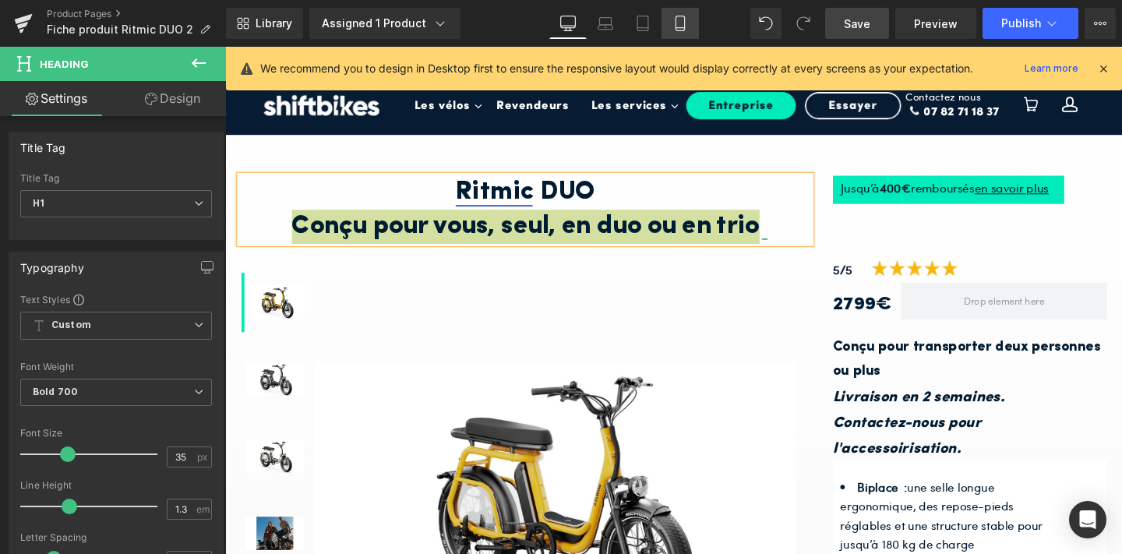
click at [679, 34] on link "Mobile" at bounding box center [679, 23] width 37 height 31
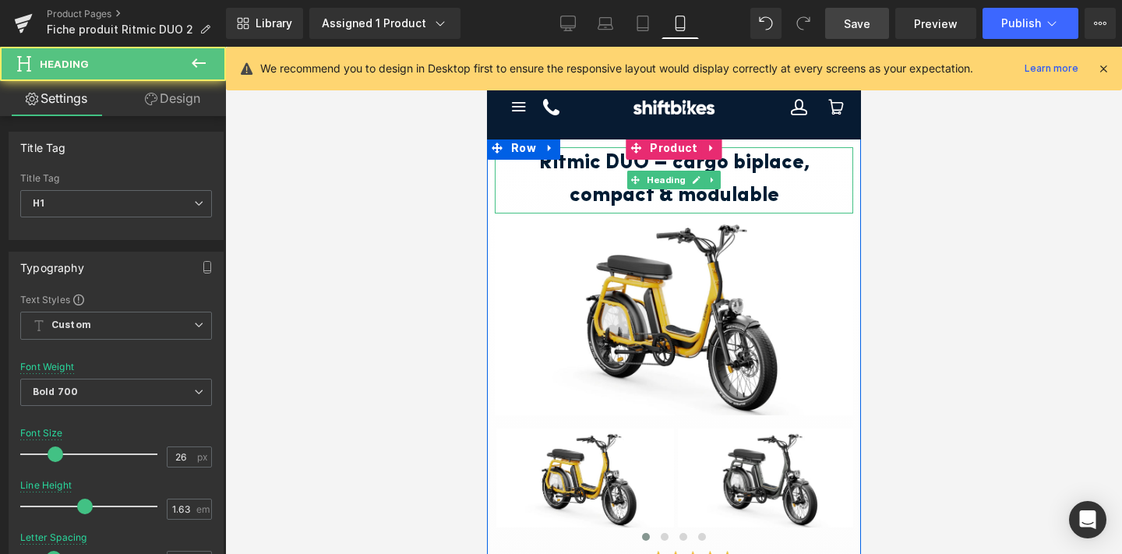
click at [632, 163] on h1 "Ritmic DUO – cargo biplace, compact & modulable" at bounding box center [673, 180] width 358 height 66
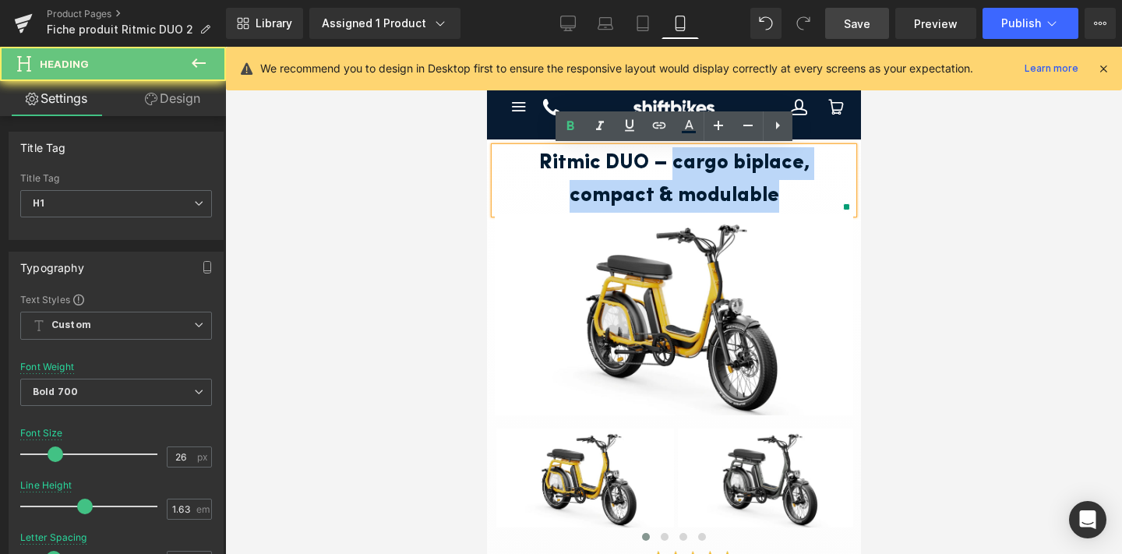
drag, startPoint x: 632, startPoint y: 163, endPoint x: 718, endPoint y: 197, distance: 92.3
click at [718, 197] on h1 "Ritmic DUO – cargo biplace, compact & modulable" at bounding box center [673, 180] width 358 height 66
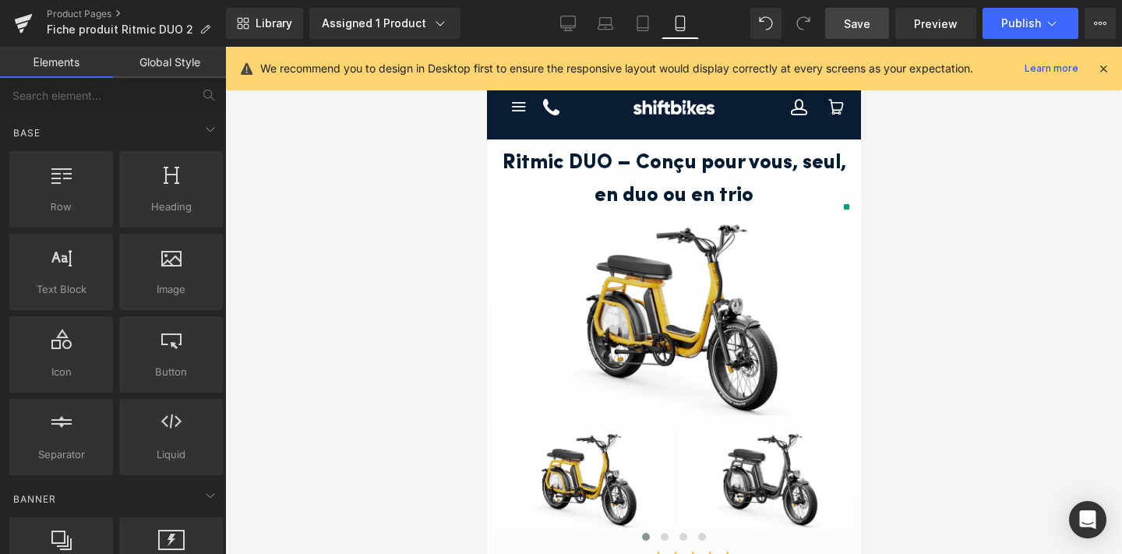
click at [917, 206] on div at bounding box center [673, 300] width 897 height 507
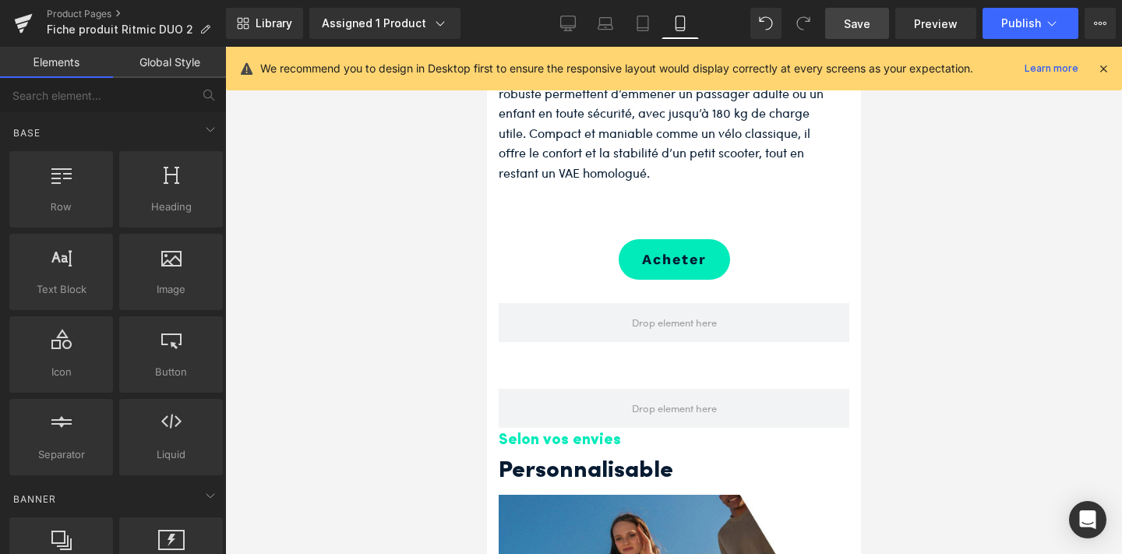
scroll to position [1612, 0]
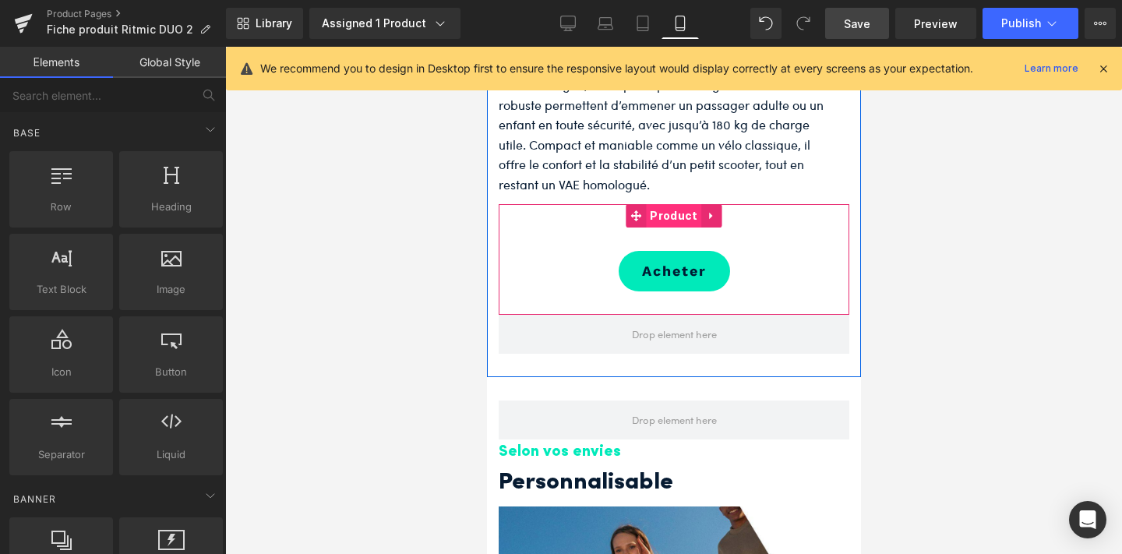
click at [665, 212] on span "Product" at bounding box center [672, 215] width 55 height 23
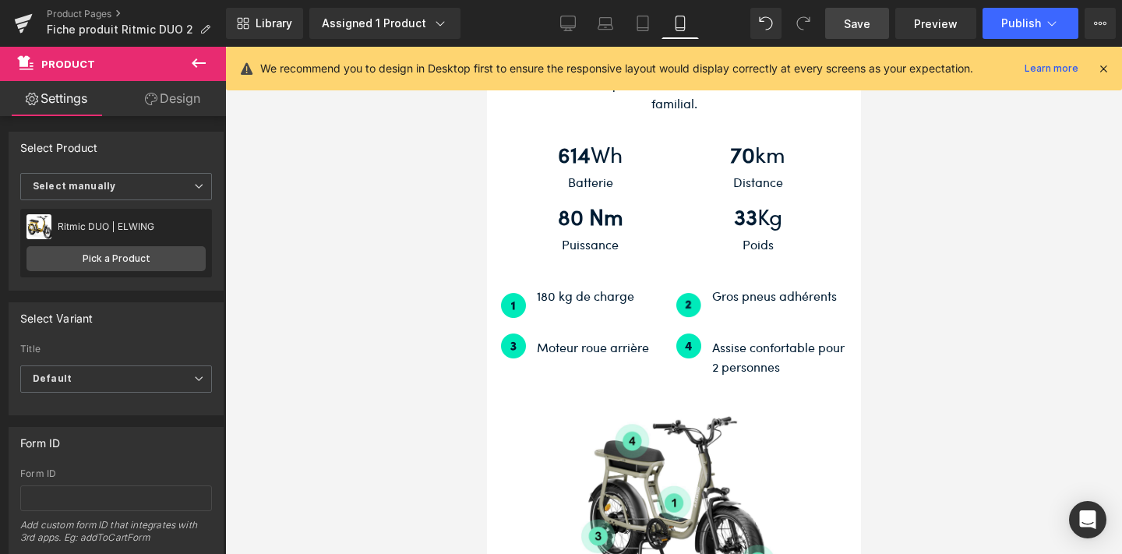
scroll to position [3849, 0]
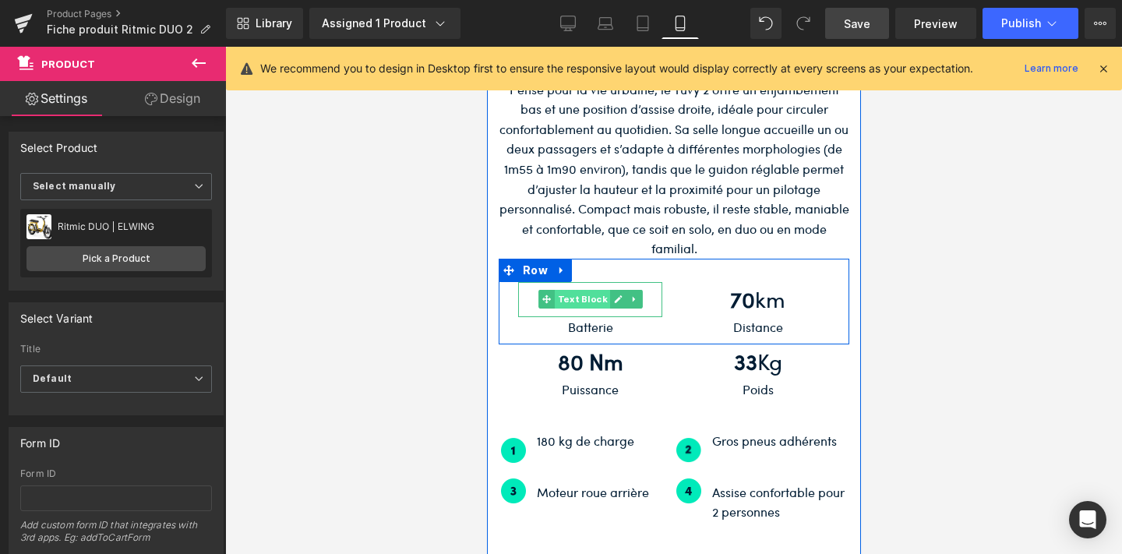
click at [580, 290] on li "Text Block" at bounding box center [574, 299] width 72 height 19
click at [589, 290] on span "Text Block" at bounding box center [581, 299] width 55 height 19
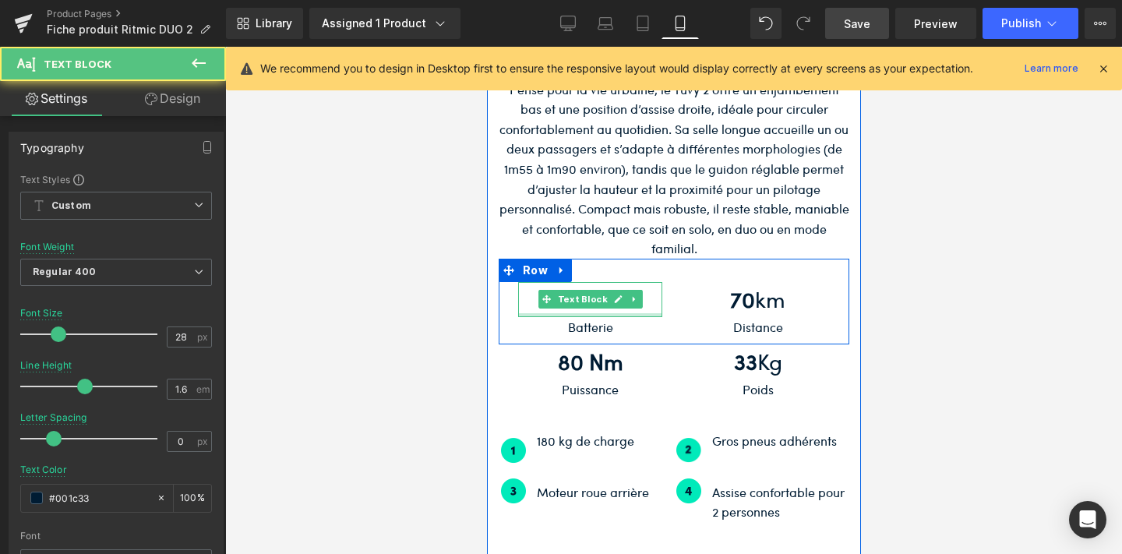
click at [583, 313] on div at bounding box center [589, 315] width 144 height 4
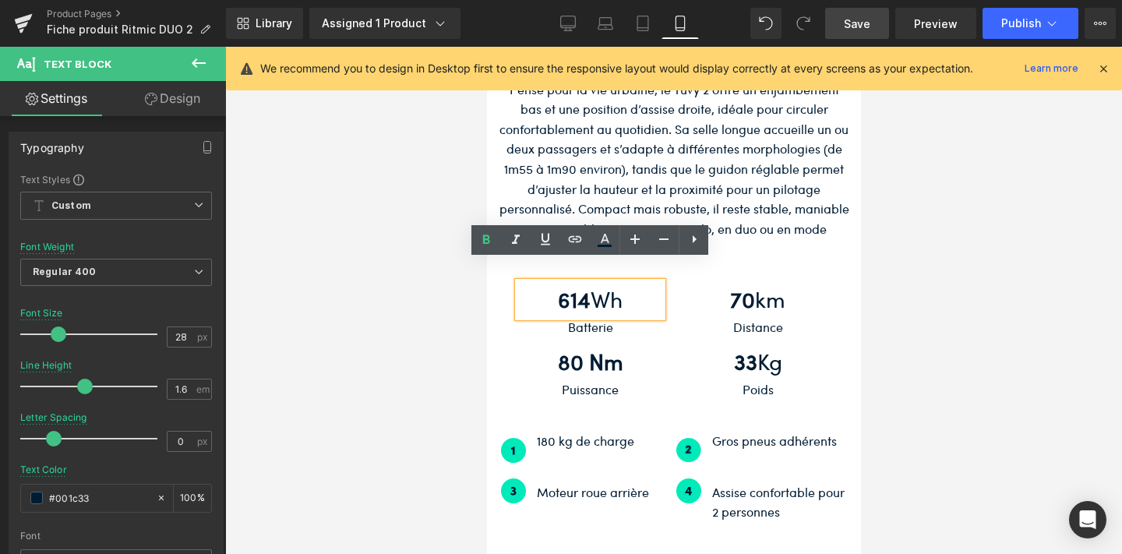
click at [584, 286] on b "614" at bounding box center [573, 299] width 33 height 30
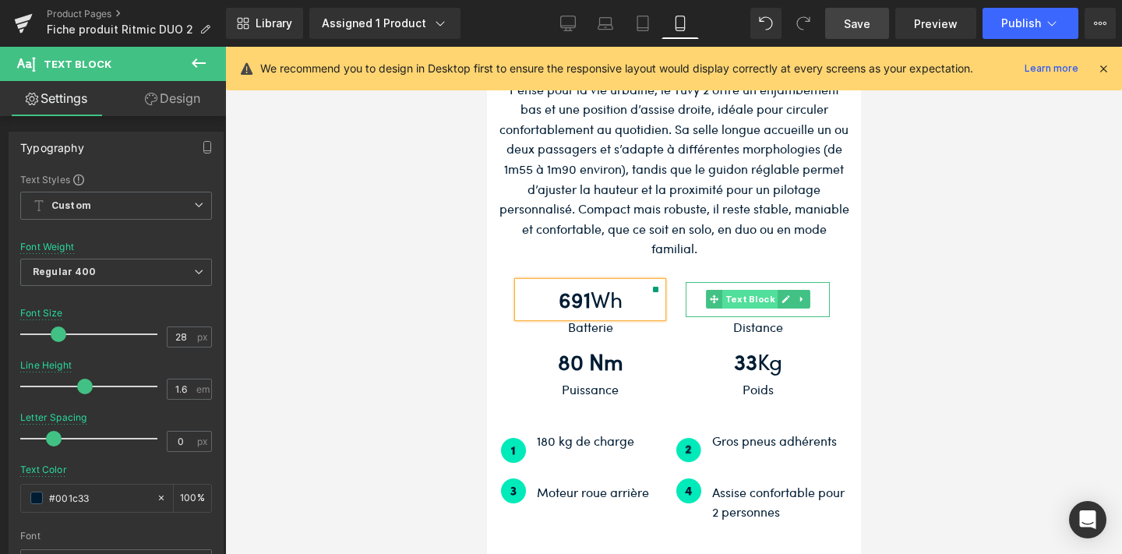
click at [741, 290] on span "Text Block" at bounding box center [748, 299] width 55 height 19
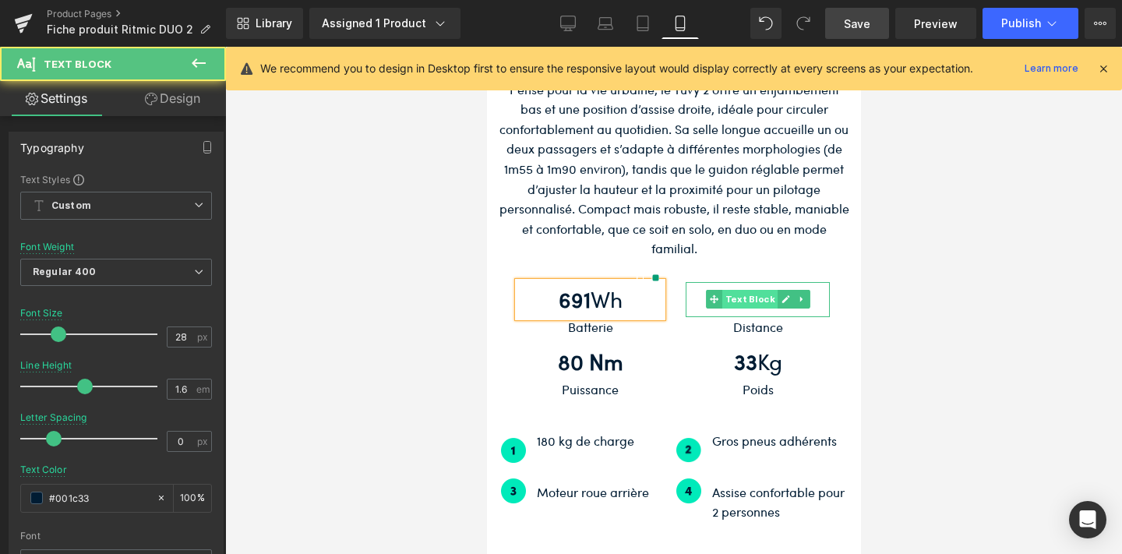
click at [734, 290] on span "Text Block" at bounding box center [748, 299] width 55 height 19
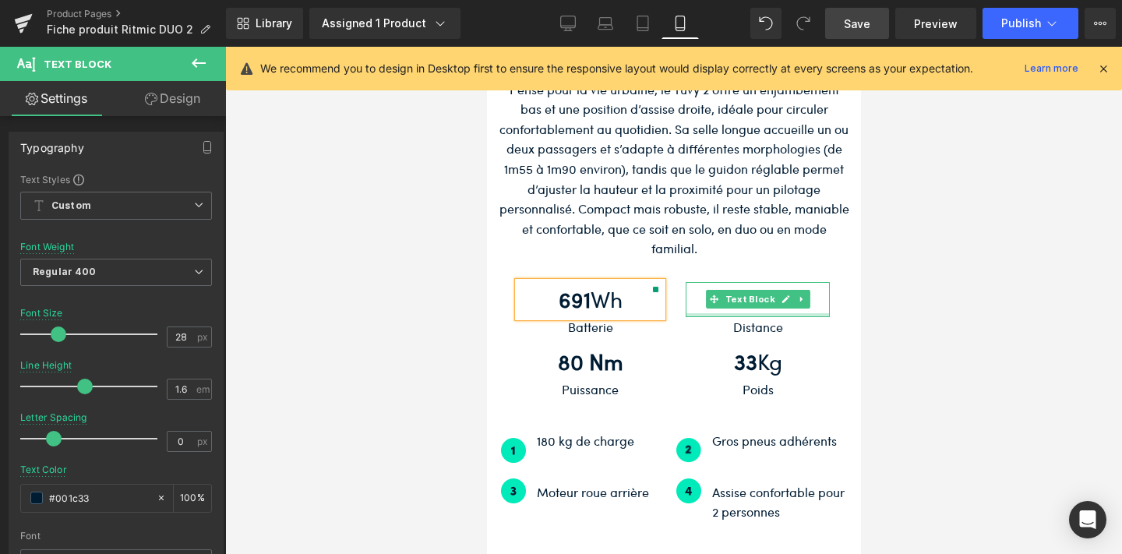
click at [745, 313] on div at bounding box center [757, 315] width 144 height 4
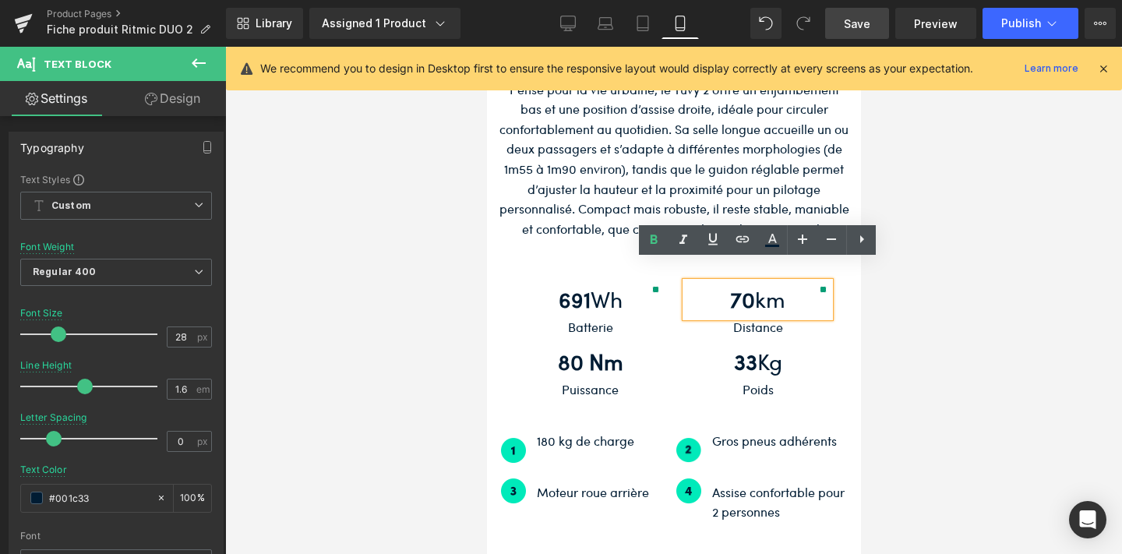
click at [739, 284] on strong "70" at bounding box center [741, 299] width 25 height 30
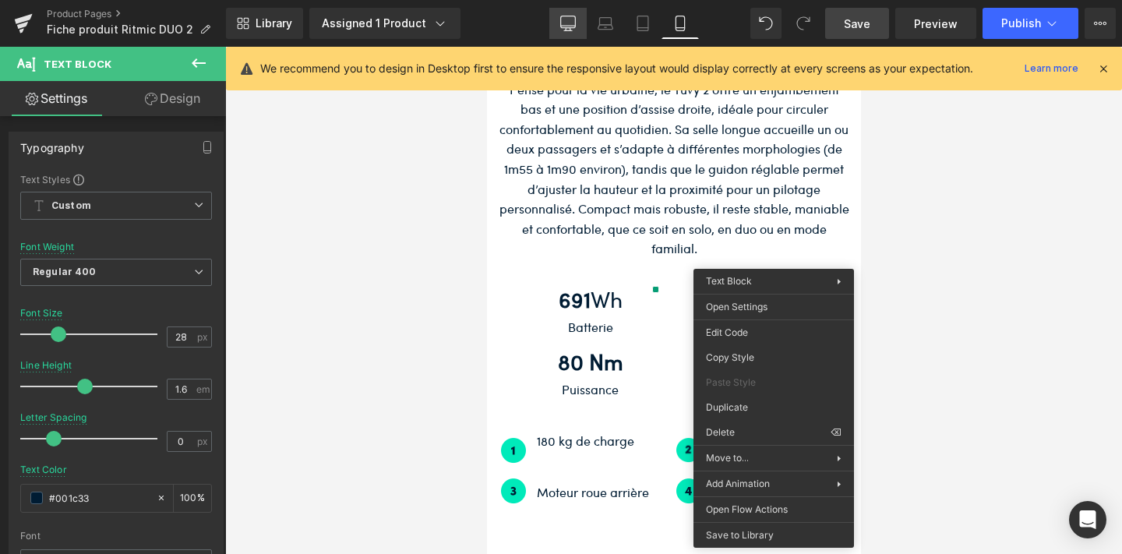
click at [566, 26] on icon at bounding box center [568, 24] width 16 height 16
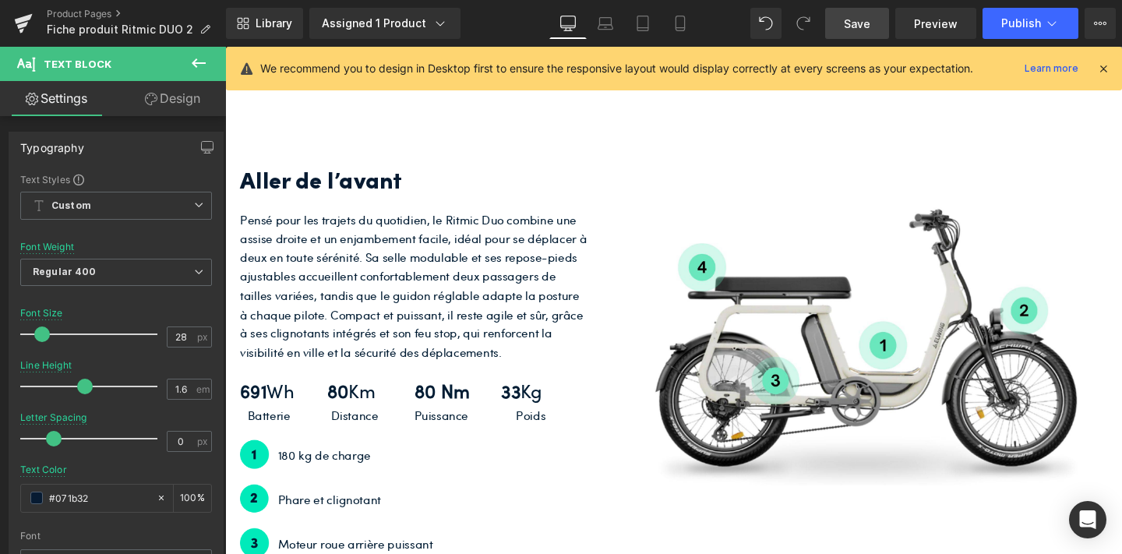
scroll to position [2790, 0]
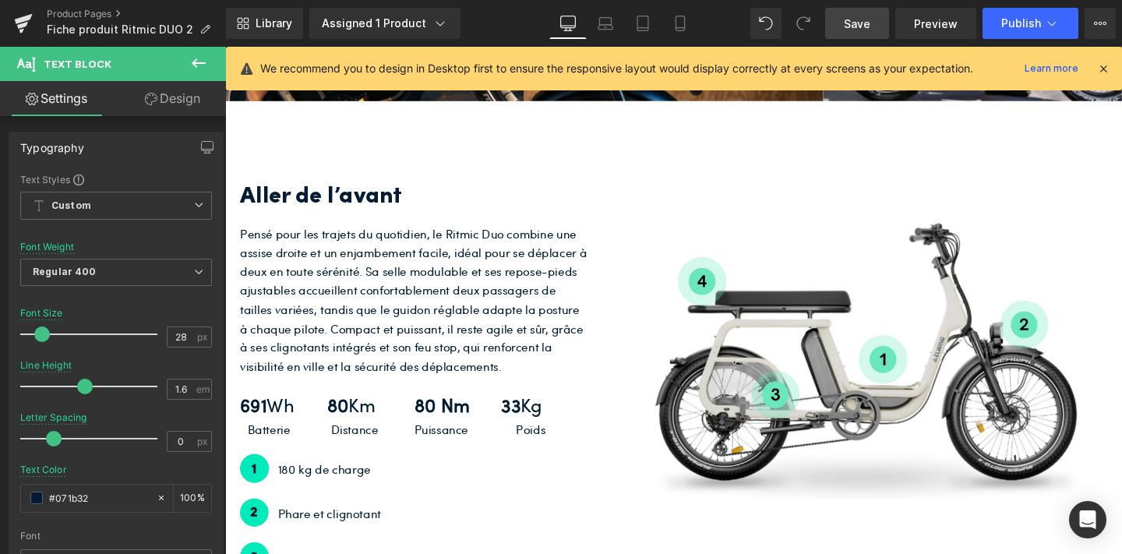
click at [485, 330] on p "Pensé pour les trajets du quotidien, le Ritmic Duo combine une assise droite et…" at bounding box center [424, 313] width 366 height 160
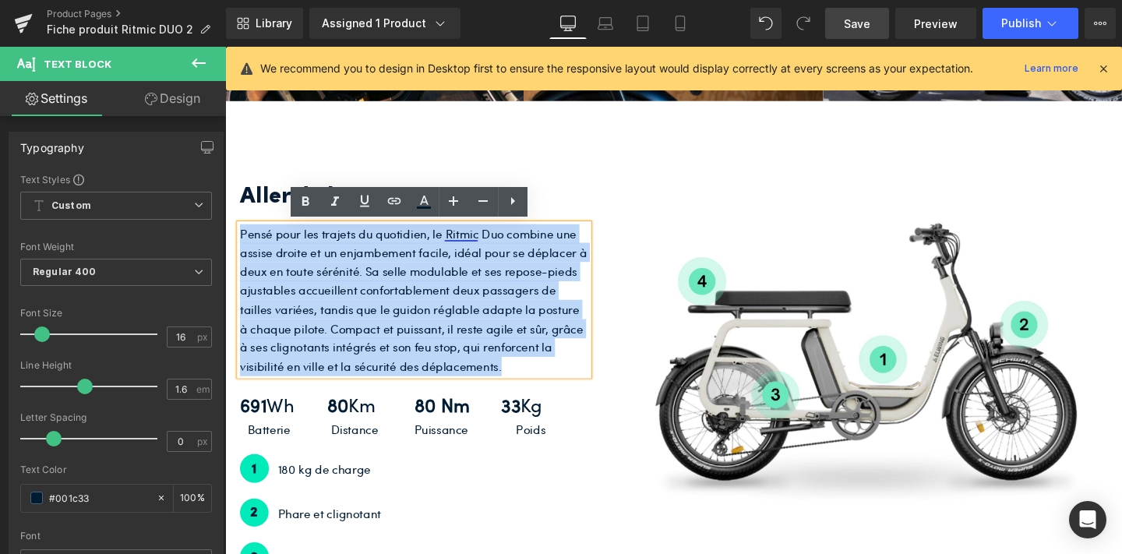
drag, startPoint x: 517, startPoint y: 386, endPoint x: 236, endPoint y: 240, distance: 317.1
click at [236, 240] on div "Aller de l’avant Heading Pensé pour les trajets du quotidien, le Ritmic Duo com…" at bounding box center [424, 401] width 390 height 503
copy p "Pensé pour les trajets du quotidien, le Ritmic Duo combine une assise droite et…"
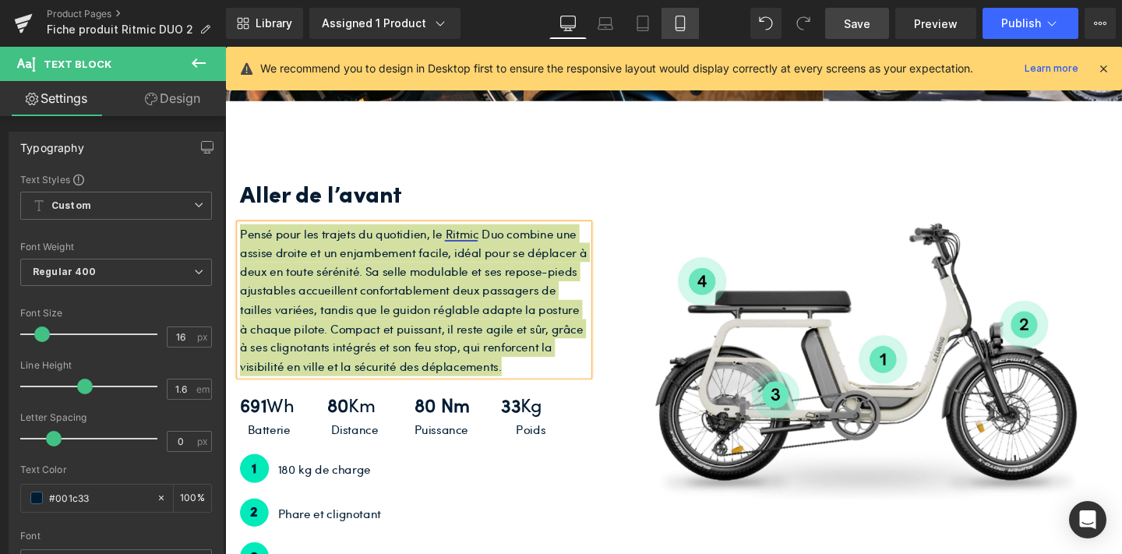
click at [682, 28] on icon at bounding box center [679, 28] width 9 height 0
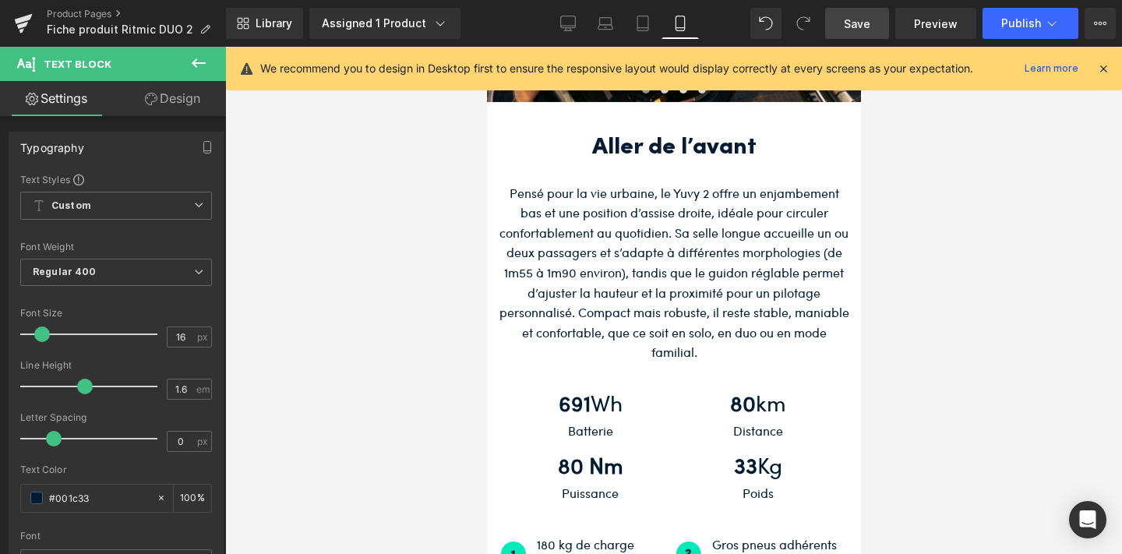
scroll to position [3747, 0]
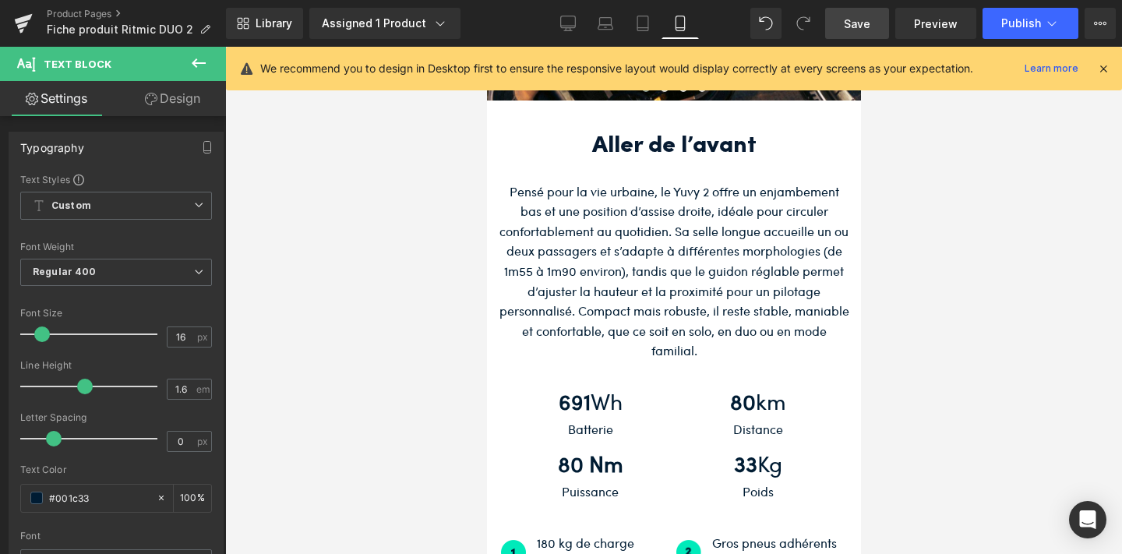
click at [648, 275] on p "Pensé pour la vie urbaine, le Yuvy 2 offre un enjambement bas et une position d…" at bounding box center [673, 271] width 351 height 179
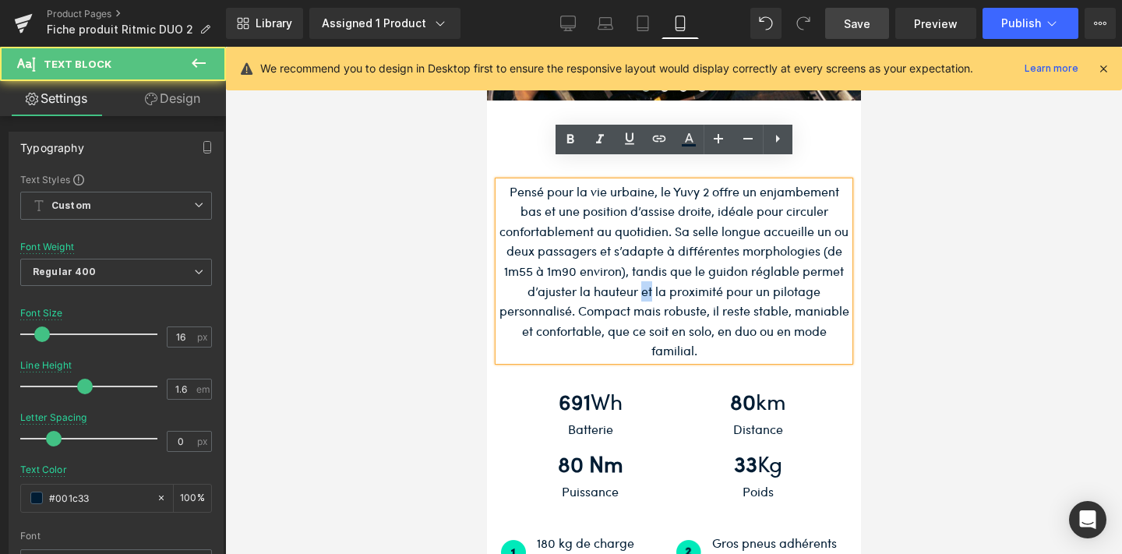
click at [648, 275] on p "Pensé pour la vie urbaine, le Yuvy 2 offre un enjambement bas et une position d…" at bounding box center [673, 271] width 351 height 179
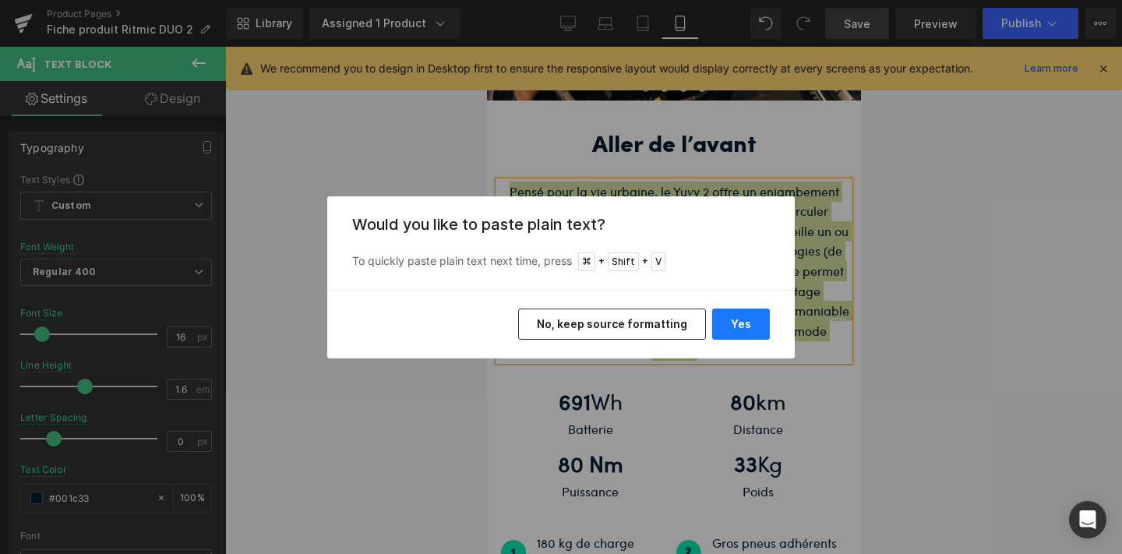
click at [749, 311] on button "Yes" at bounding box center [741, 324] width 58 height 31
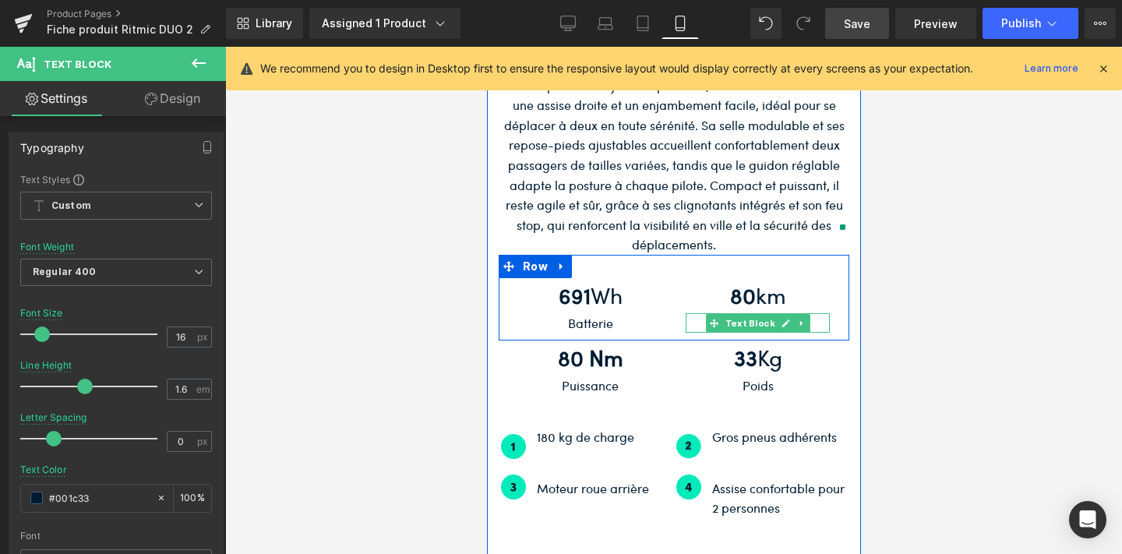
scroll to position [3958, 0]
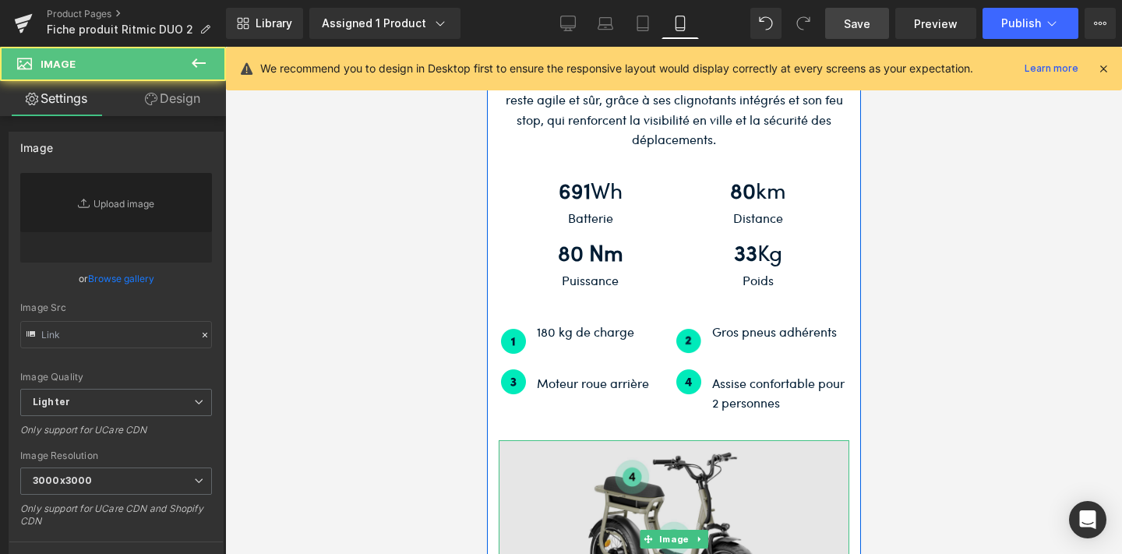
click at [673, 481] on img at bounding box center [673, 538] width 351 height 197
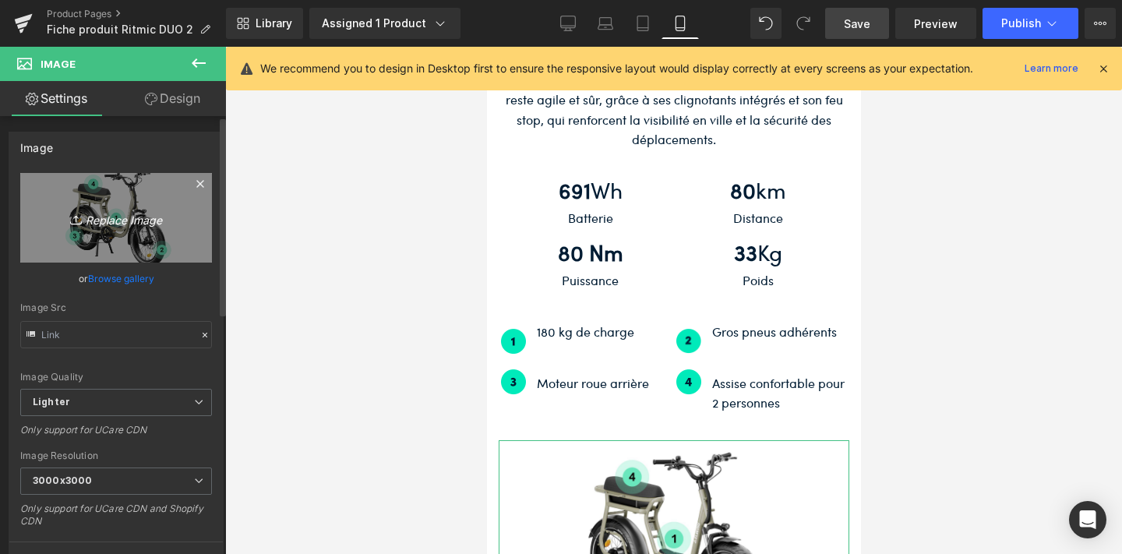
click at [93, 217] on icon "Replace Image" at bounding box center [116, 217] width 125 height 19
type input "C:\fakepath\Présentation vélo (12).jpg"
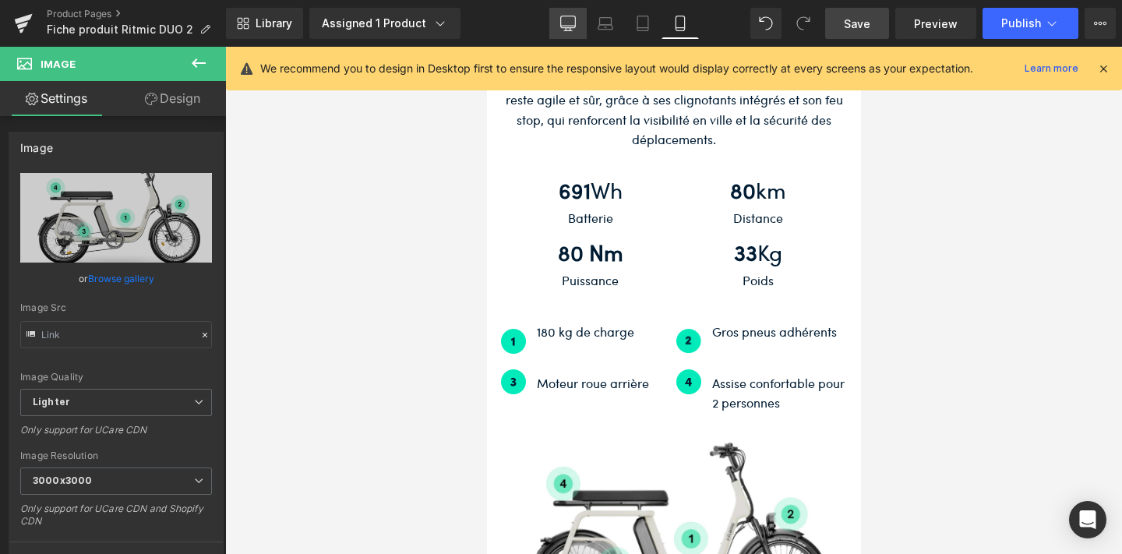
drag, startPoint x: 567, startPoint y: 16, endPoint x: 392, endPoint y: 113, distance: 200.1
click at [567, 16] on icon at bounding box center [568, 24] width 16 height 16
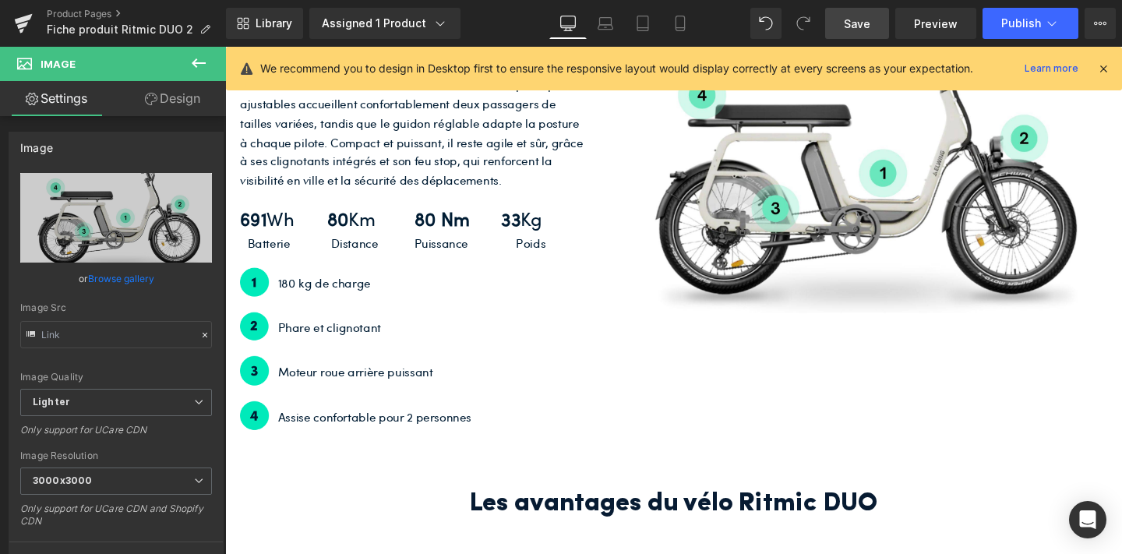
scroll to position [2989, 0]
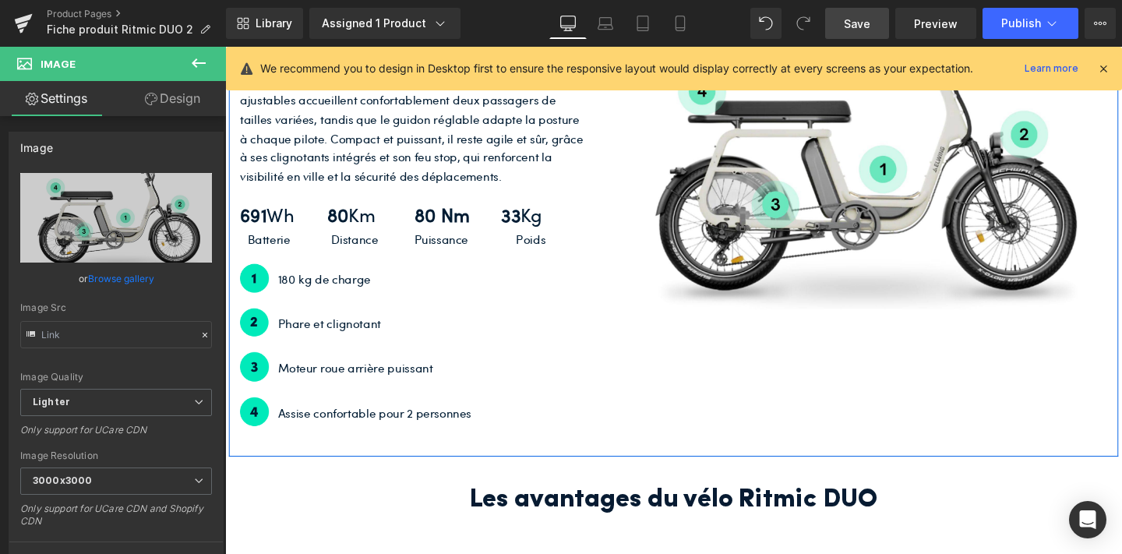
click at [363, 338] on p "Phare et clignotant" at bounding box center [443, 338] width 326 height 20
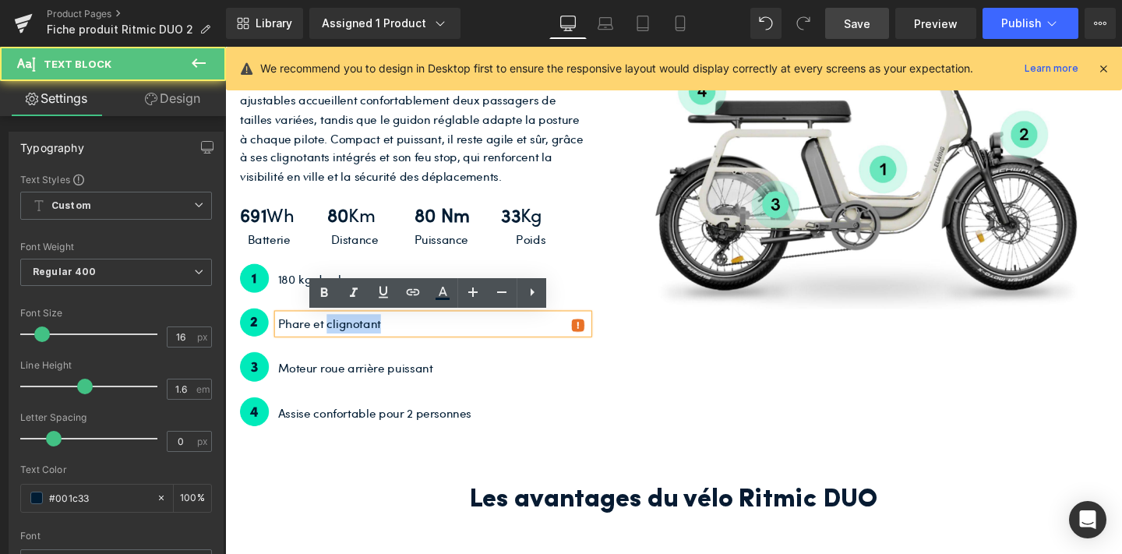
click at [363, 338] on p "Phare et clignotant" at bounding box center [443, 338] width 326 height 20
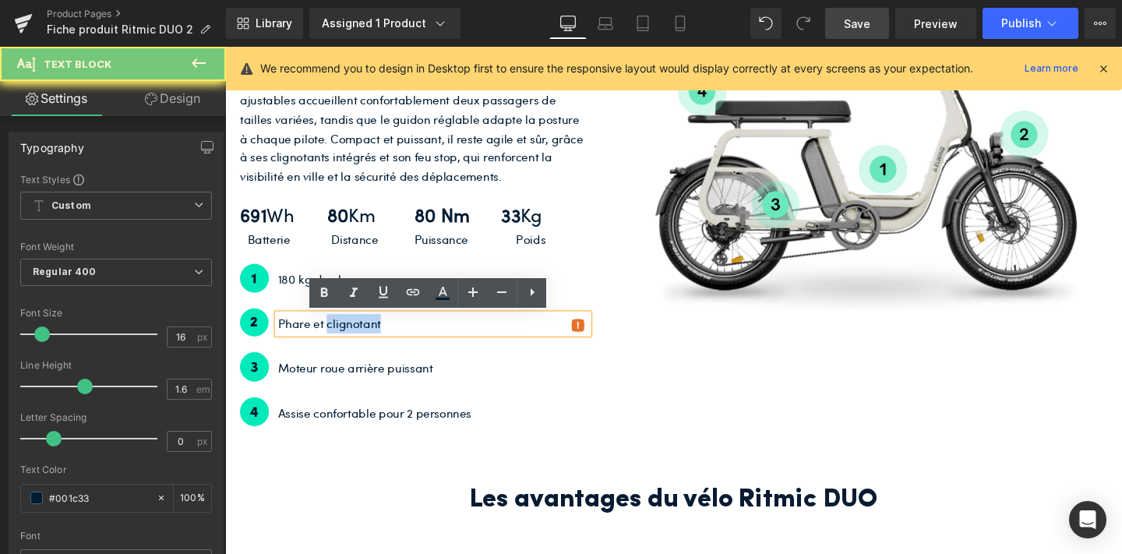
click at [402, 340] on p "Phare et clignotant" at bounding box center [443, 338] width 326 height 20
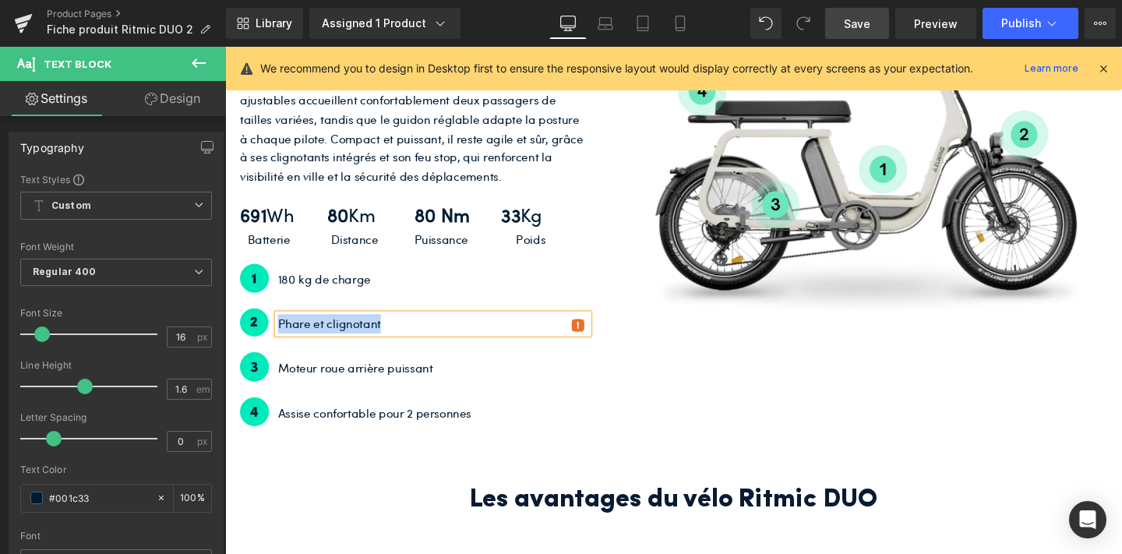
copy p "Phare et clignotant"
click at [679, 29] on icon at bounding box center [680, 24] width 16 height 16
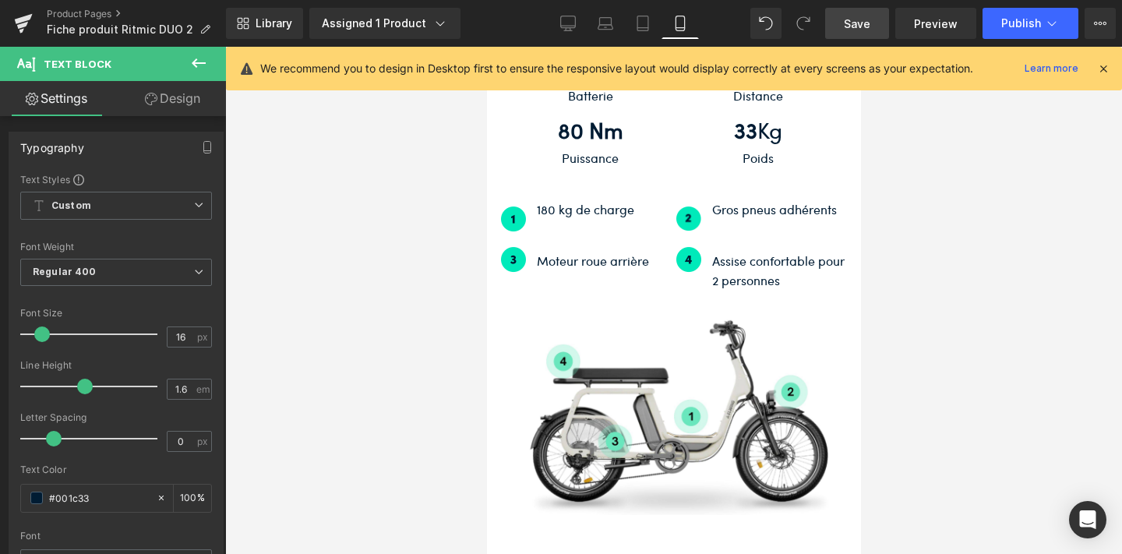
scroll to position [4072, 0]
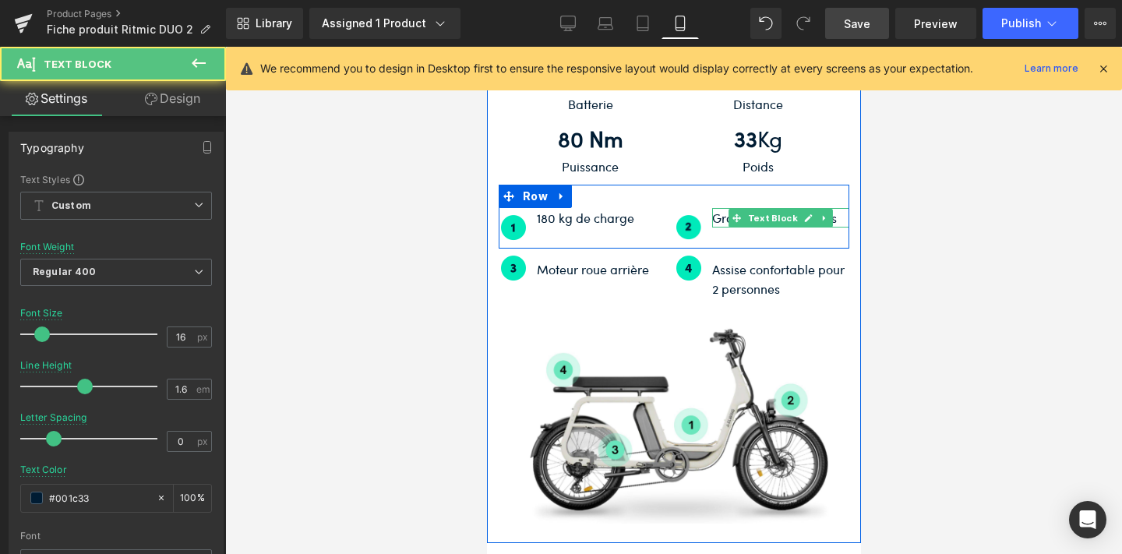
click at [722, 208] on p "Gros pneus adhérents" at bounding box center [779, 218] width 137 height 20
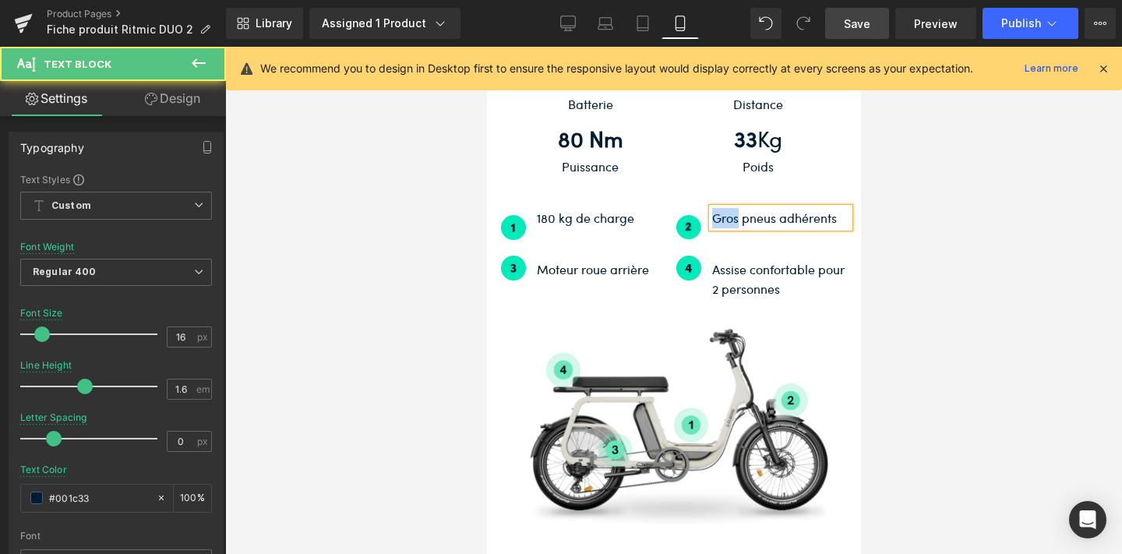
click at [722, 208] on p "Gros pneus adhérents" at bounding box center [779, 218] width 137 height 20
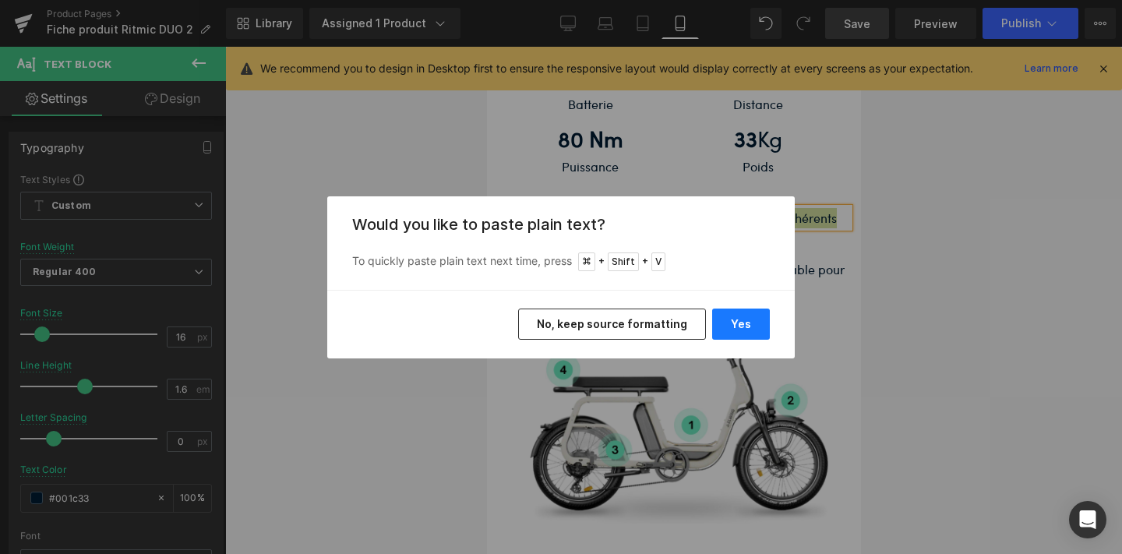
click at [735, 315] on button "Yes" at bounding box center [741, 324] width 58 height 31
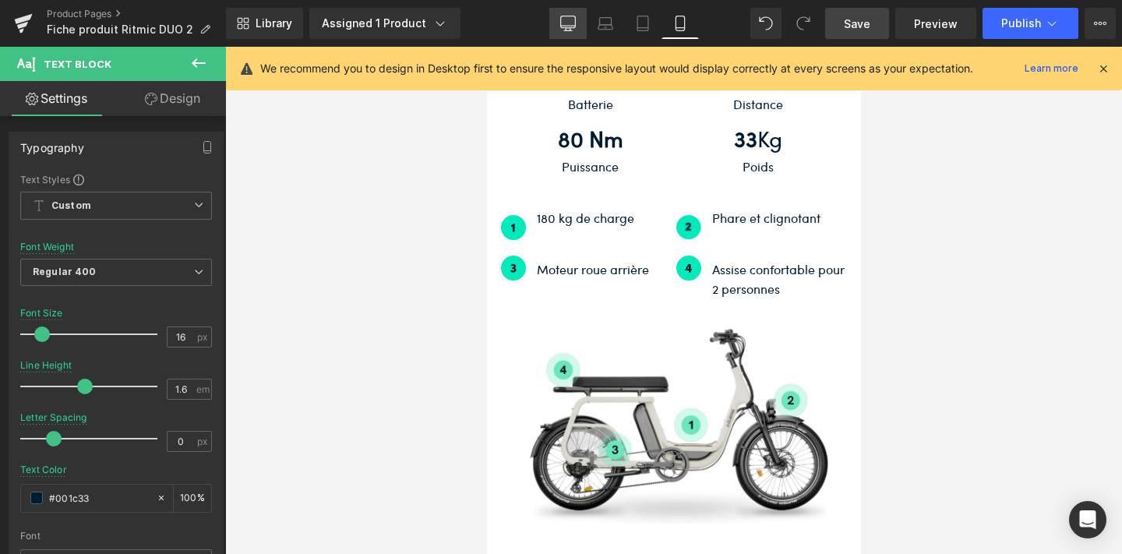
click at [569, 17] on icon at bounding box center [568, 24] width 16 height 16
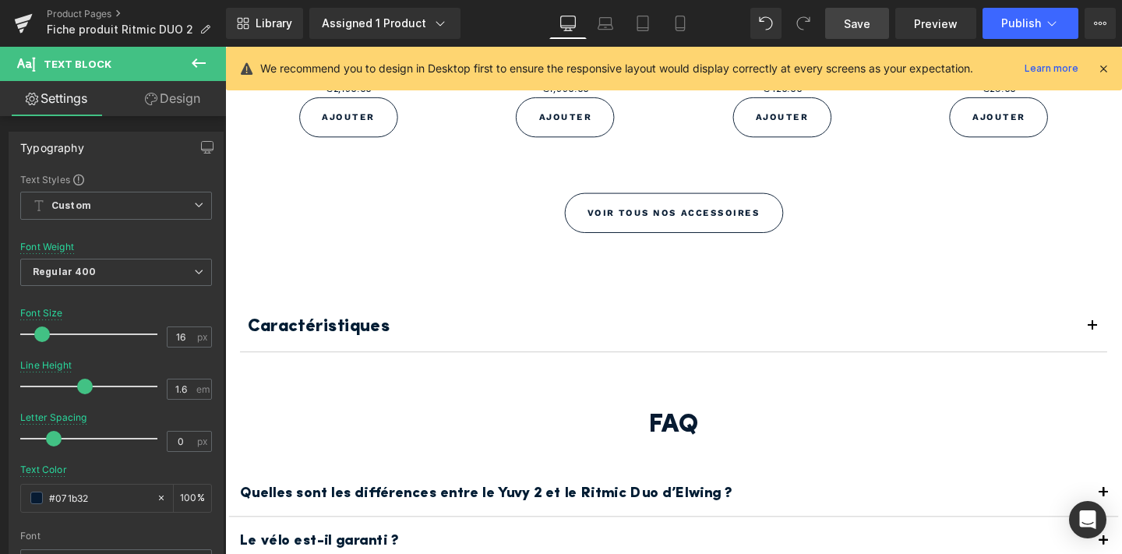
scroll to position [4039, 0]
click at [690, 31] on link "Mobile" at bounding box center [679, 23] width 37 height 31
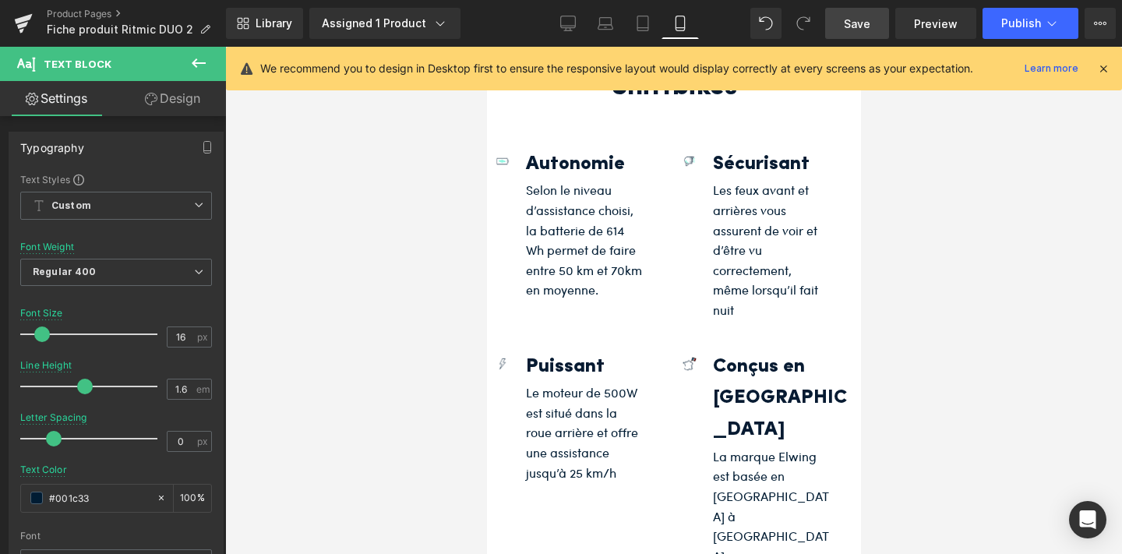
scroll to position [5291, 0]
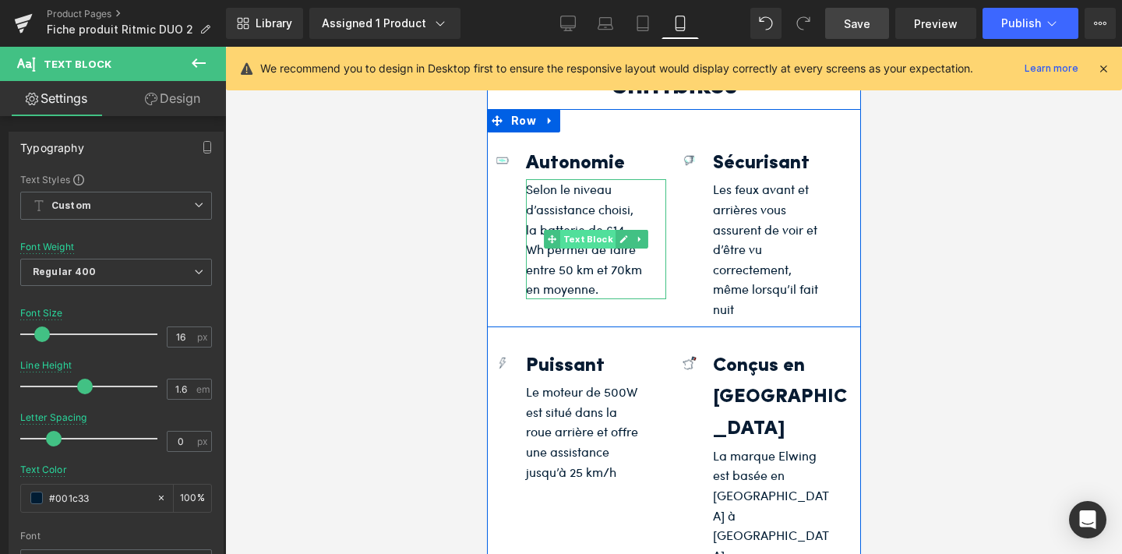
click at [592, 230] on span "Text Block" at bounding box center [586, 239] width 55 height 19
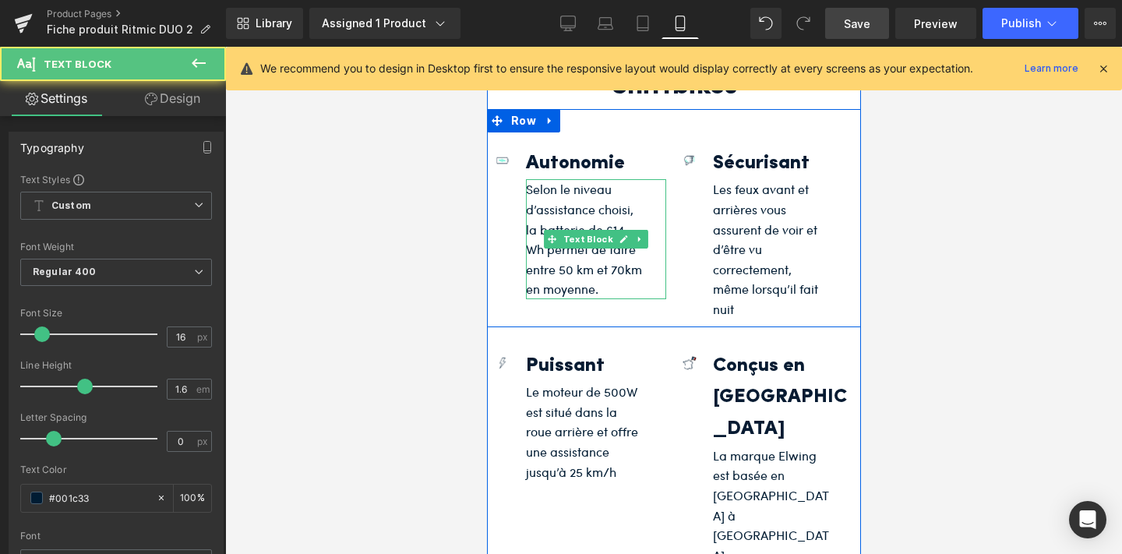
click at [607, 199] on p "Selon le niveau d’assistance choisi, la batterie de 614 Wh permet de faire entr…" at bounding box center [583, 239] width 117 height 120
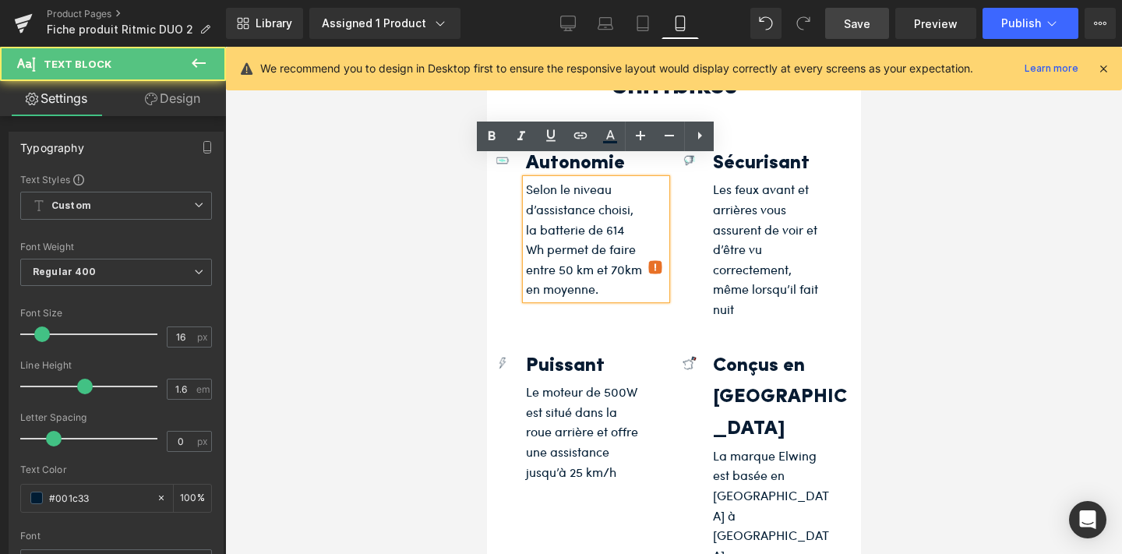
click at [622, 210] on p "Selon le niveau d’assistance choisi, la batterie de 614 Wh permet de faire entr…" at bounding box center [583, 239] width 117 height 120
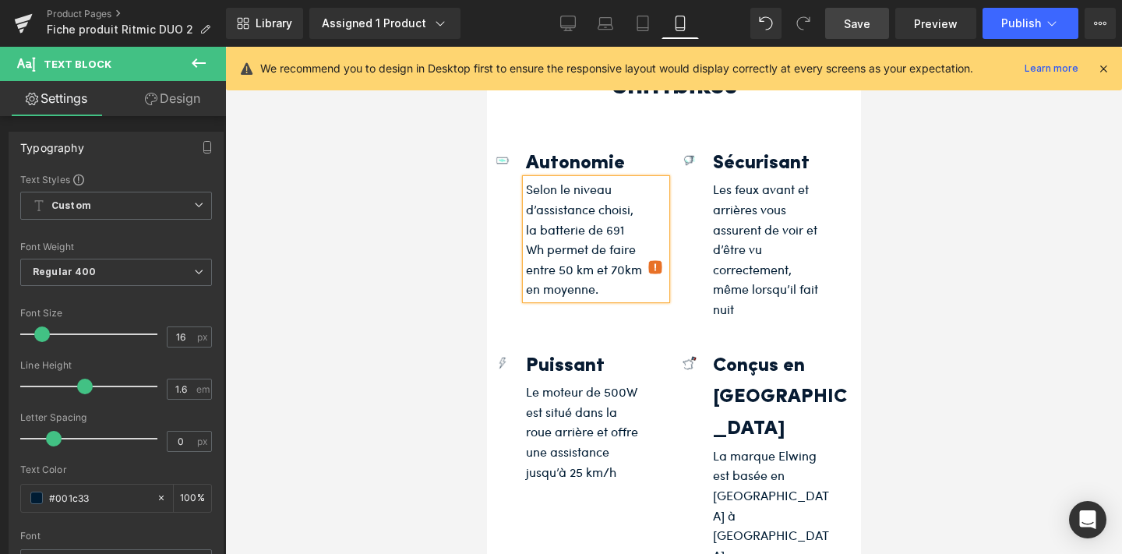
click at [562, 250] on p "Selon le niveau d’assistance choisi, la batterie de 691 Wh permet de faire entr…" at bounding box center [583, 239] width 117 height 120
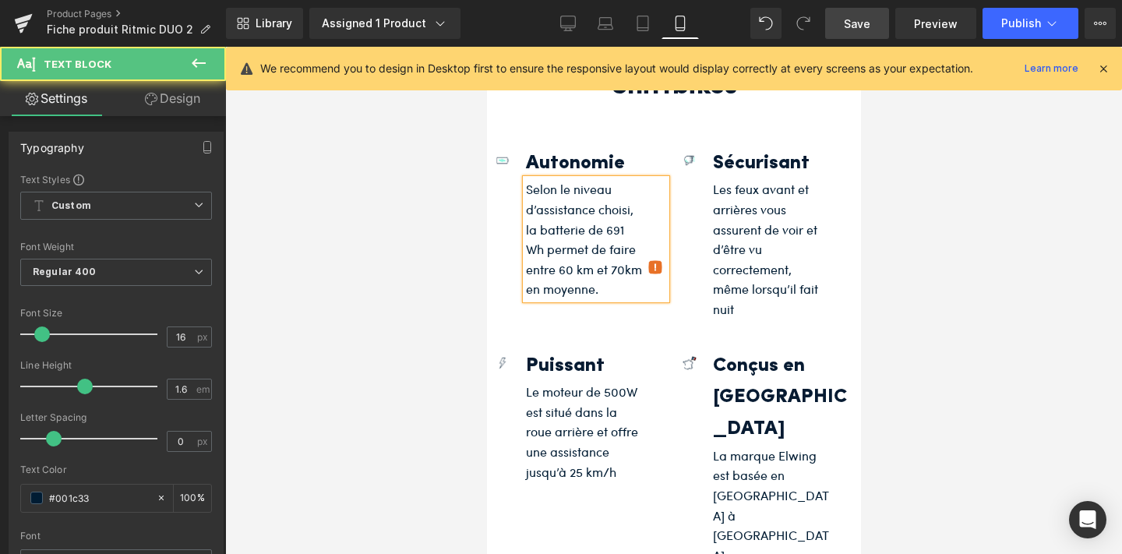
click at [619, 245] on p "Selon le niveau d’assistance choisi, la batterie de 691 Wh permet de faire entr…" at bounding box center [583, 239] width 117 height 120
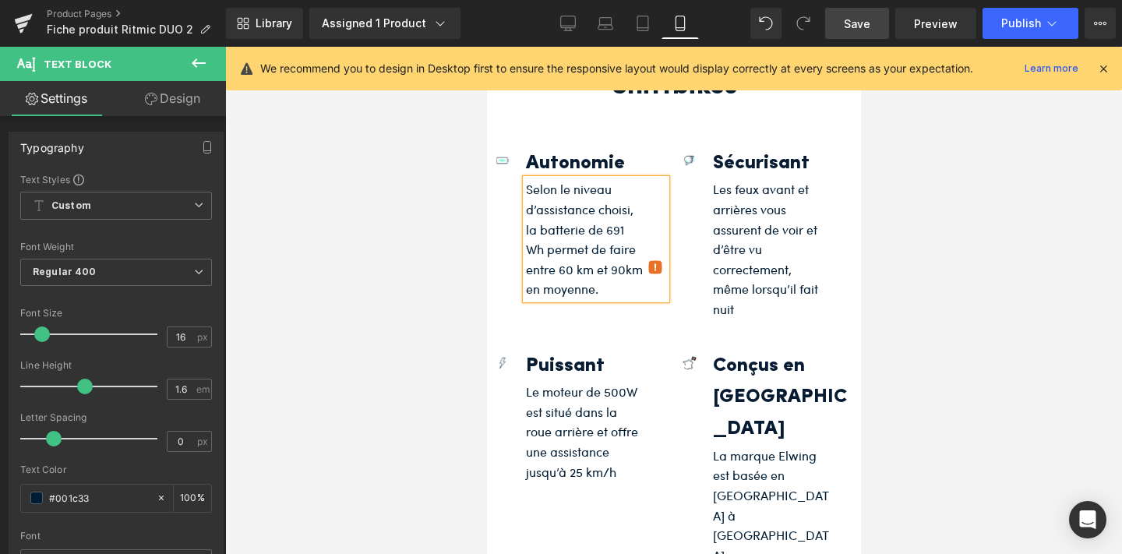
click at [945, 272] on div at bounding box center [673, 300] width 897 height 507
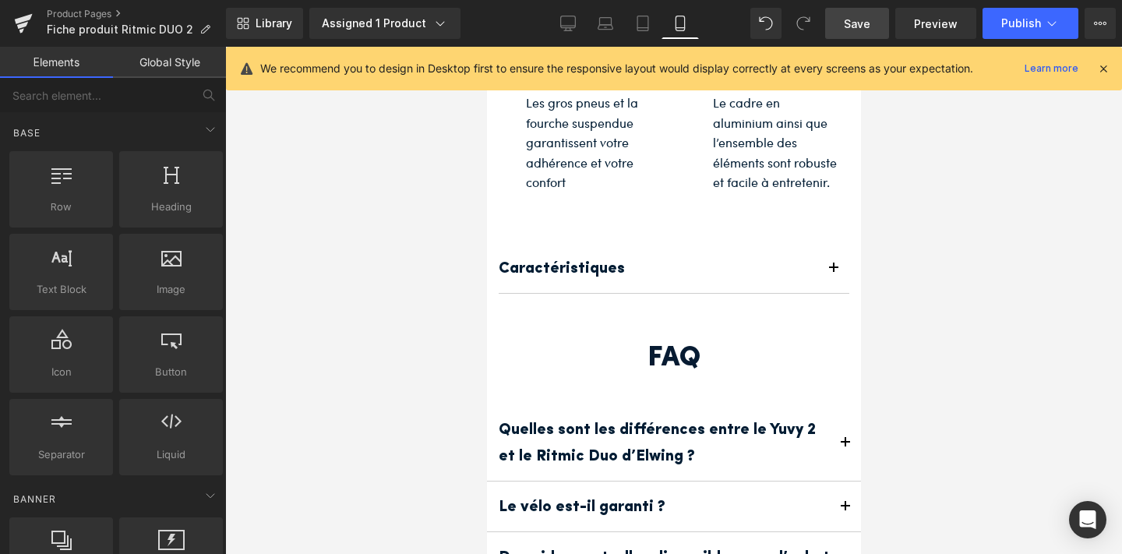
scroll to position [5825, 0]
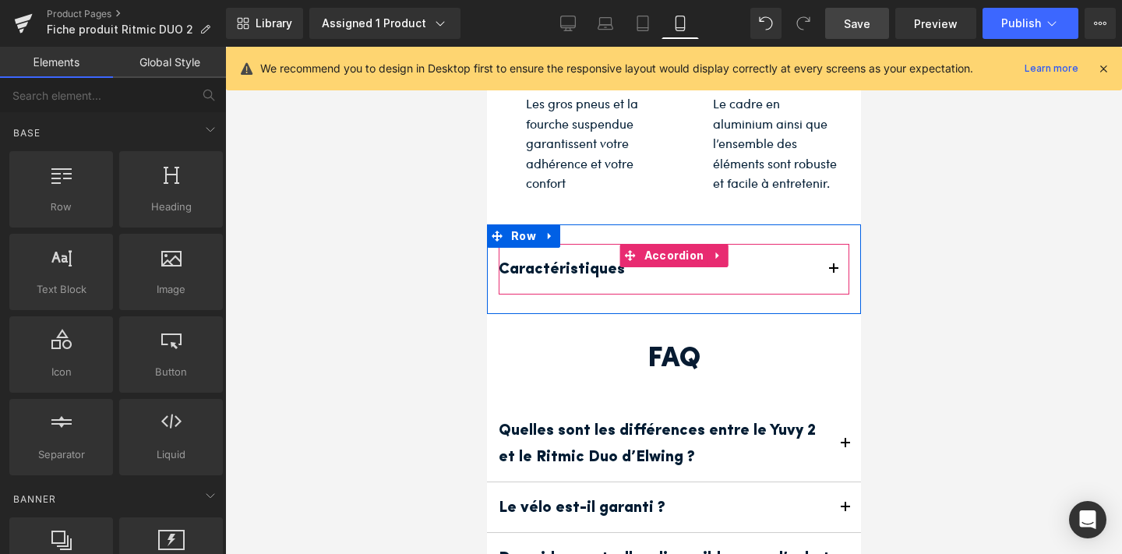
click at [833, 273] on span "button" at bounding box center [833, 273] width 0 height 0
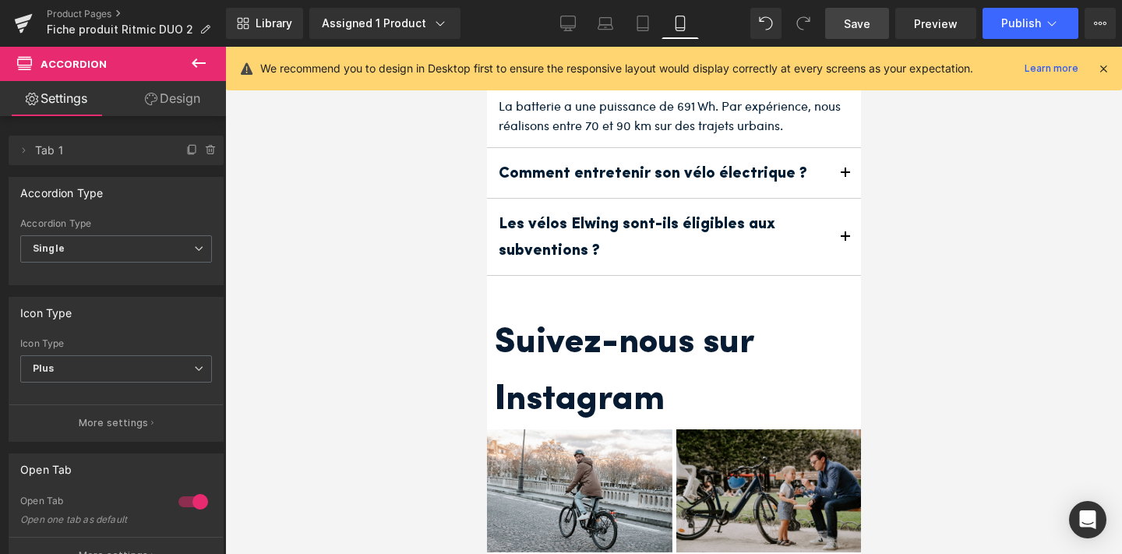
scroll to position [6924, 0]
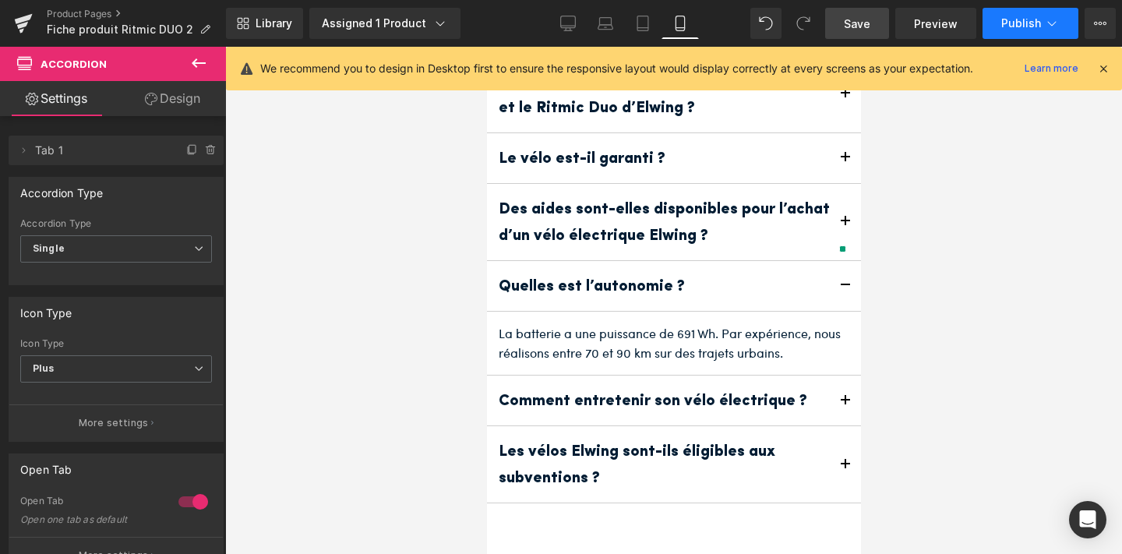
click at [1032, 13] on button "Publish" at bounding box center [1030, 23] width 96 height 31
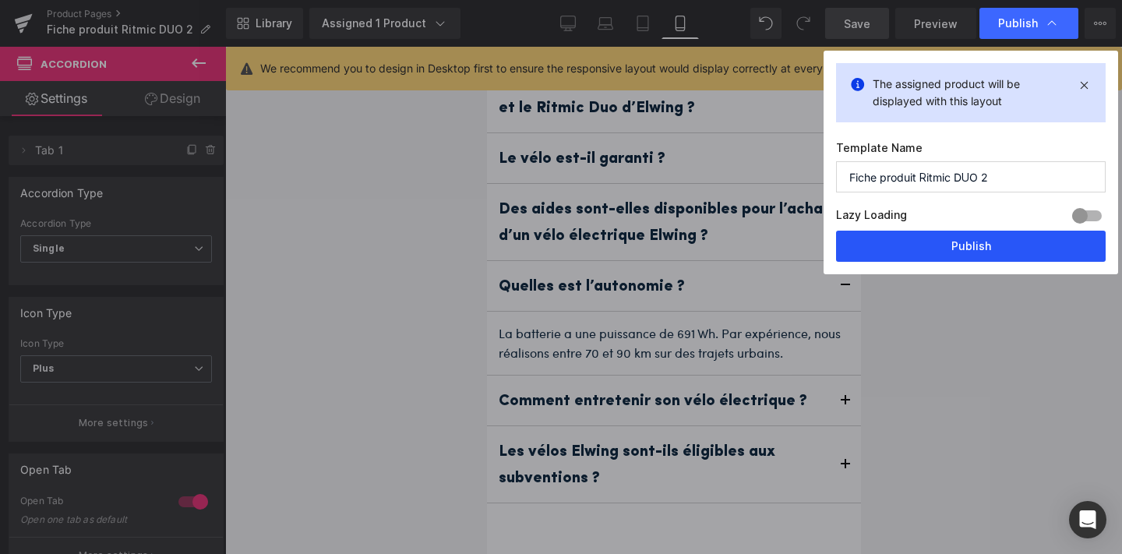
click at [971, 238] on button "Publish" at bounding box center [971, 246] width 270 height 31
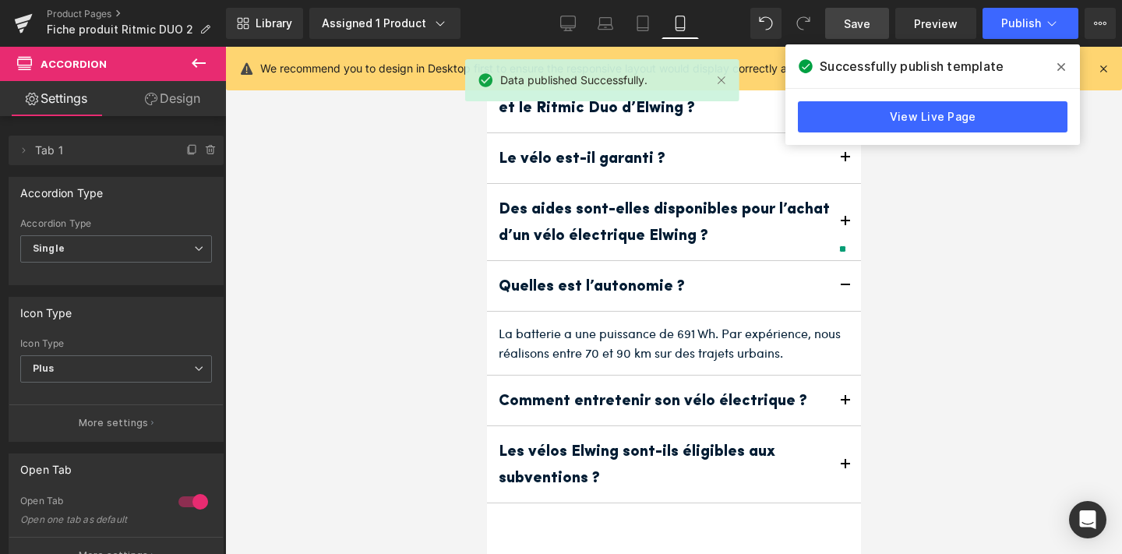
click at [1061, 64] on icon at bounding box center [1061, 67] width 8 height 12
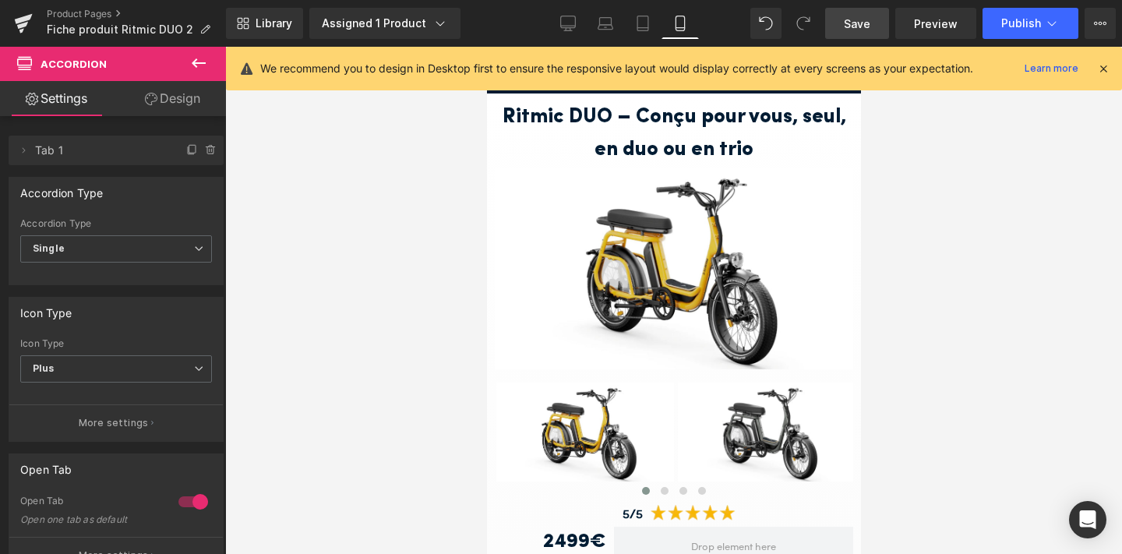
scroll to position [0, 0]
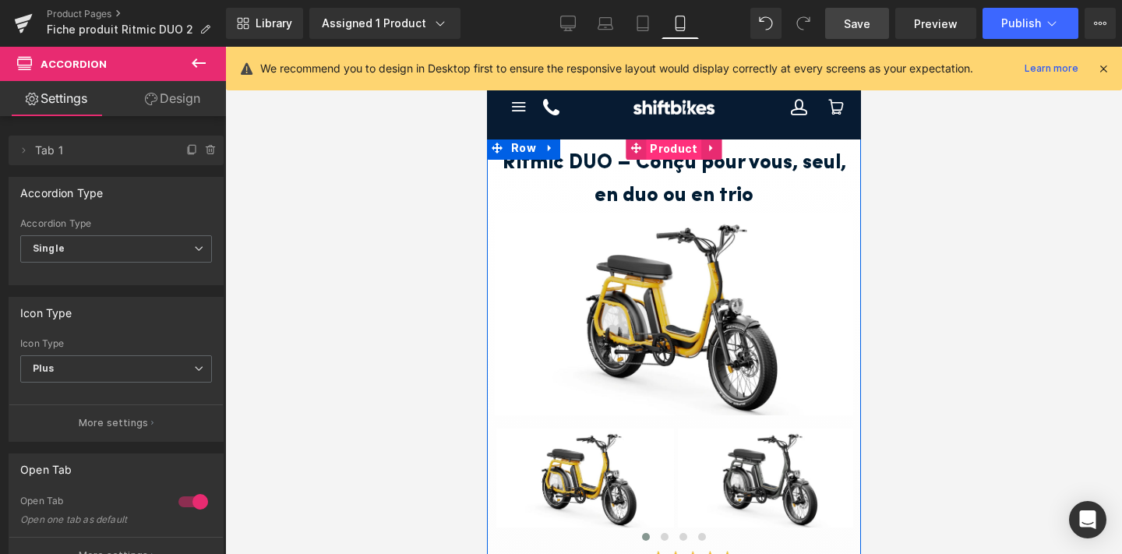
click at [671, 149] on span "Product" at bounding box center [672, 148] width 55 height 23
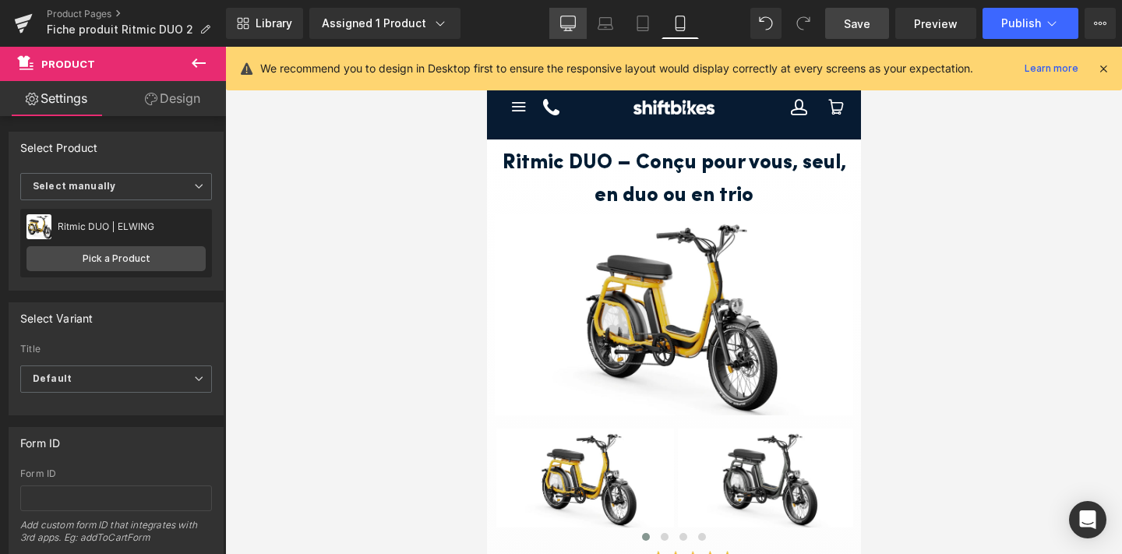
click at [567, 11] on link "Desktop" at bounding box center [567, 23] width 37 height 31
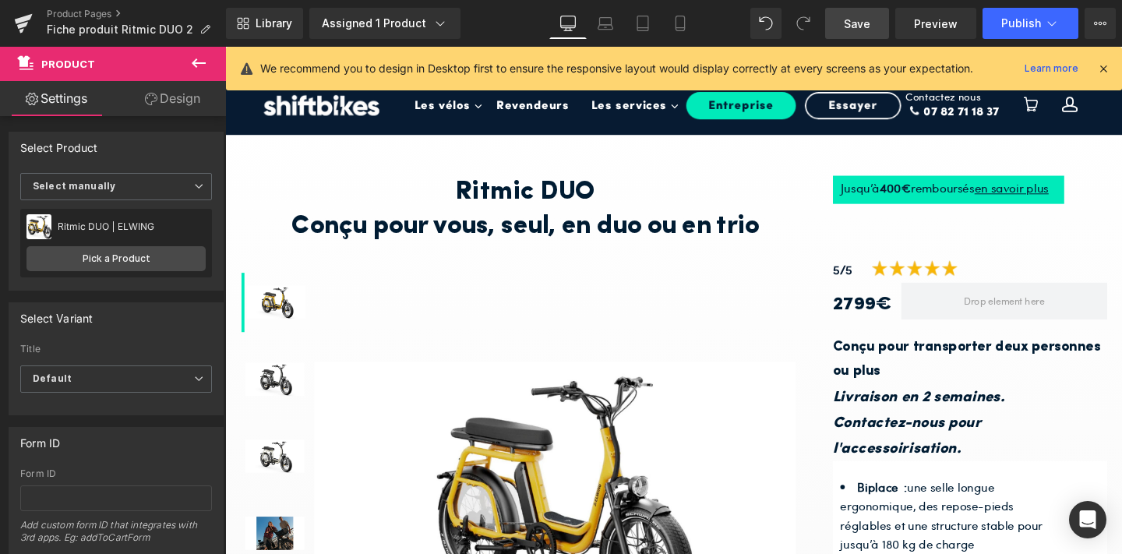
click at [610, 163] on nav "Les vélos Toggle Dropdown Vélo de ville Toggle Dropdown Shift 1 Shift 2 Skill S…" at bounding box center [730, 122] width 637 height 93
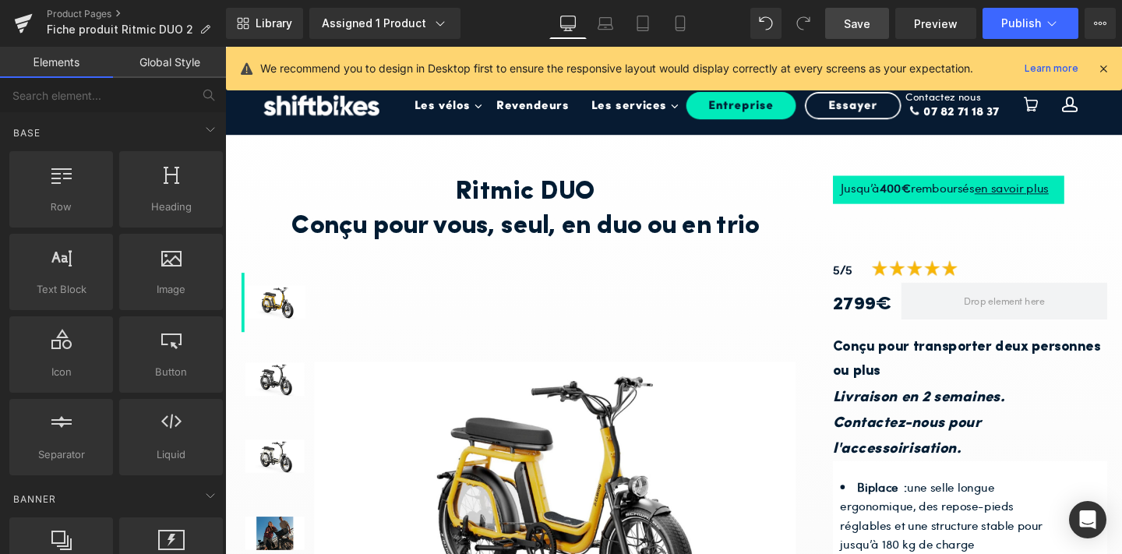
click at [584, 284] on div "Sale Off (P) Image" at bounding box center [572, 520] width 506 height 499
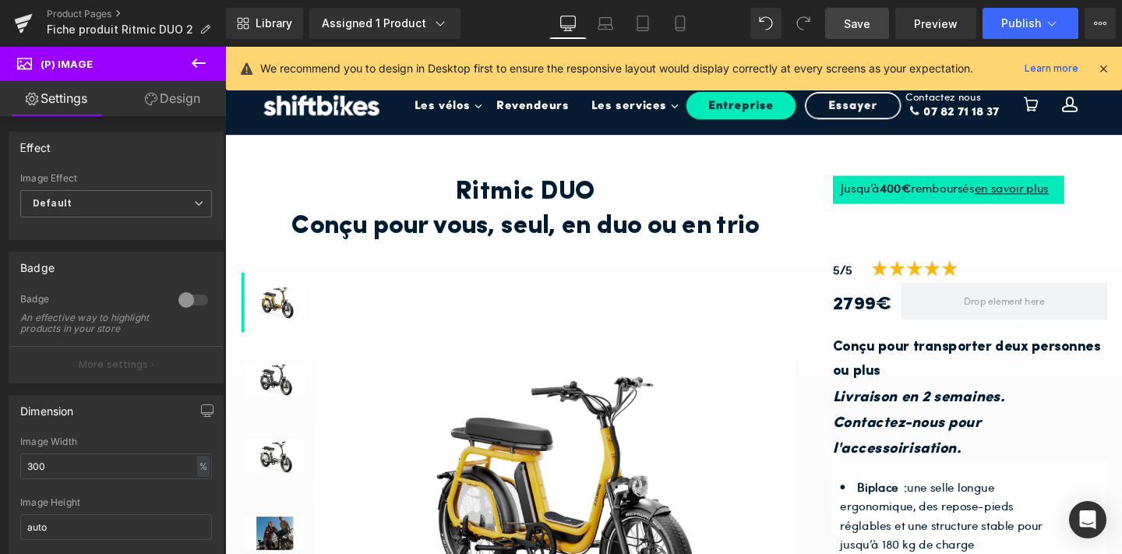
click at [1101, 60] on div at bounding box center [1103, 68] width 12 height 17
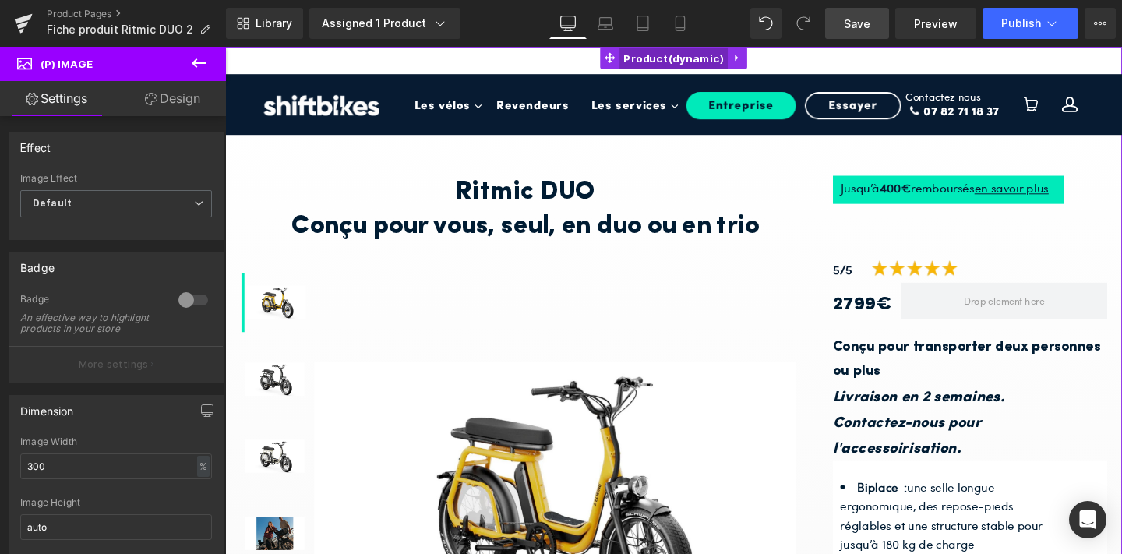
click at [689, 55] on span "Product" at bounding box center [697, 59] width 114 height 23
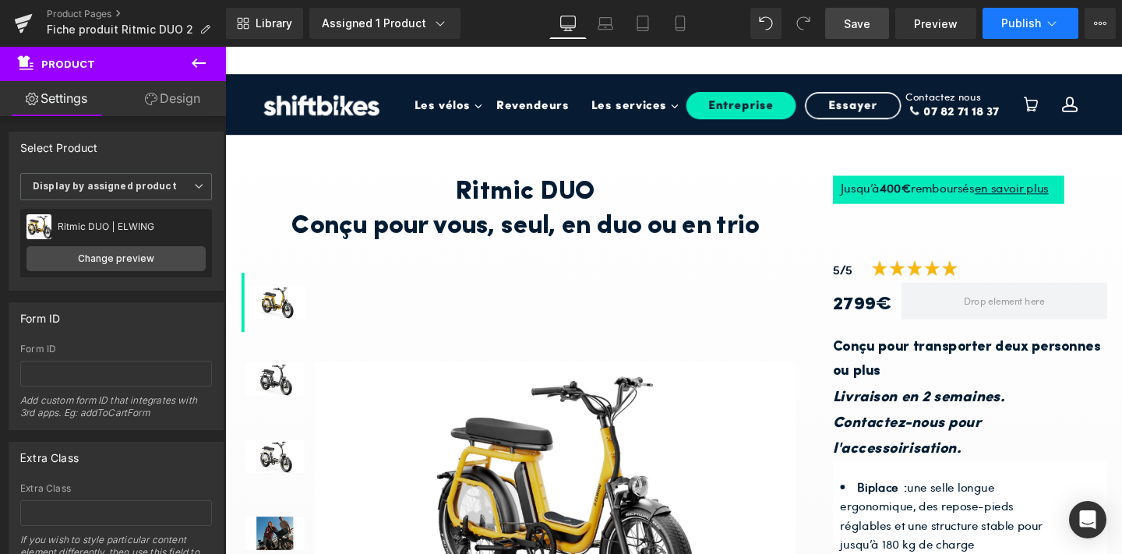
click at [1031, 19] on span "Publish" at bounding box center [1021, 23] width 40 height 12
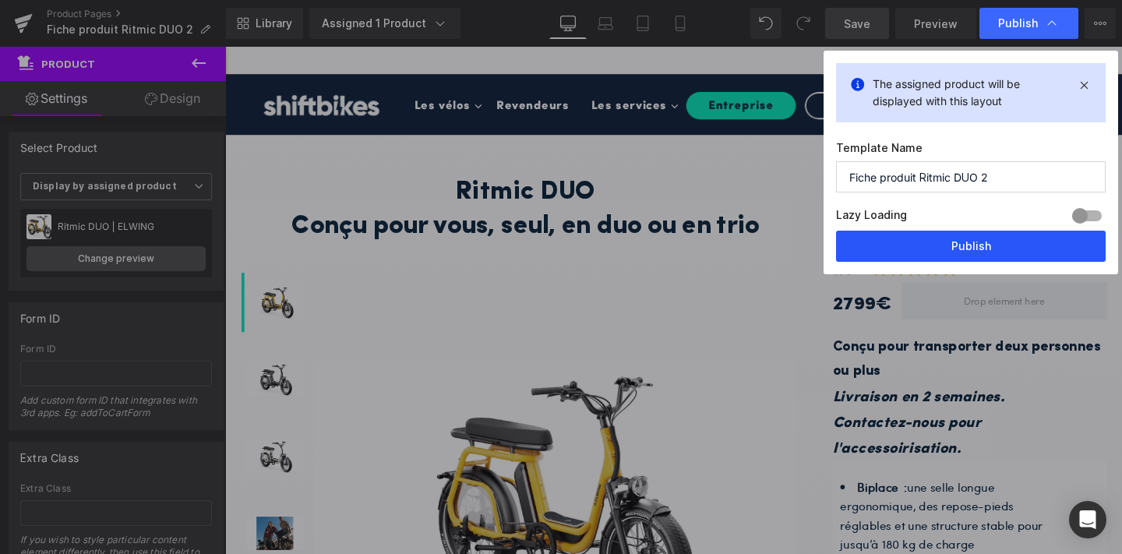
click at [972, 247] on button "Publish" at bounding box center [971, 246] width 270 height 31
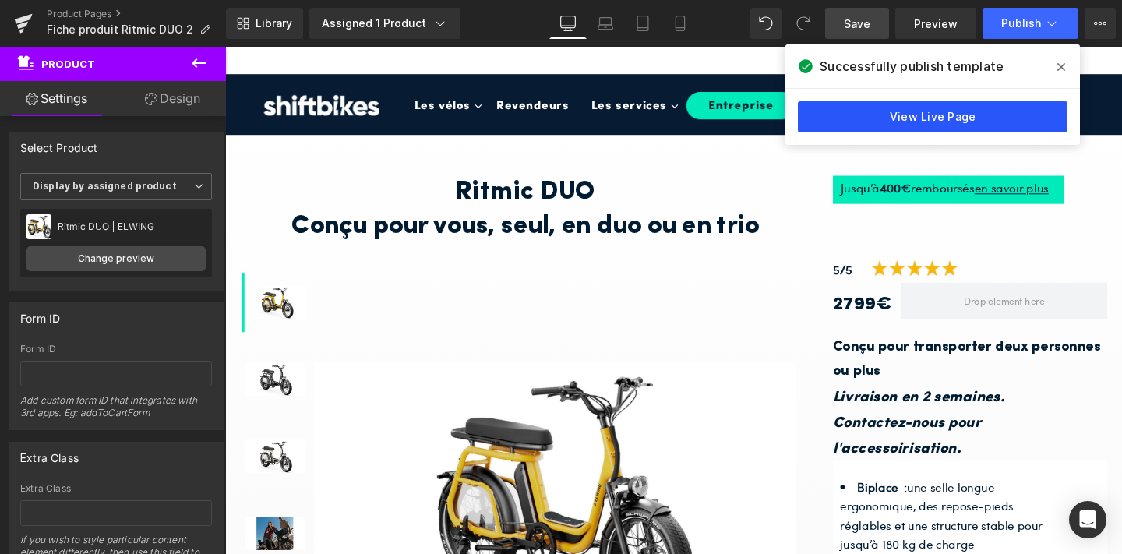
click at [956, 112] on link "View Live Page" at bounding box center [933, 116] width 270 height 31
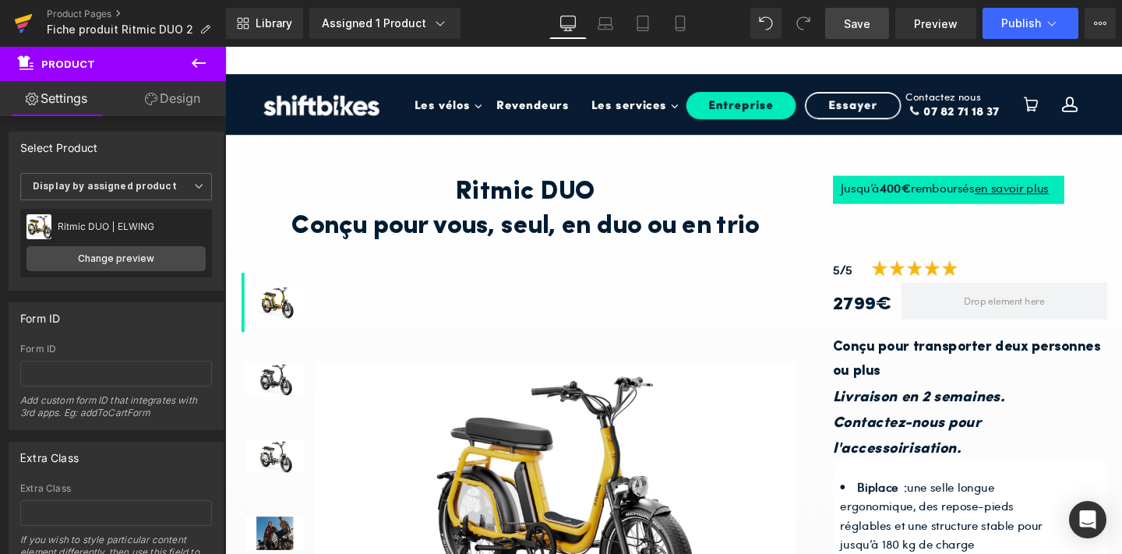
click at [23, 20] on icon at bounding box center [24, 19] width 18 height 10
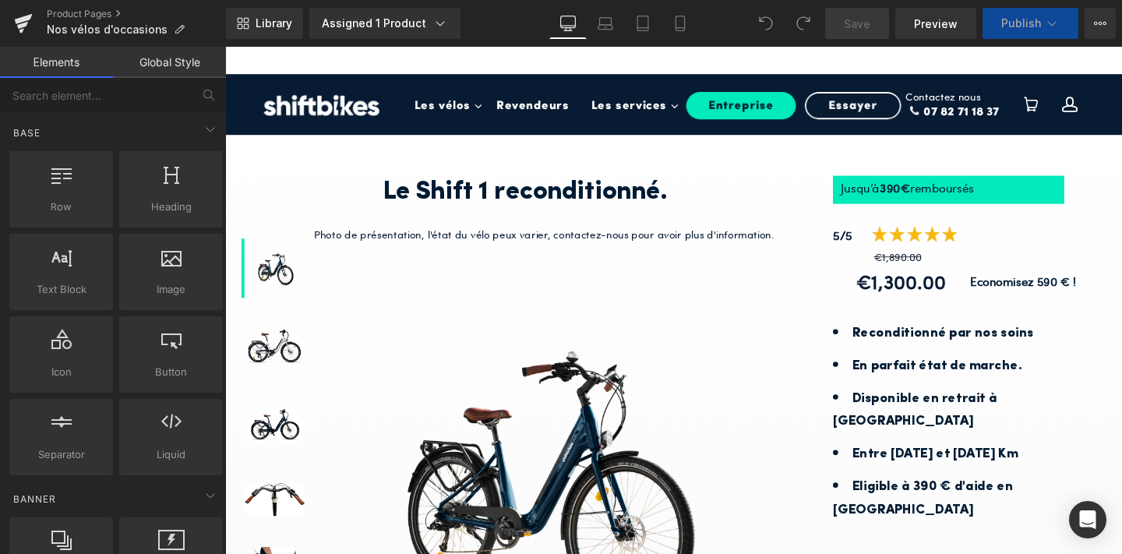
click at [942, 468] on b "Entre 1000 et 2000 Km" at bounding box center [971, 475] width 174 height 14
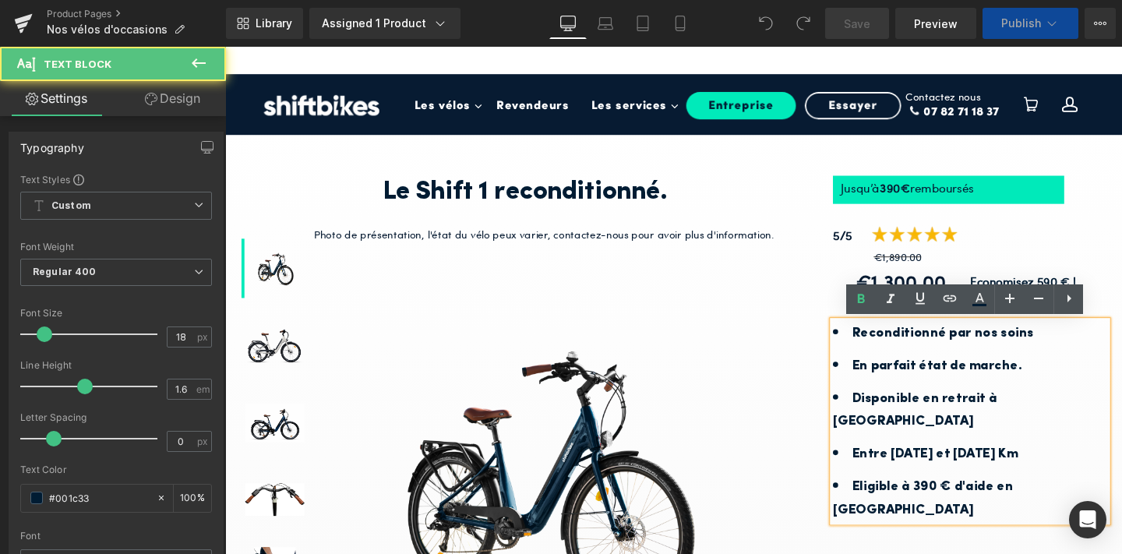
click at [939, 468] on b "Entre 1000 et 2000 Km" at bounding box center [971, 475] width 174 height 14
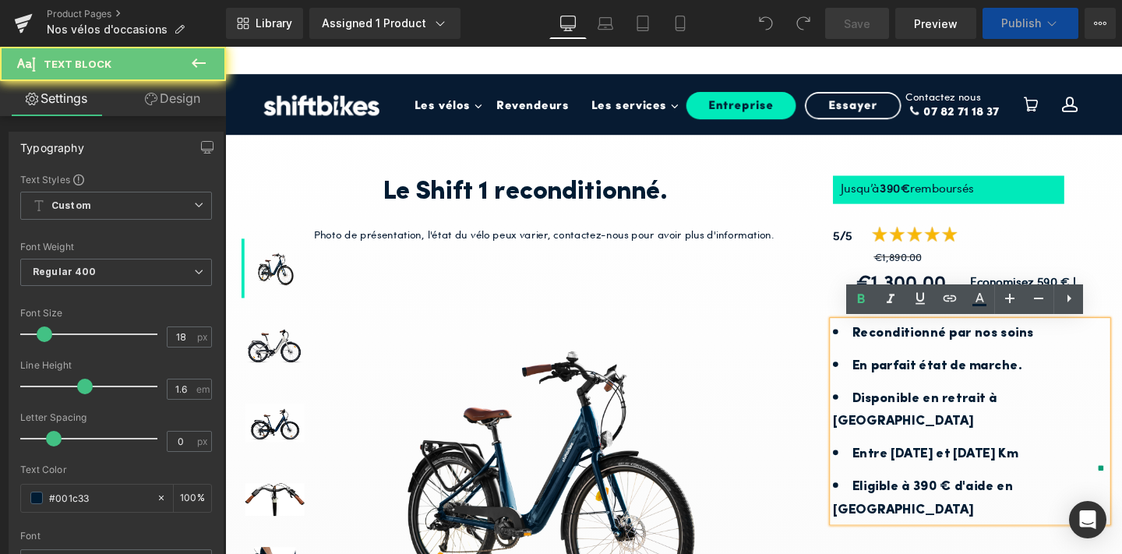
click at [926, 468] on b "Entre 1000 et 2000 Km" at bounding box center [971, 475] width 174 height 14
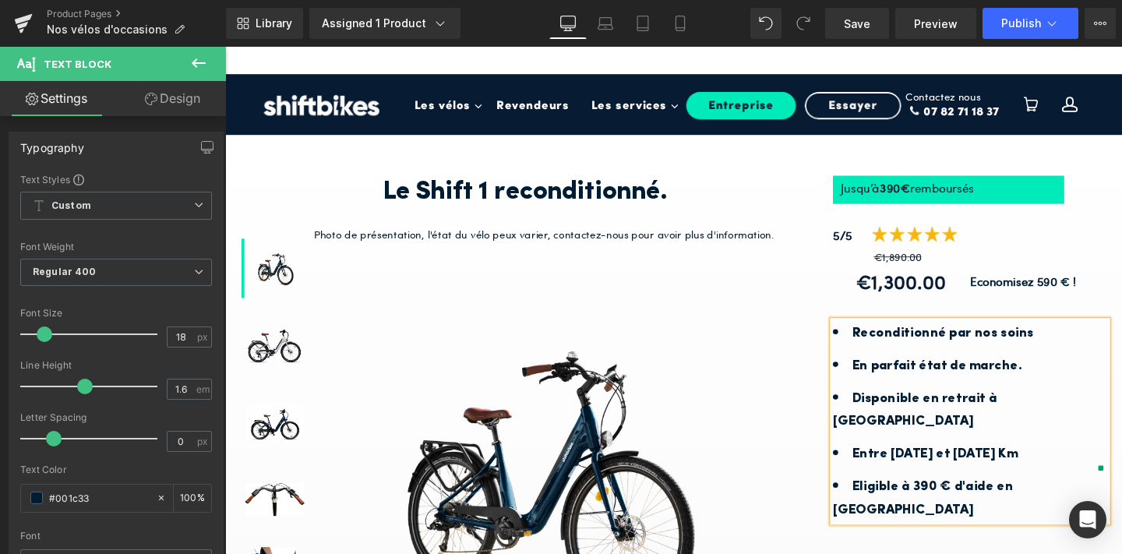
click at [988, 468] on b "Entre 1800 et 2000 Km" at bounding box center [971, 475] width 174 height 14
click at [1054, 462] on li "Entre 1800 et 2500 Km" at bounding box center [1008, 474] width 288 height 25
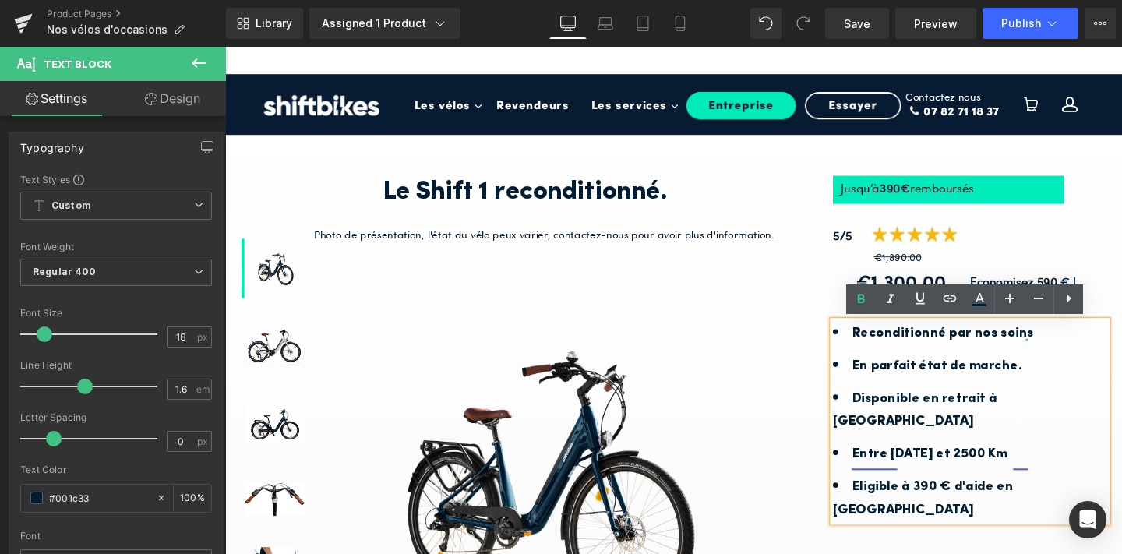
click at [908, 503] on b "Eligible à 390 € d'aide en Ile de France" at bounding box center [958, 522] width 189 height 39
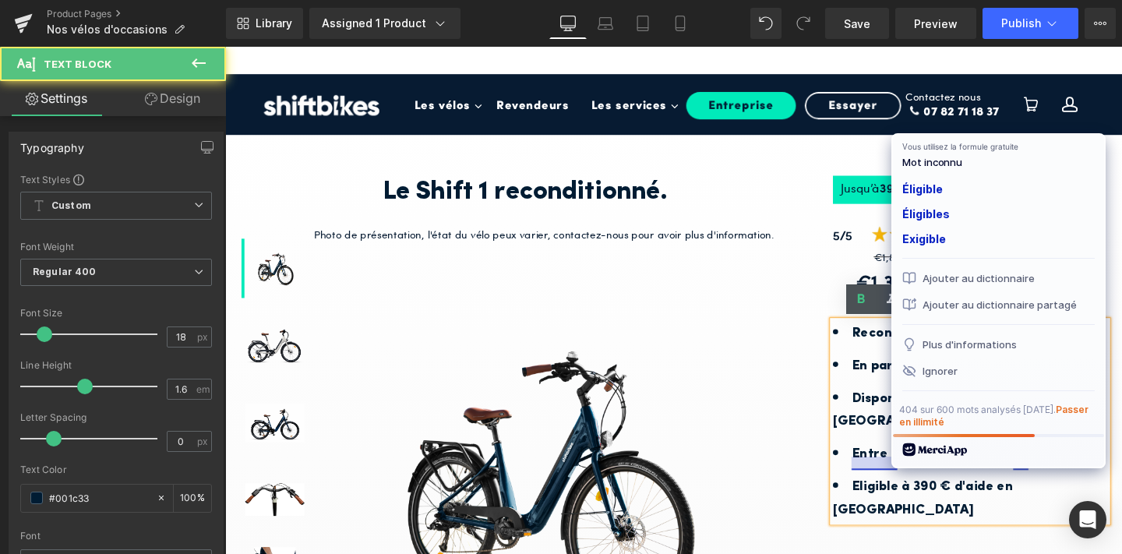
click at [821, 471] on img at bounding box center [572, 502] width 506 height 285
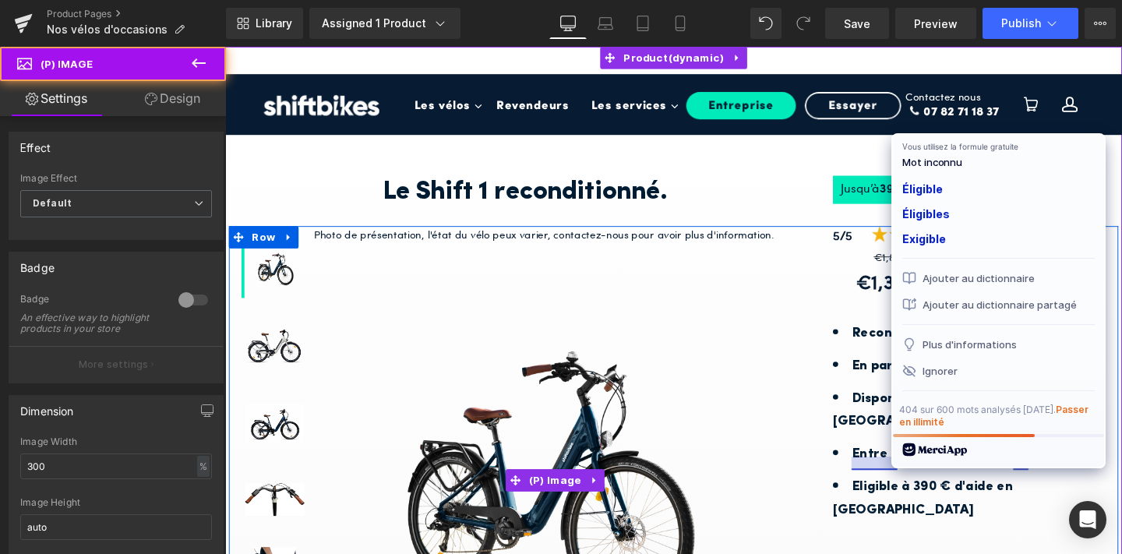
click at [806, 444] on img at bounding box center [572, 502] width 506 height 285
click at [823, 309] on div "Sale Off (P) Image" at bounding box center [572, 502] width 506 height 499
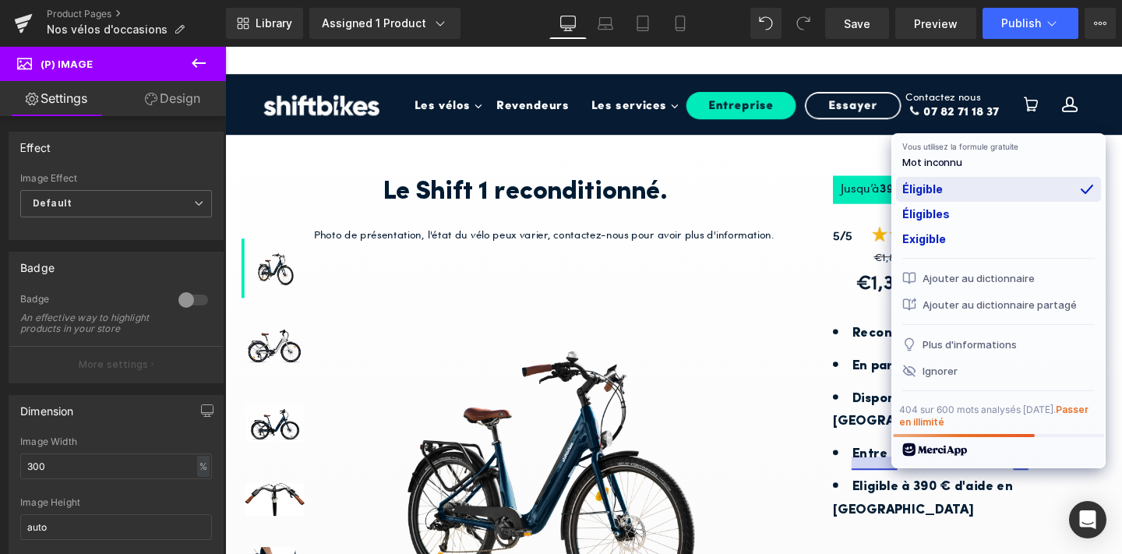
click at [922, 182] on div "Éligible" at bounding box center [998, 189] width 205 height 25
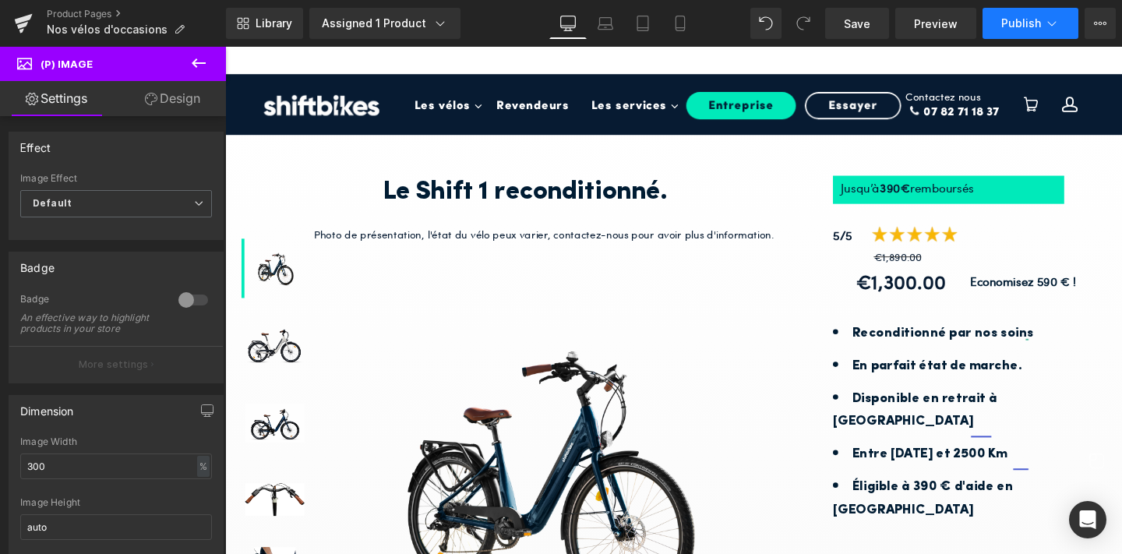
click at [1007, 20] on span "Publish" at bounding box center [1021, 23] width 40 height 12
click at [685, 20] on icon at bounding box center [680, 24] width 16 height 16
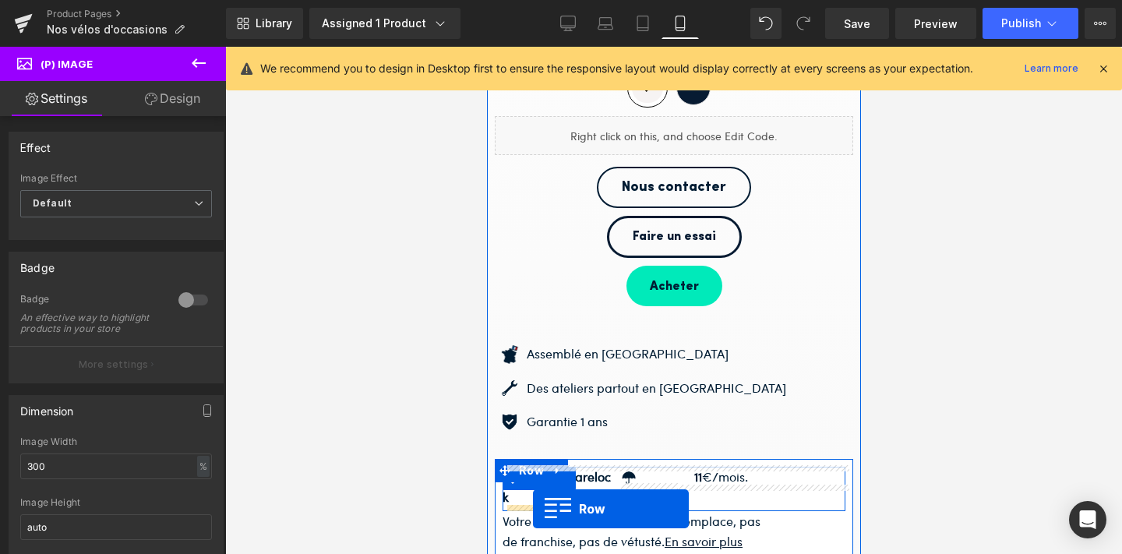
drag, startPoint x: 496, startPoint y: 143, endPoint x: 532, endPoint y: 516, distance: 374.9
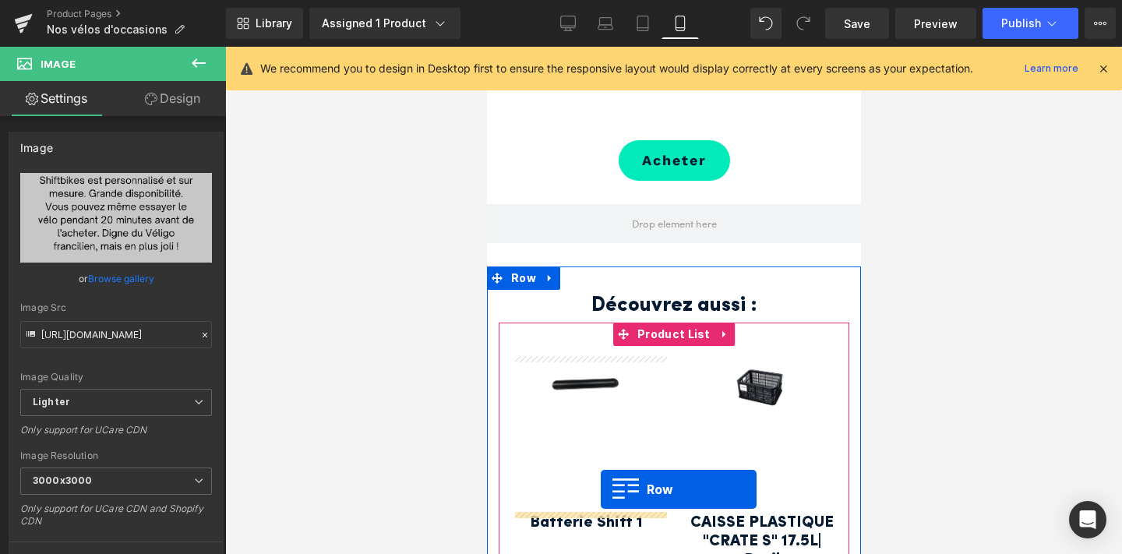
scroll to position [3673, 0]
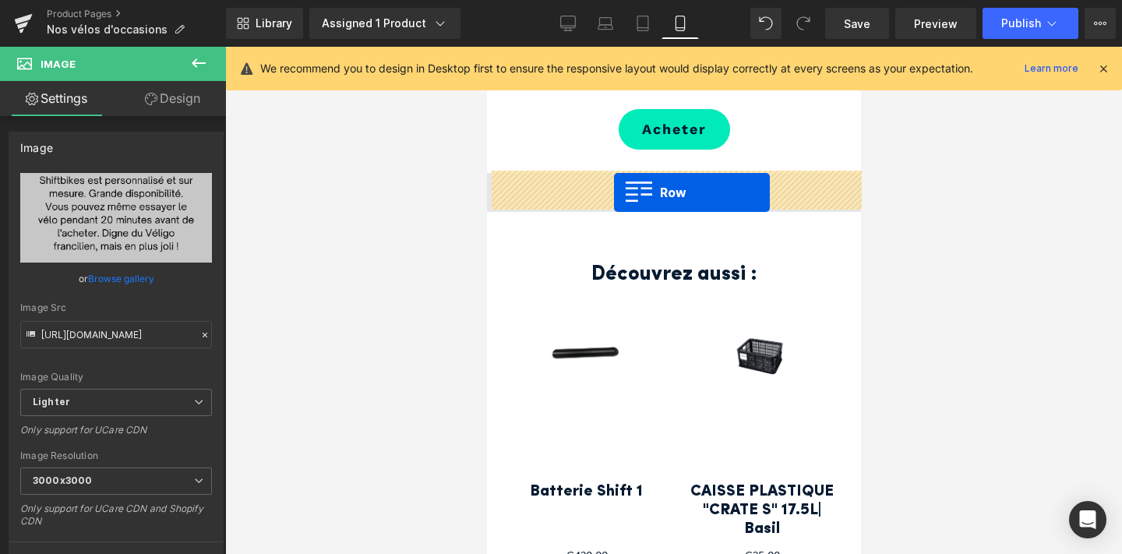
drag, startPoint x: 507, startPoint y: 188, endPoint x: 613, endPoint y: 192, distance: 106.1
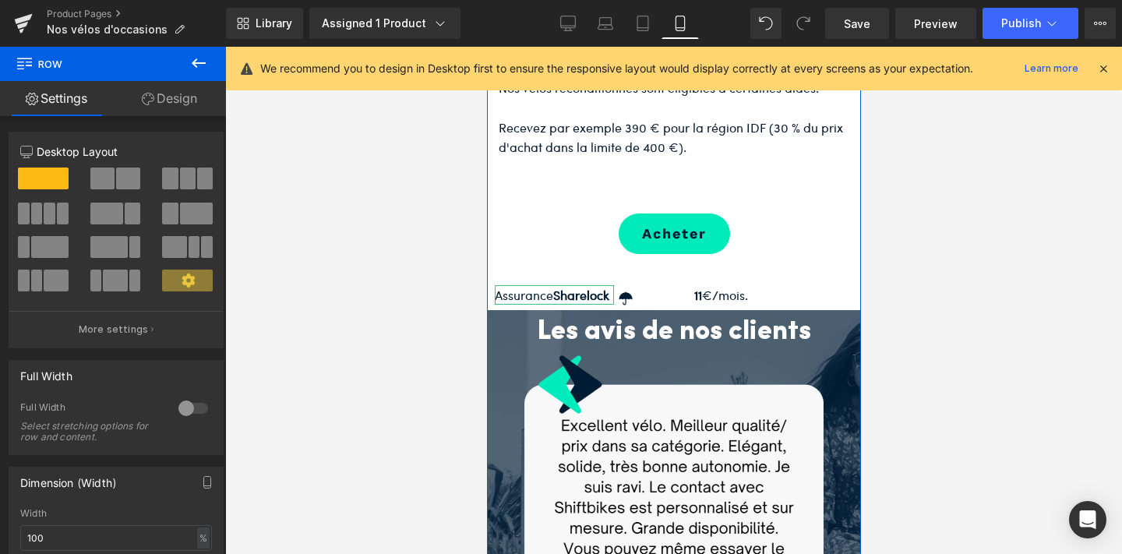
scroll to position [3517, 0]
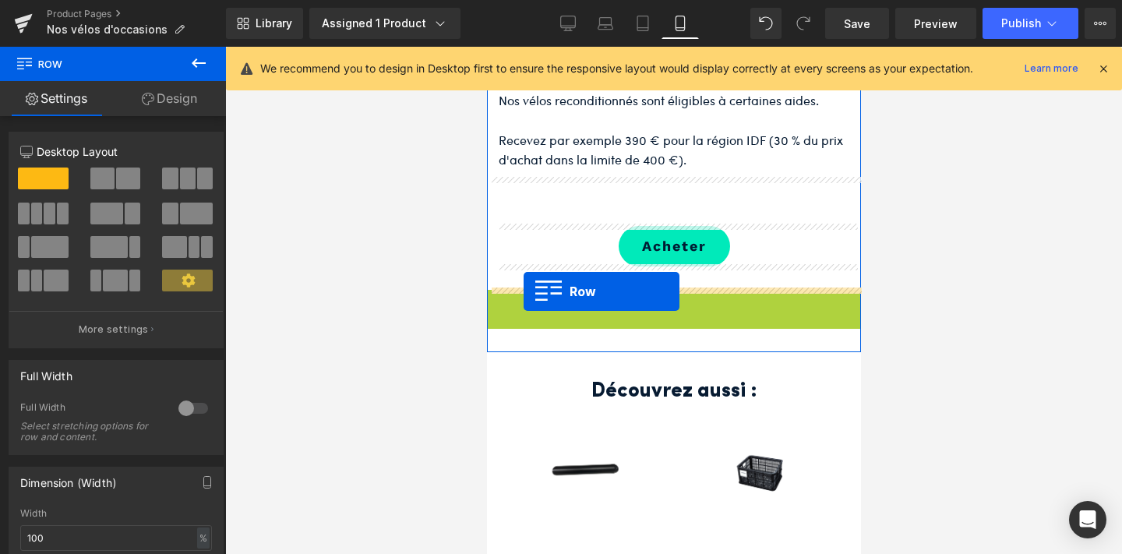
drag, startPoint x: 495, startPoint y: 300, endPoint x: 523, endPoint y: 291, distance: 28.6
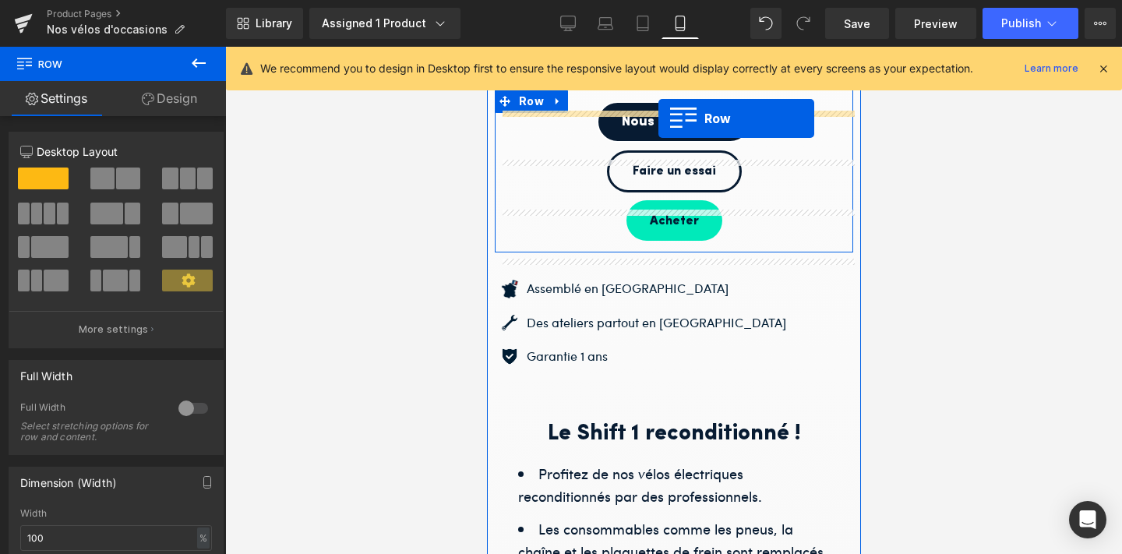
scroll to position [868, 0]
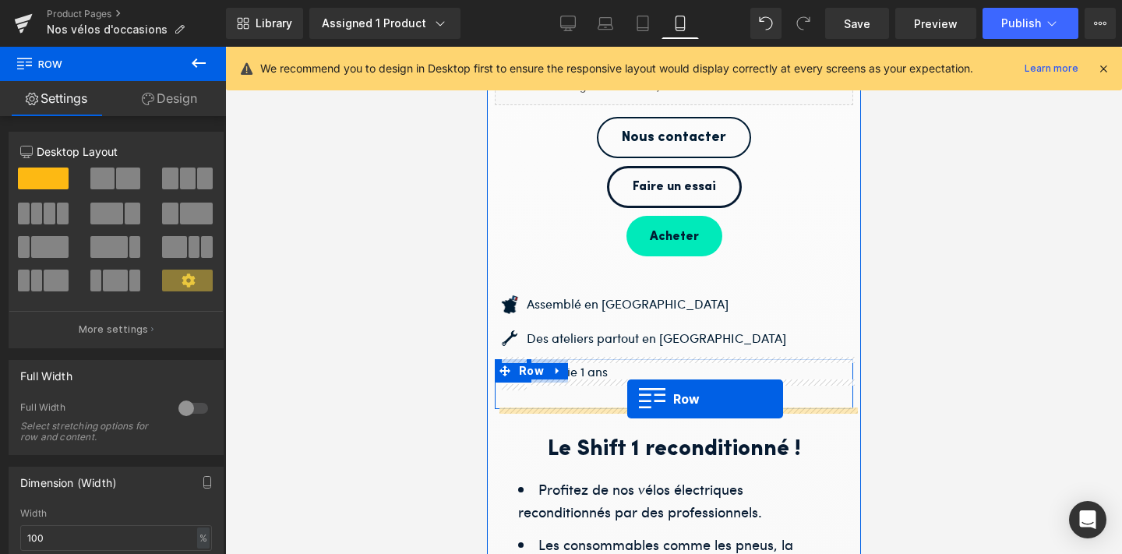
drag, startPoint x: 504, startPoint y: 313, endPoint x: 626, endPoint y: 399, distance: 149.3
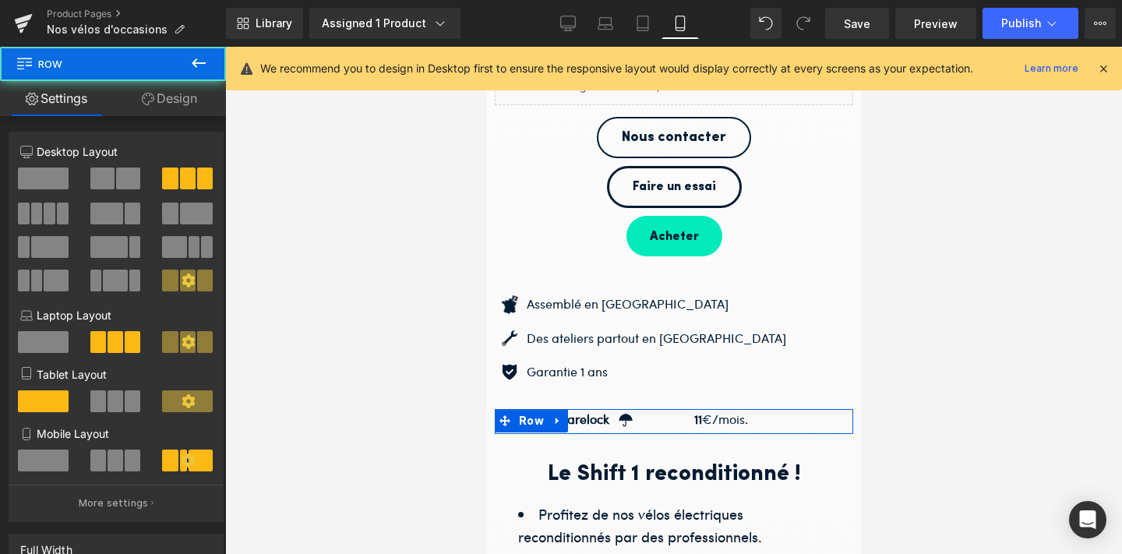
click at [900, 376] on div at bounding box center [673, 300] width 897 height 507
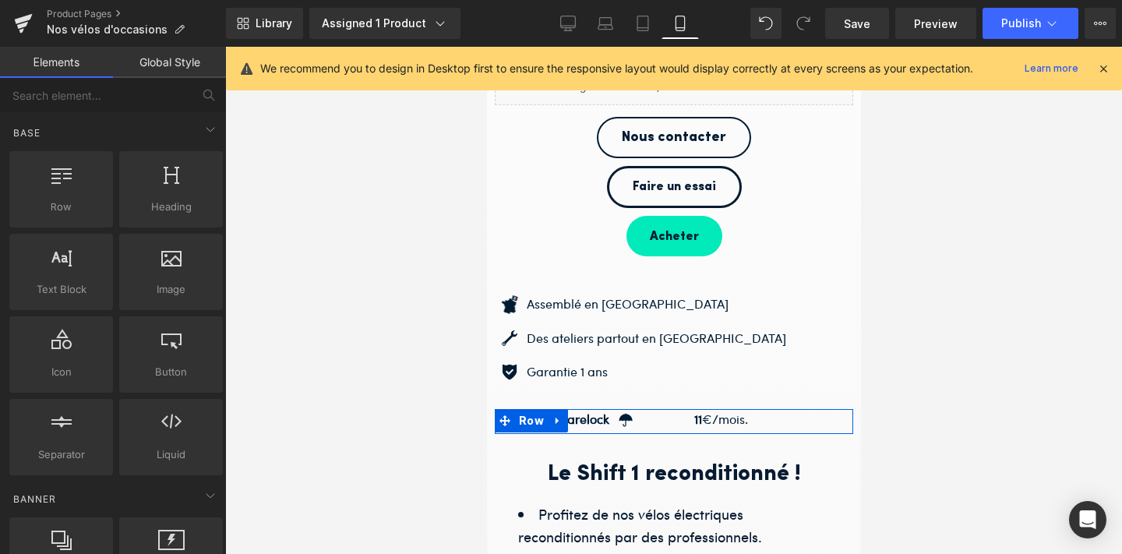
click at [905, 363] on div at bounding box center [673, 300] width 897 height 507
click at [486, 47] on div at bounding box center [486, 47] width 0 height 0
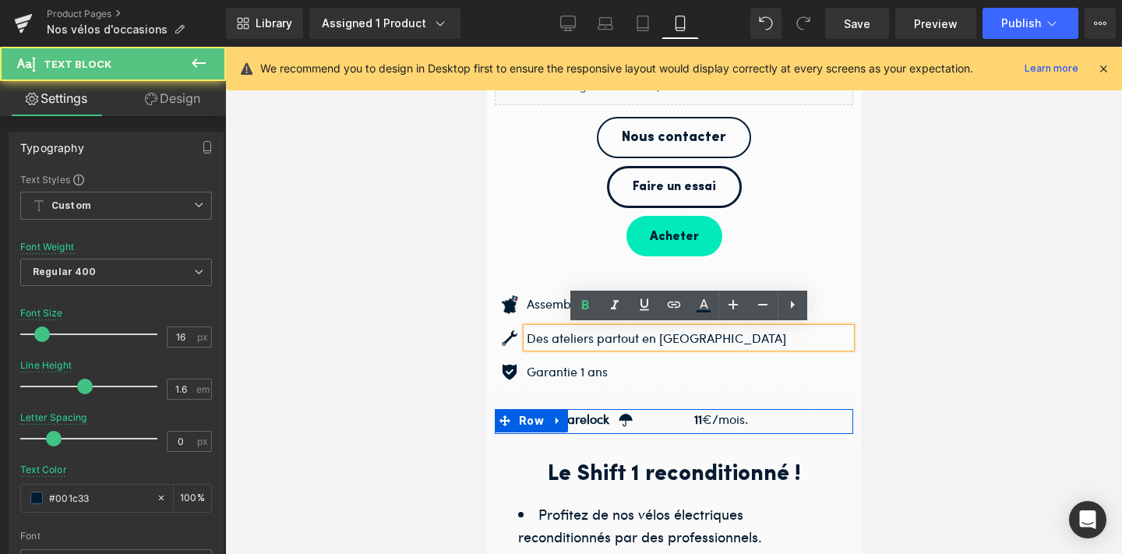
click at [874, 316] on div at bounding box center [673, 300] width 897 height 507
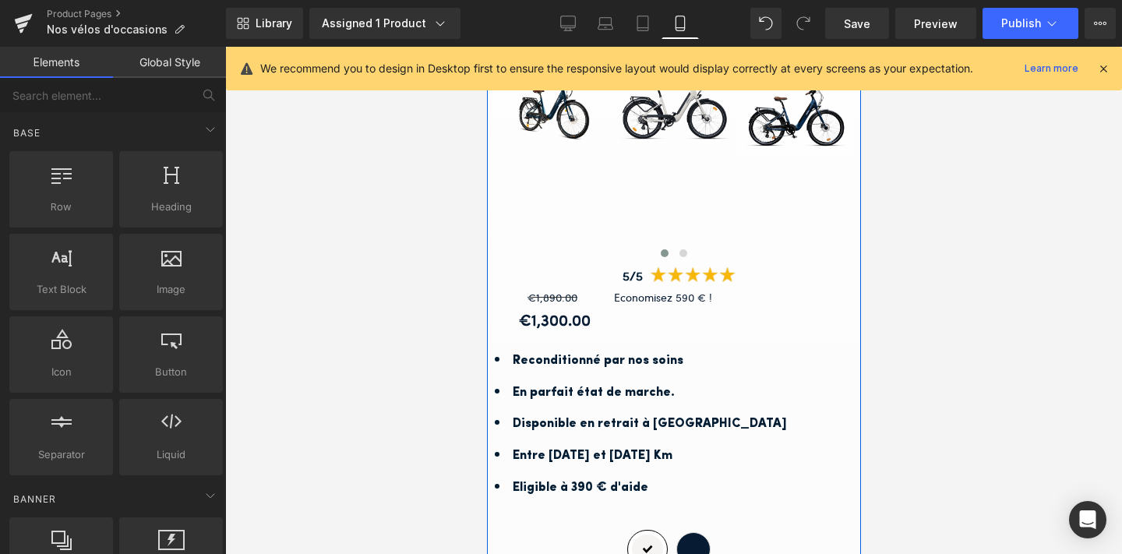
scroll to position [356, 0]
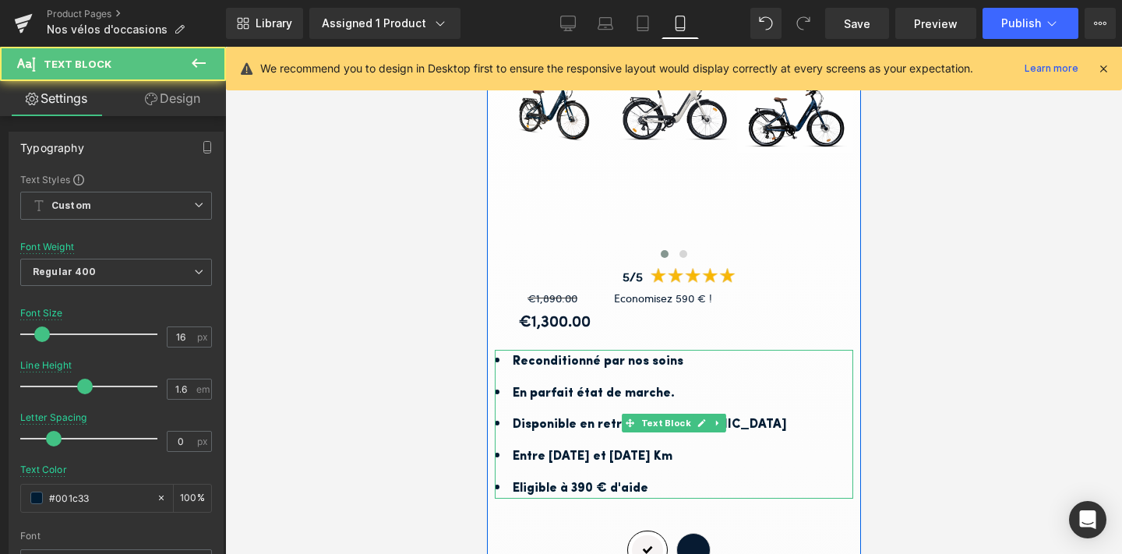
click at [565, 454] on b "Entre 1000 et 2000 Km" at bounding box center [592, 456] width 160 height 12
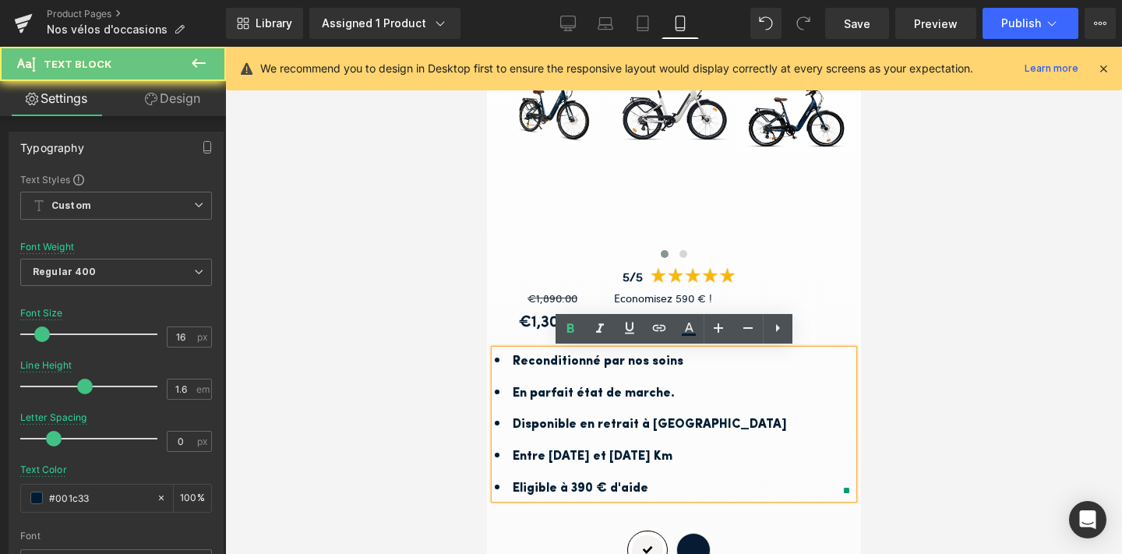
click at [555, 455] on b "Entre 1000 et 2000 Km" at bounding box center [592, 456] width 160 height 12
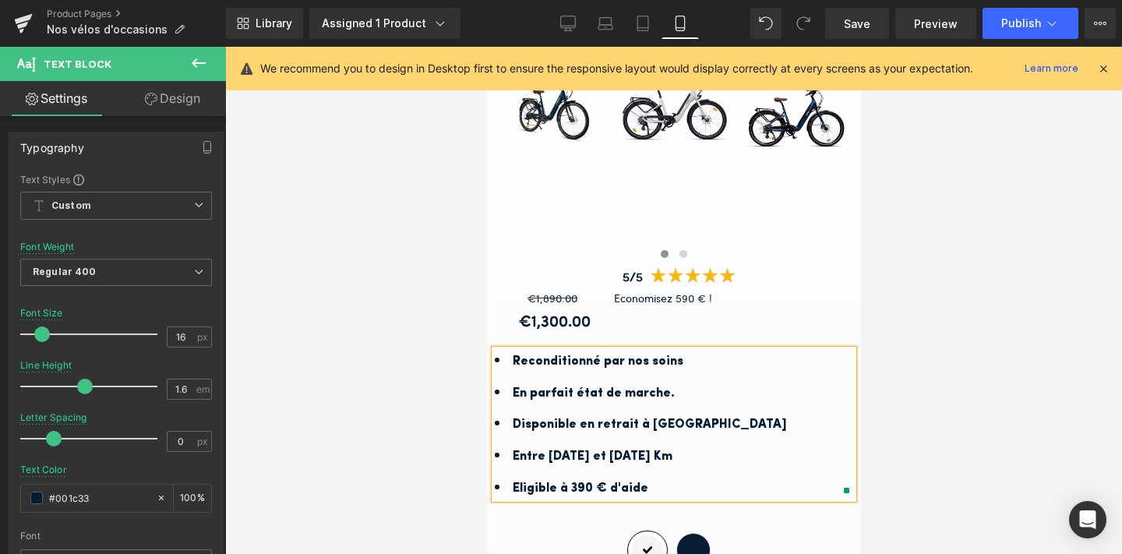
click at [605, 453] on b "Entre 1800 et 2000 Km" at bounding box center [592, 456] width 160 height 12
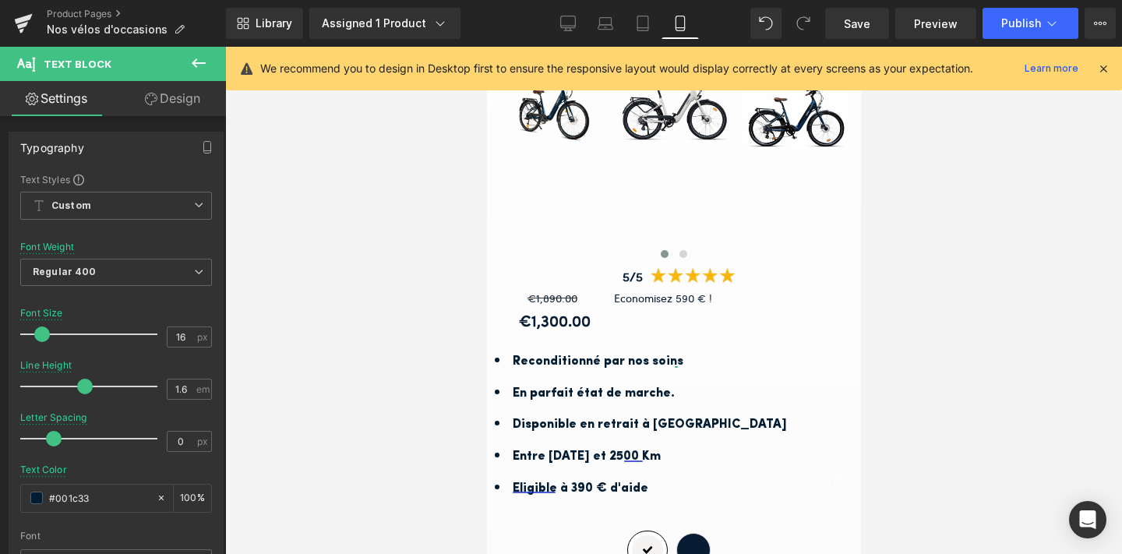
click at [982, 382] on div at bounding box center [673, 300] width 897 height 507
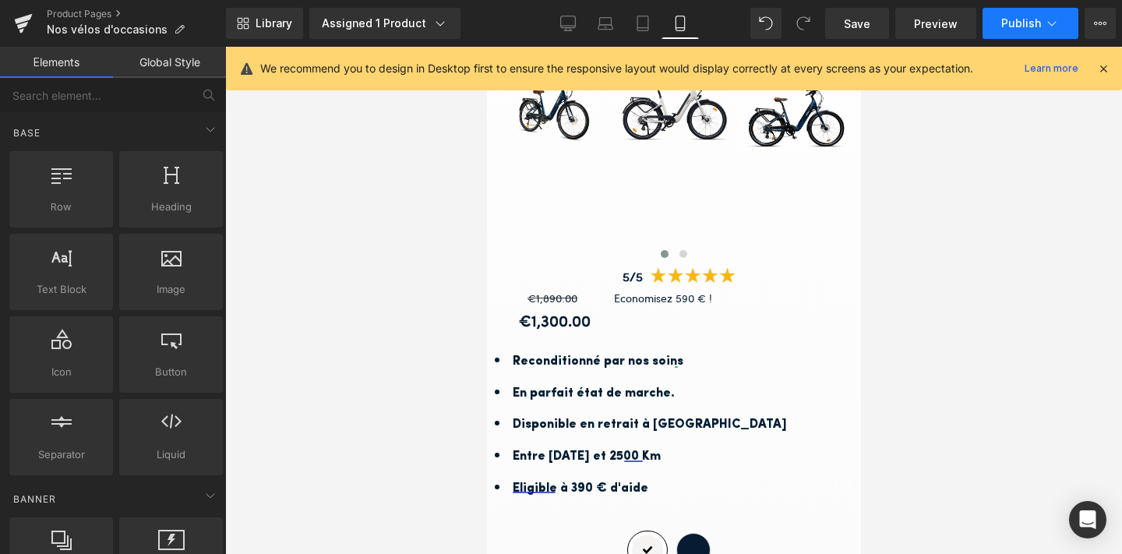
click at [1021, 17] on span "Publish" at bounding box center [1021, 23] width 40 height 12
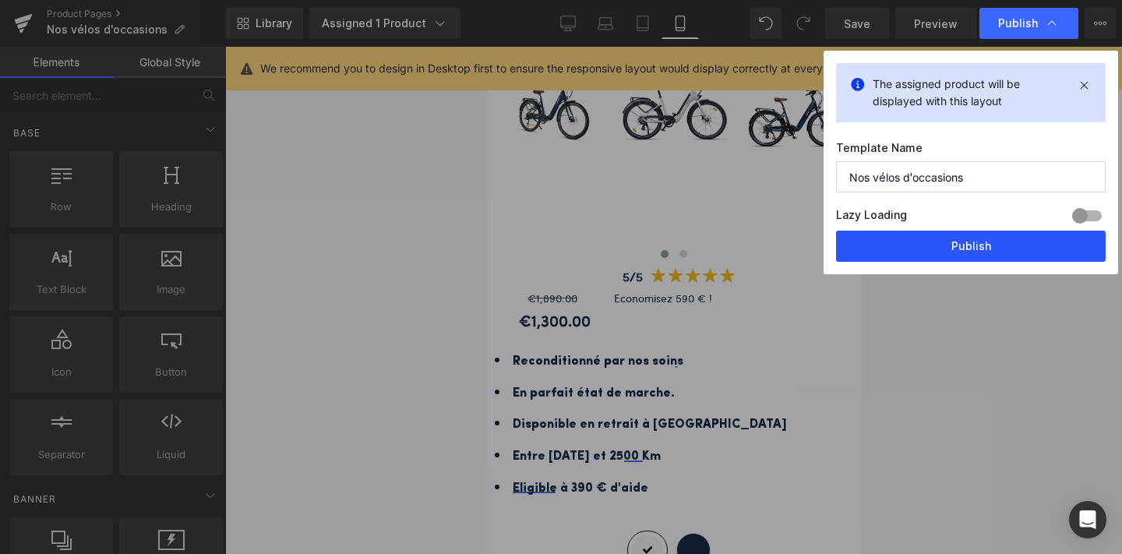
click at [979, 238] on button "Publish" at bounding box center [971, 246] width 270 height 31
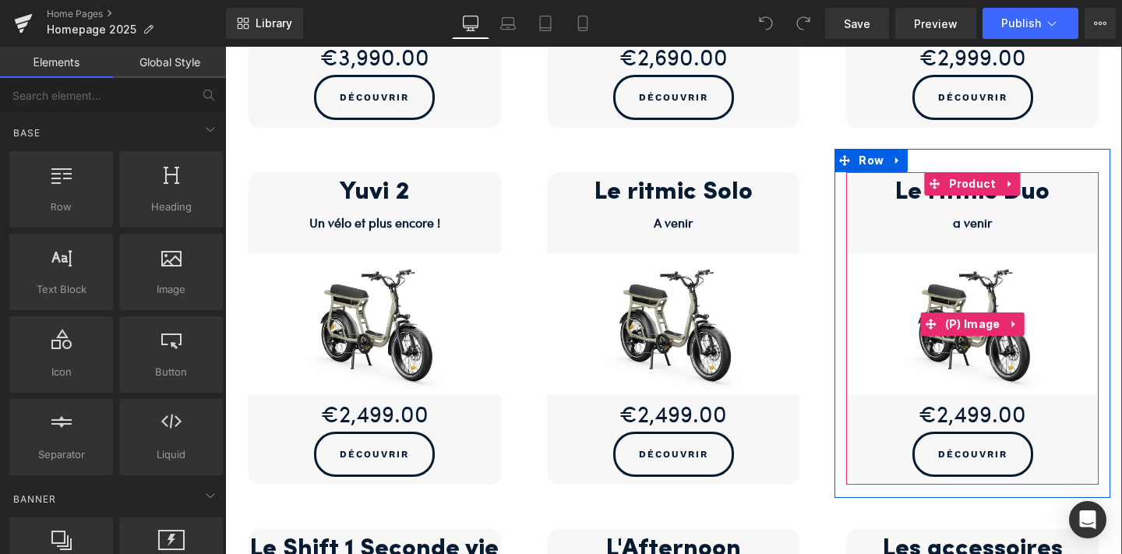
scroll to position [976, 0]
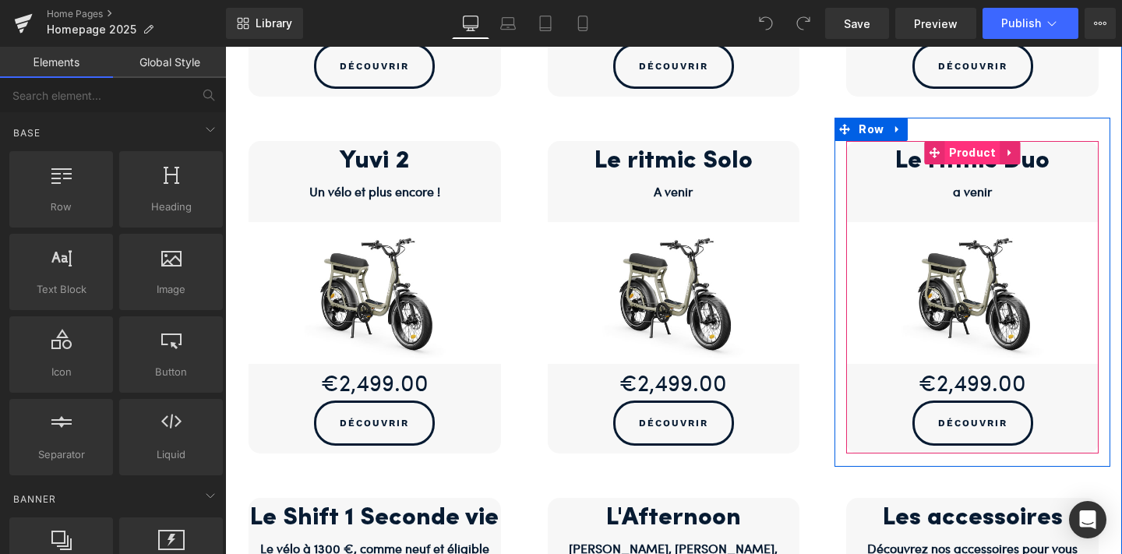
click at [979, 158] on span "Product" at bounding box center [972, 152] width 55 height 23
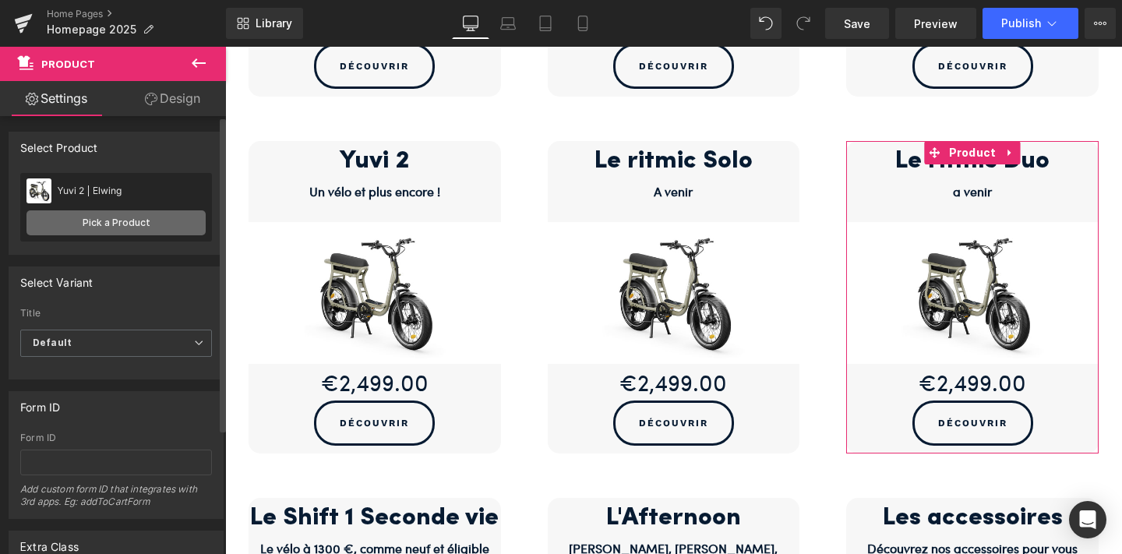
click at [87, 224] on link "Pick a Product" at bounding box center [115, 222] width 179 height 25
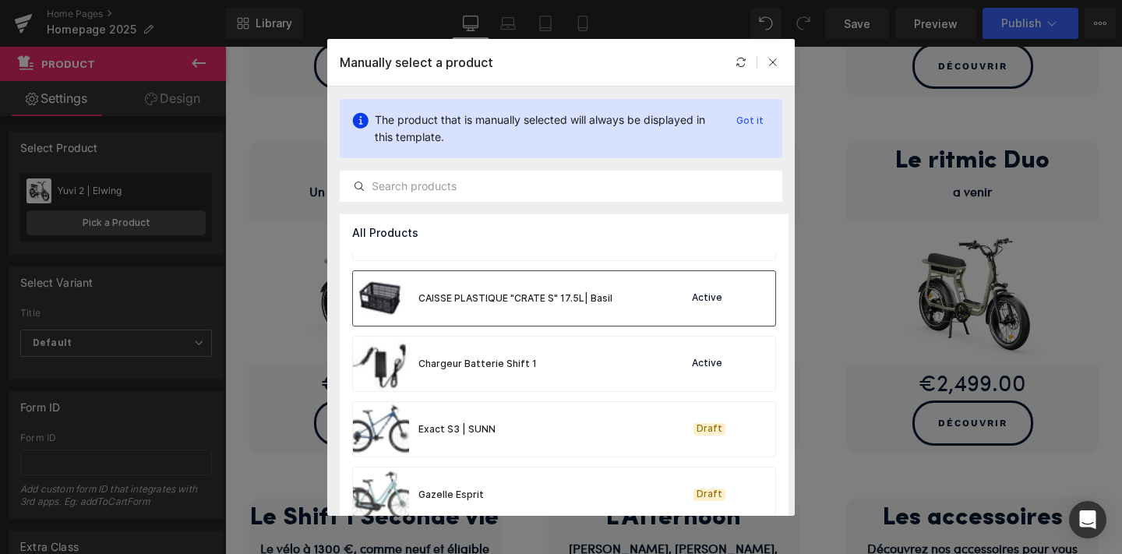
scroll to position [224, 0]
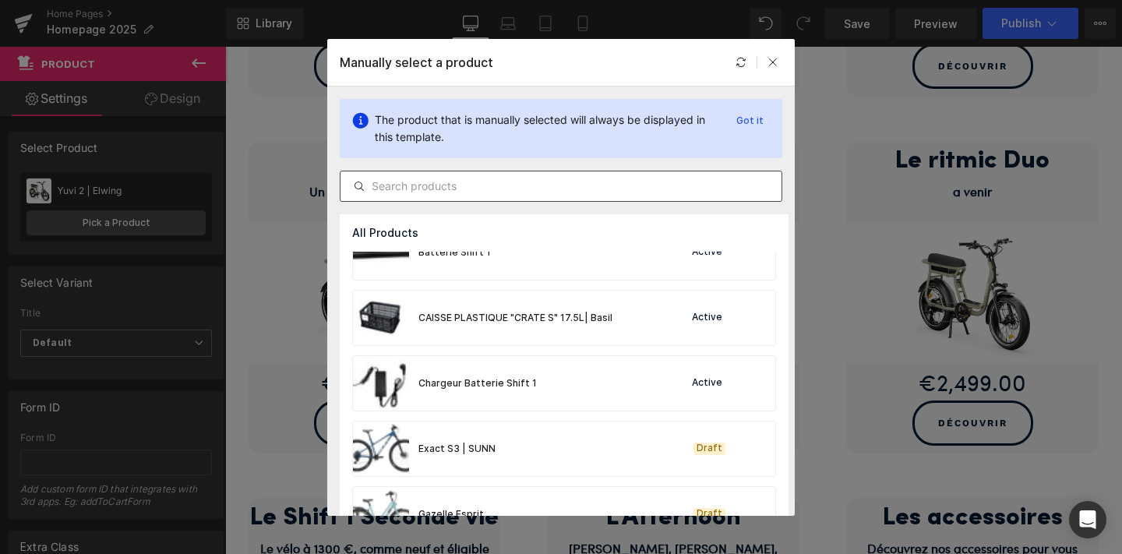
click at [493, 189] on input "text" at bounding box center [560, 186] width 441 height 19
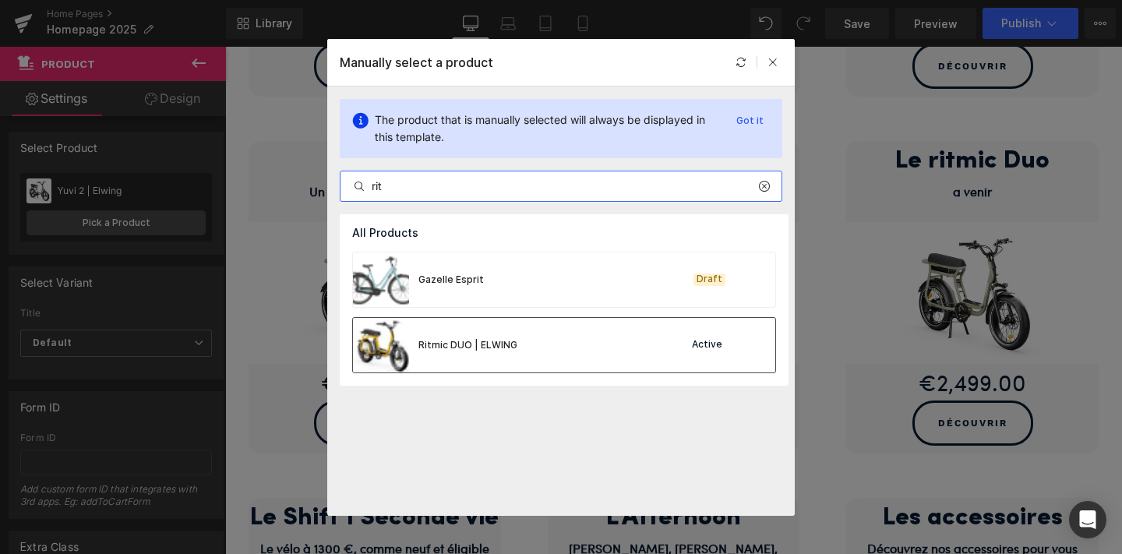
type input "rit"
click at [565, 340] on div "Ritmic DUO | ELWING Active" at bounding box center [564, 345] width 422 height 55
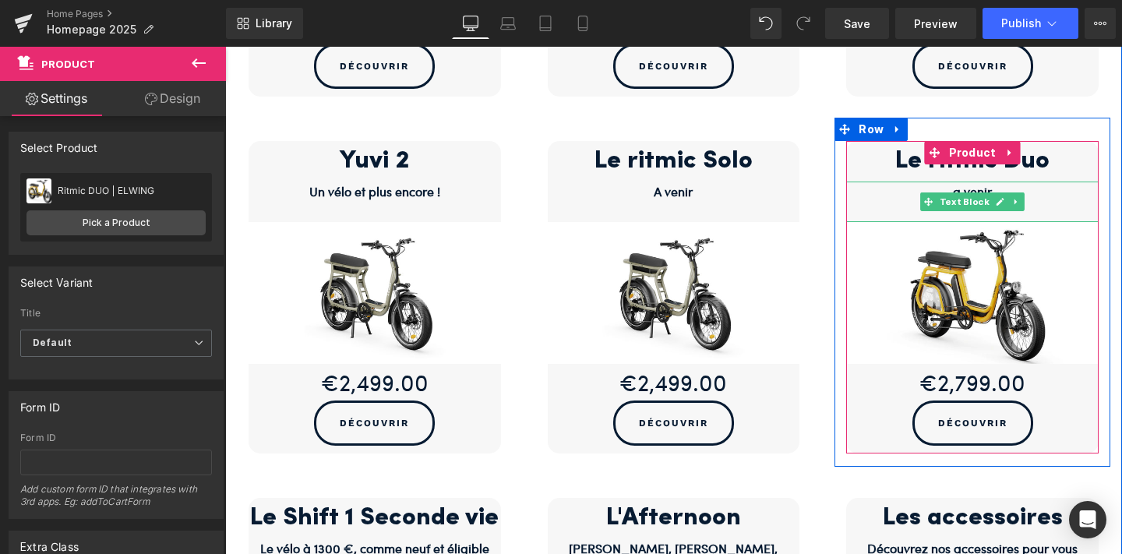
click at [1031, 188] on p "a venir" at bounding box center [972, 192] width 252 height 20
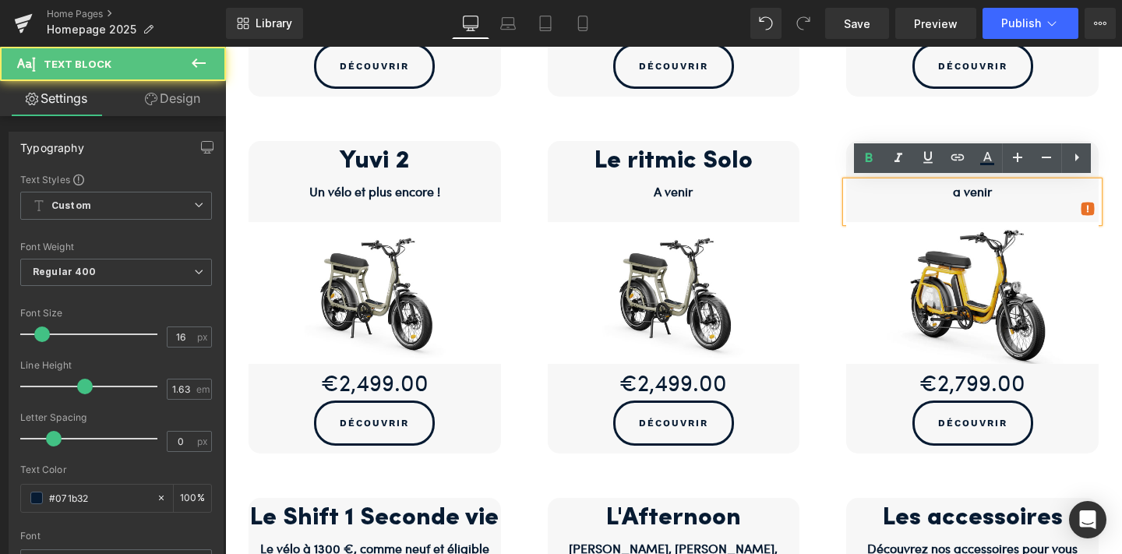
click at [985, 195] on b "a venir" at bounding box center [972, 191] width 39 height 18
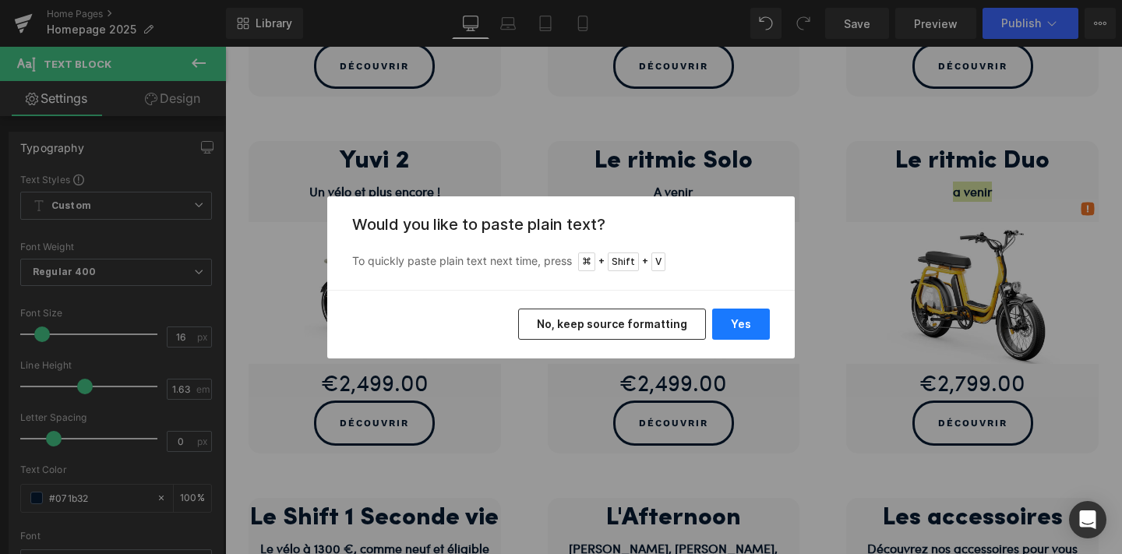
click at [729, 321] on button "Yes" at bounding box center [741, 324] width 58 height 31
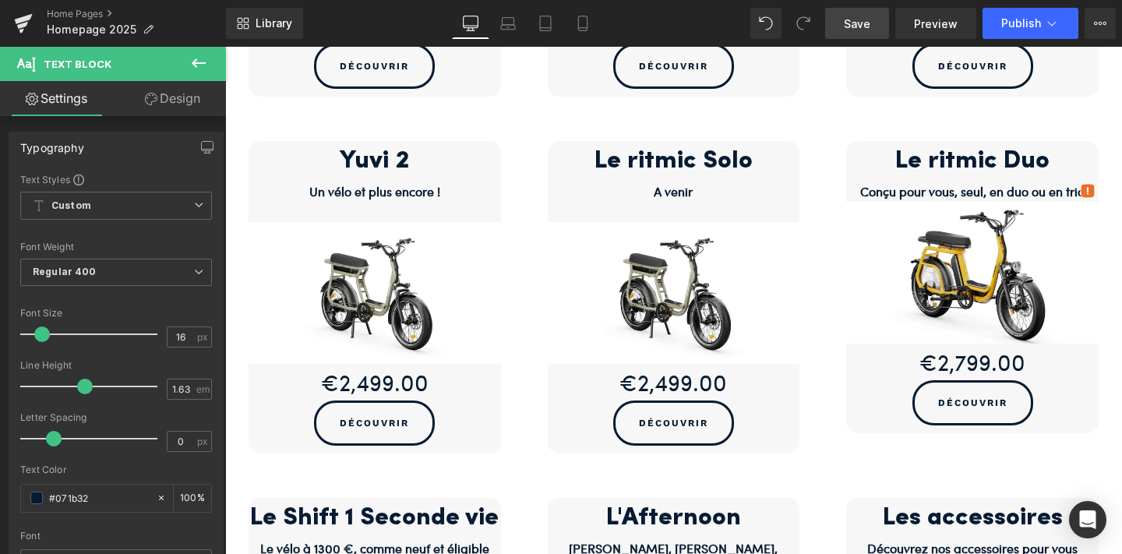
click at [852, 21] on span "Save" at bounding box center [857, 24] width 26 height 16
click at [580, 29] on icon at bounding box center [583, 24] width 16 height 16
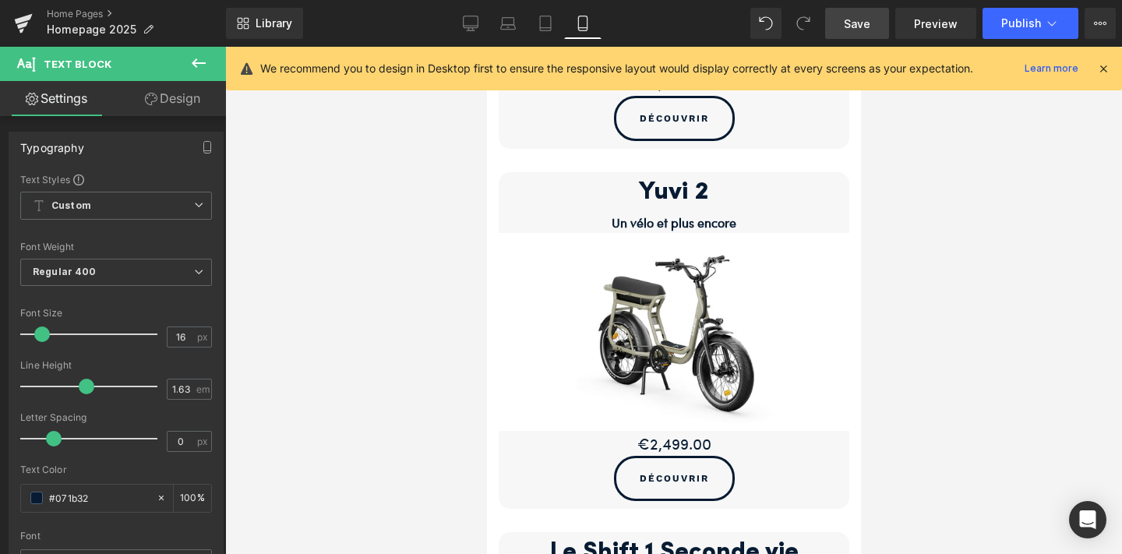
scroll to position [2935, 0]
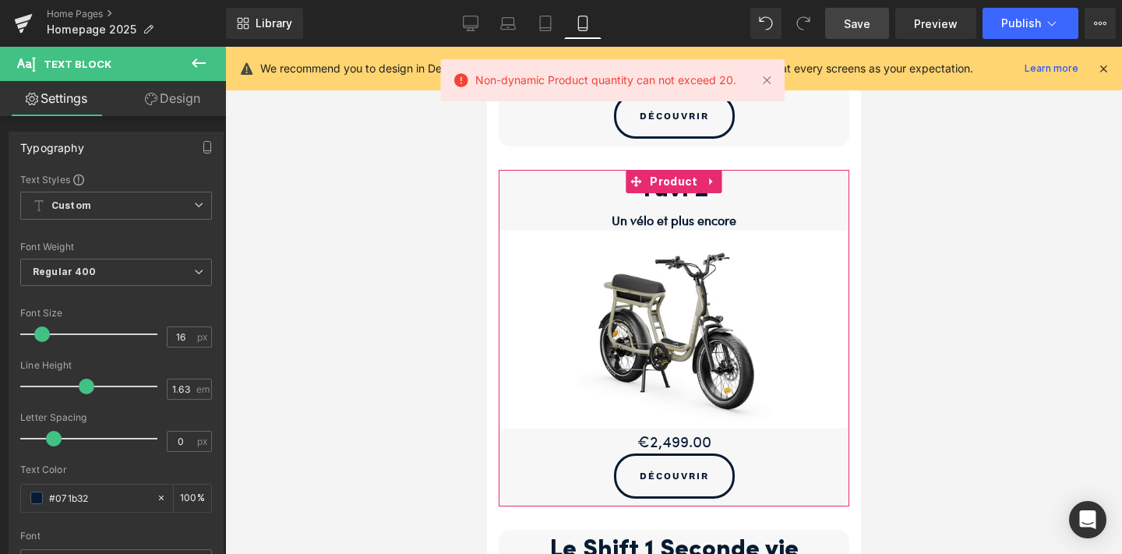
drag, startPoint x: 1143, startPoint y: 362, endPoint x: 657, endPoint y: 316, distance: 488.4
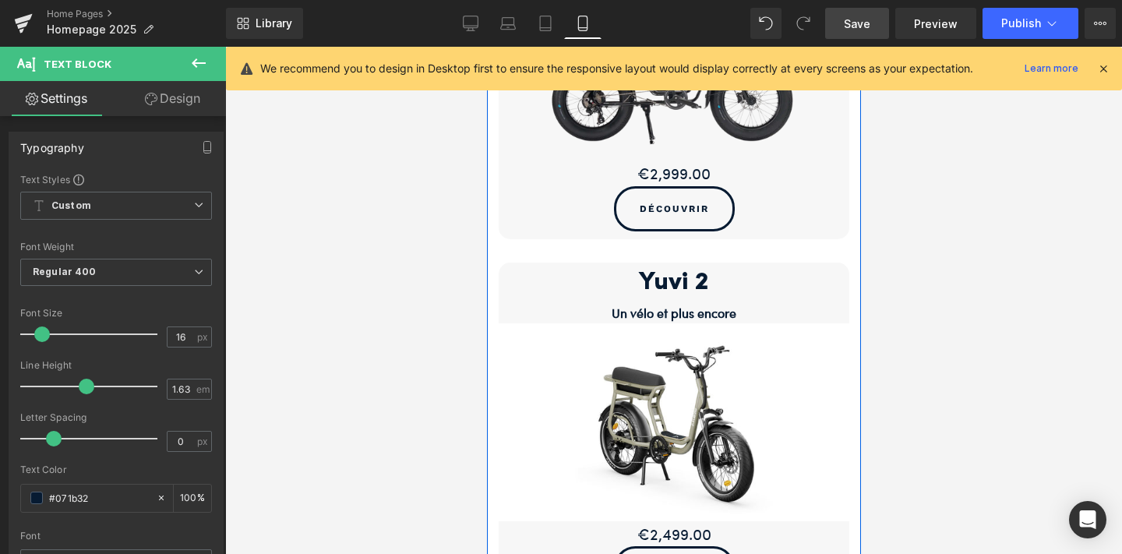
scroll to position [2830, 0]
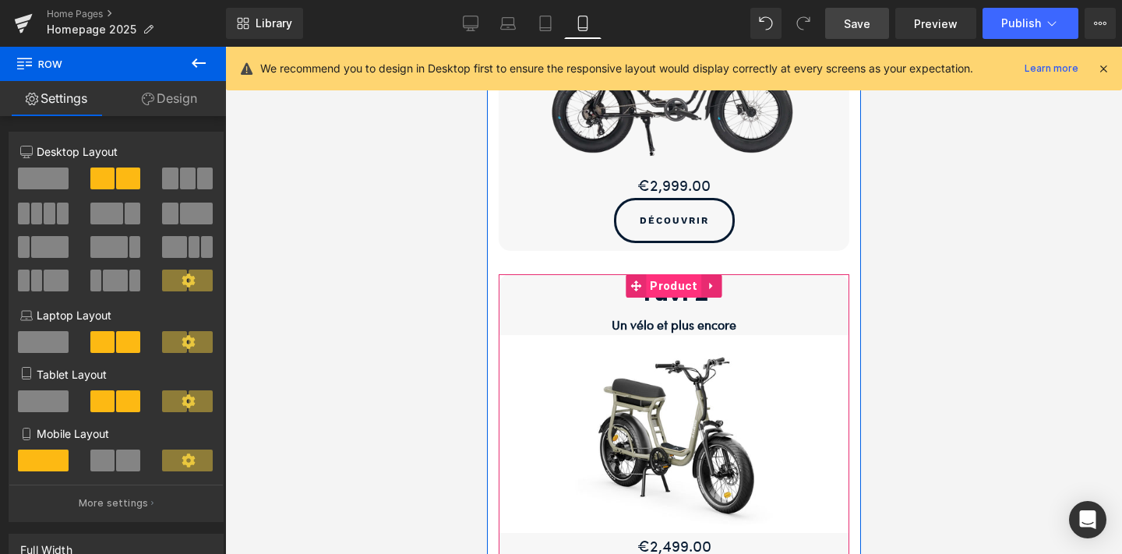
click at [672, 274] on span "Product" at bounding box center [672, 285] width 55 height 23
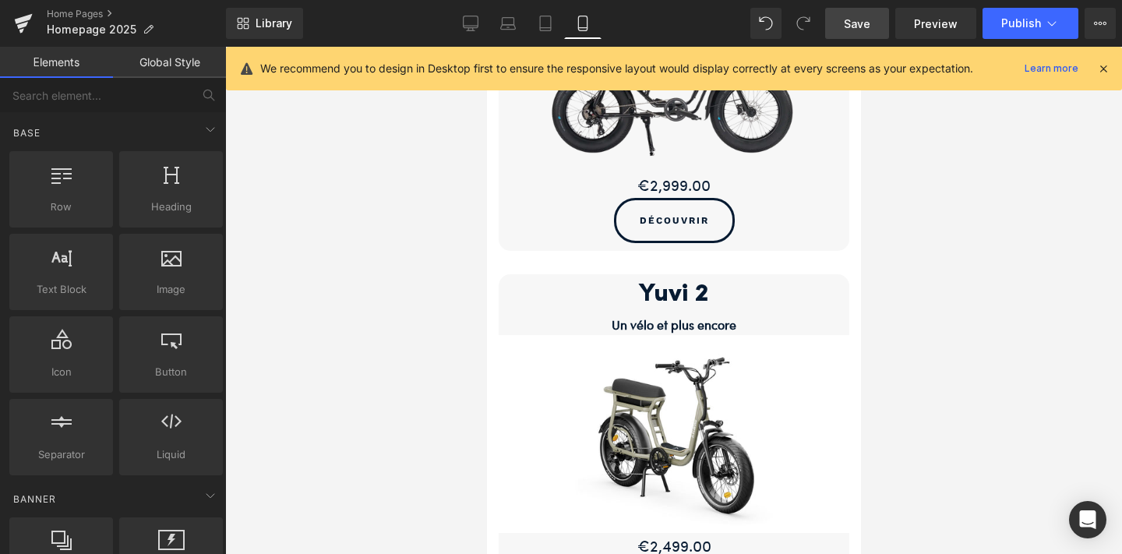
click at [933, 383] on div at bounding box center [673, 300] width 897 height 507
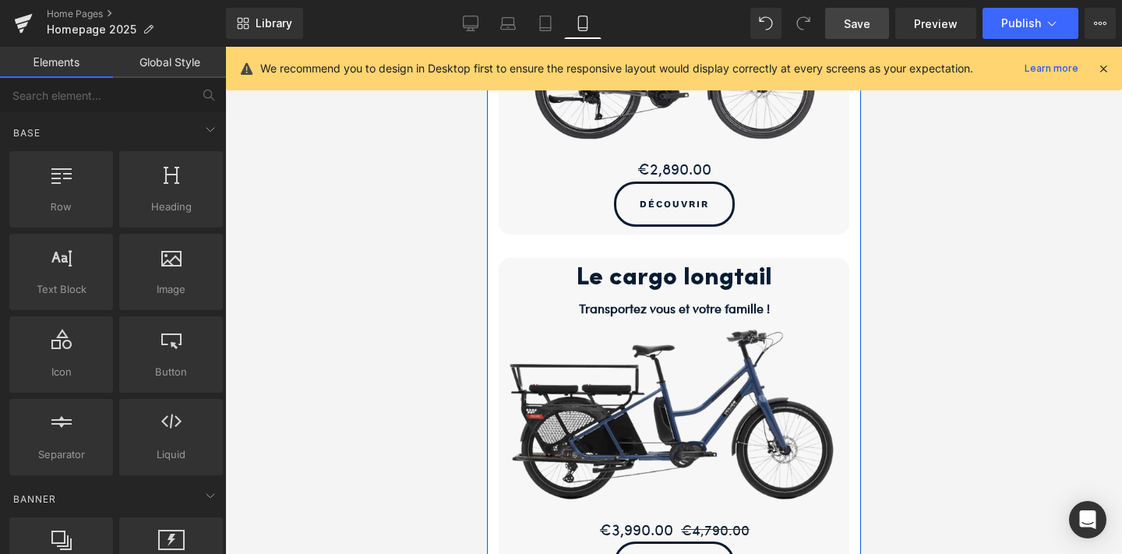
scroll to position [1220, 0]
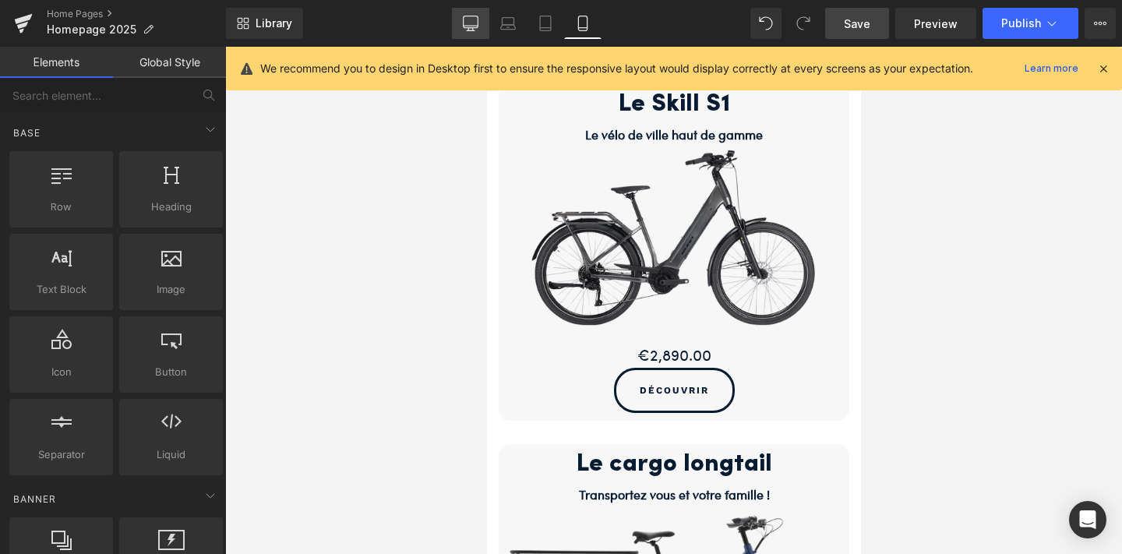
click at [478, 12] on link "Desktop" at bounding box center [470, 23] width 37 height 31
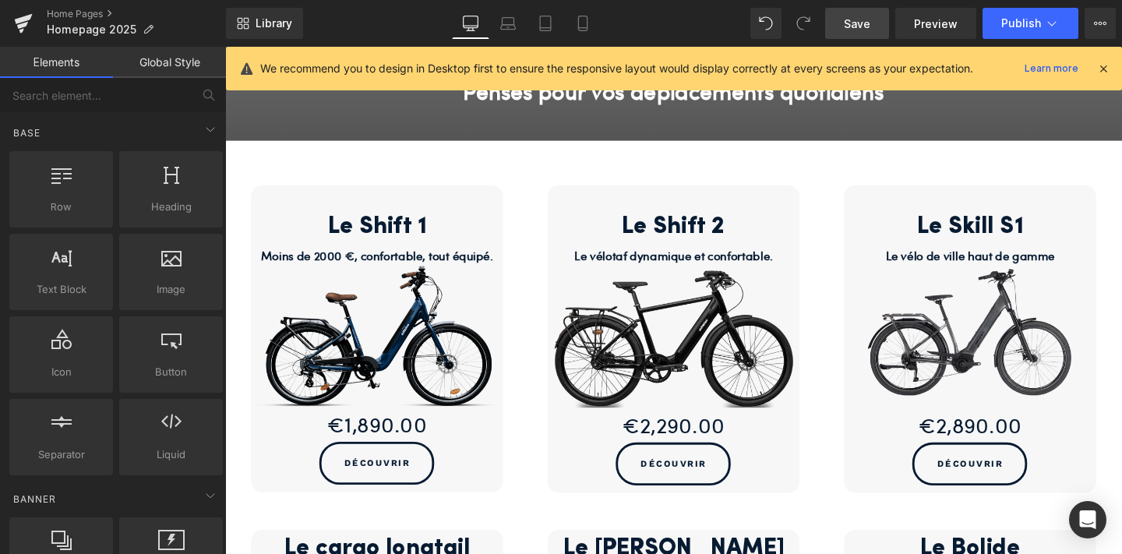
scroll to position [495, 0]
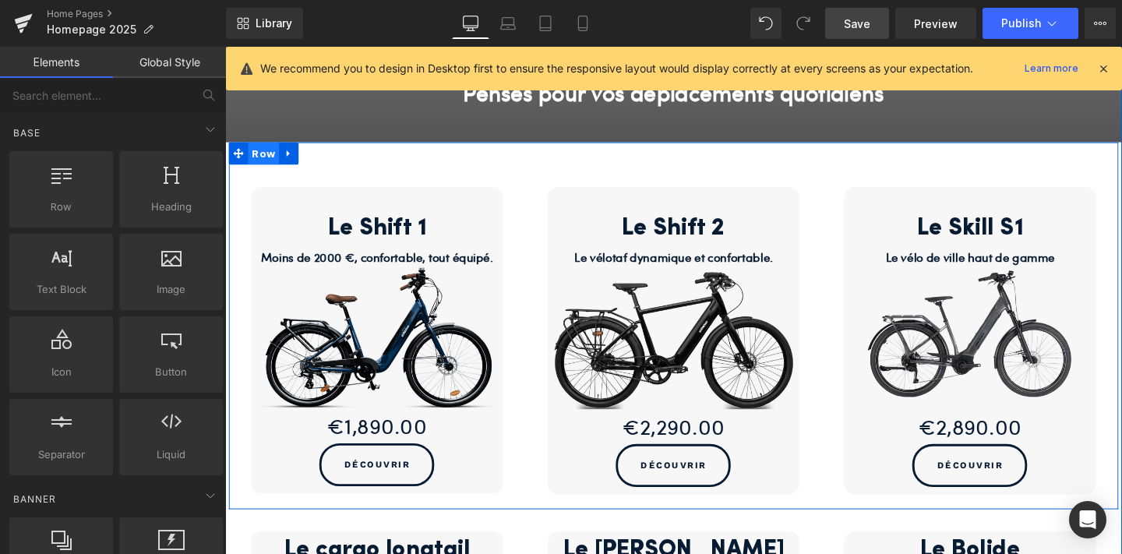
click at [264, 159] on span "Row" at bounding box center [265, 158] width 33 height 23
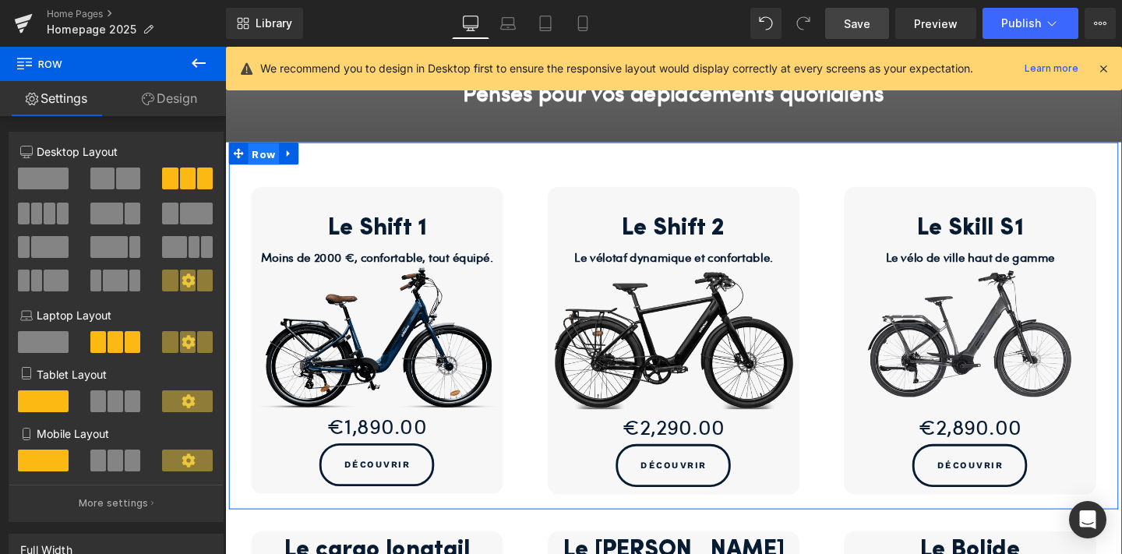
click at [261, 156] on span "Row" at bounding box center [265, 159] width 33 height 23
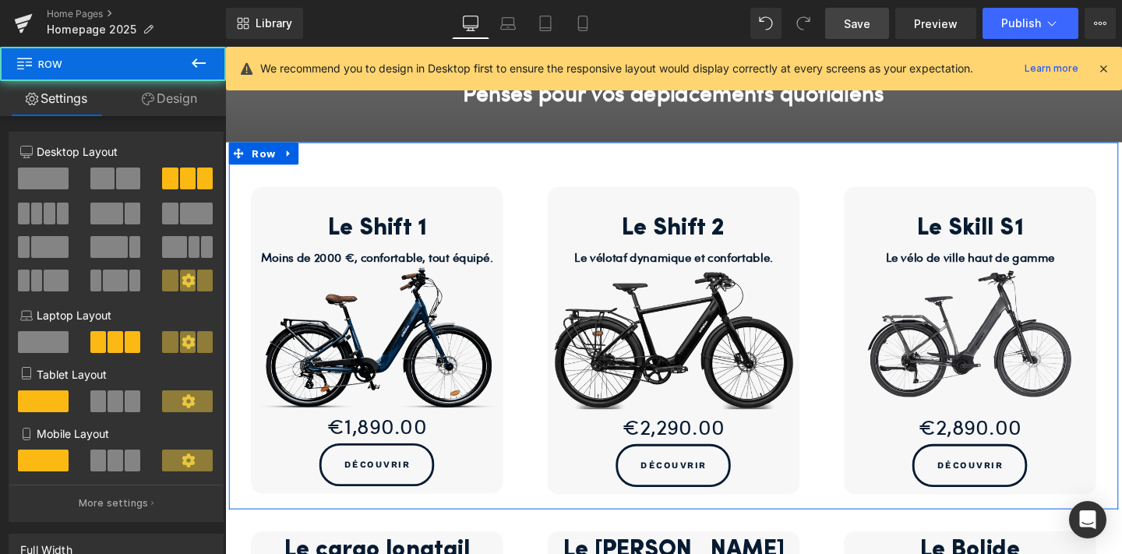
click at [174, 103] on link "Design" at bounding box center [169, 98] width 113 height 35
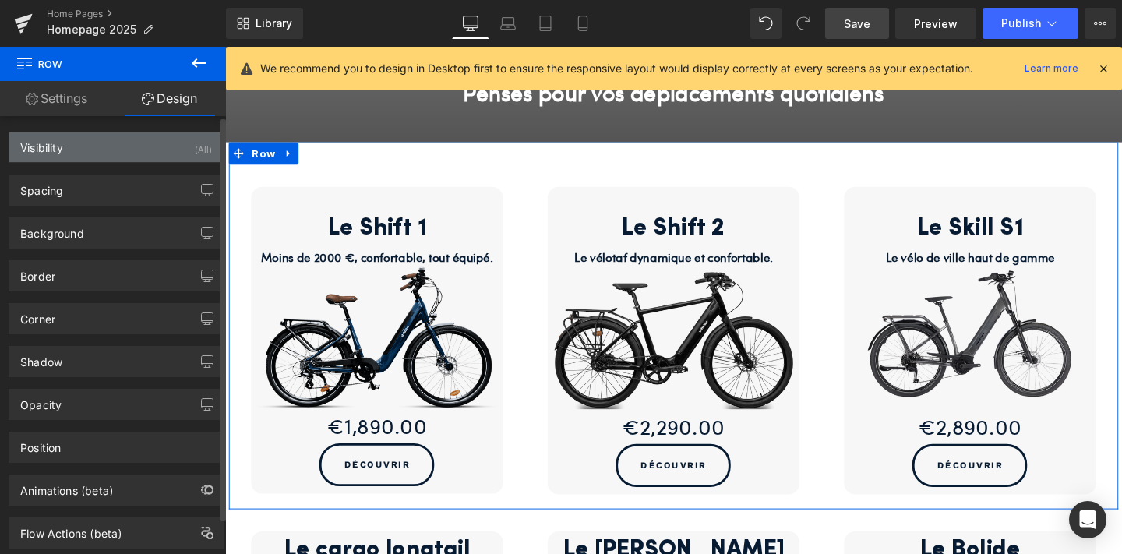
click at [169, 152] on div "Visibility (All)" at bounding box center [115, 147] width 213 height 30
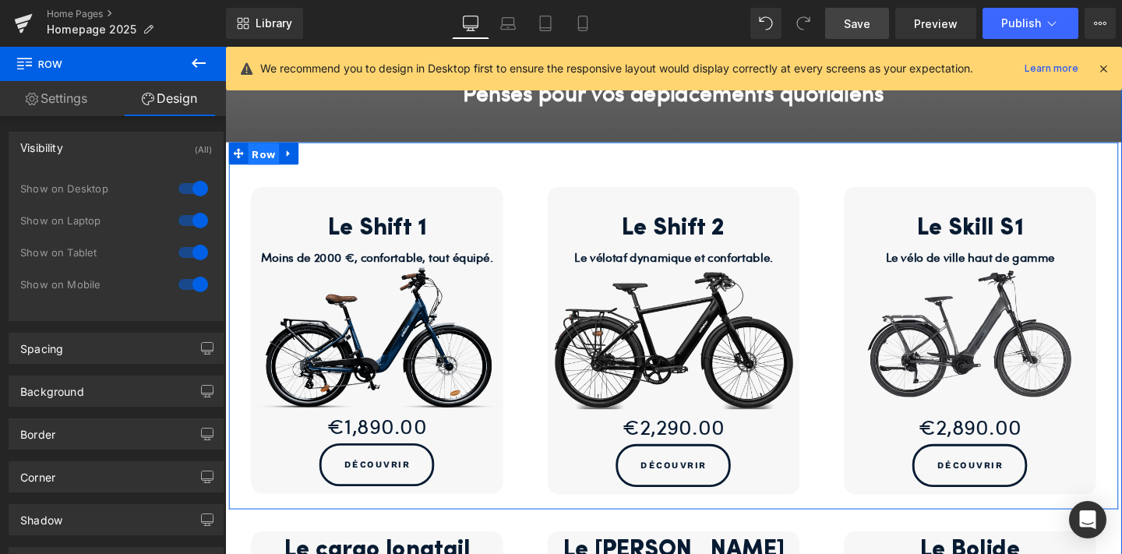
click at [274, 157] on span "Row" at bounding box center [265, 159] width 33 height 23
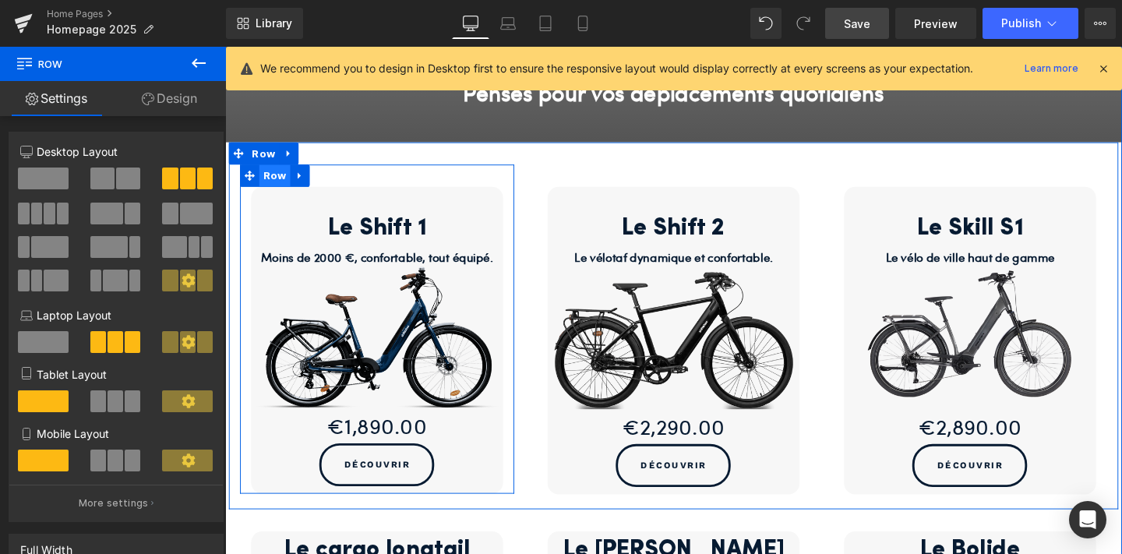
click at [276, 185] on span "Row" at bounding box center [277, 182] width 33 height 23
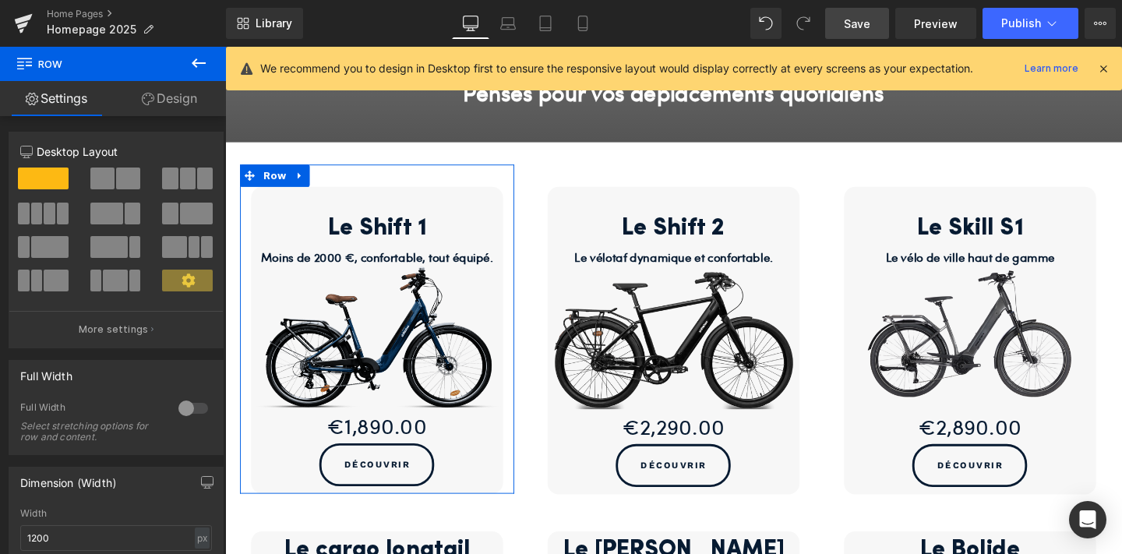
click at [186, 97] on link "Design" at bounding box center [169, 98] width 113 height 35
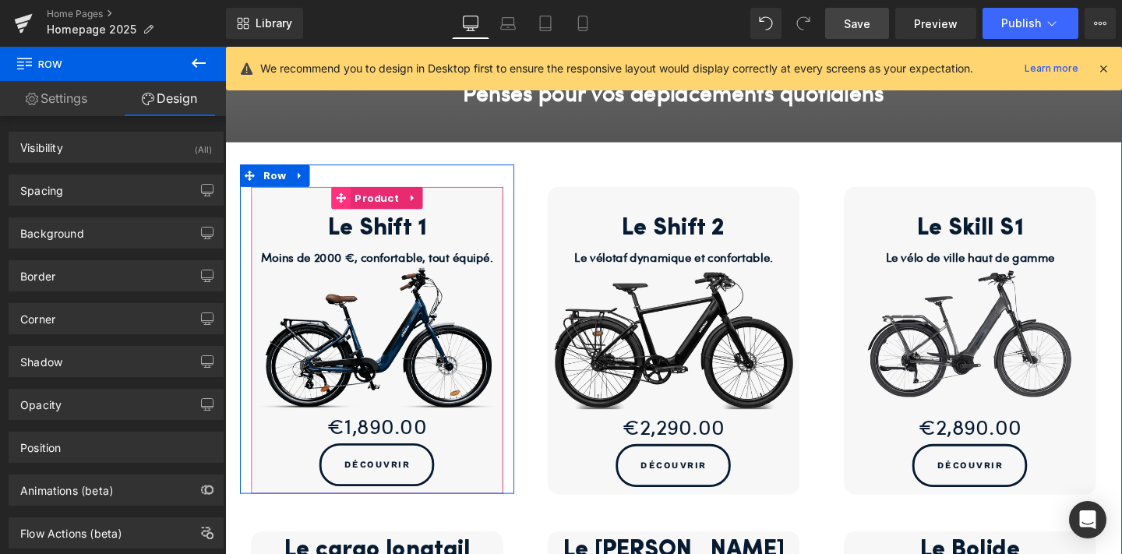
click at [357, 207] on span at bounding box center [347, 205] width 20 height 23
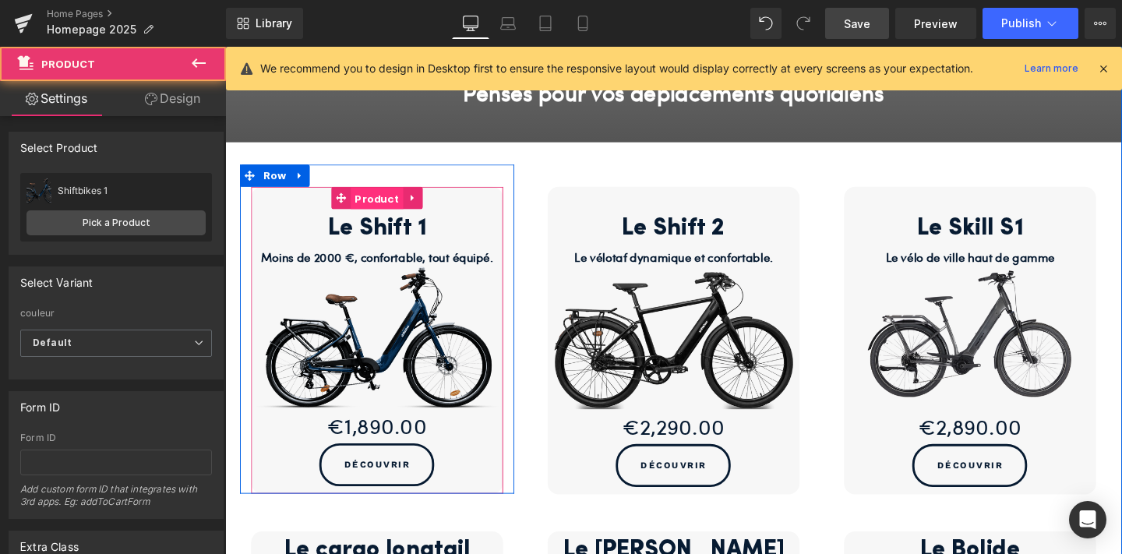
click at [380, 207] on span "Product" at bounding box center [384, 206] width 55 height 23
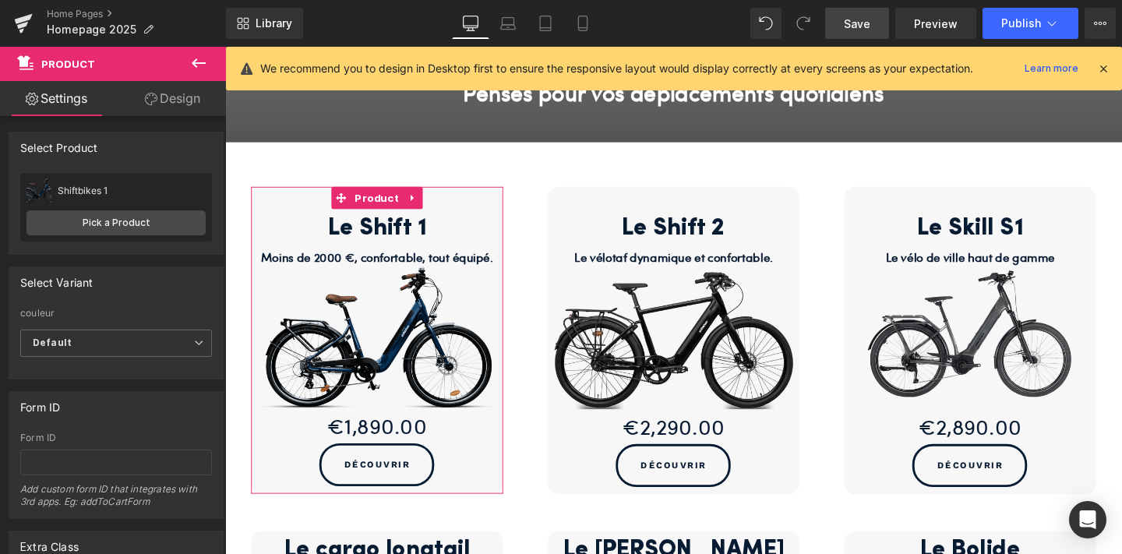
click at [160, 93] on link "Design" at bounding box center [172, 98] width 113 height 35
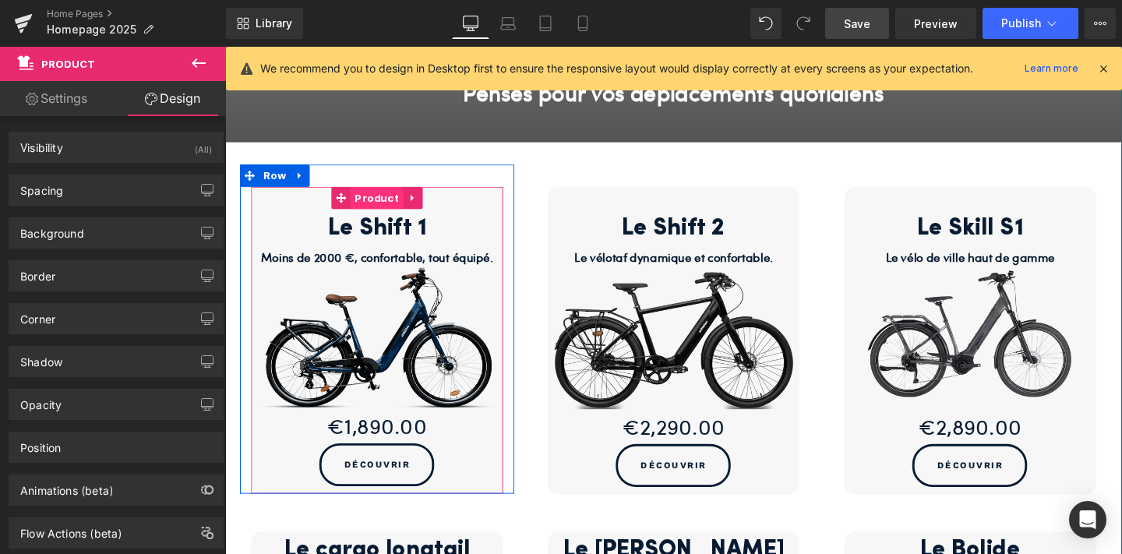
click at [390, 196] on span "Product" at bounding box center [384, 205] width 55 height 23
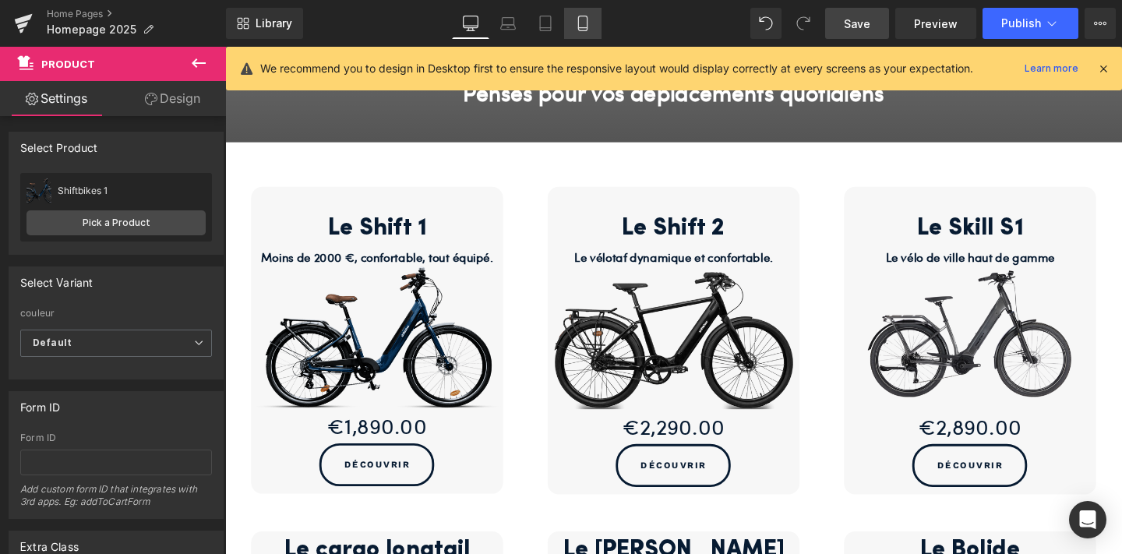
click at [578, 20] on icon at bounding box center [583, 24] width 16 height 16
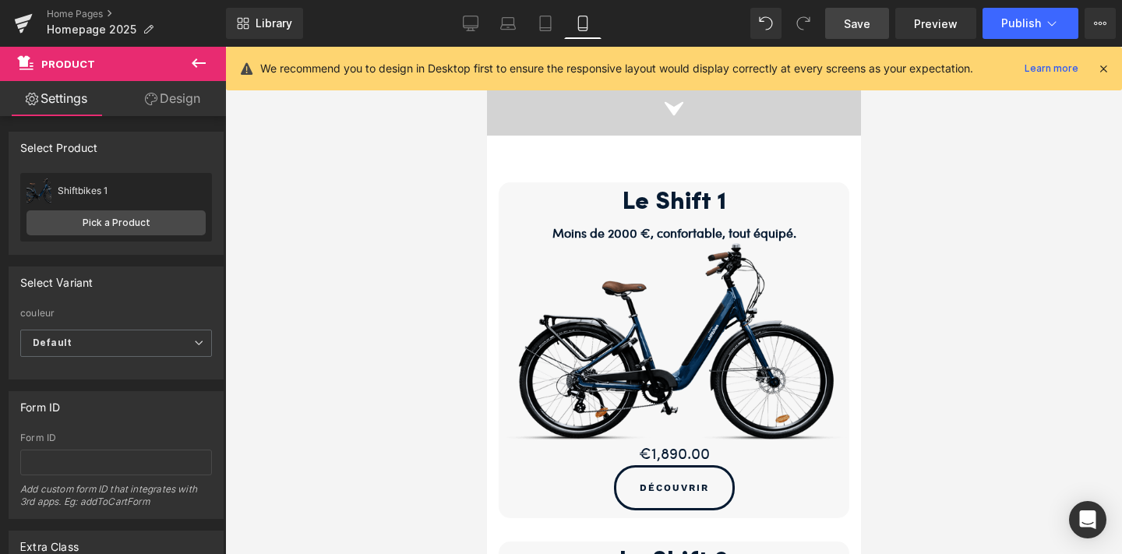
scroll to position [403, 0]
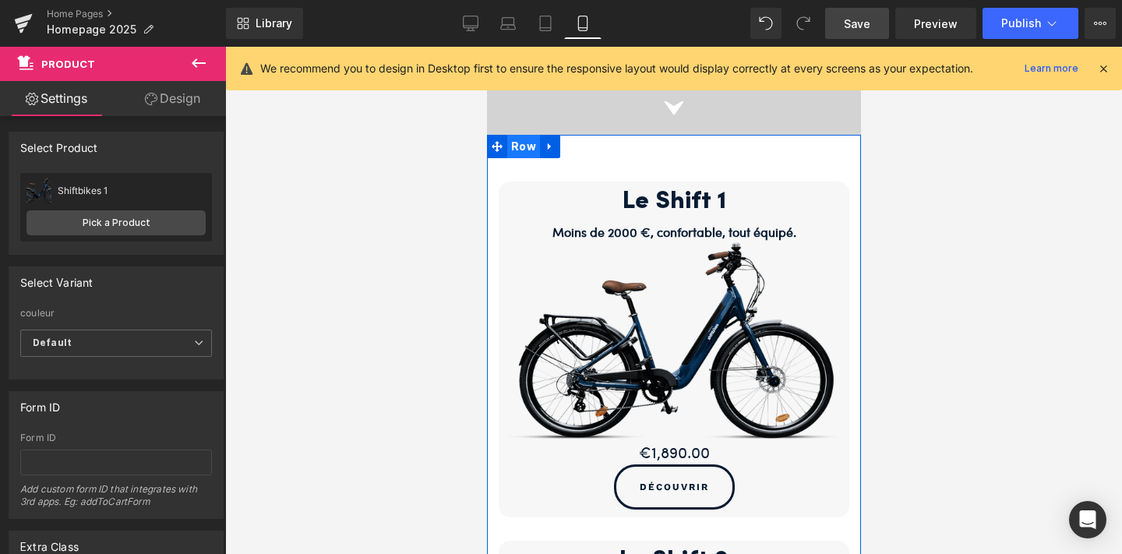
click at [520, 146] on span "Row" at bounding box center [522, 146] width 33 height 23
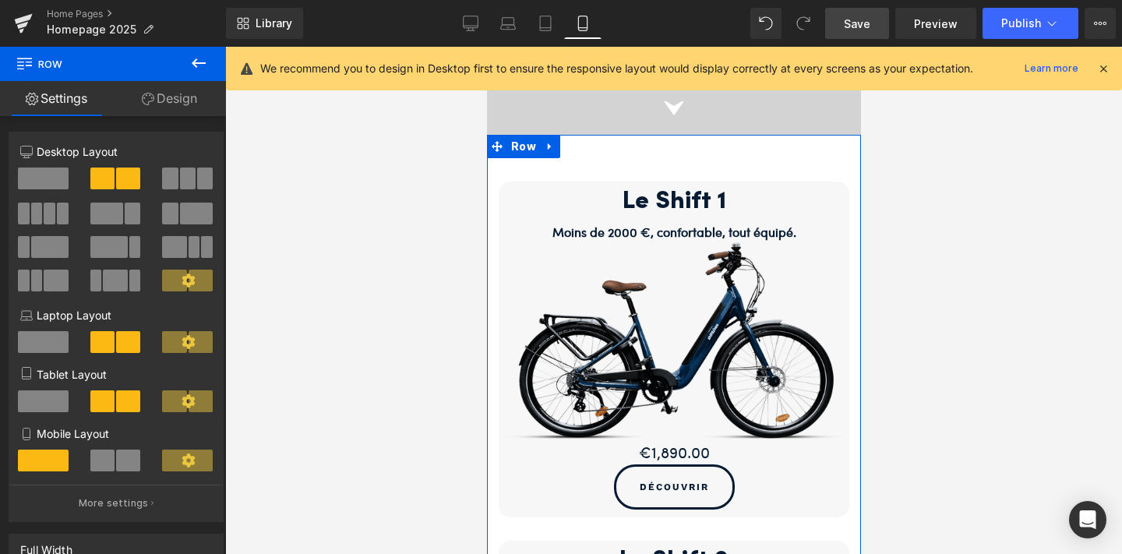
click at [190, 97] on link "Design" at bounding box center [169, 98] width 113 height 35
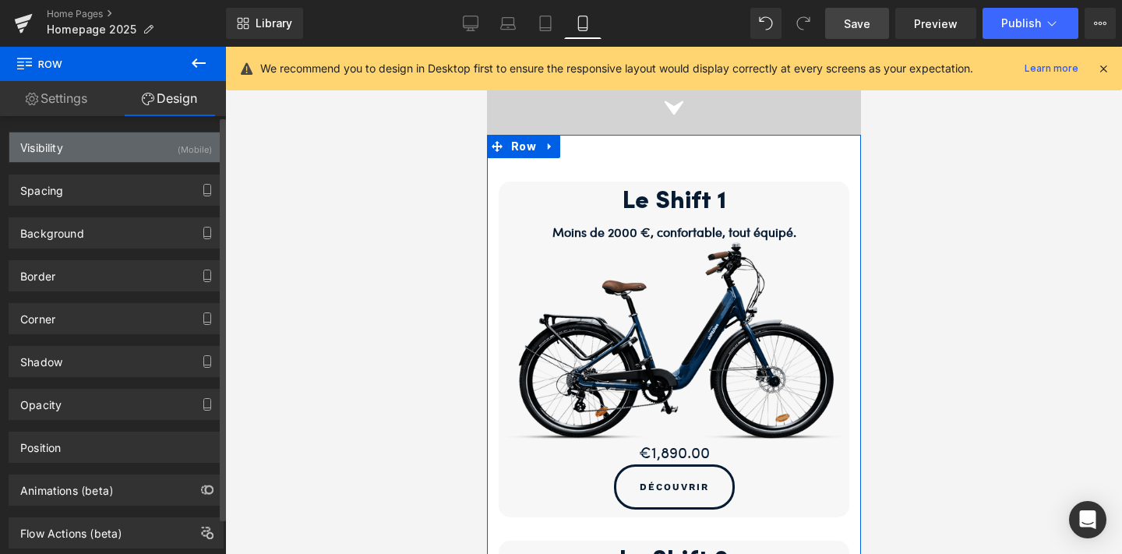
click at [151, 154] on div "Visibility (Mobile)" at bounding box center [115, 147] width 213 height 30
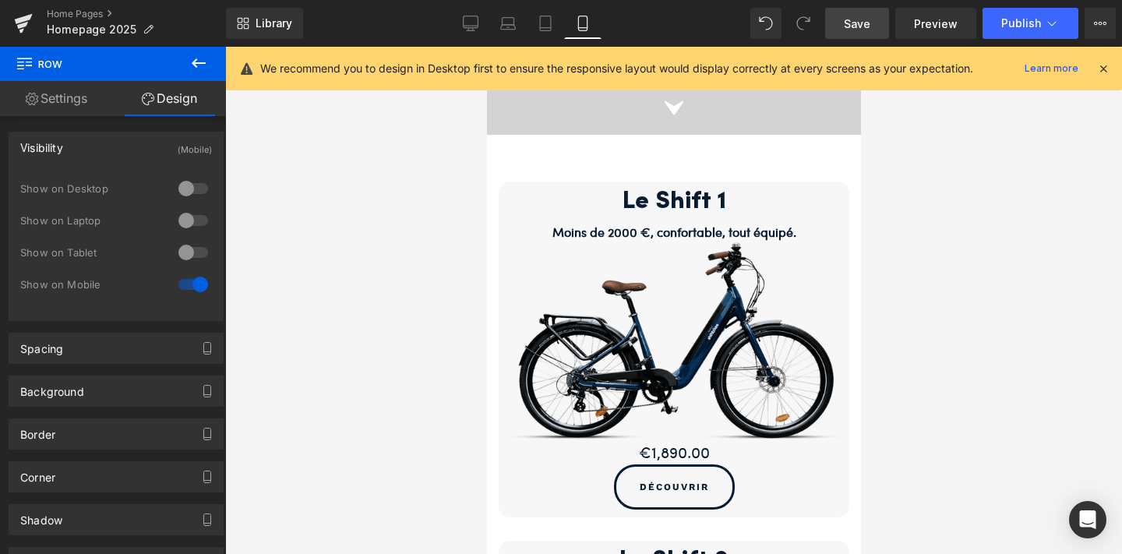
click at [460, 278] on div at bounding box center [673, 300] width 897 height 507
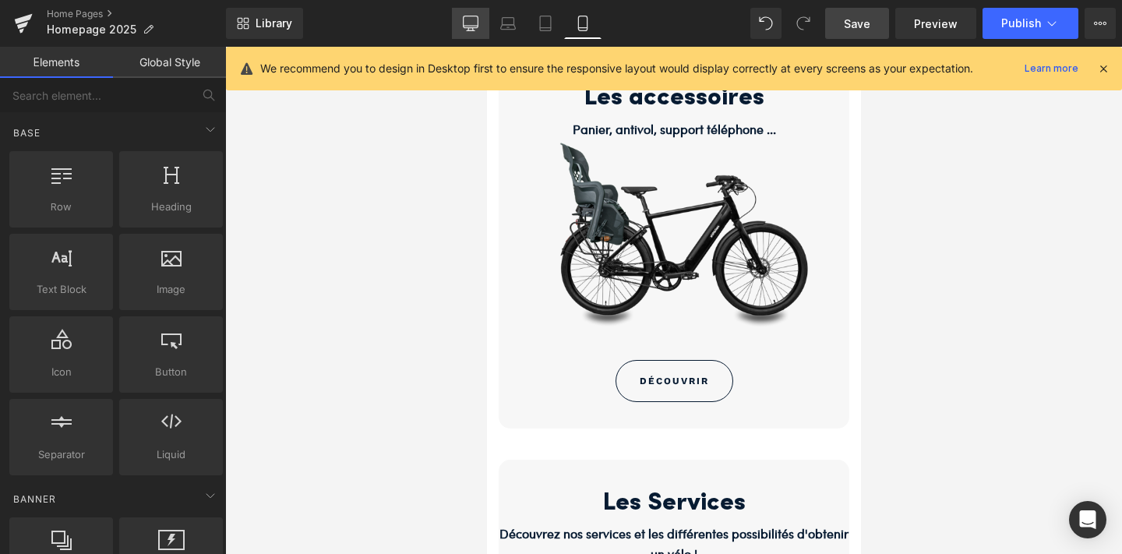
click at [468, 16] on icon at bounding box center [471, 24] width 16 height 16
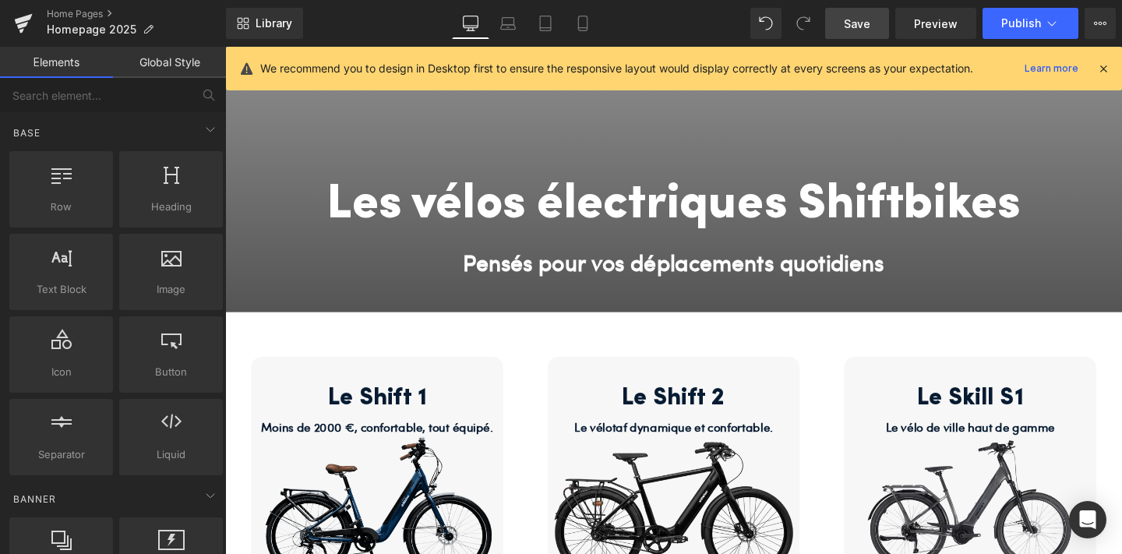
scroll to position [316, 0]
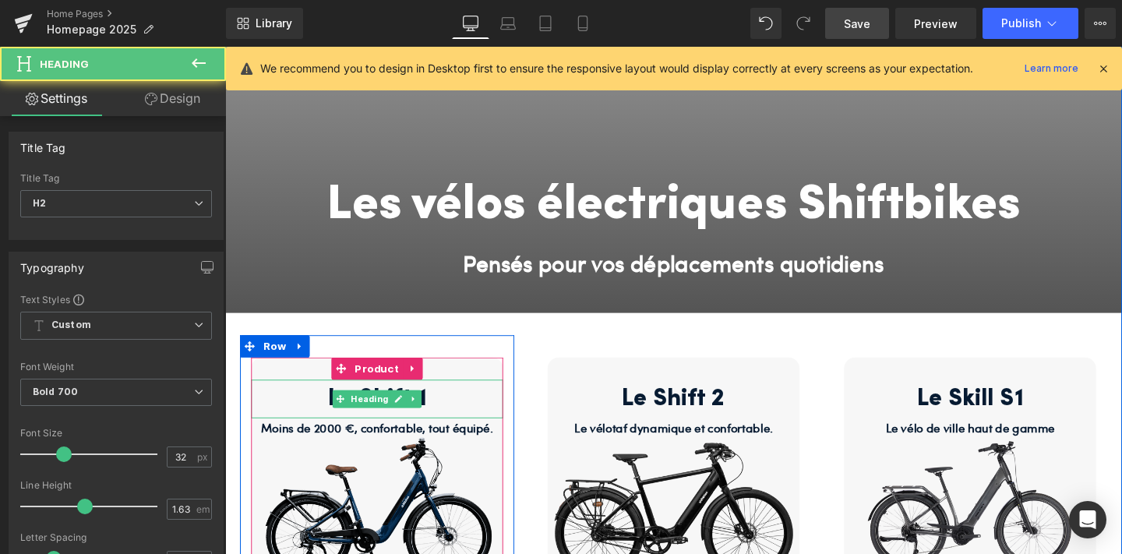
click at [437, 426] on h2 "Le Shift 1" at bounding box center [384, 417] width 265 height 41
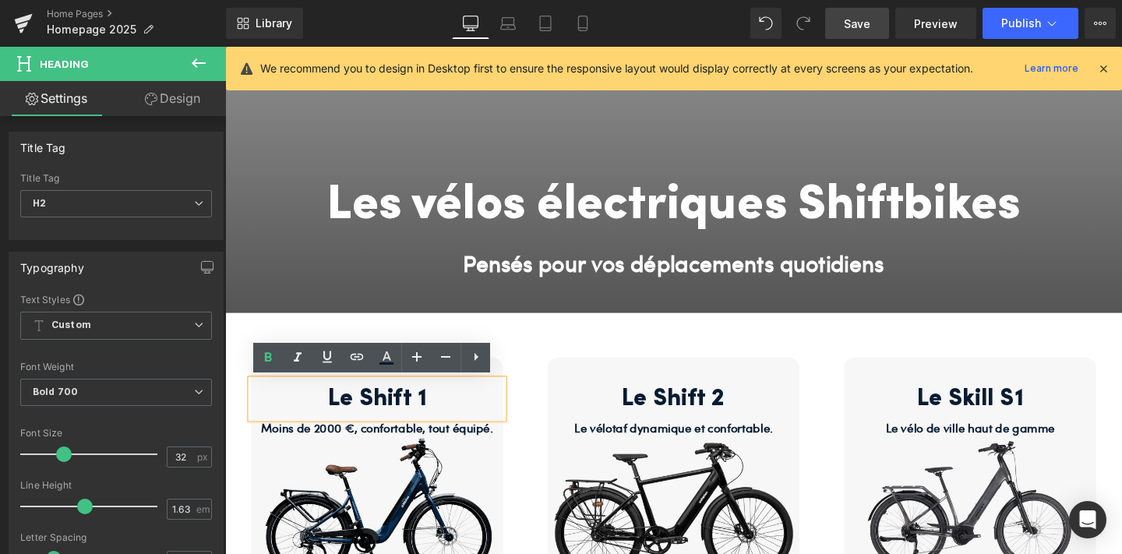
click at [434, 340] on div "Le Shift 1 Heading Moins de 2000 €, confortable, tout équipé. Text Block Sale O…" at bounding box center [696, 519] width 935 height 386
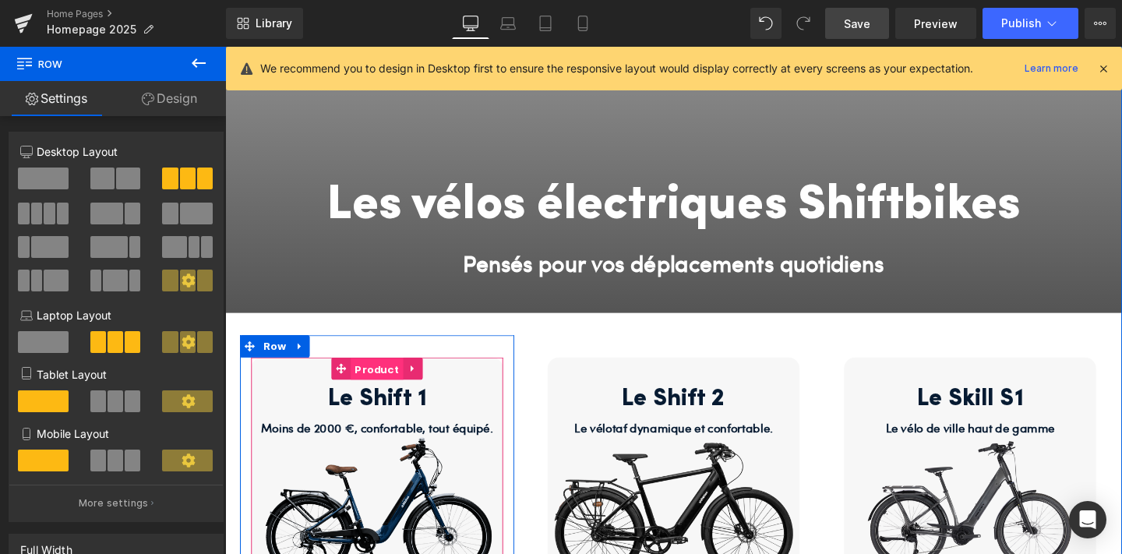
click at [377, 376] on span "Product" at bounding box center [384, 385] width 55 height 23
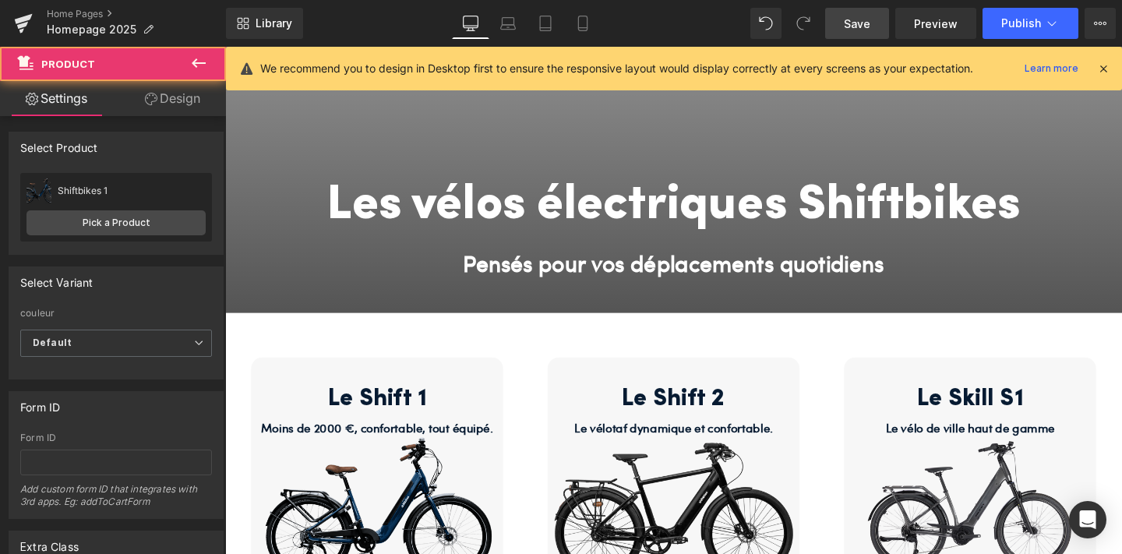
click at [177, 79] on button at bounding box center [198, 64] width 55 height 34
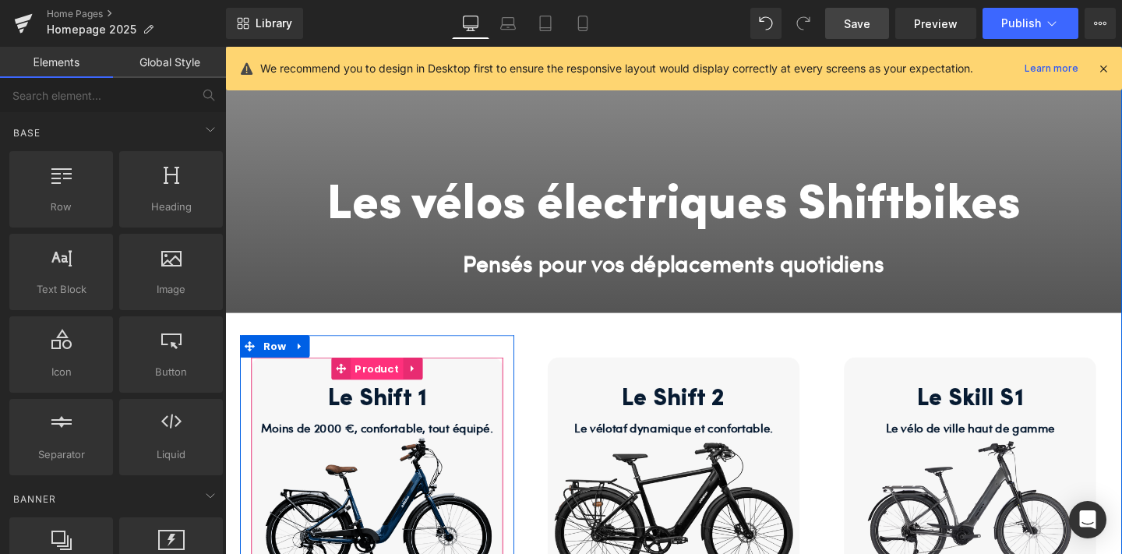
click at [379, 375] on span "Product" at bounding box center [384, 384] width 55 height 23
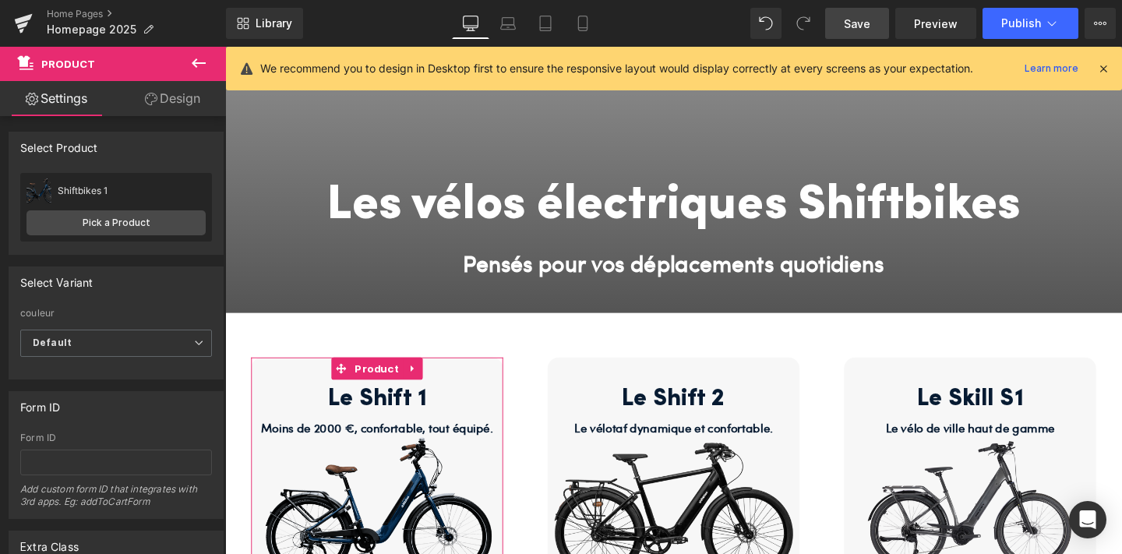
click at [178, 98] on link "Design" at bounding box center [172, 98] width 113 height 35
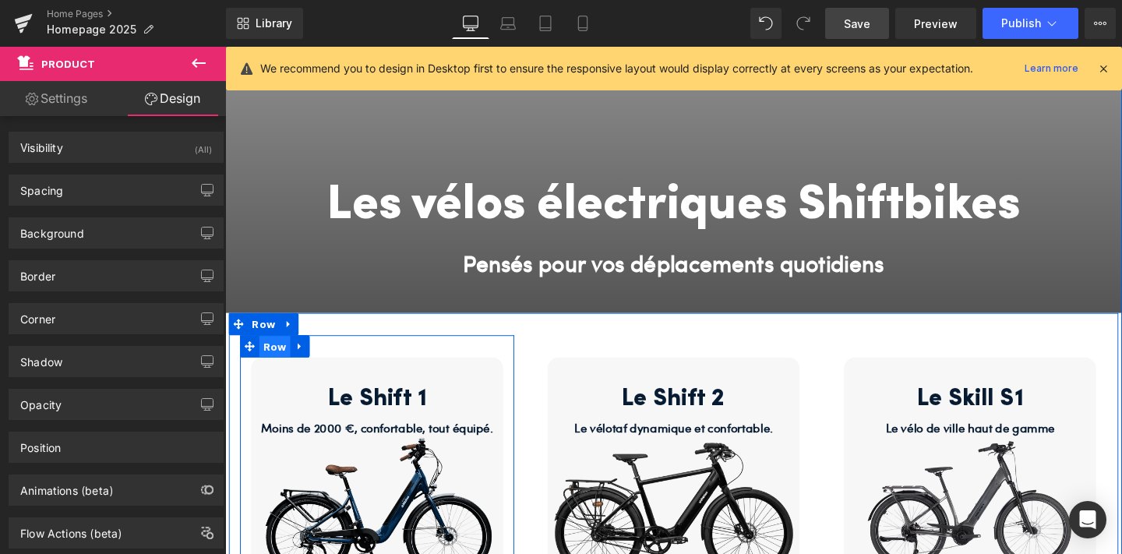
click at [273, 358] on span "Row" at bounding box center [277, 362] width 33 height 23
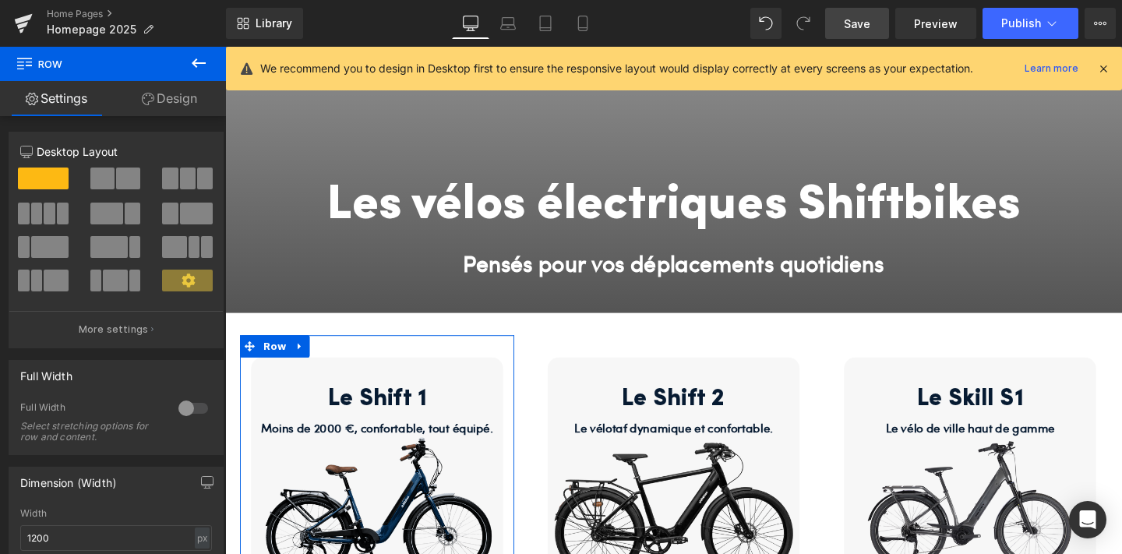
click at [163, 100] on link "Design" at bounding box center [169, 98] width 113 height 35
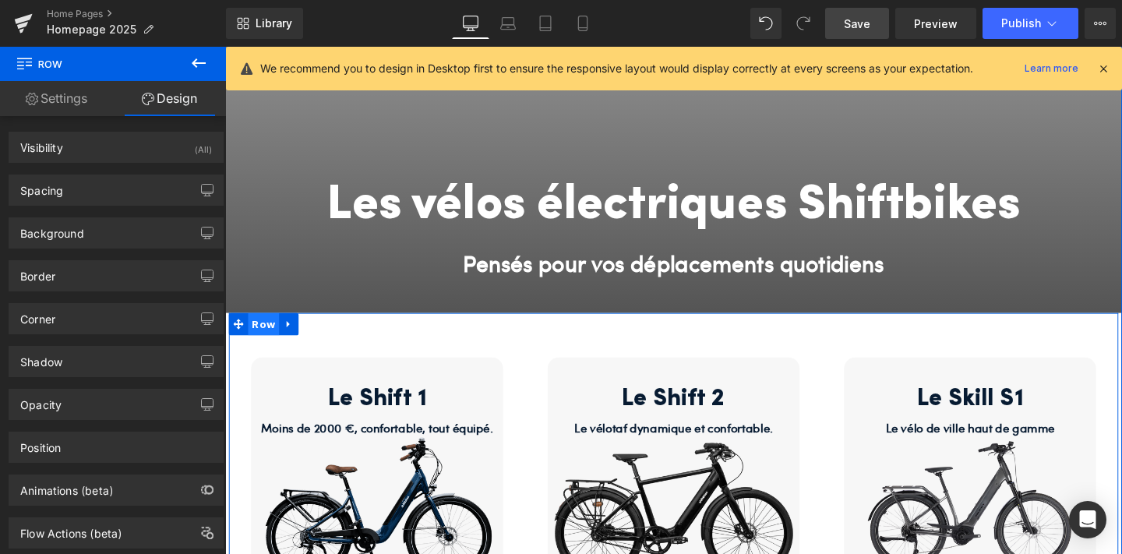
click at [262, 337] on span "Row" at bounding box center [265, 337] width 33 height 23
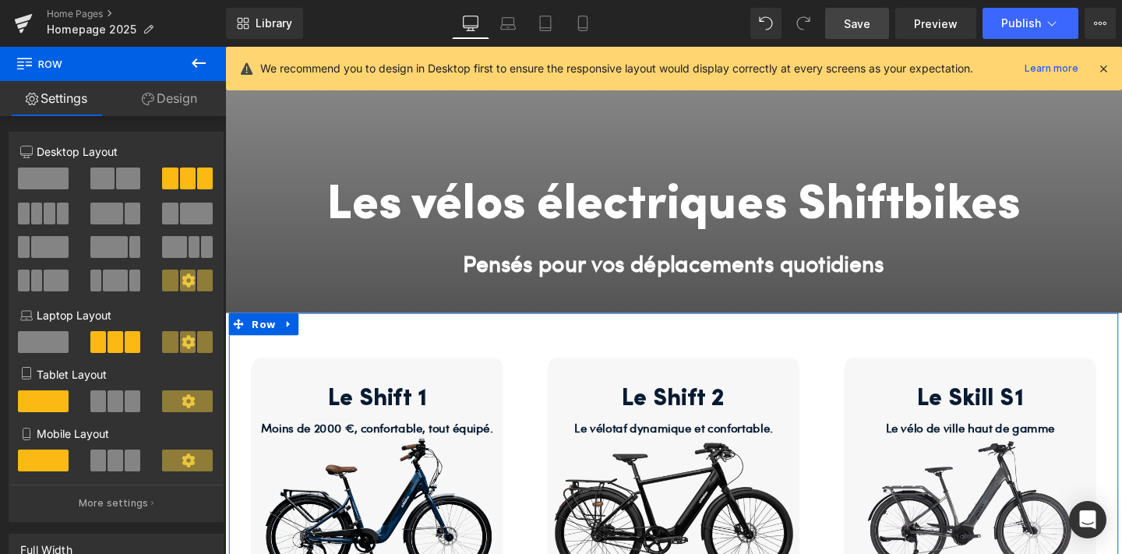
click at [185, 88] on link "Design" at bounding box center [169, 98] width 113 height 35
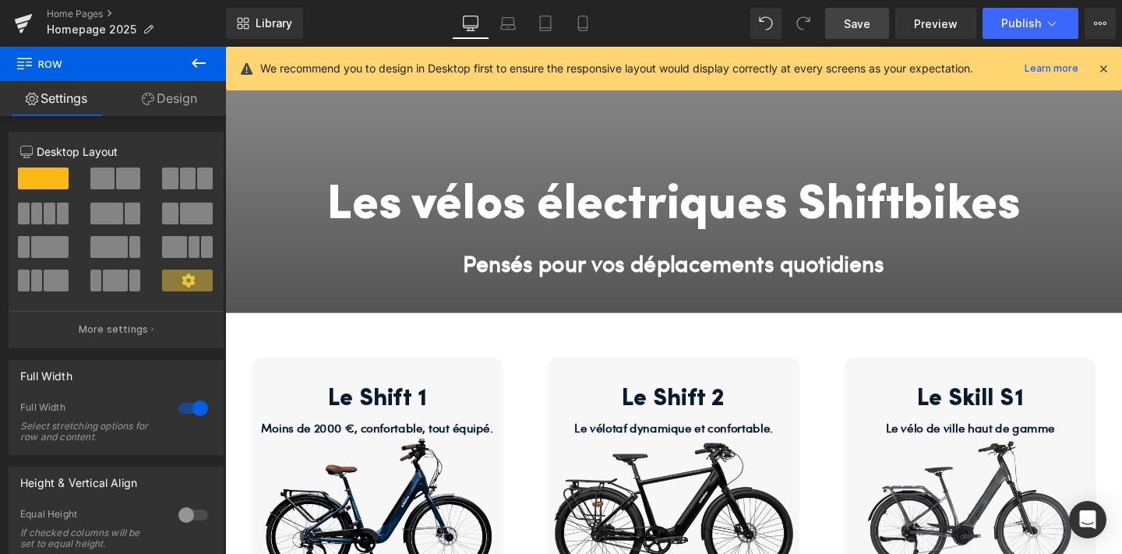
click at [167, 70] on span "Row" at bounding box center [94, 64] width 156 height 34
click at [162, 94] on link "Design" at bounding box center [169, 98] width 113 height 35
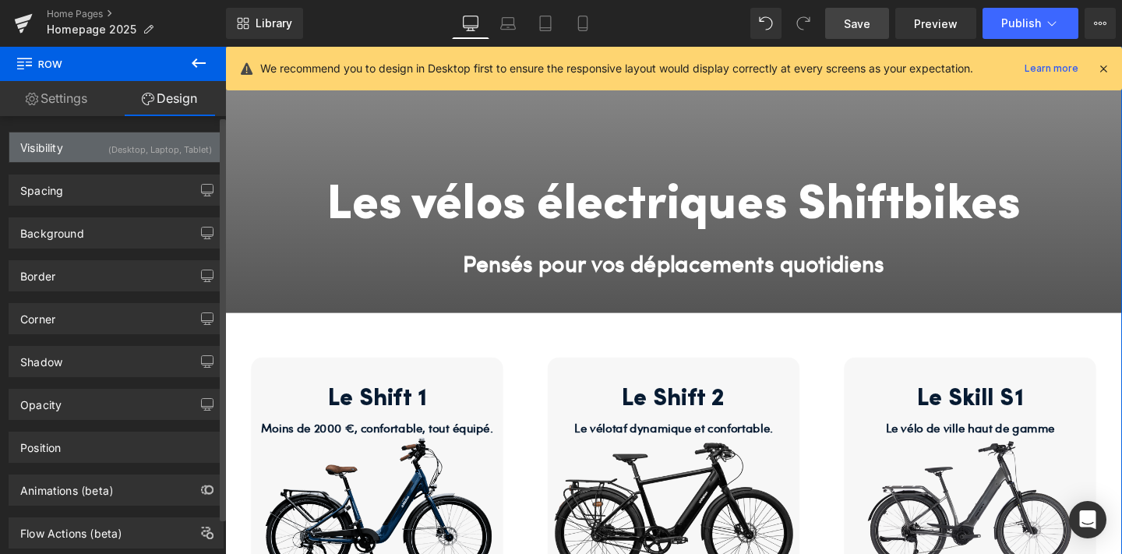
click at [165, 150] on div "(Desktop, Laptop, Tablet)" at bounding box center [160, 145] width 104 height 26
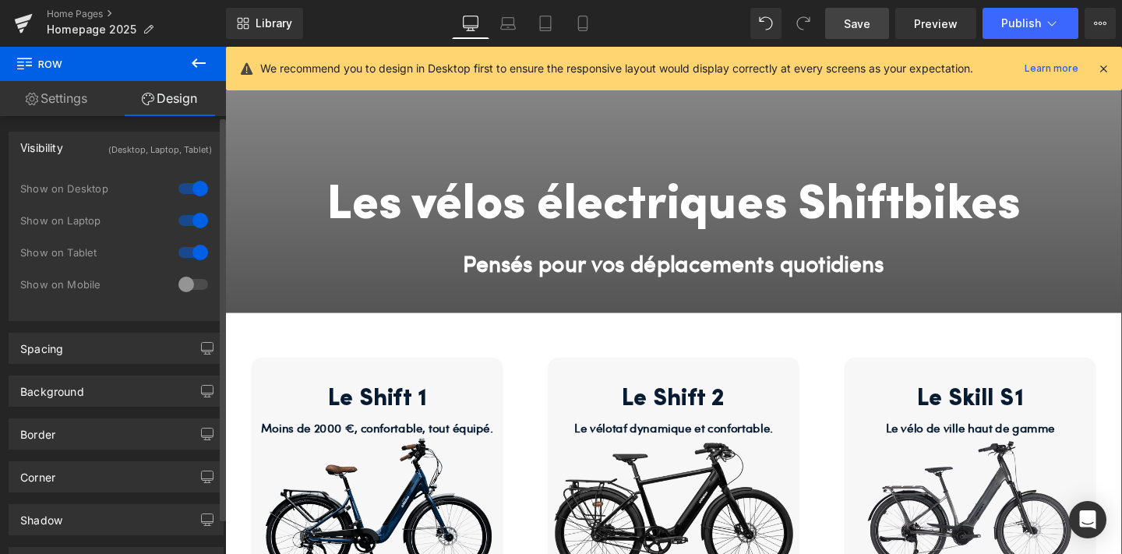
click at [185, 285] on div at bounding box center [193, 284] width 37 height 25
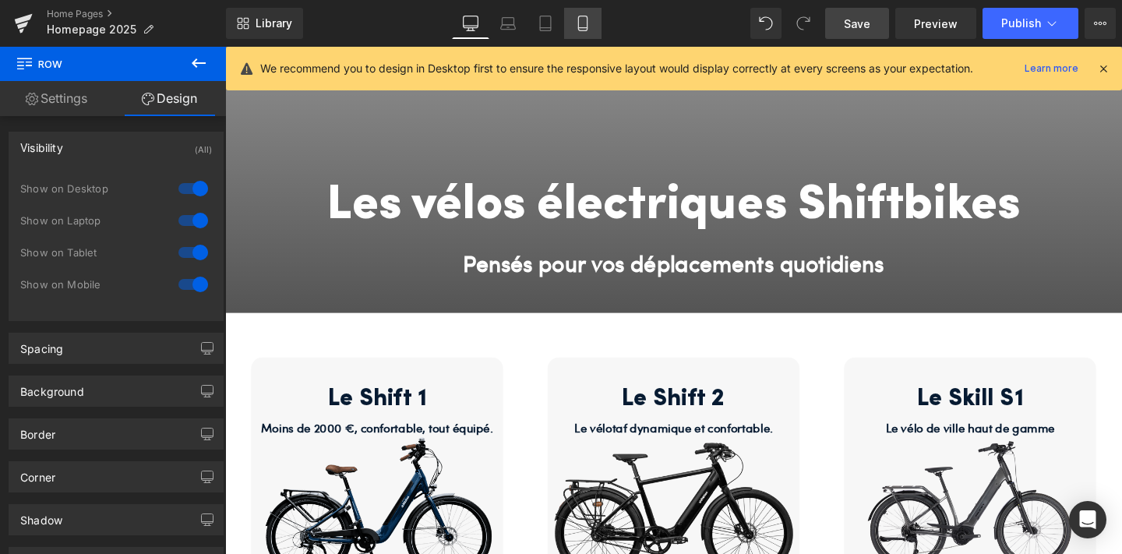
click at [583, 24] on icon at bounding box center [583, 24] width 16 height 16
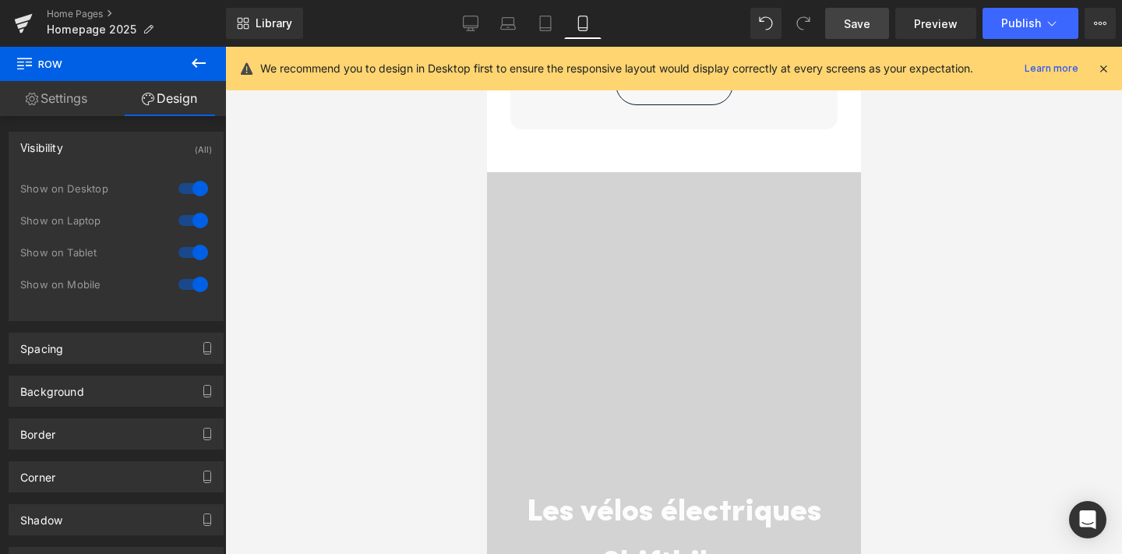
scroll to position [4844, 0]
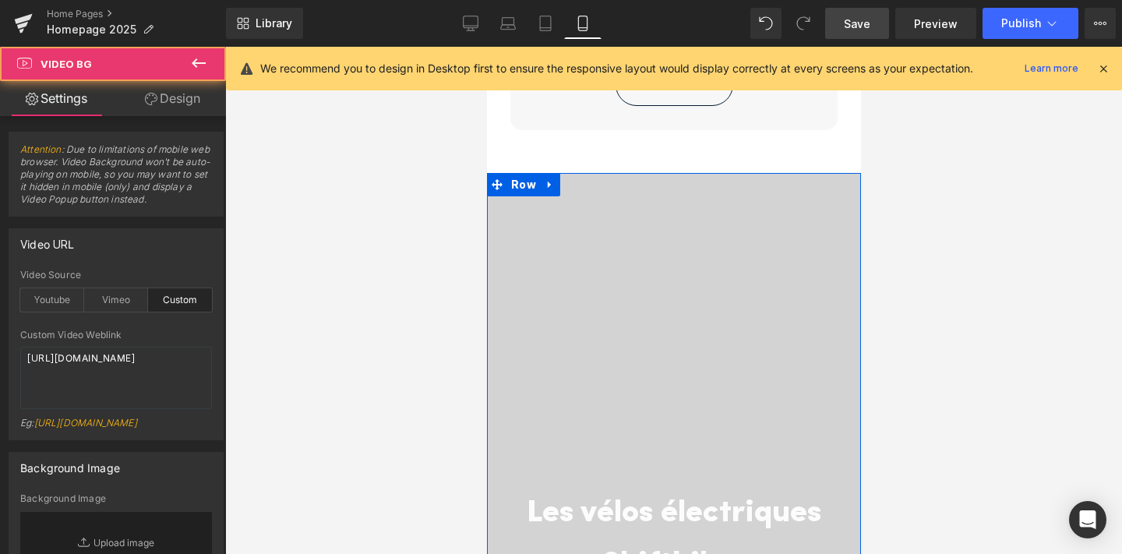
click at [524, 173] on div "Les vélos électriques Shiftbikes Heading Pensé pour vos déplacements quotidiens…" at bounding box center [673, 418] width 374 height 491
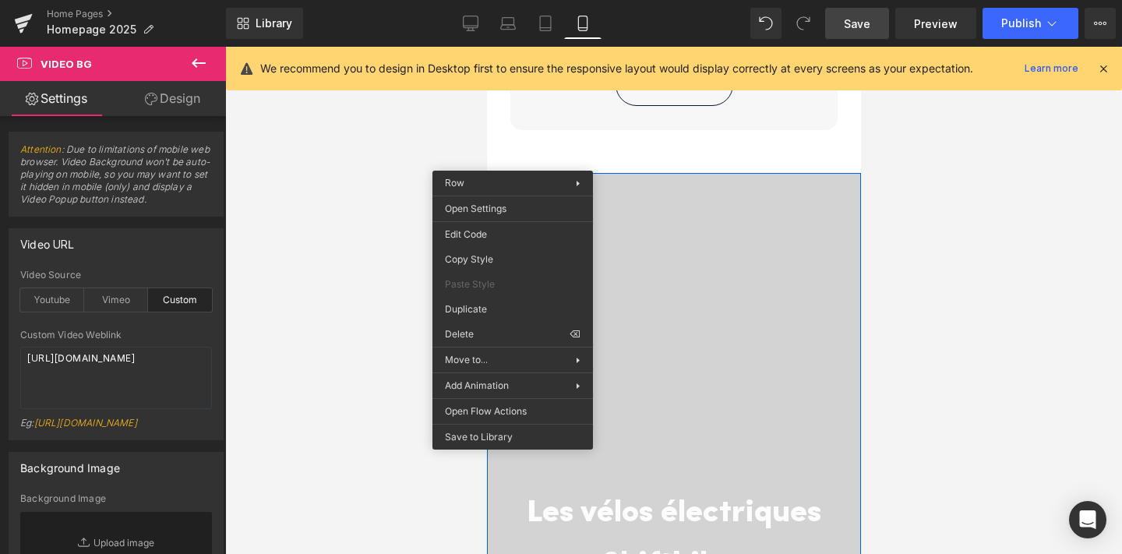
click at [484, 336] on div "Row You are previewing how the will restyle your page. You can not edit Element…" at bounding box center [561, 290] width 1122 height 580
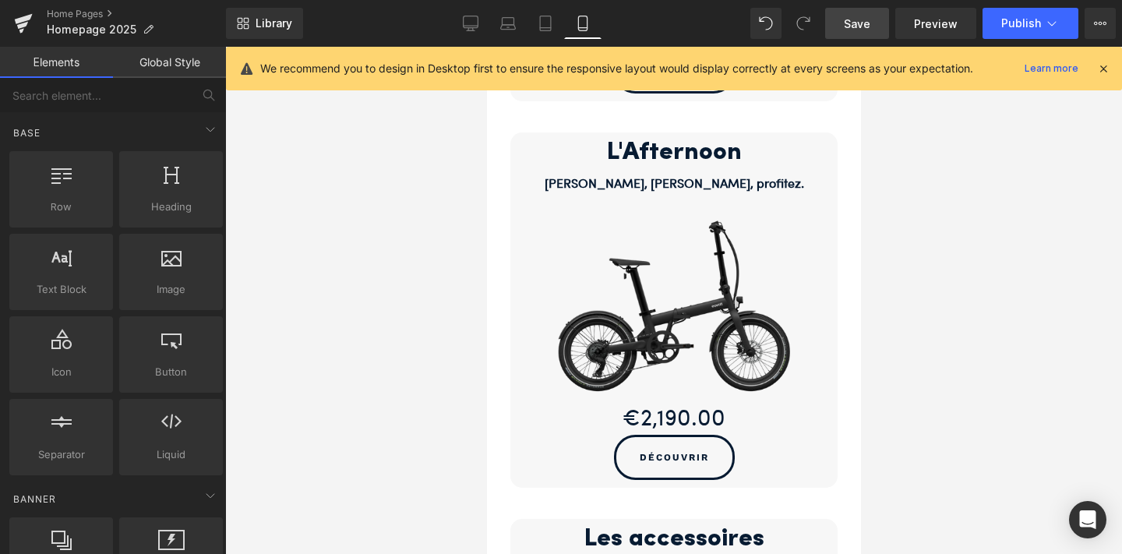
scroll to position [3670, 0]
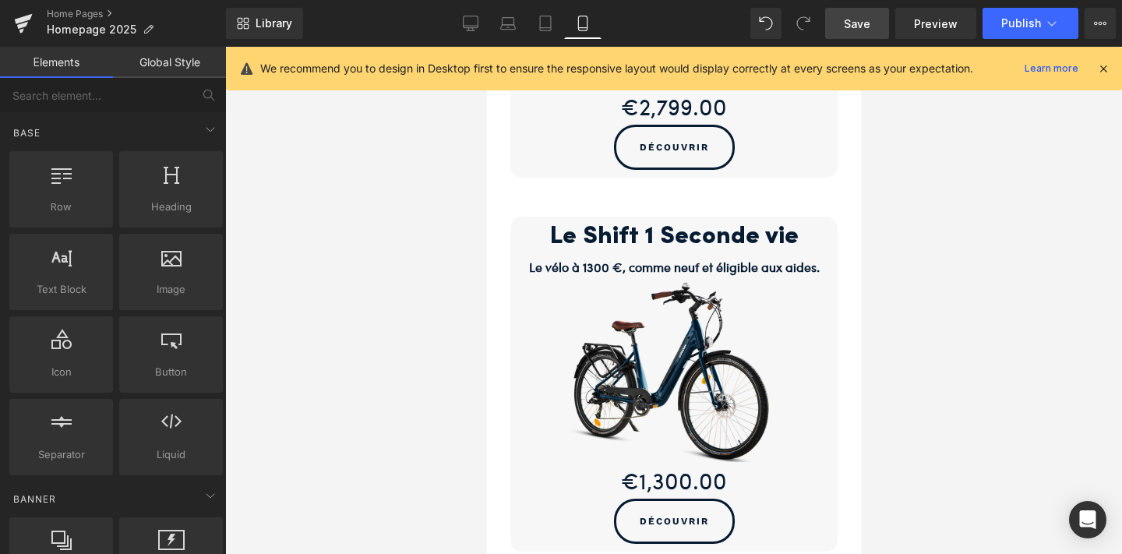
click at [855, 23] on span "Save" at bounding box center [857, 24] width 26 height 16
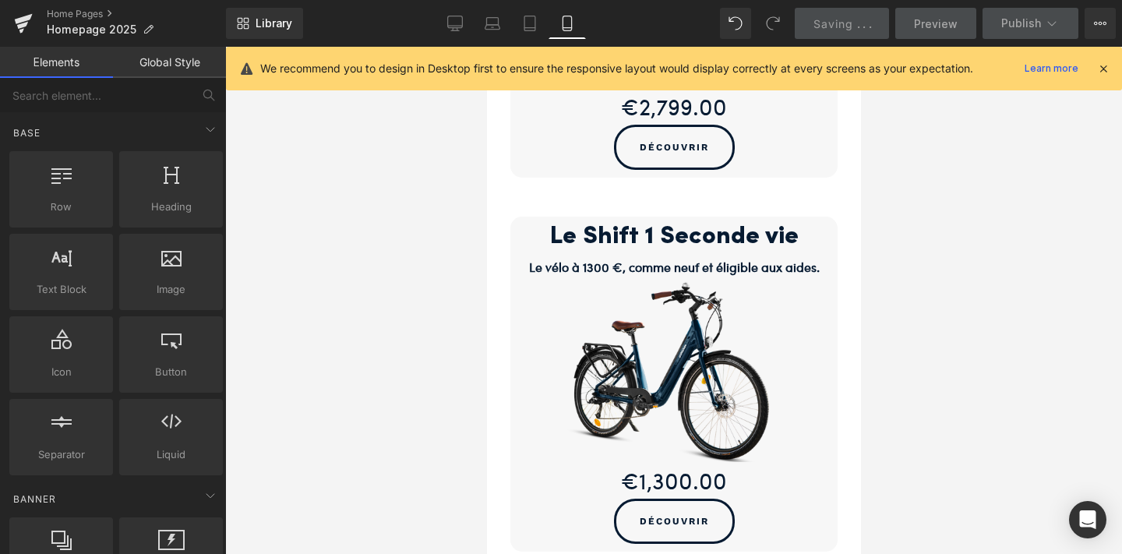
click at [1103, 65] on icon at bounding box center [1103, 69] width 14 height 14
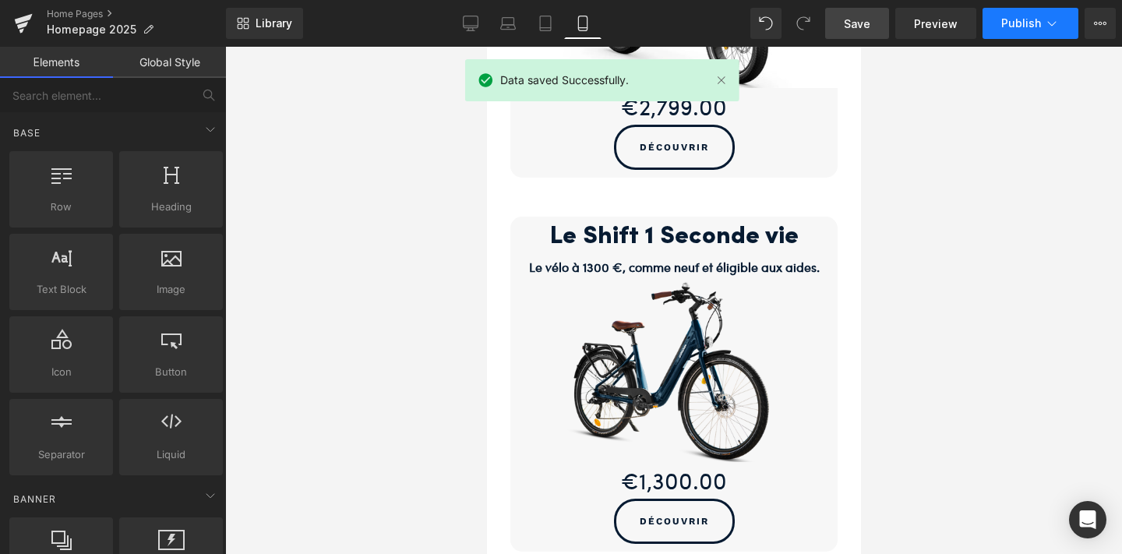
click at [1027, 19] on span "Publish" at bounding box center [1021, 23] width 40 height 12
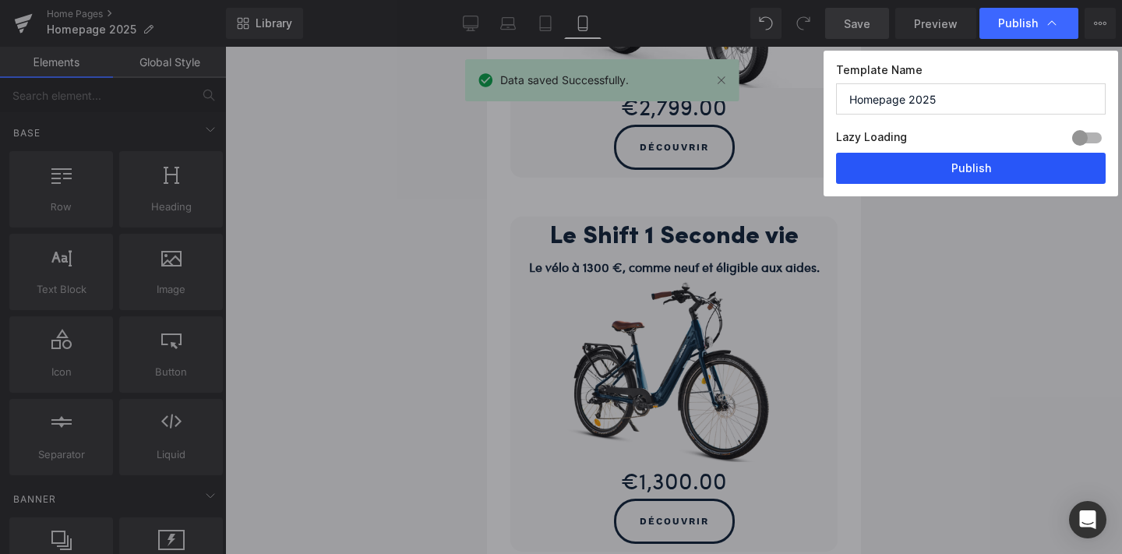
click at [972, 157] on button "Publish" at bounding box center [971, 168] width 270 height 31
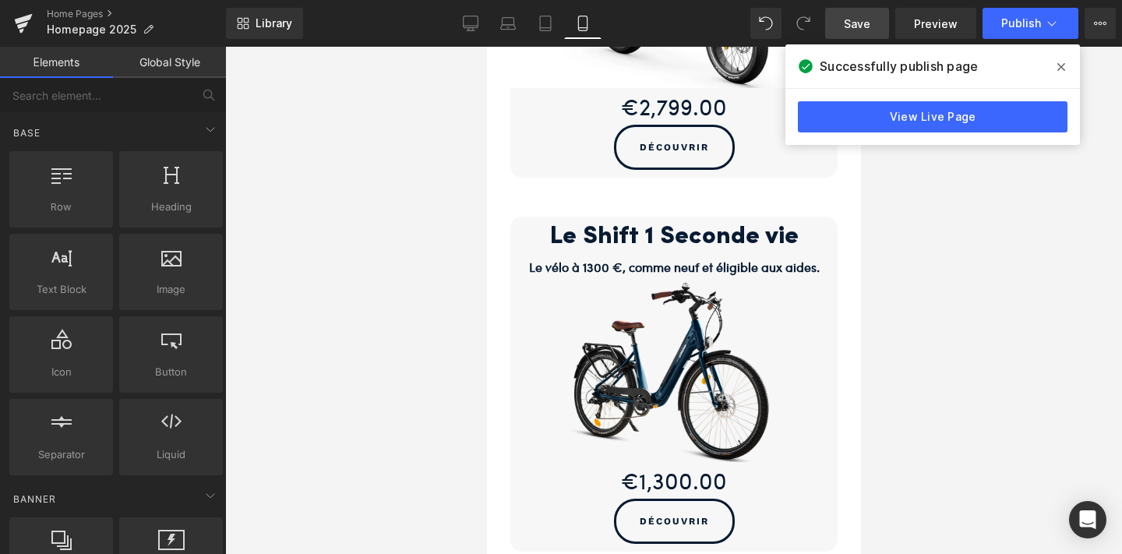
click at [1063, 71] on icon at bounding box center [1061, 67] width 8 height 12
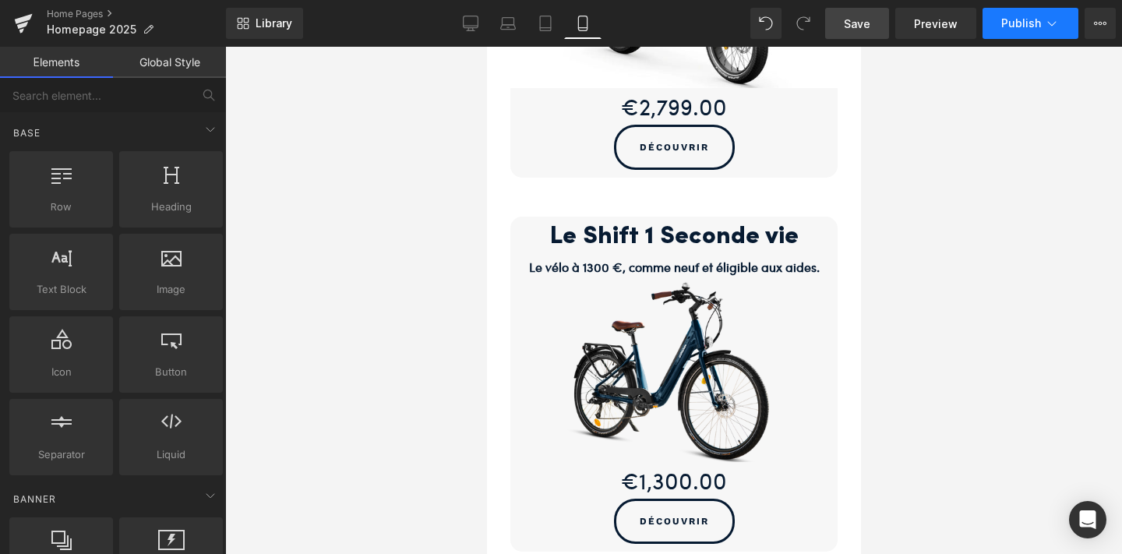
click at [1026, 26] on span "Publish" at bounding box center [1021, 23] width 40 height 12
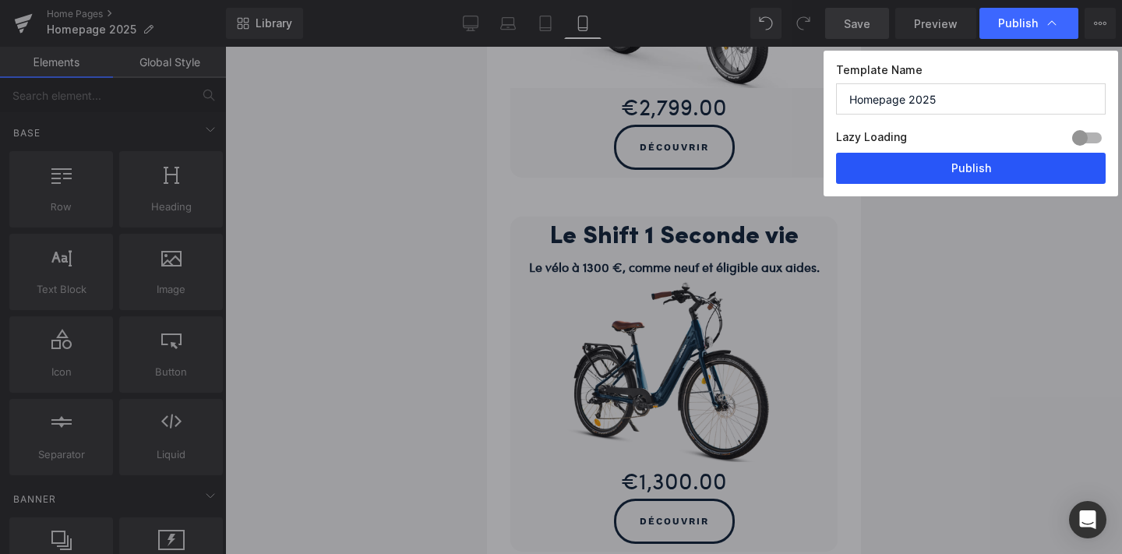
click at [952, 163] on button "Publish" at bounding box center [971, 168] width 270 height 31
